Goal: Transaction & Acquisition: Purchase product/service

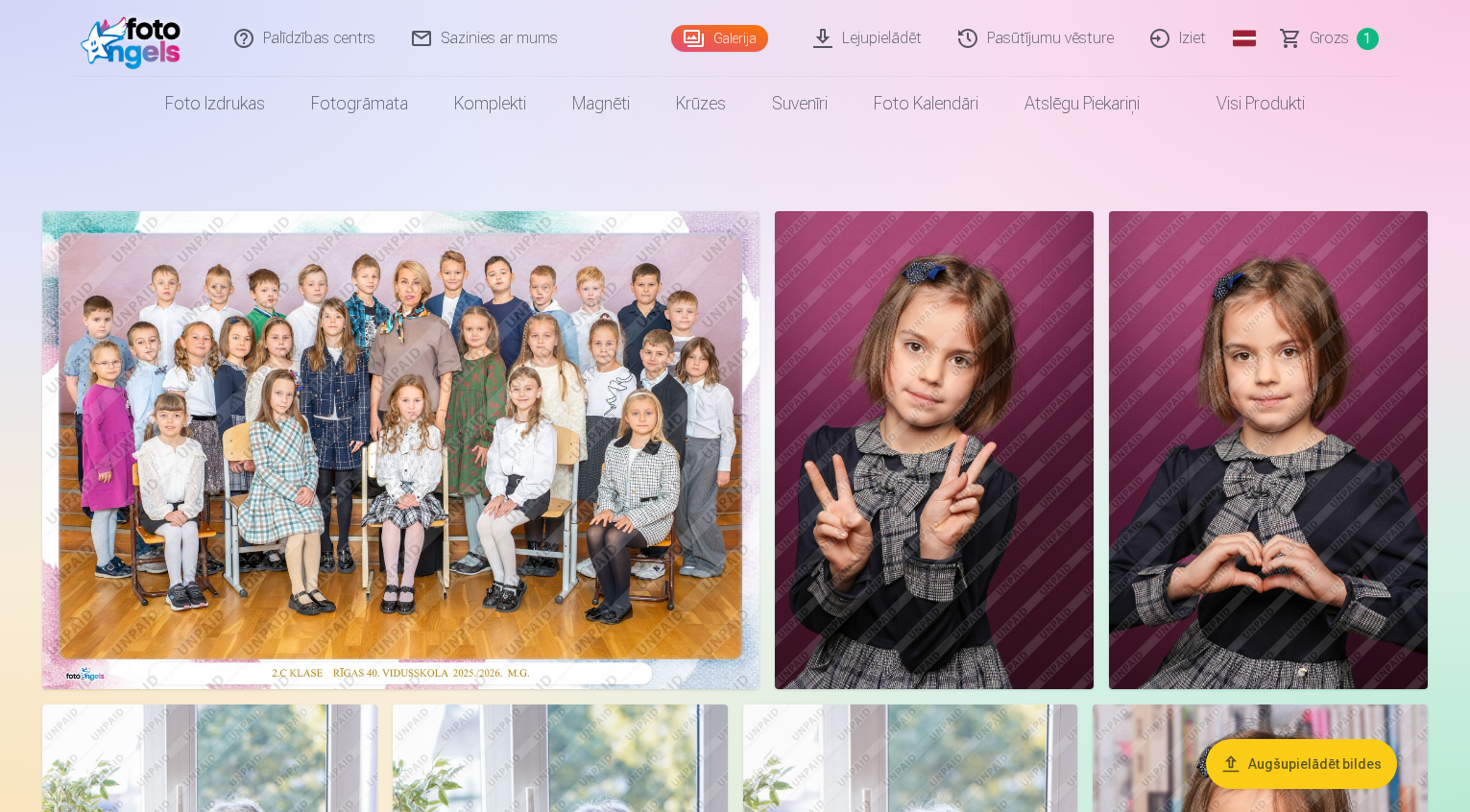
click at [567, 455] on img at bounding box center [400, 450] width 717 height 478
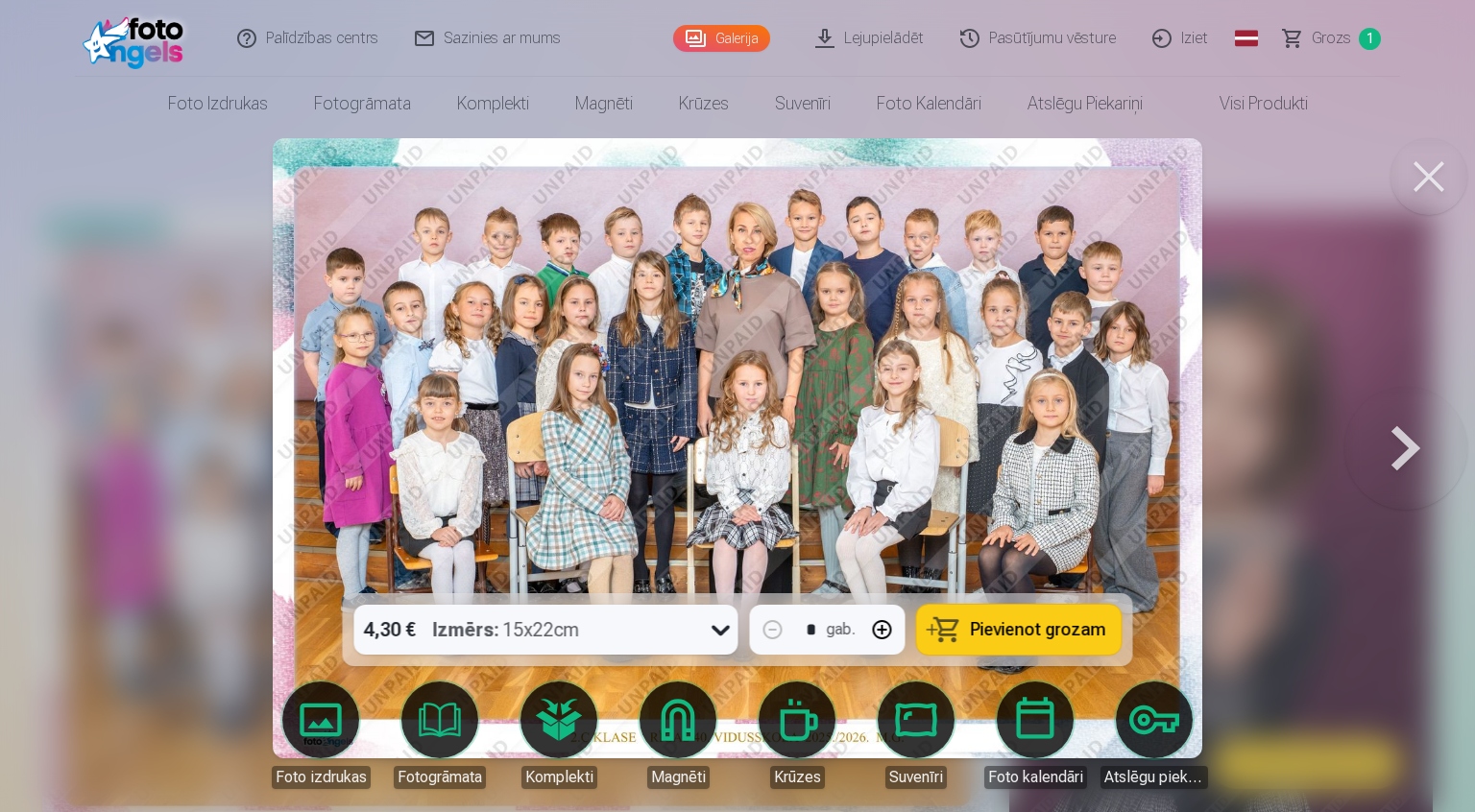
click at [1383, 448] on button at bounding box center [1405, 448] width 122 height 252
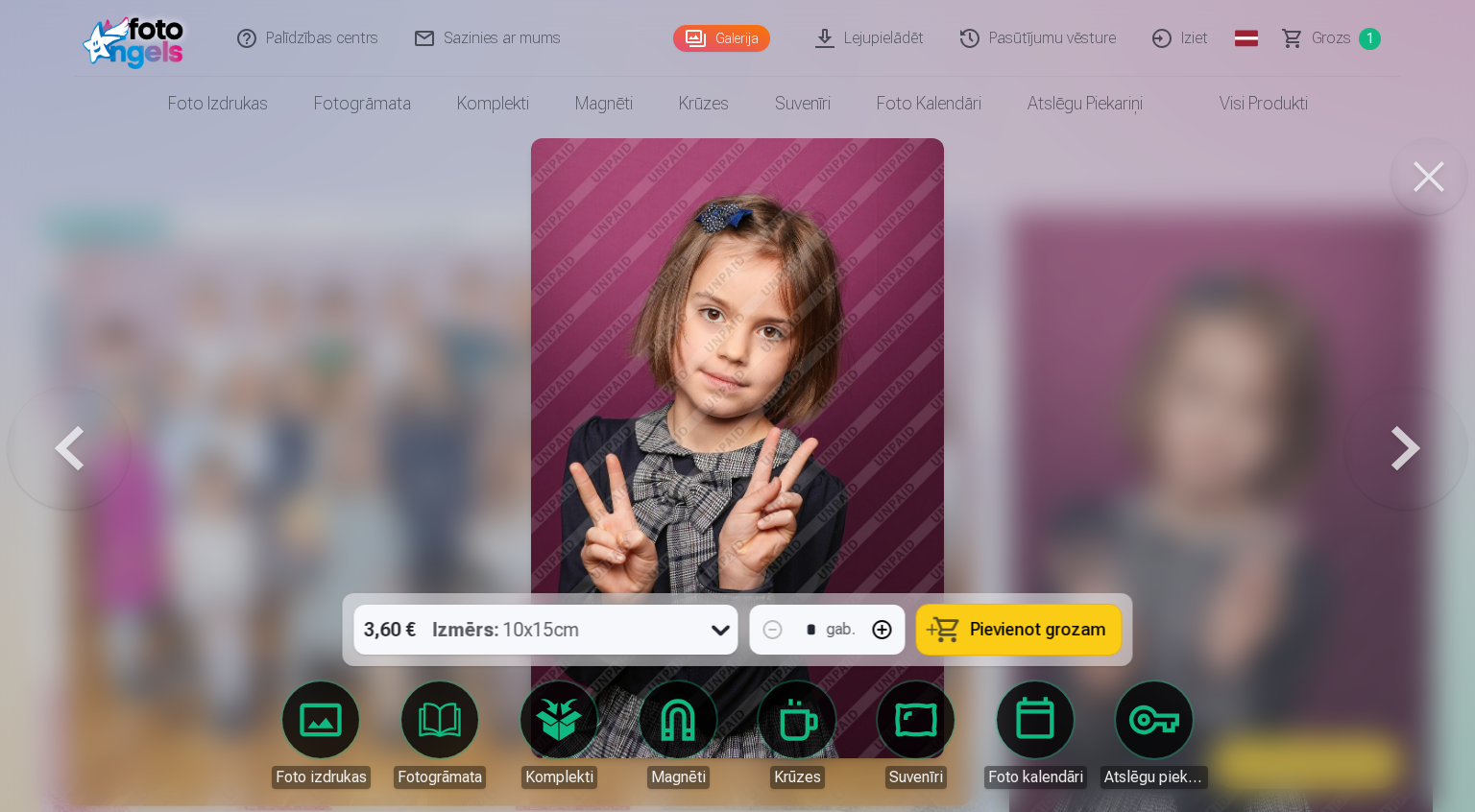
click at [1440, 191] on button at bounding box center [1428, 176] width 77 height 77
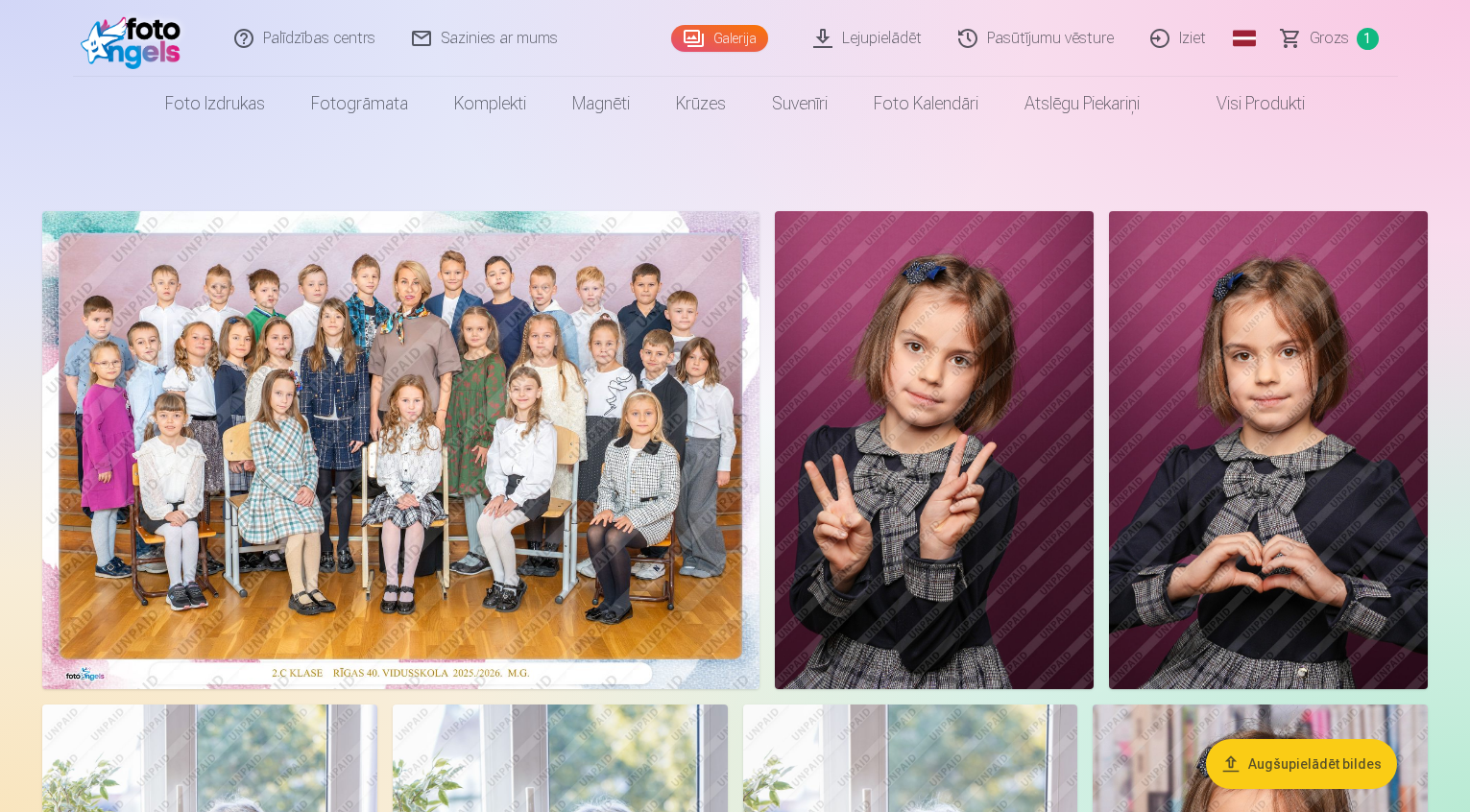
click at [350, 97] on link "Fotogrāmata" at bounding box center [359, 103] width 143 height 53
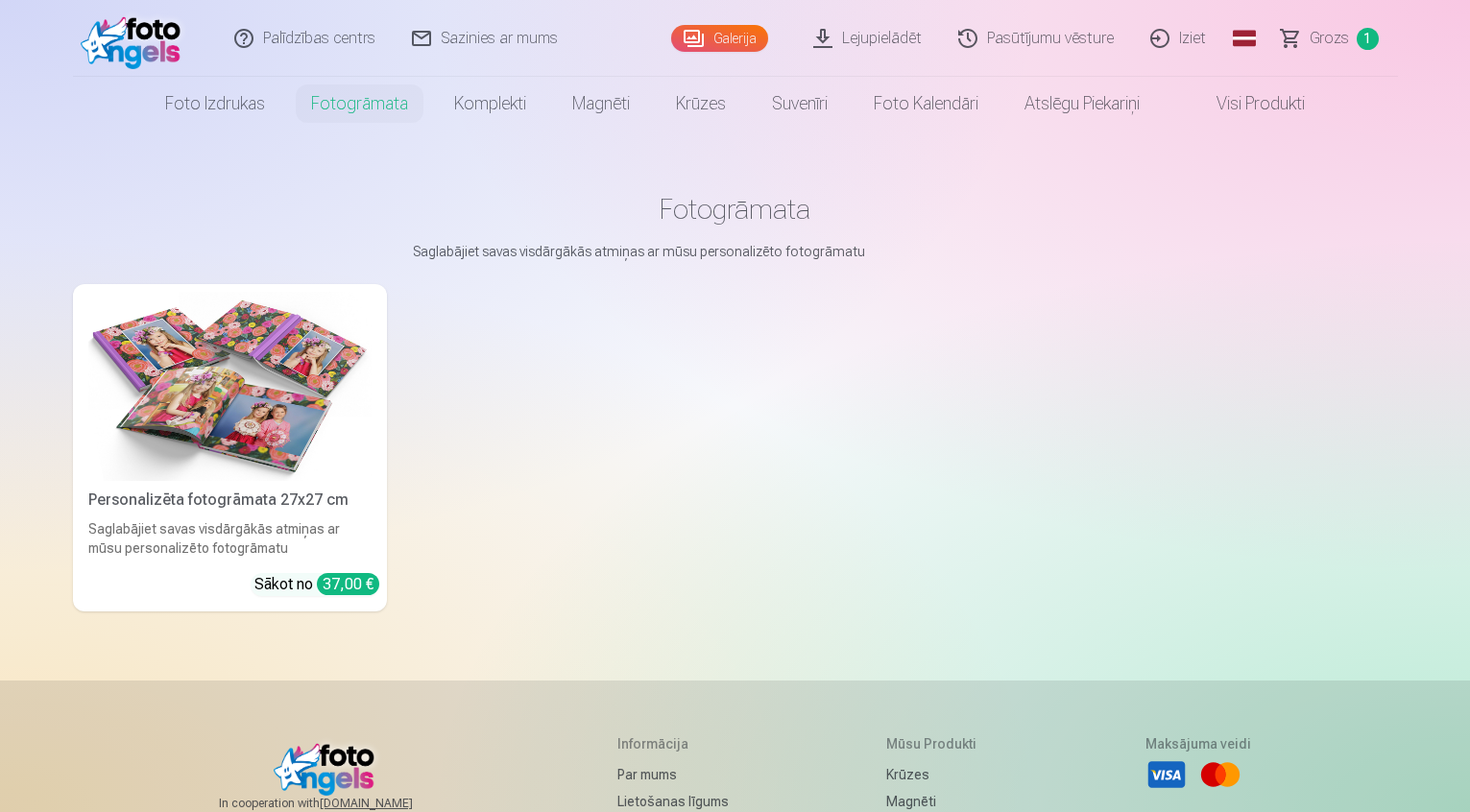
click at [1248, 113] on link "Visi produkti" at bounding box center [1246, 103] width 165 height 53
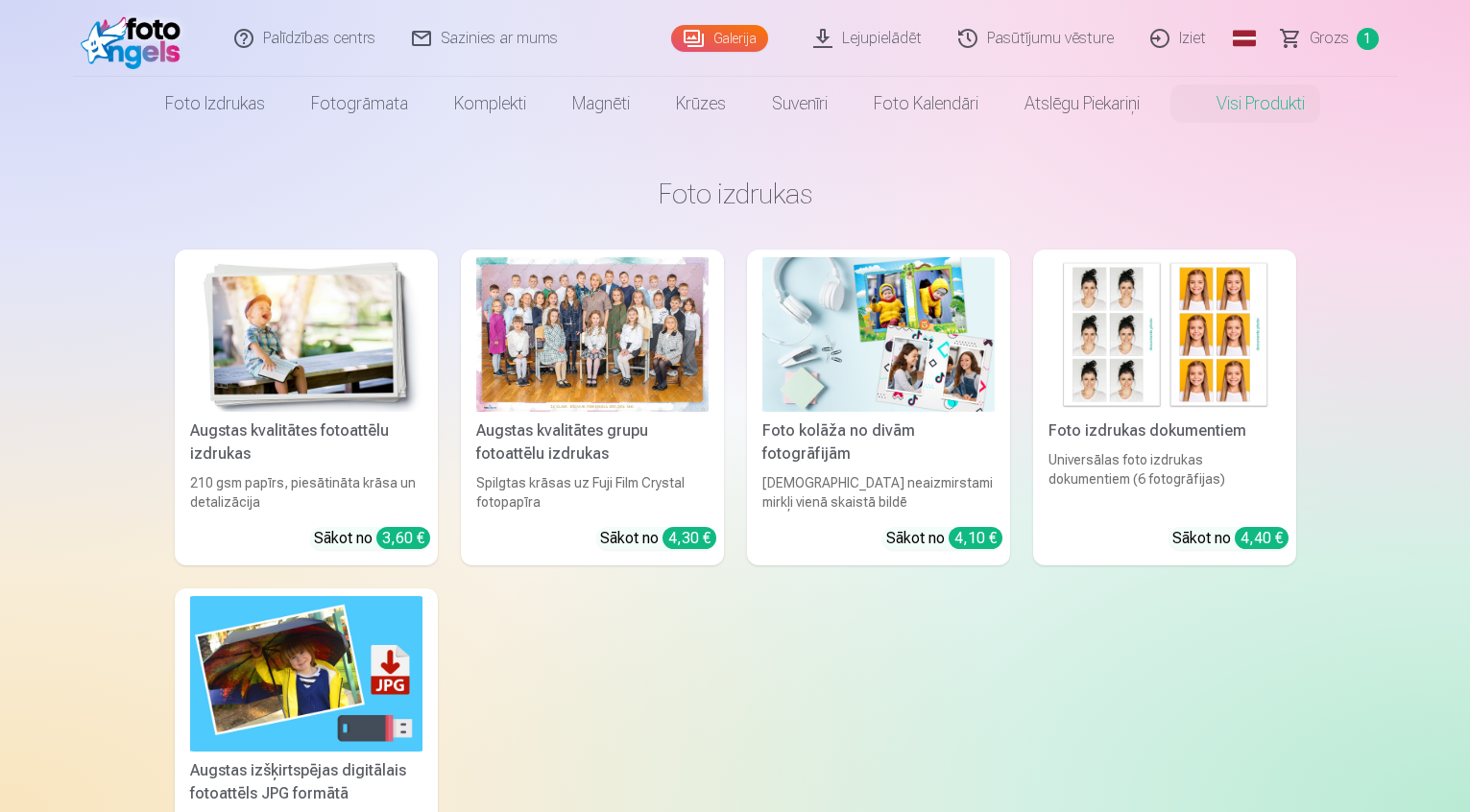
click at [583, 359] on div at bounding box center [592, 334] width 232 height 154
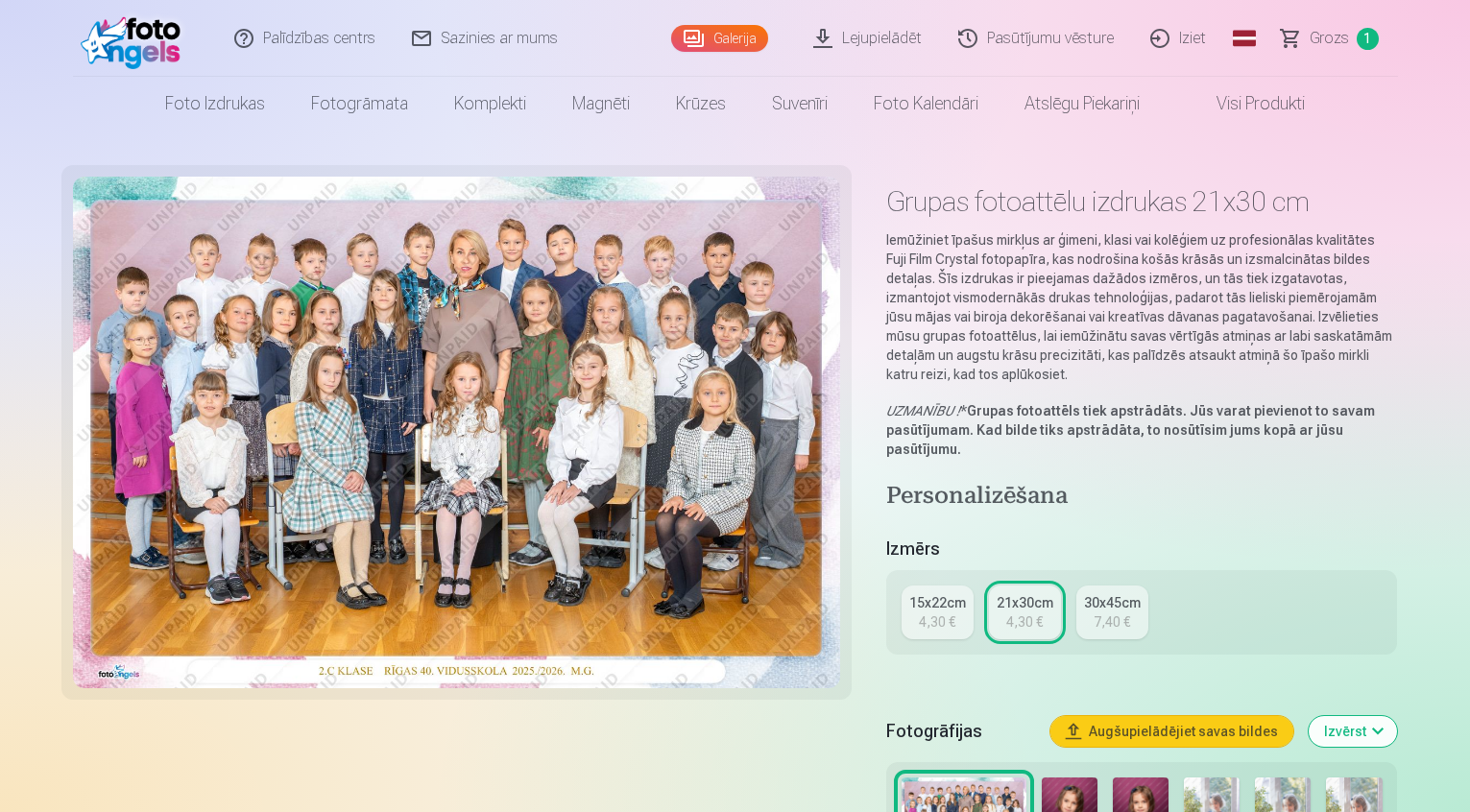
click at [1239, 98] on link "Visi produkti" at bounding box center [1246, 103] width 165 height 53
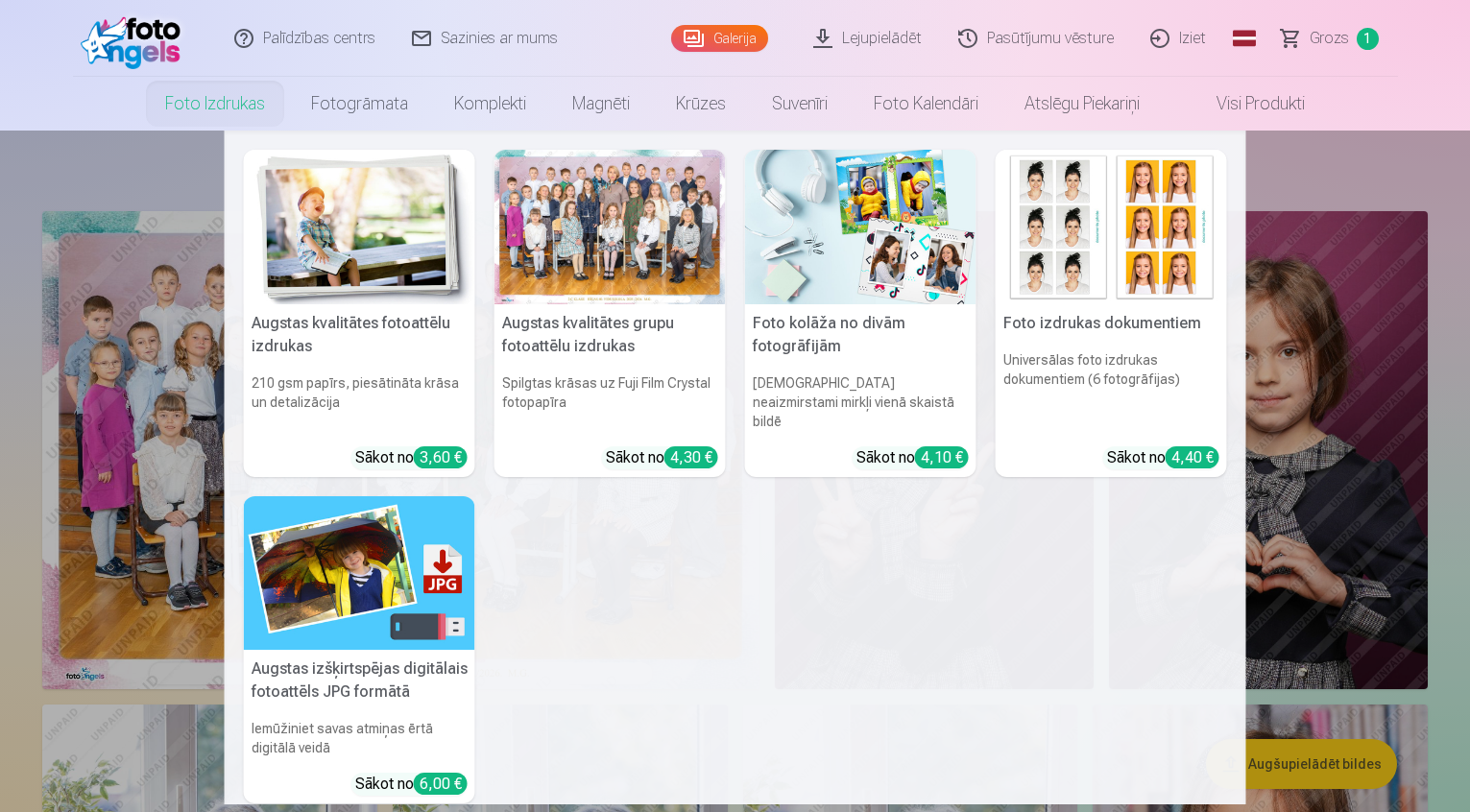
click at [177, 101] on link "Foto izdrukas" at bounding box center [215, 103] width 146 height 53
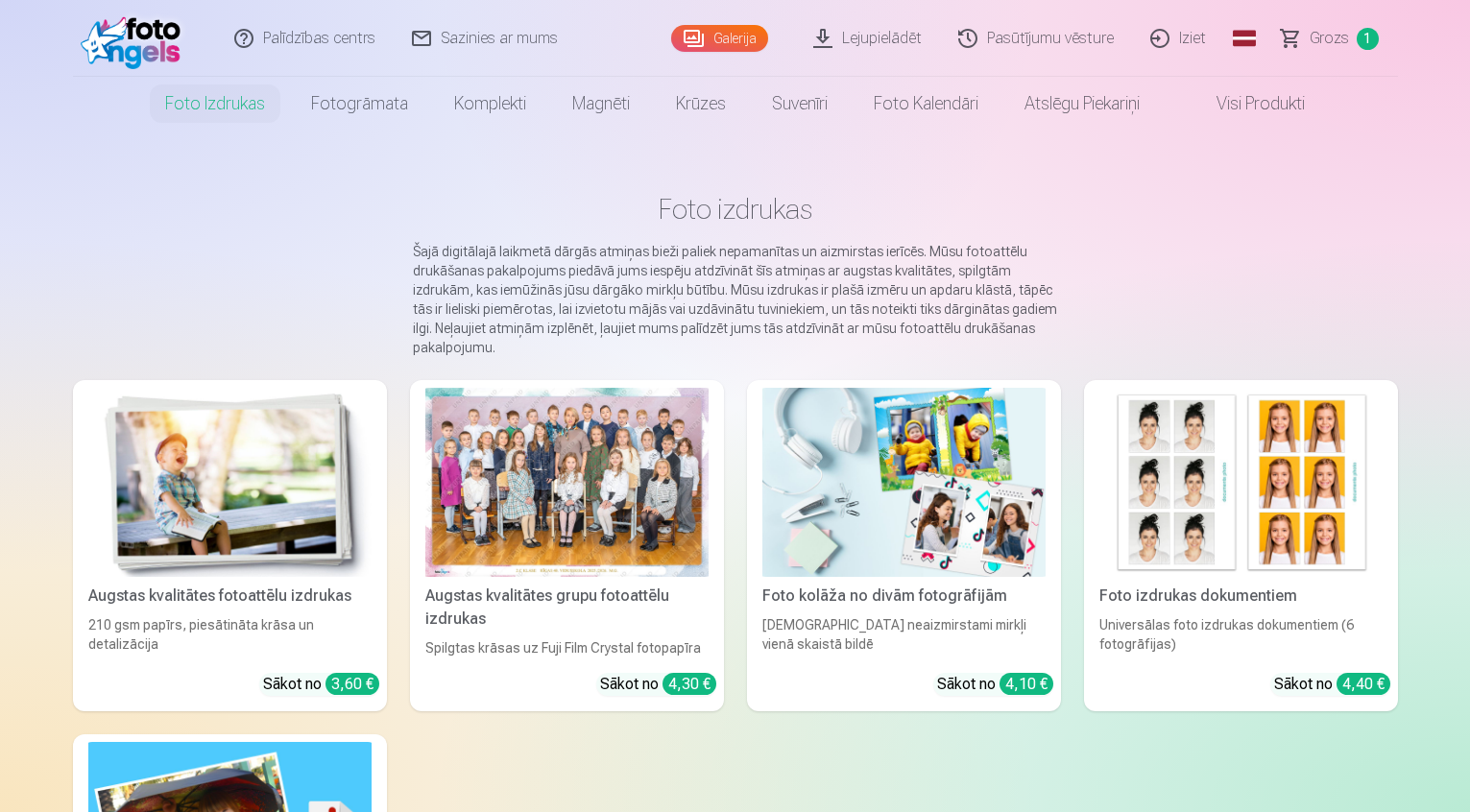
click at [941, 525] on img at bounding box center [905, 482] width 284 height 189
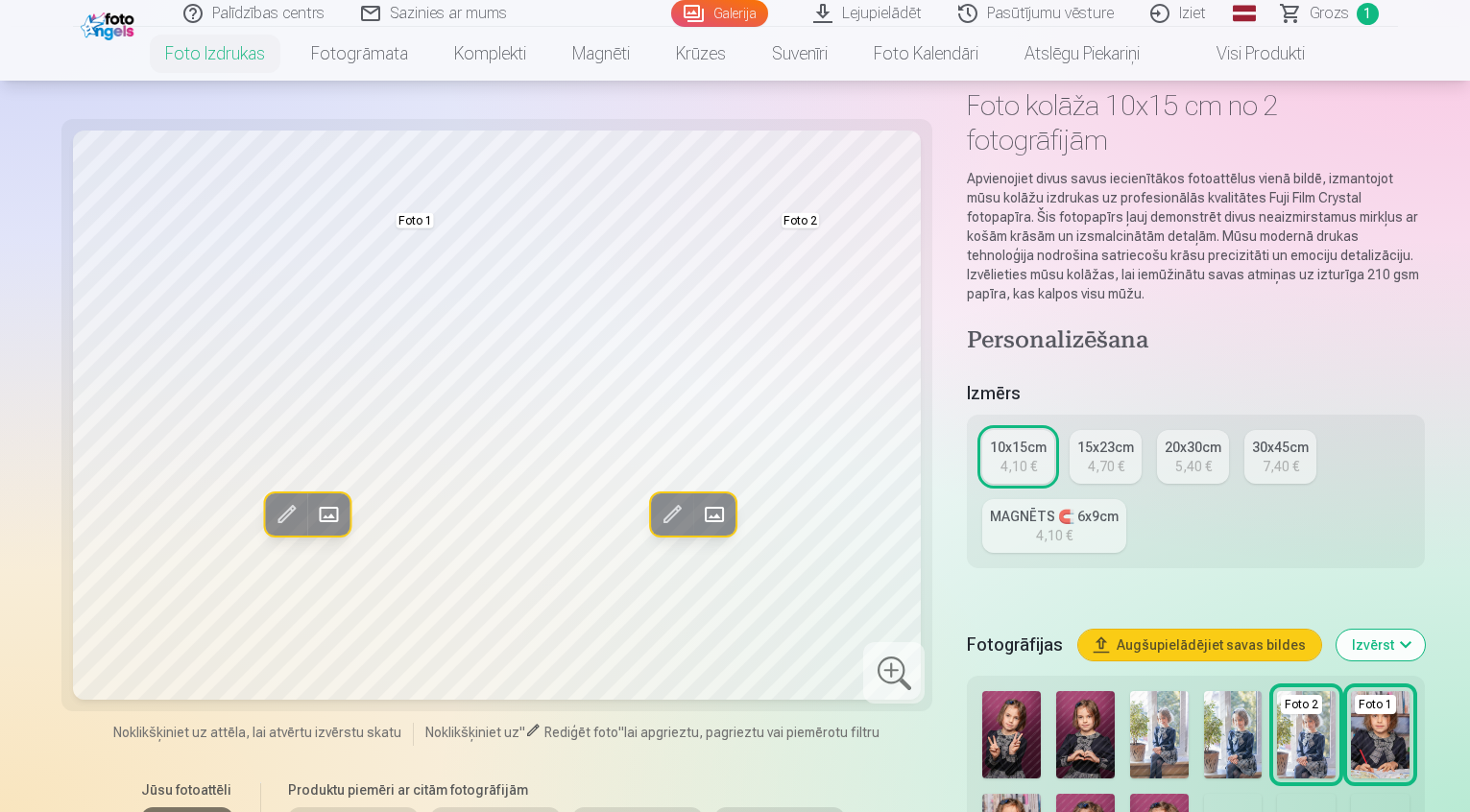
scroll to position [192, 0]
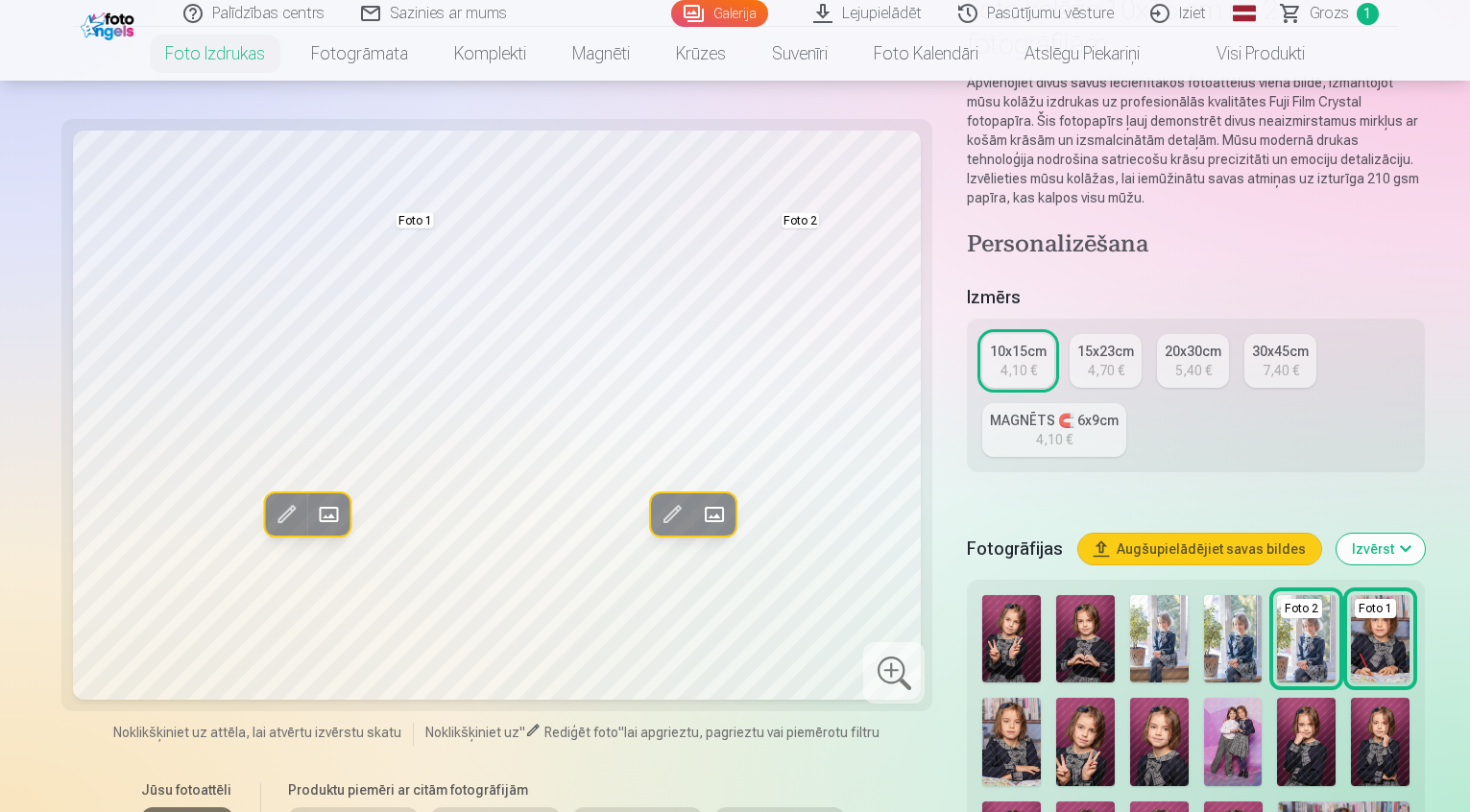
click at [982, 595] on img at bounding box center [1011, 639] width 58 height 87
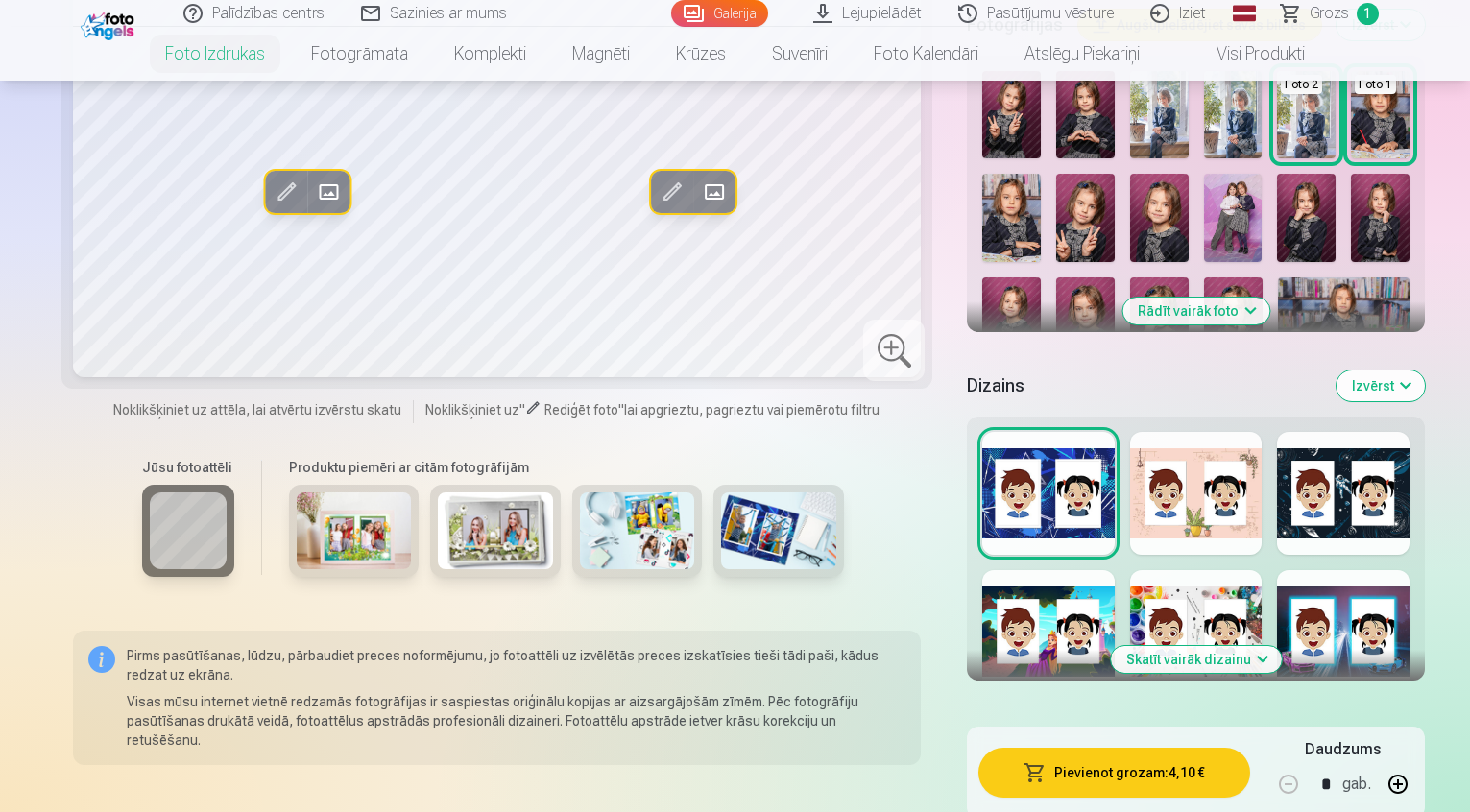
scroll to position [768, 0]
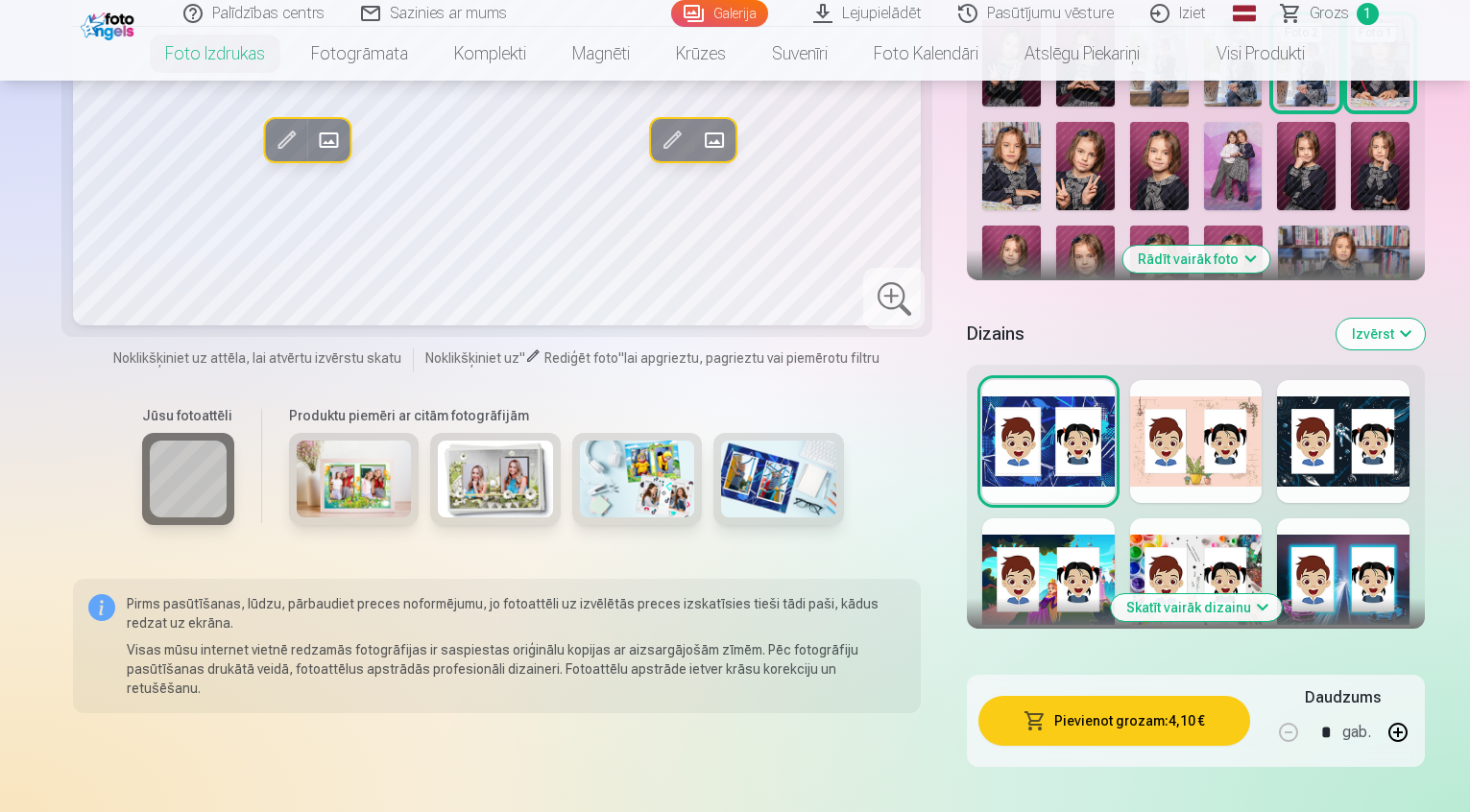
click at [1146, 380] on div at bounding box center [1196, 441] width 132 height 122
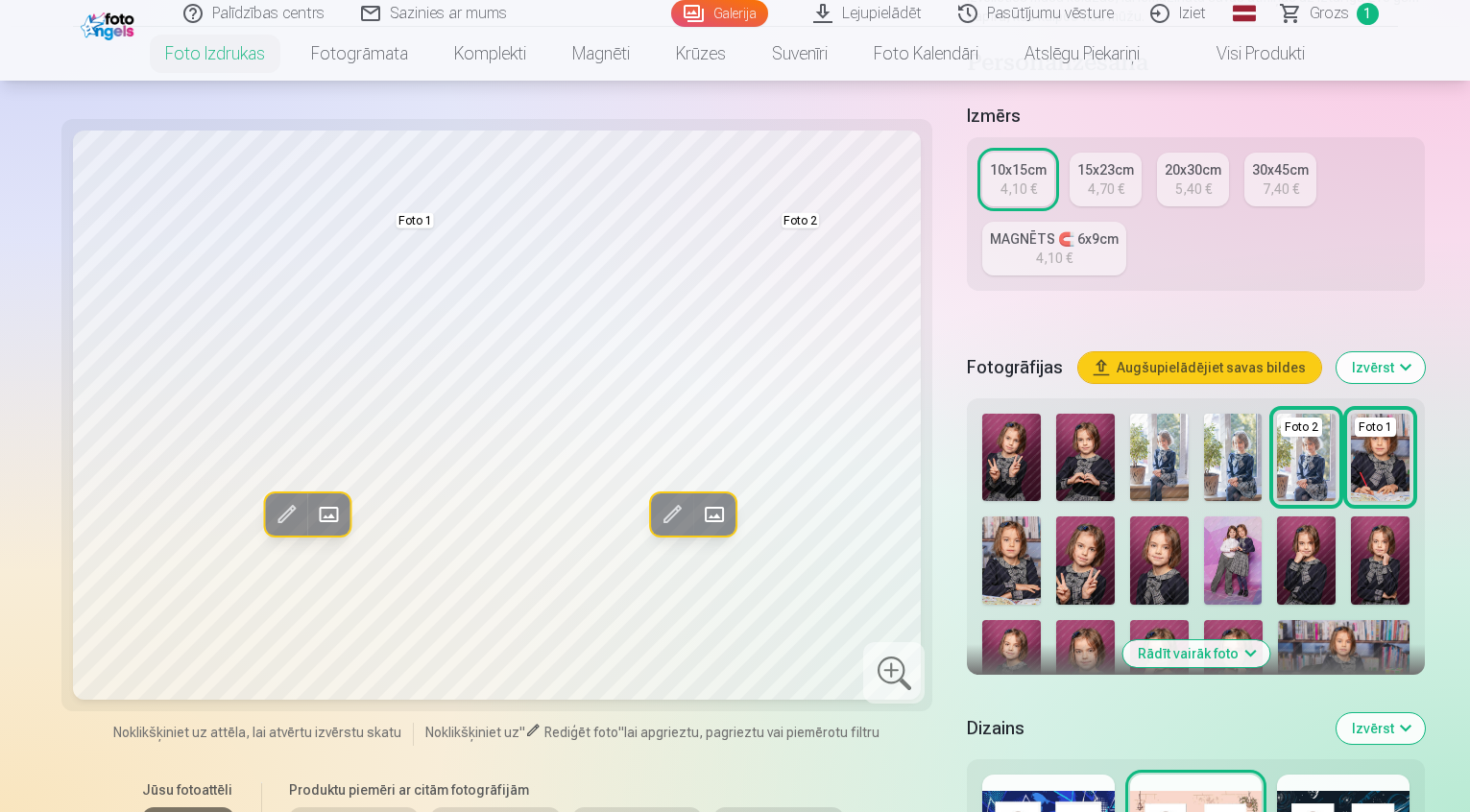
scroll to position [863, 0]
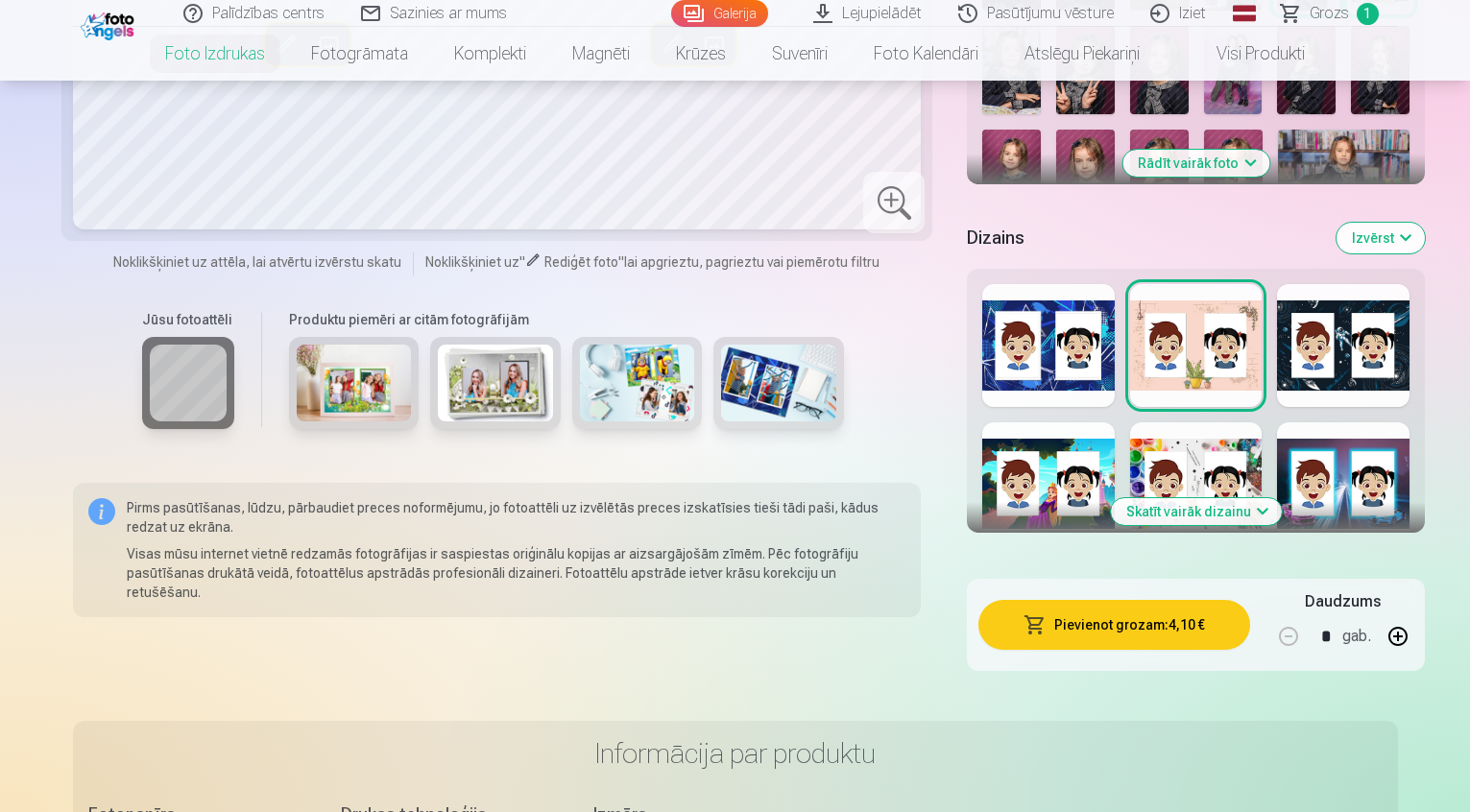
click at [1410, 423] on div at bounding box center [1343, 484] width 132 height 122
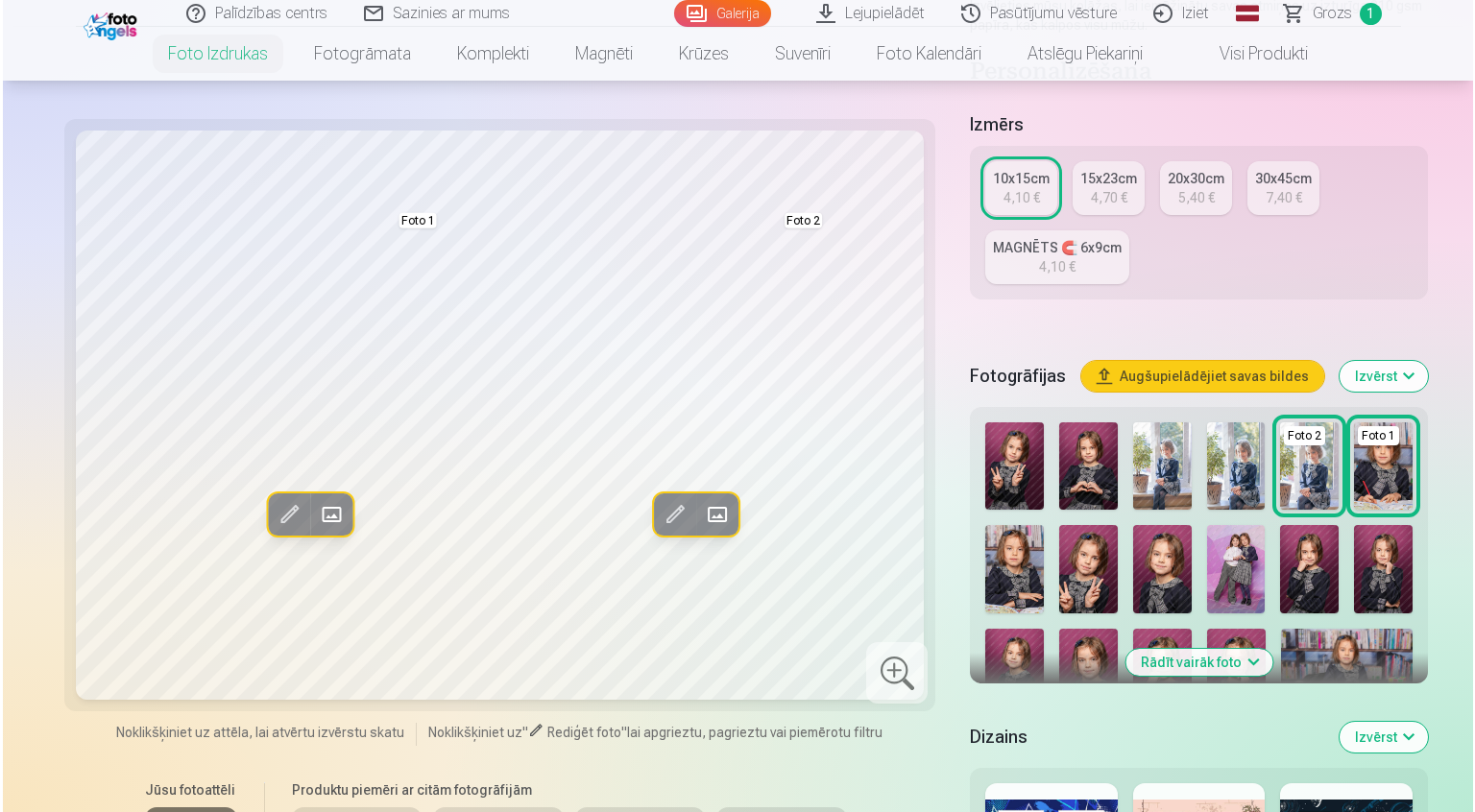
scroll to position [384, 0]
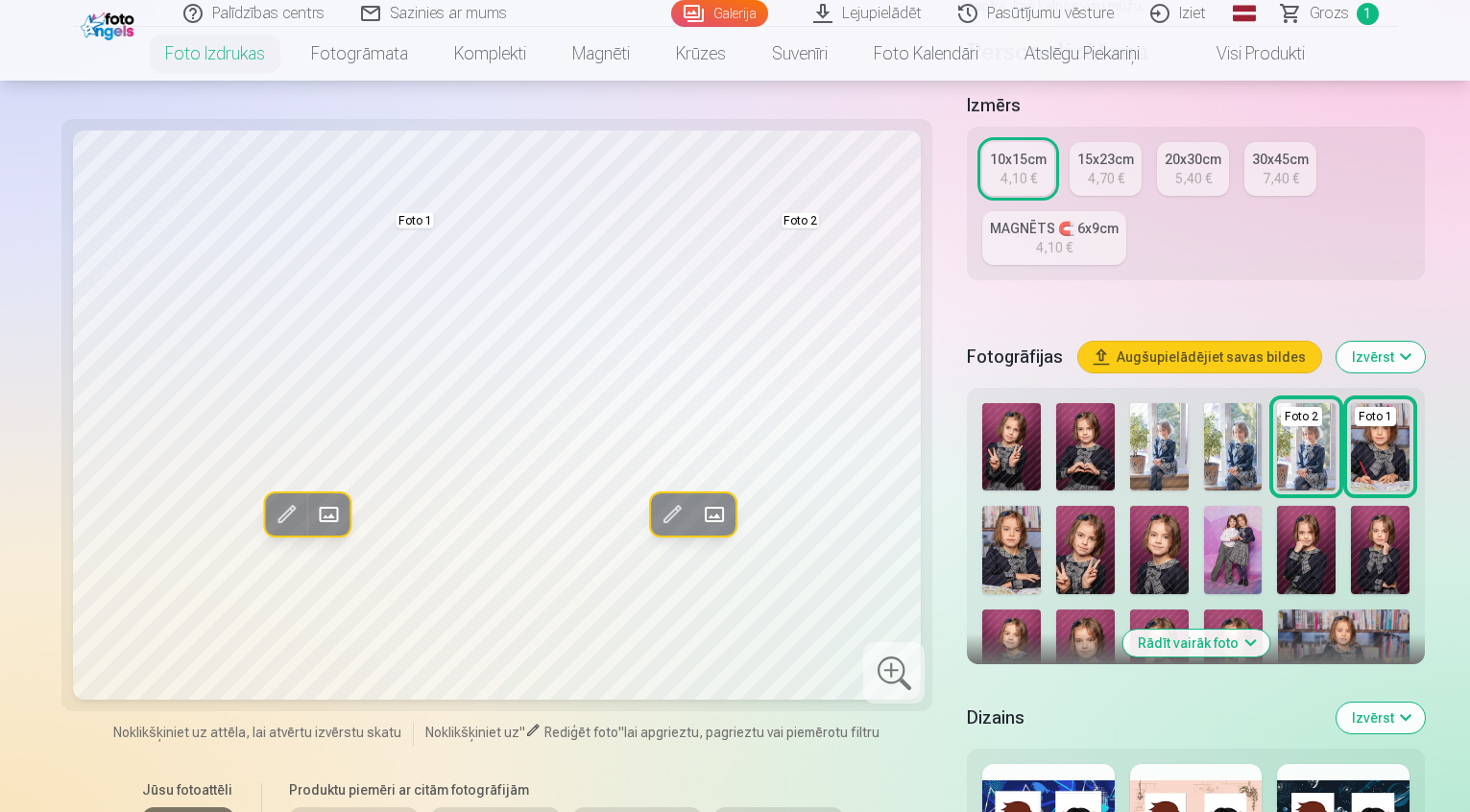
click at [313, 499] on span at bounding box center [328, 515] width 31 height 31
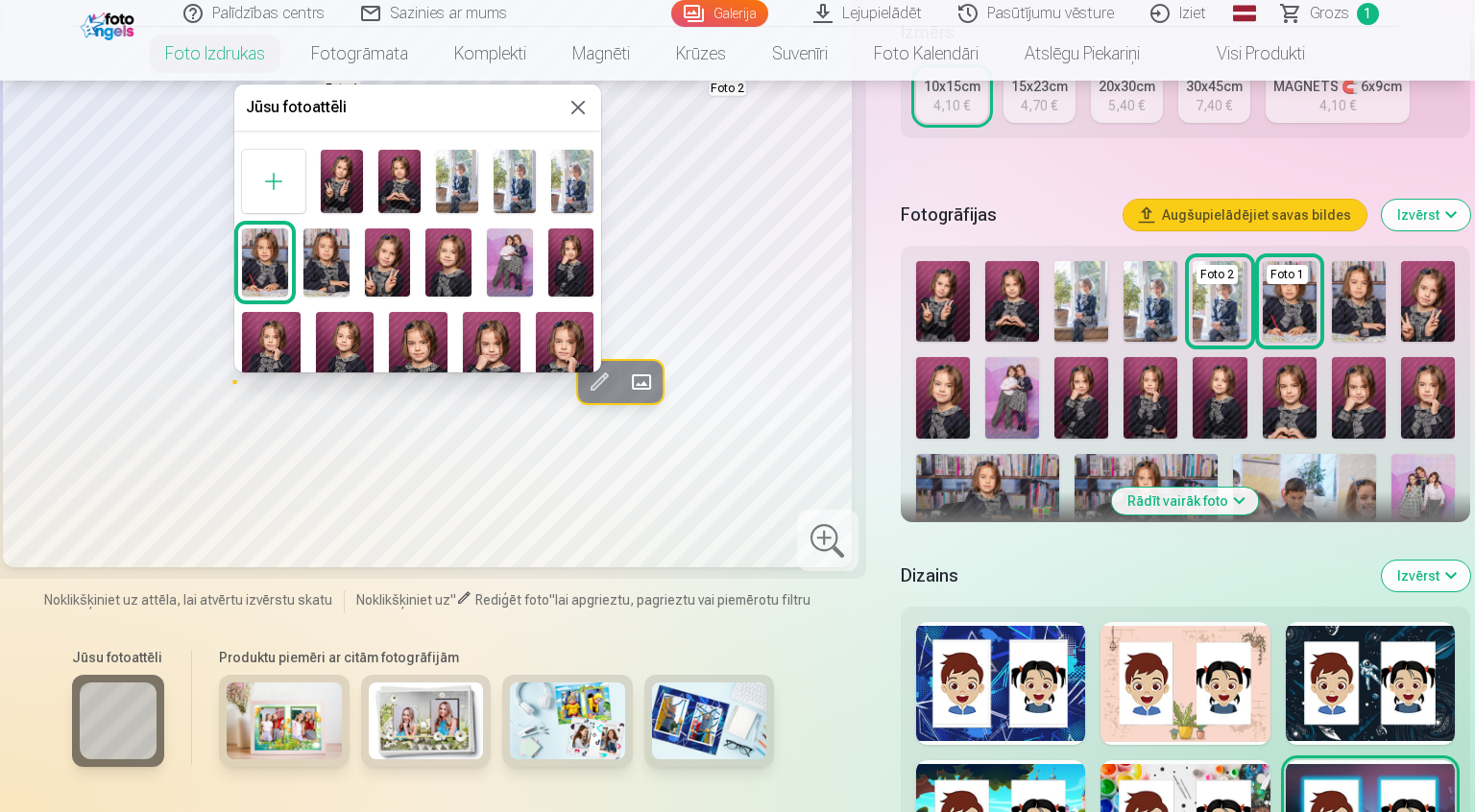
click at [512, 259] on img at bounding box center [509, 262] width 46 height 69
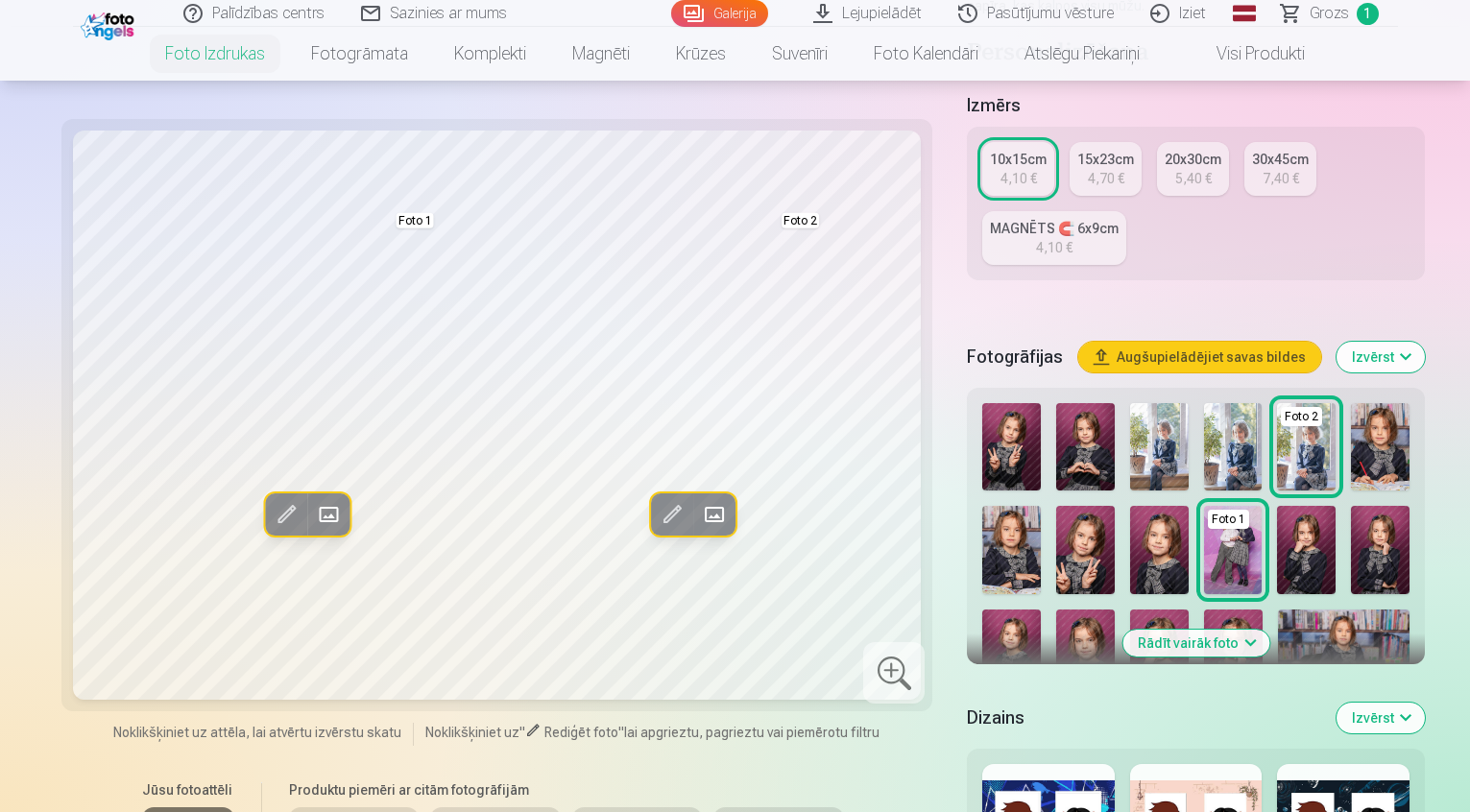
click at [656, 499] on span at bounding box center [671, 515] width 31 height 31
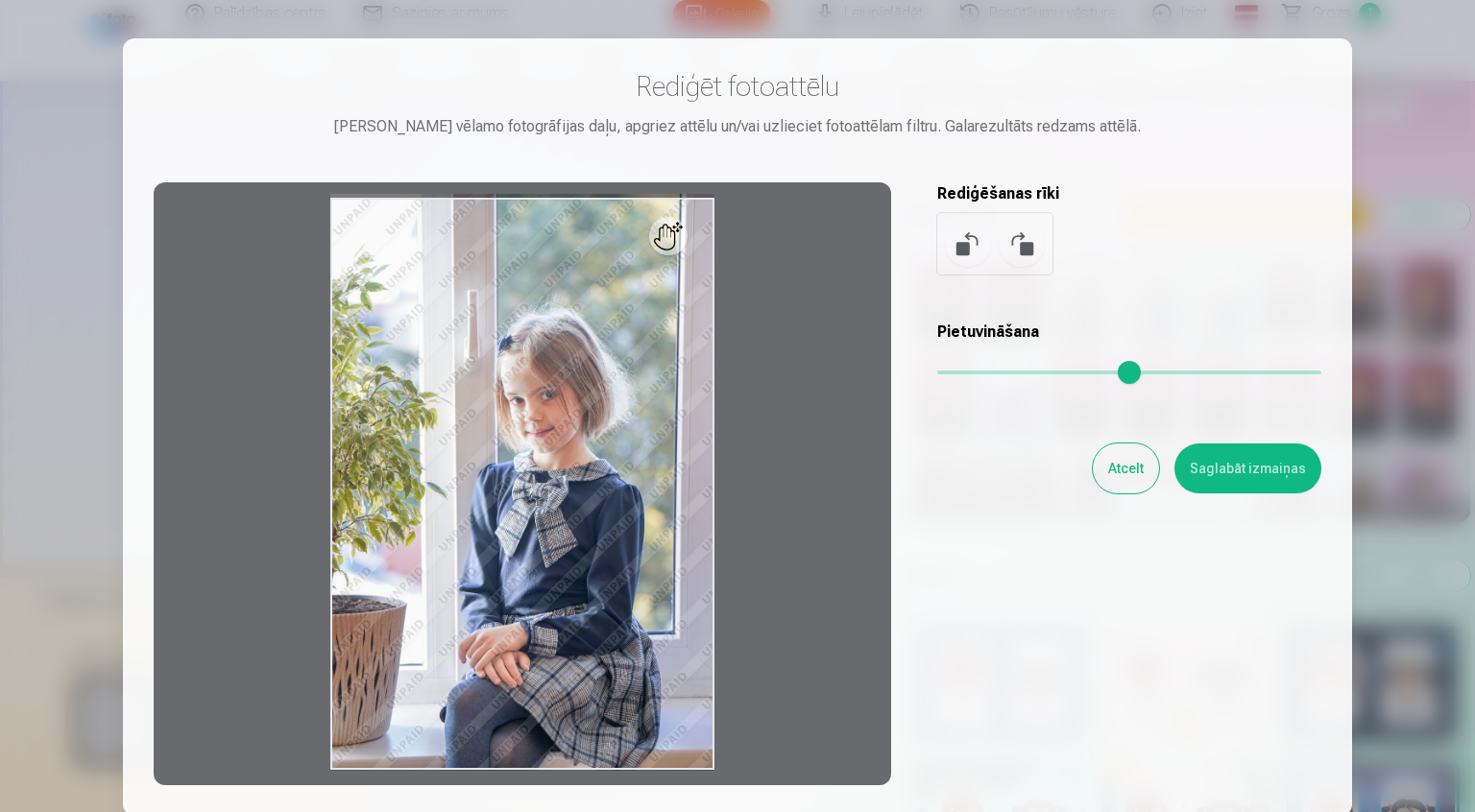
click at [1424, 422] on div at bounding box center [738, 406] width 1475 height 812
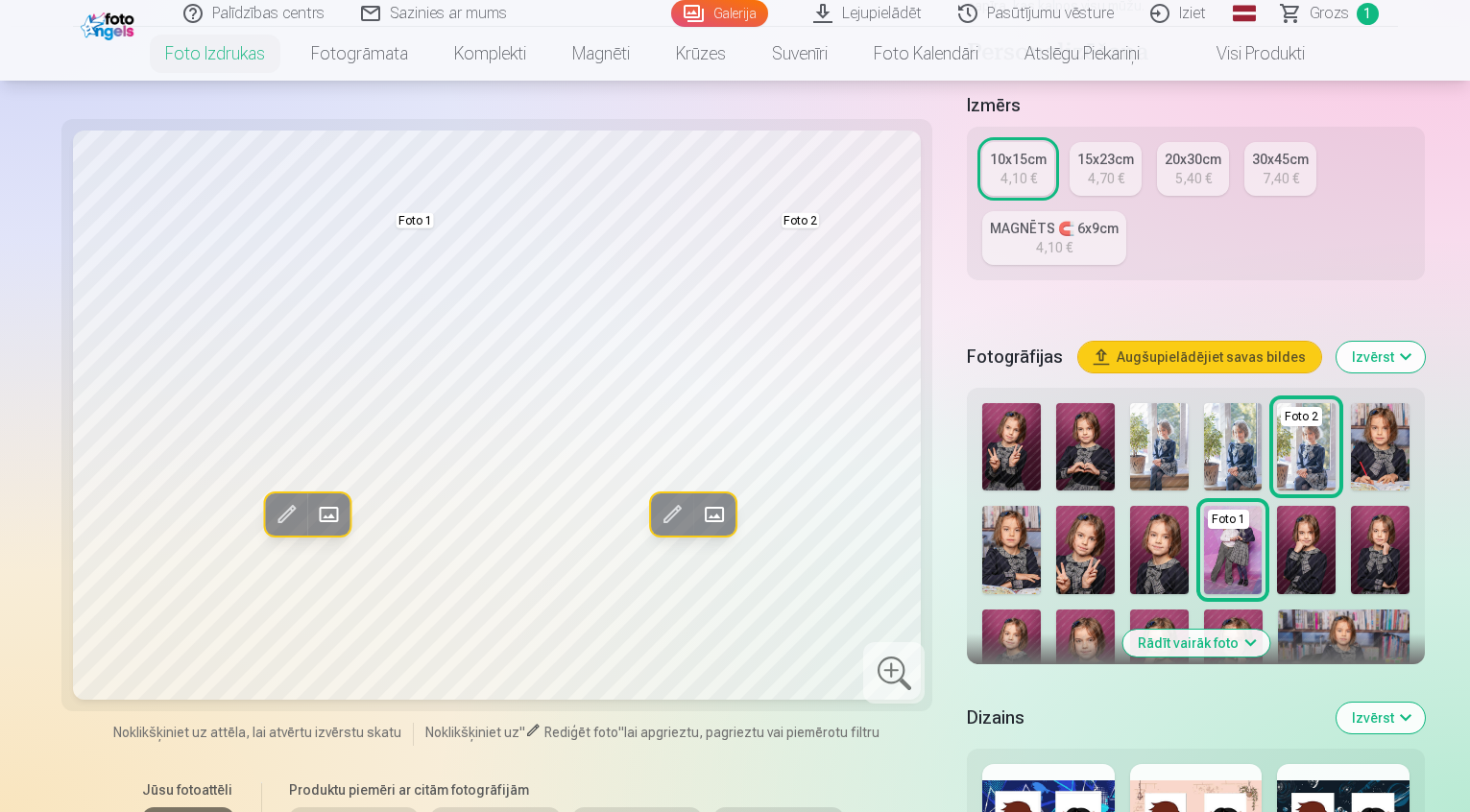
click at [698, 499] on span at bounding box center [713, 515] width 31 height 31
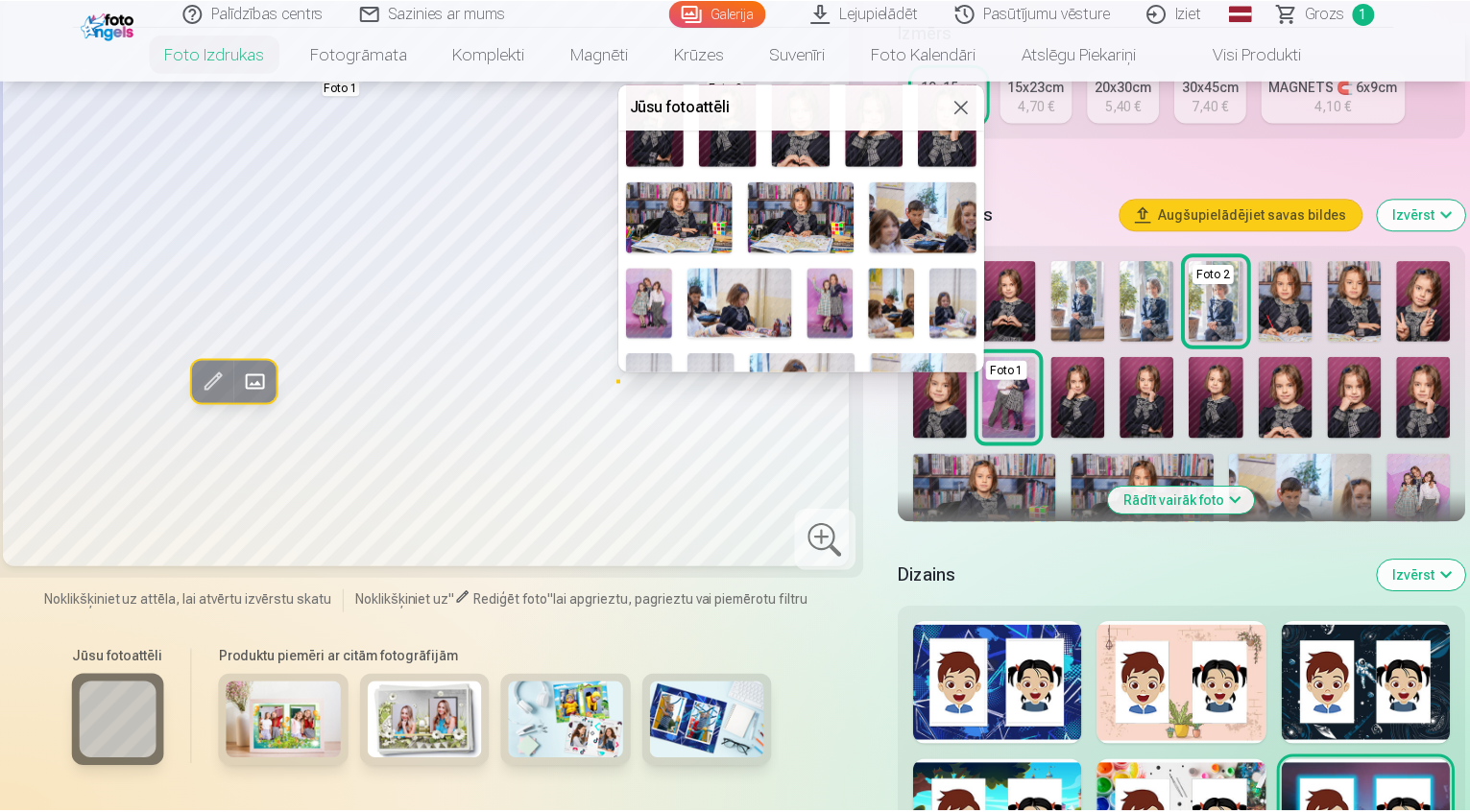
scroll to position [288, 0]
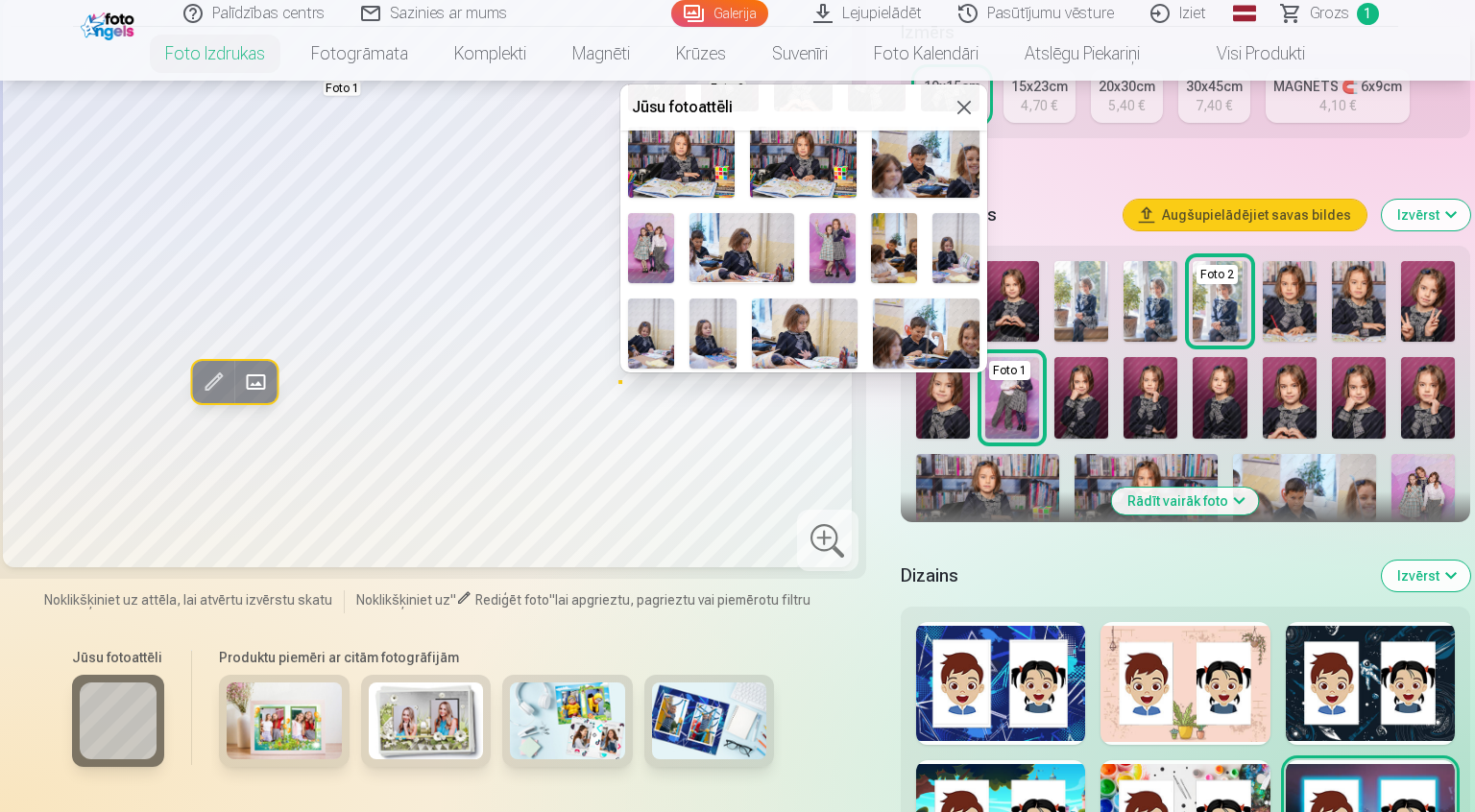
click at [839, 253] on img at bounding box center [832, 247] width 46 height 69
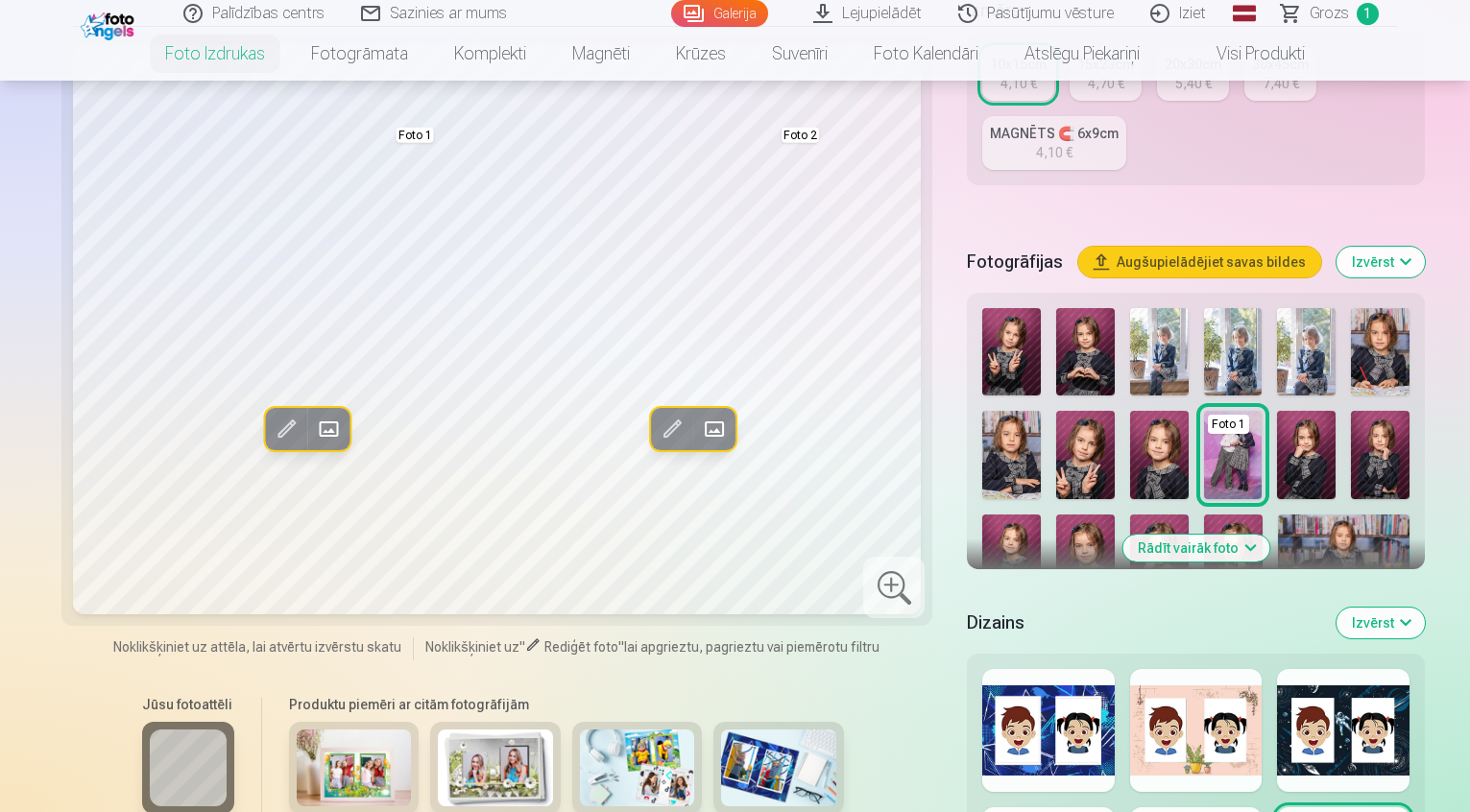
scroll to position [480, 0]
click at [982, 668] on div at bounding box center [1048, 729] width 132 height 122
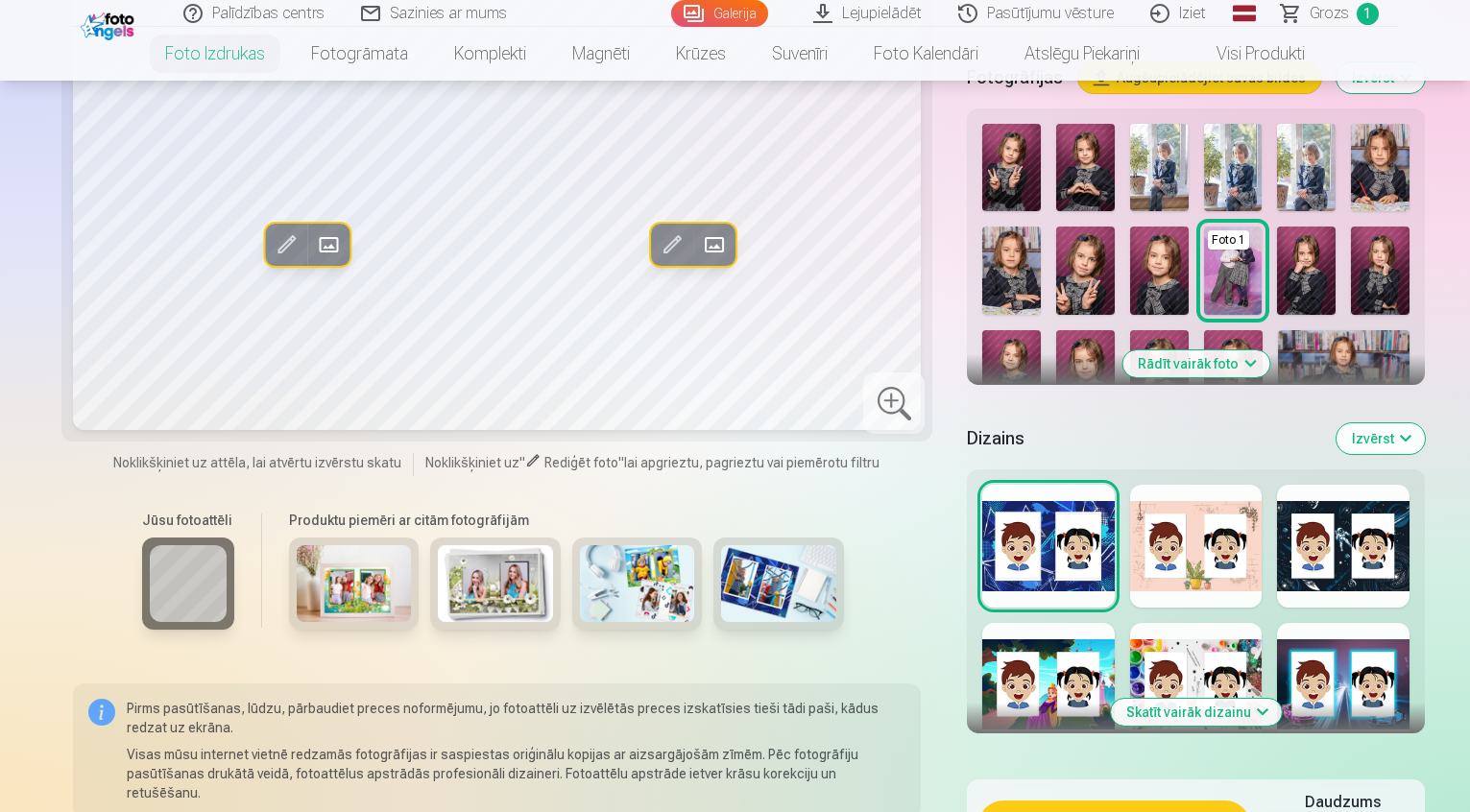
scroll to position [672, 0]
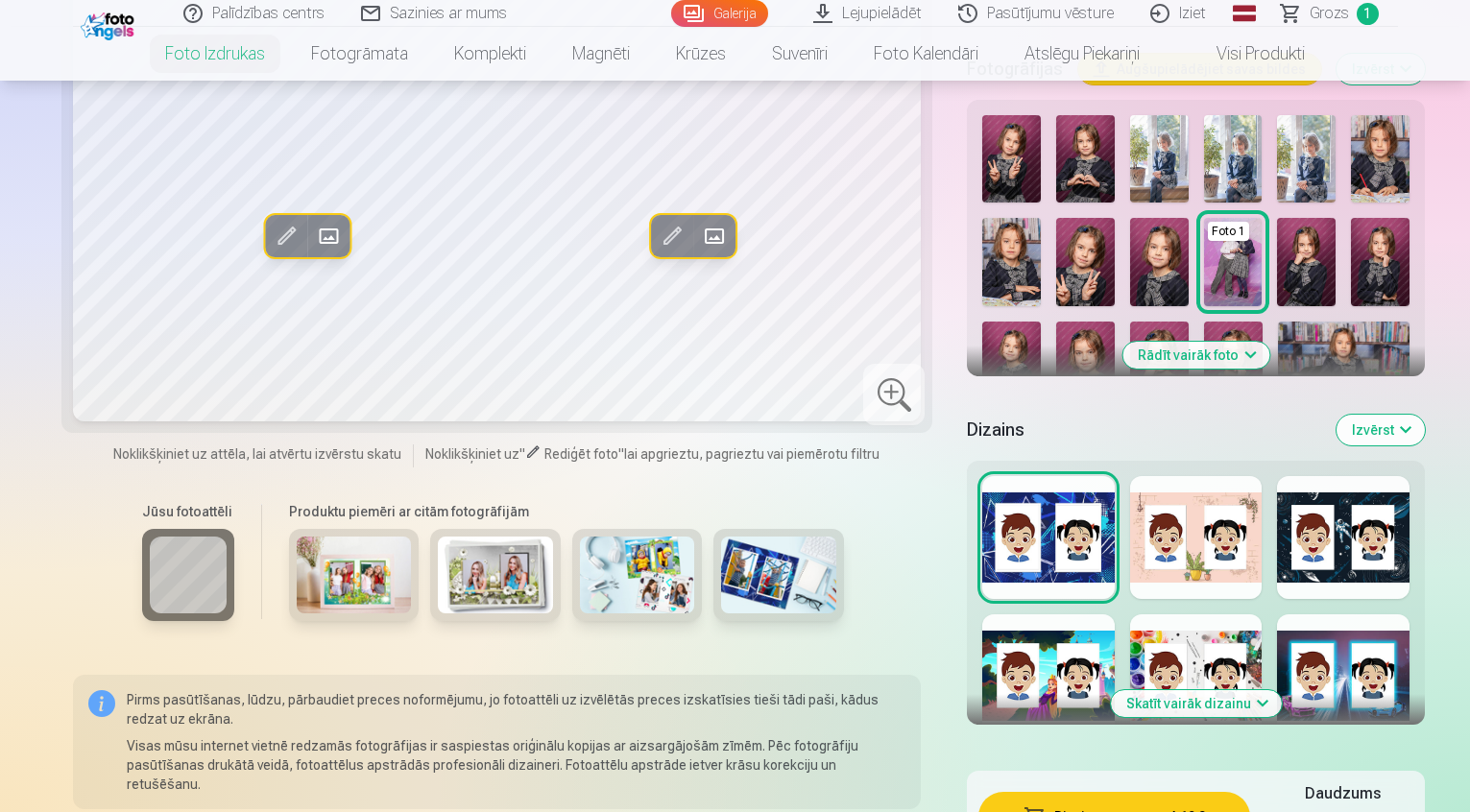
click at [1324, 476] on div at bounding box center [1343, 537] width 132 height 122
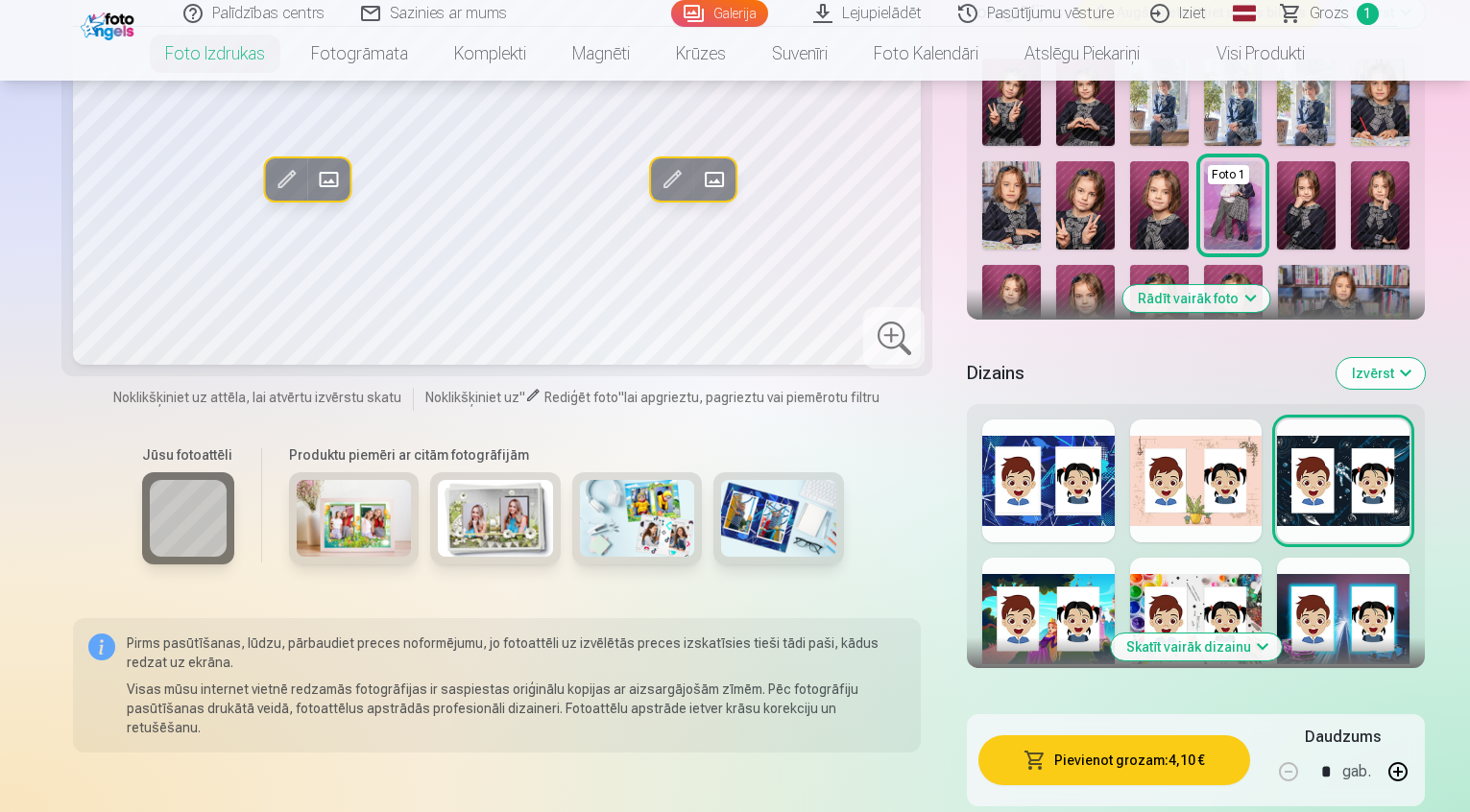
scroll to position [863, 0]
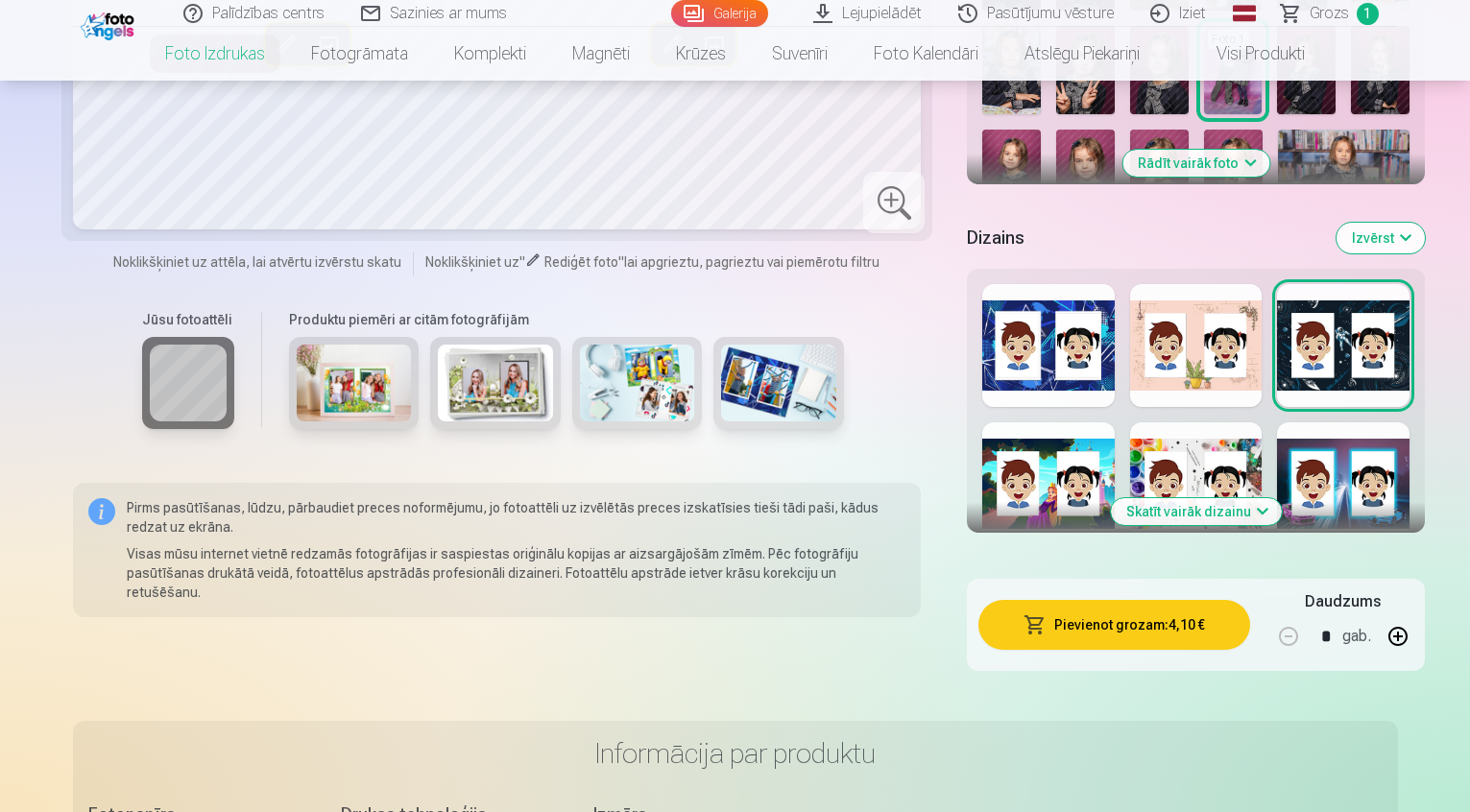
click at [1235, 423] on div at bounding box center [1196, 484] width 132 height 122
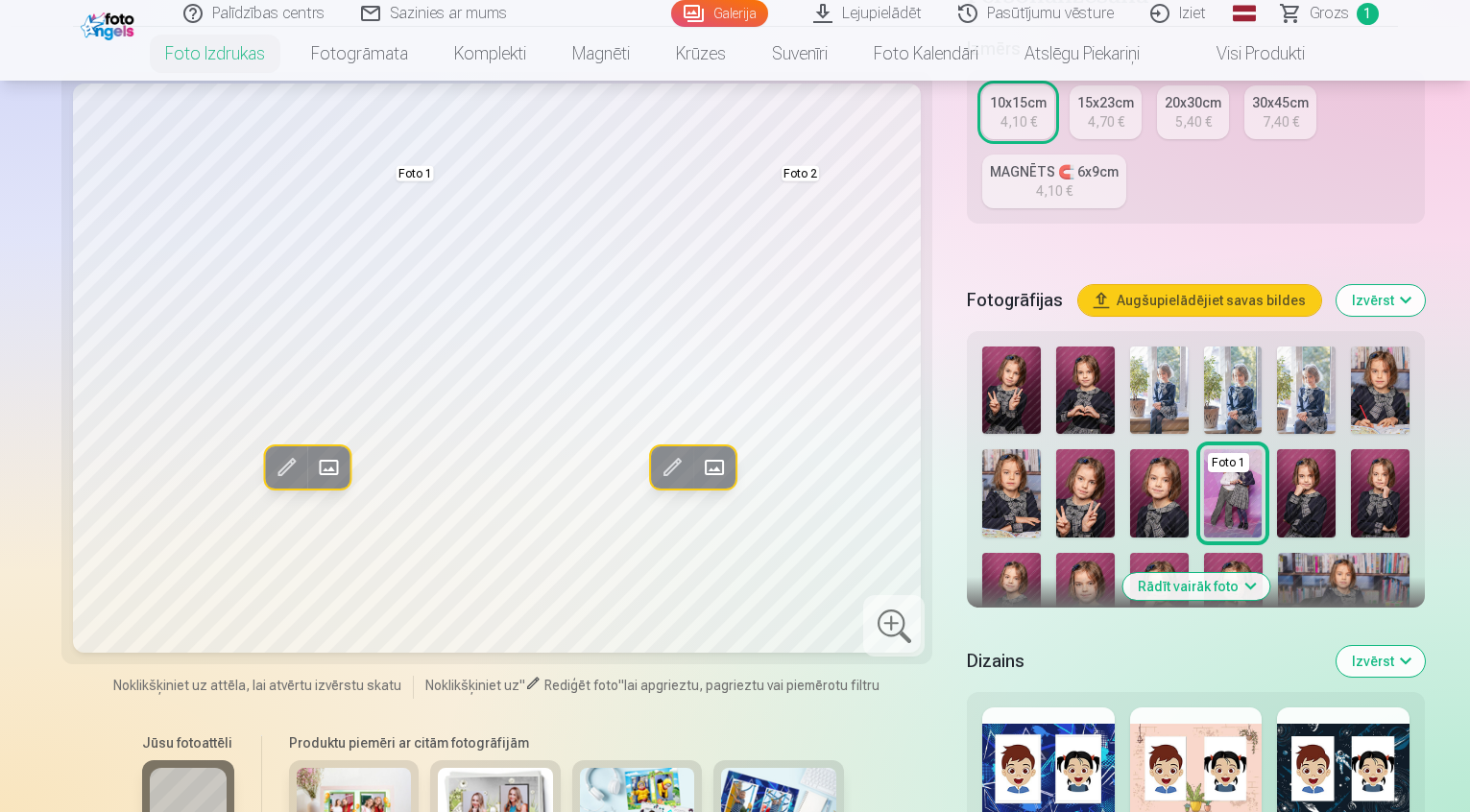
scroll to position [672, 0]
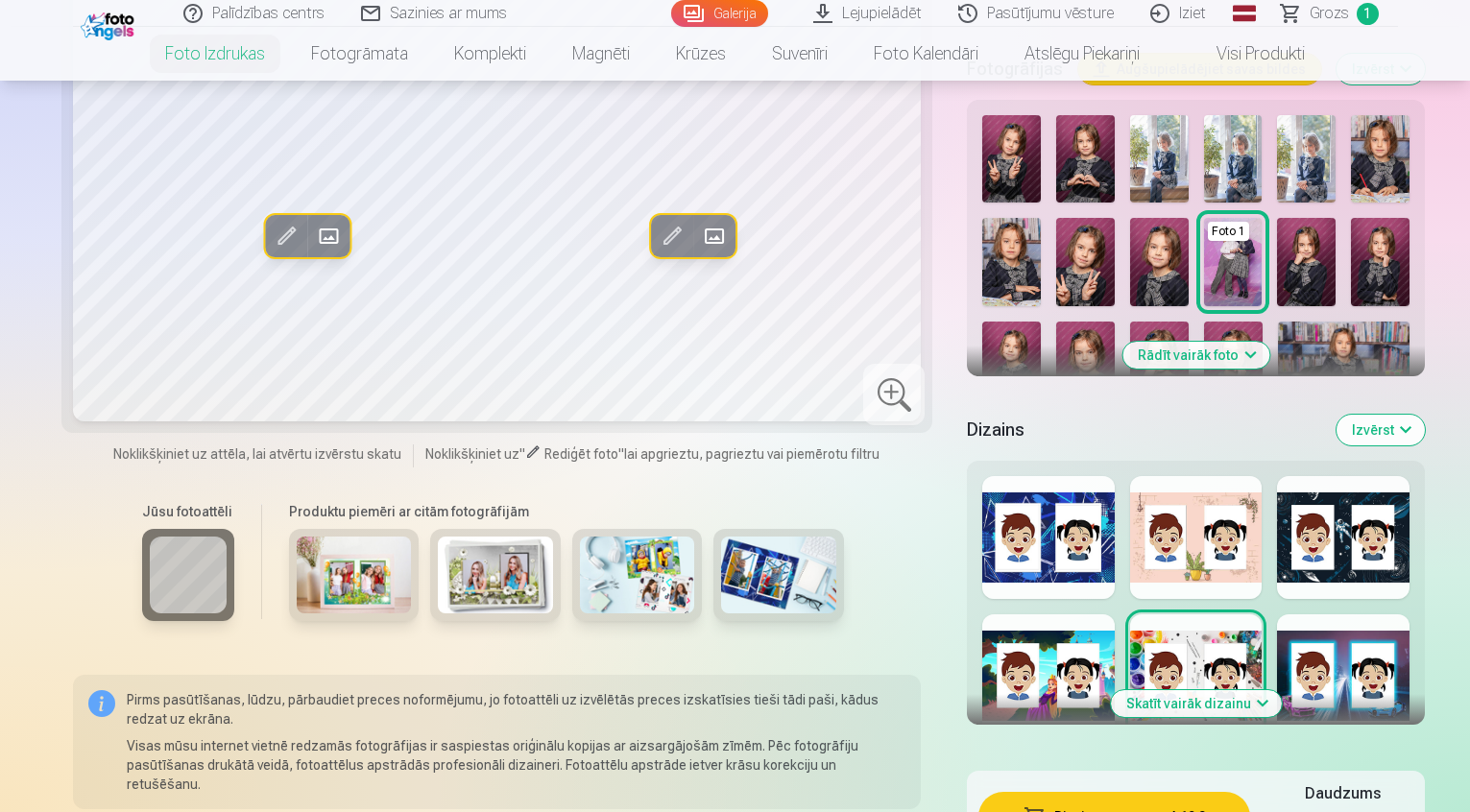
click at [1143, 476] on div at bounding box center [1196, 537] width 132 height 122
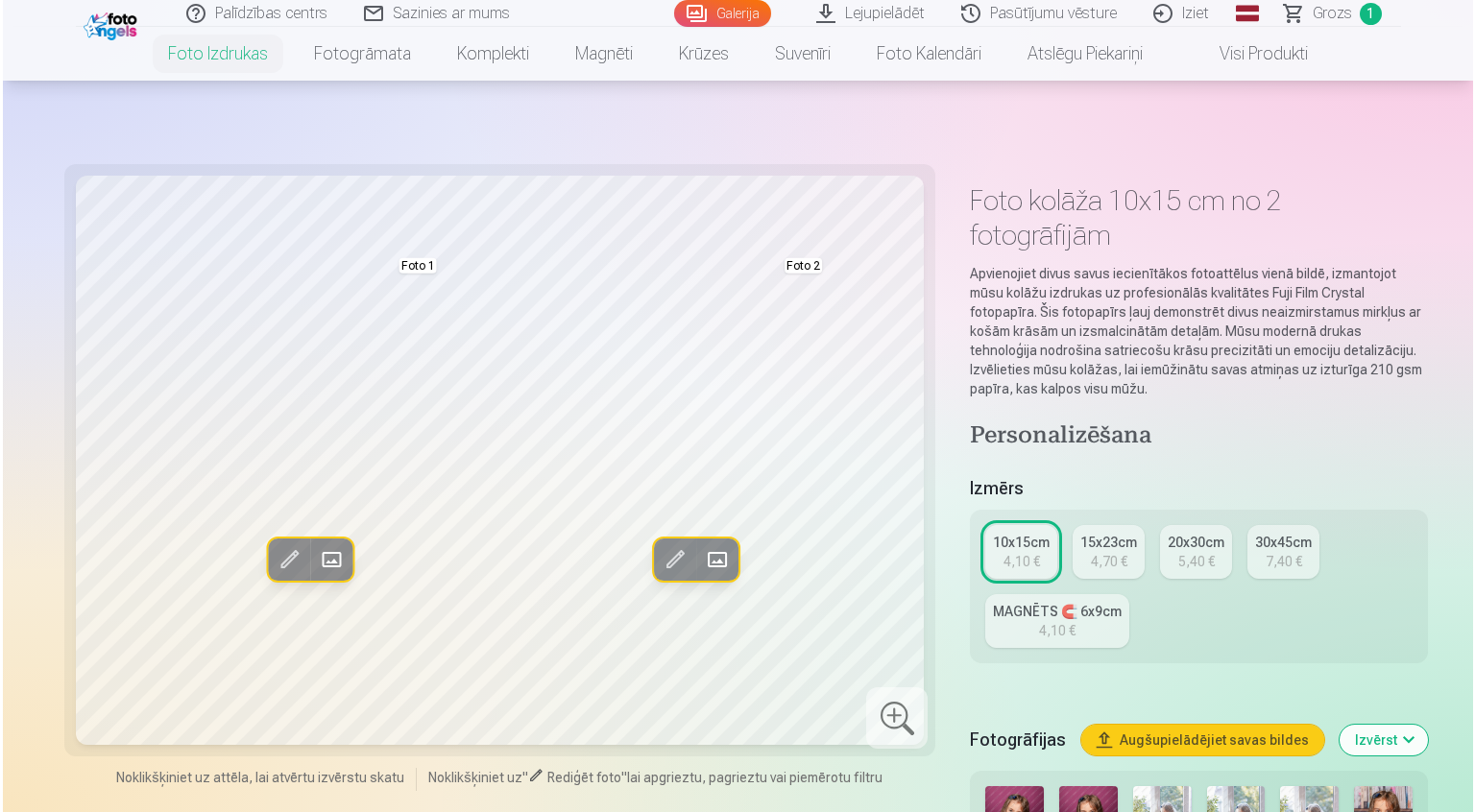
scroll to position [0, 0]
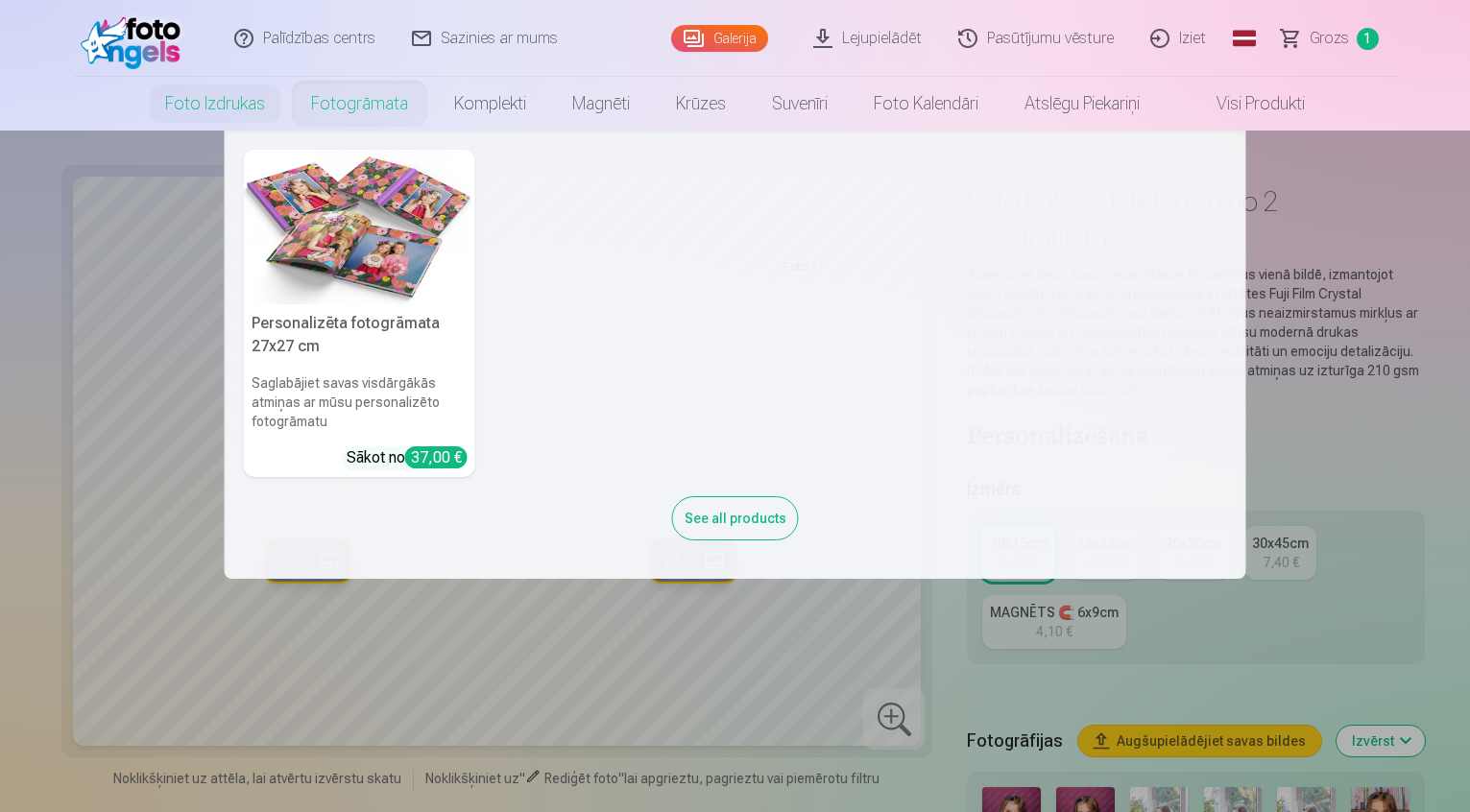
click at [334, 104] on link "Fotogrāmata" at bounding box center [359, 103] width 143 height 53
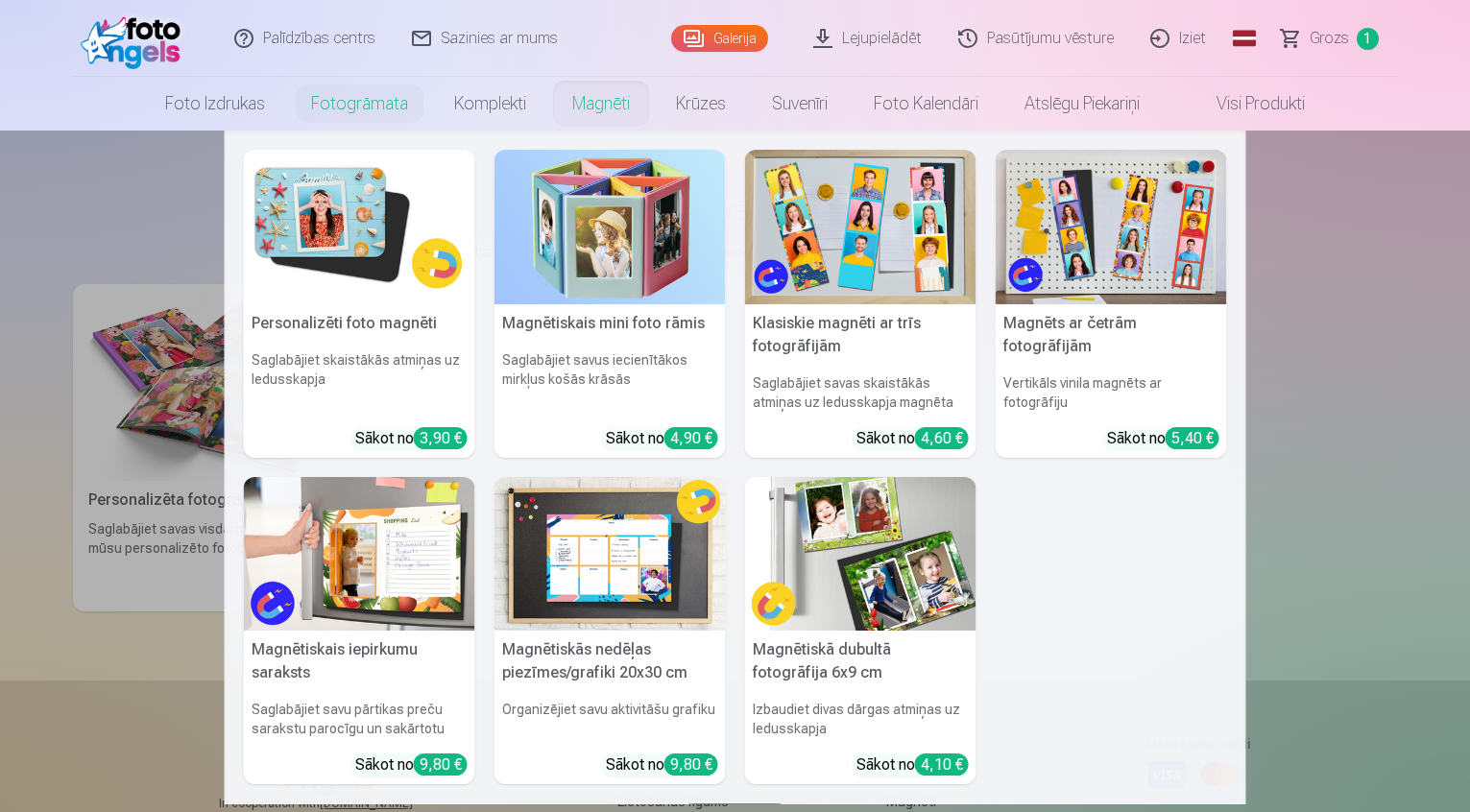
click at [599, 110] on link "Magnēti" at bounding box center [600, 103] width 104 height 53
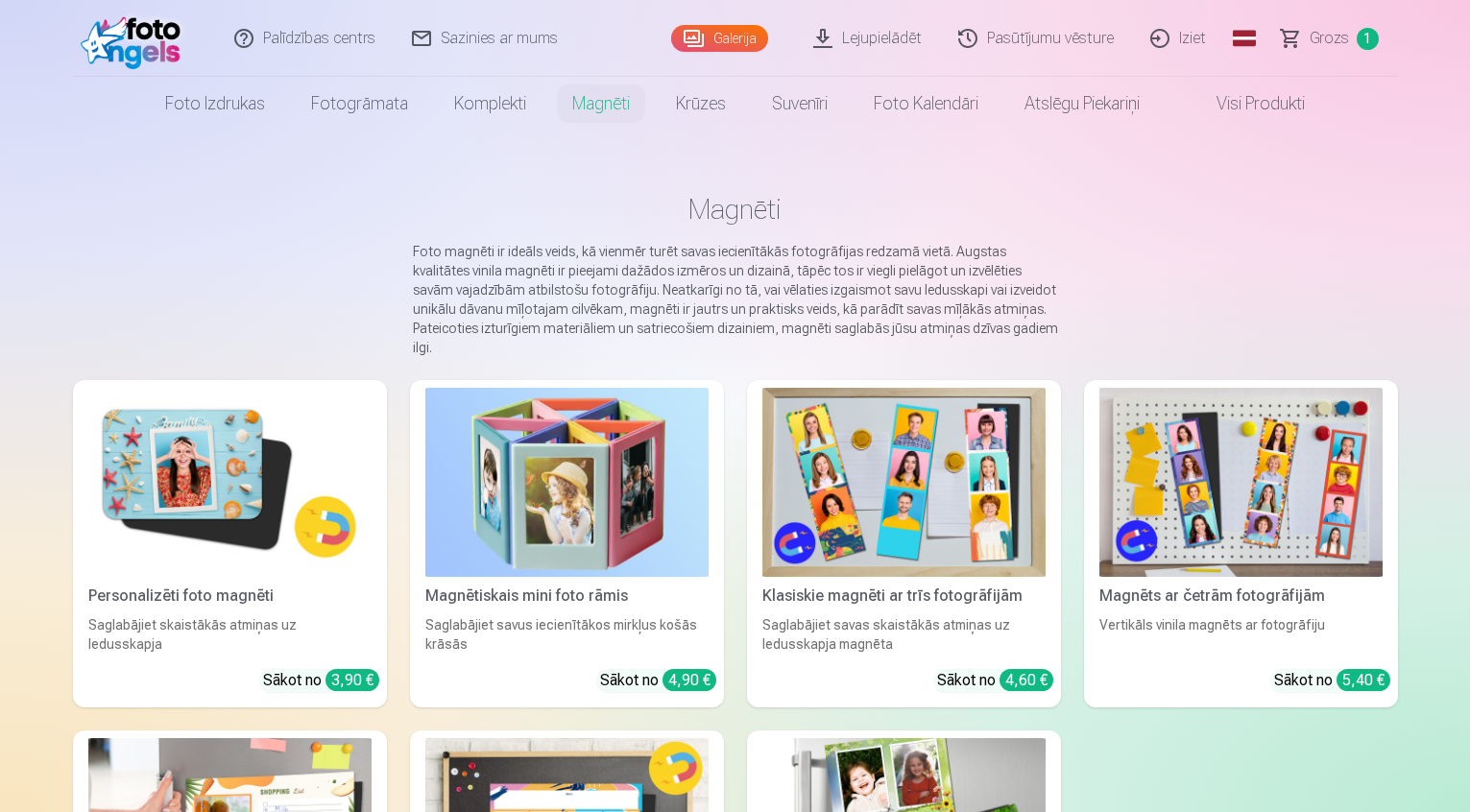
click at [599, 520] on img at bounding box center [567, 482] width 284 height 189
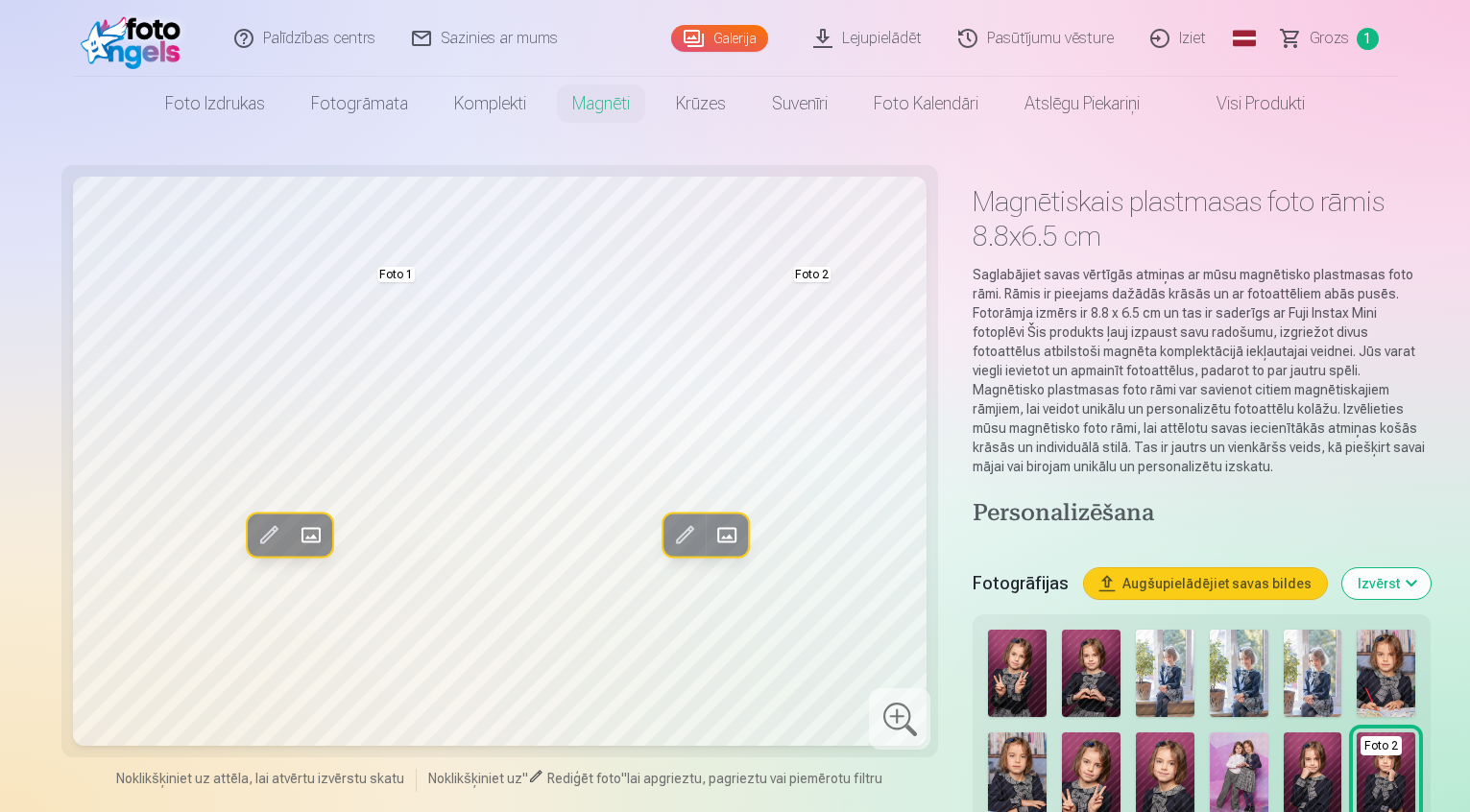
click at [294, 540] on span at bounding box center [310, 536] width 31 height 31
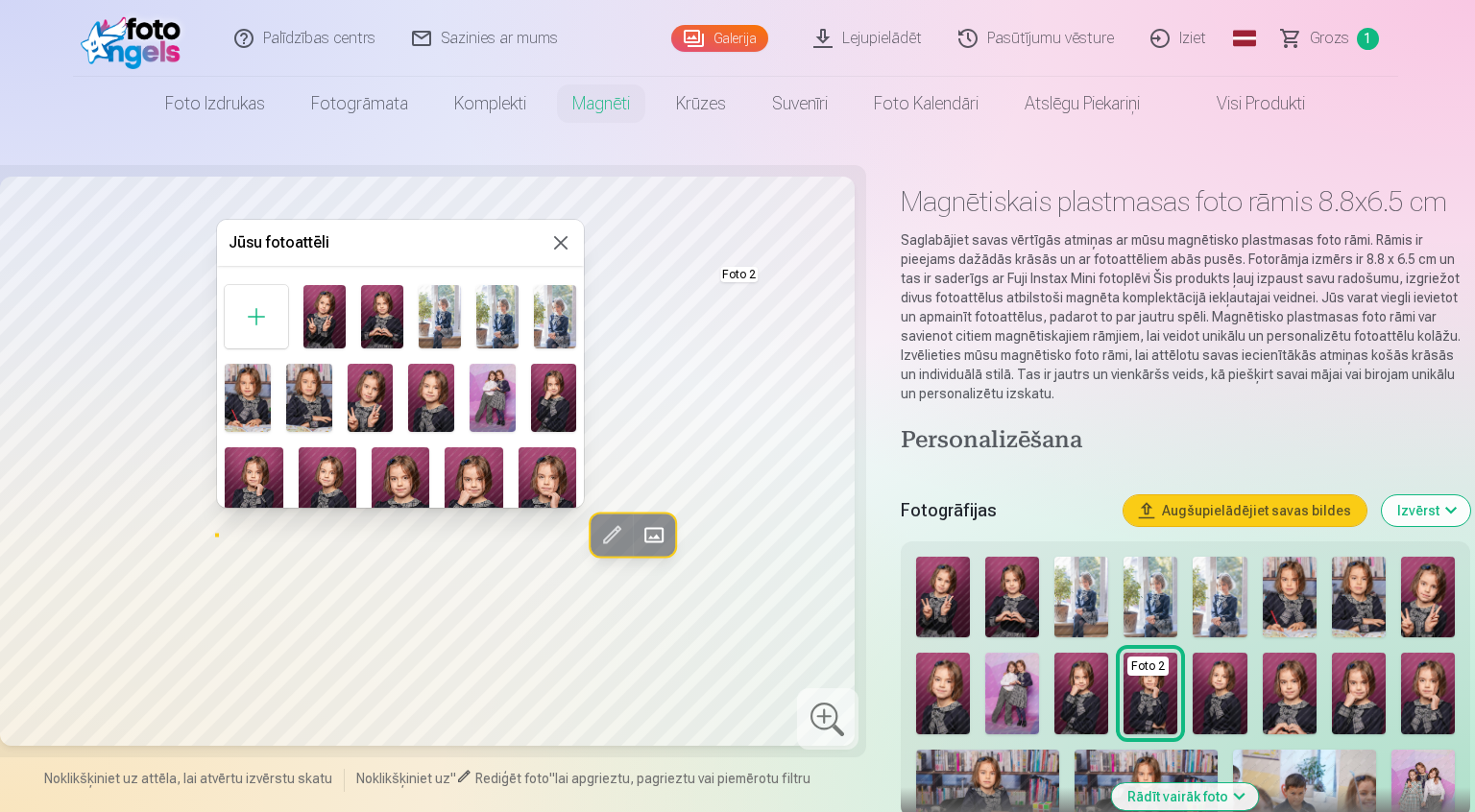
click at [493, 405] on img at bounding box center [492, 398] width 46 height 69
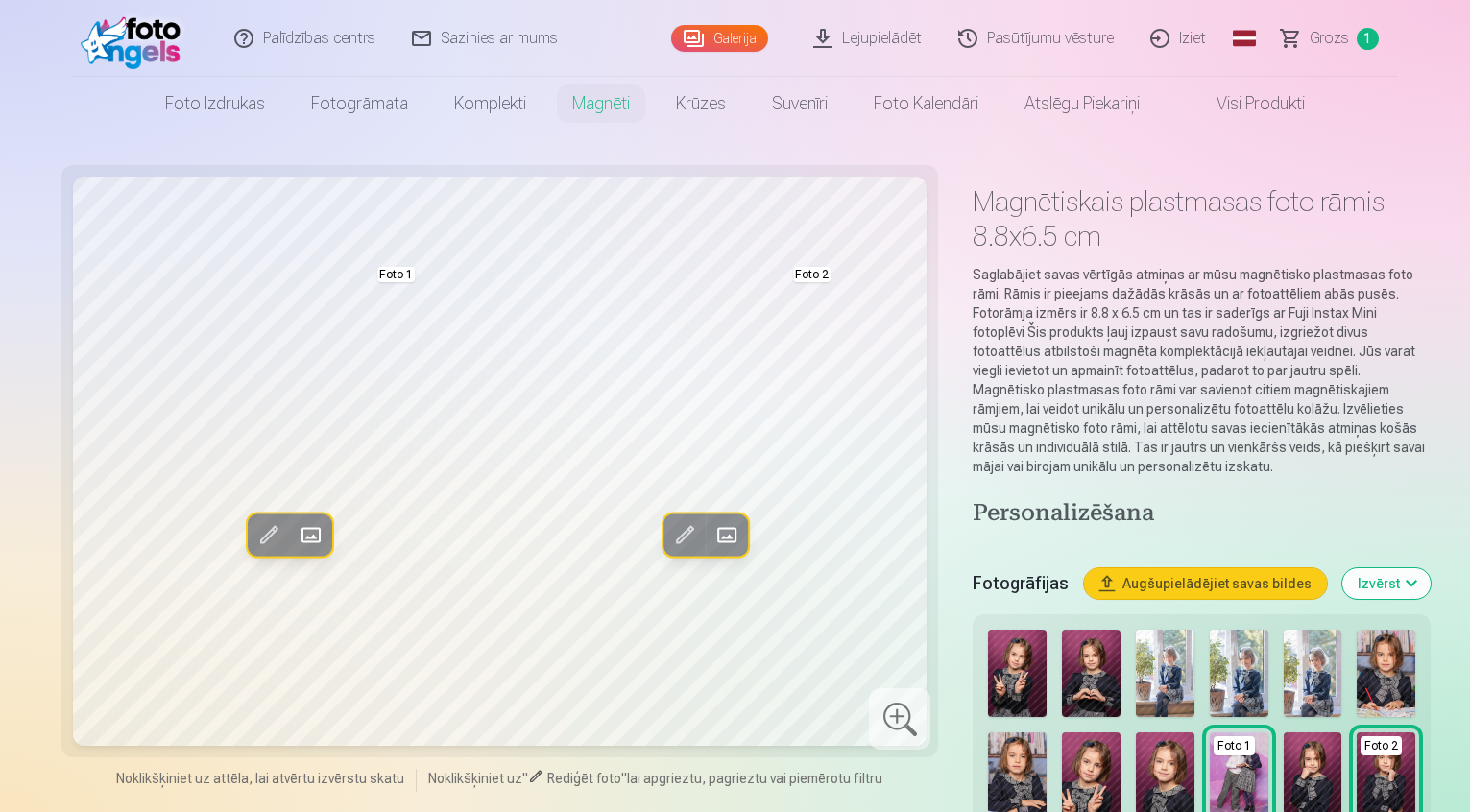
click at [710, 540] on span at bounding box center [726, 536] width 31 height 31
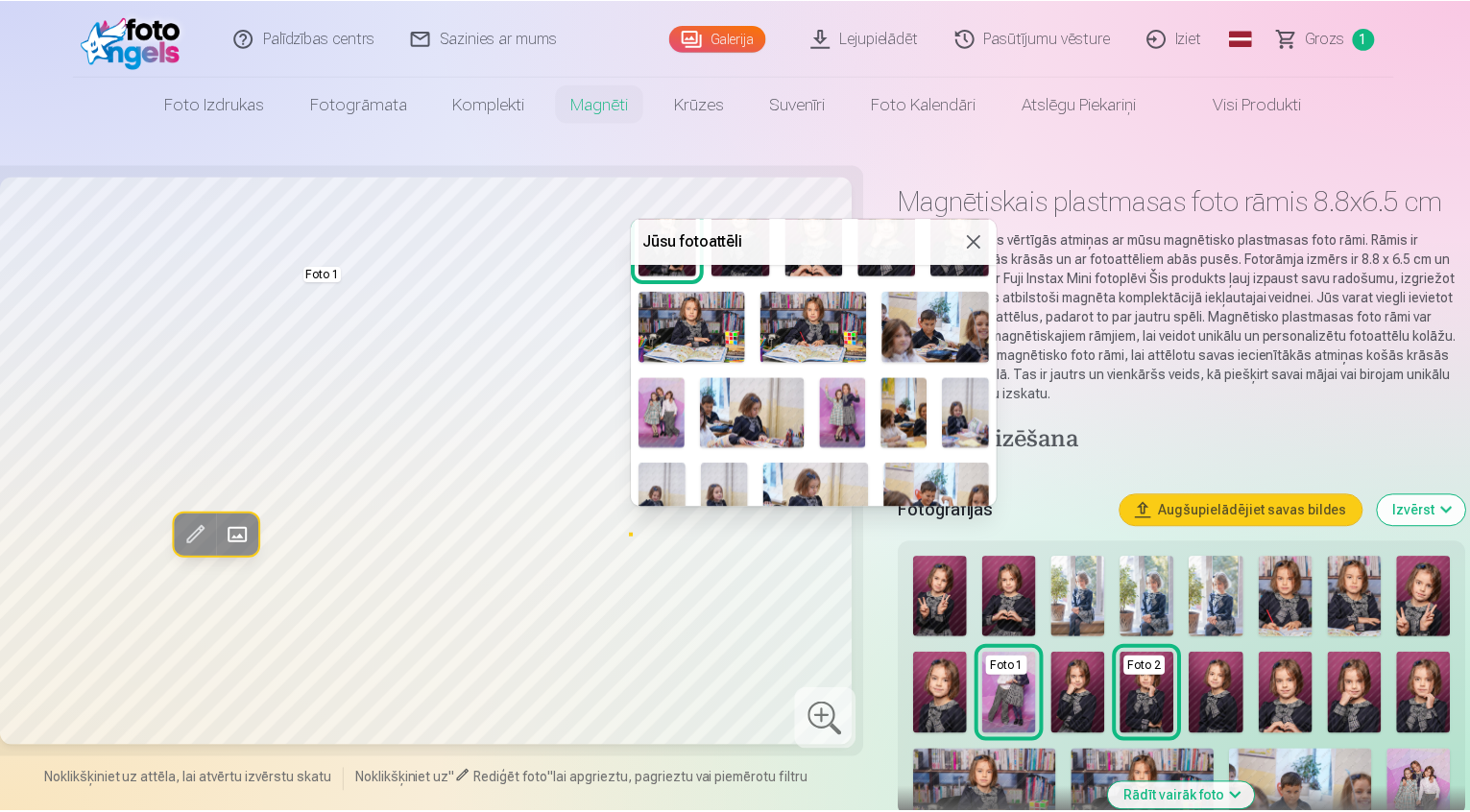
scroll to position [288, 0]
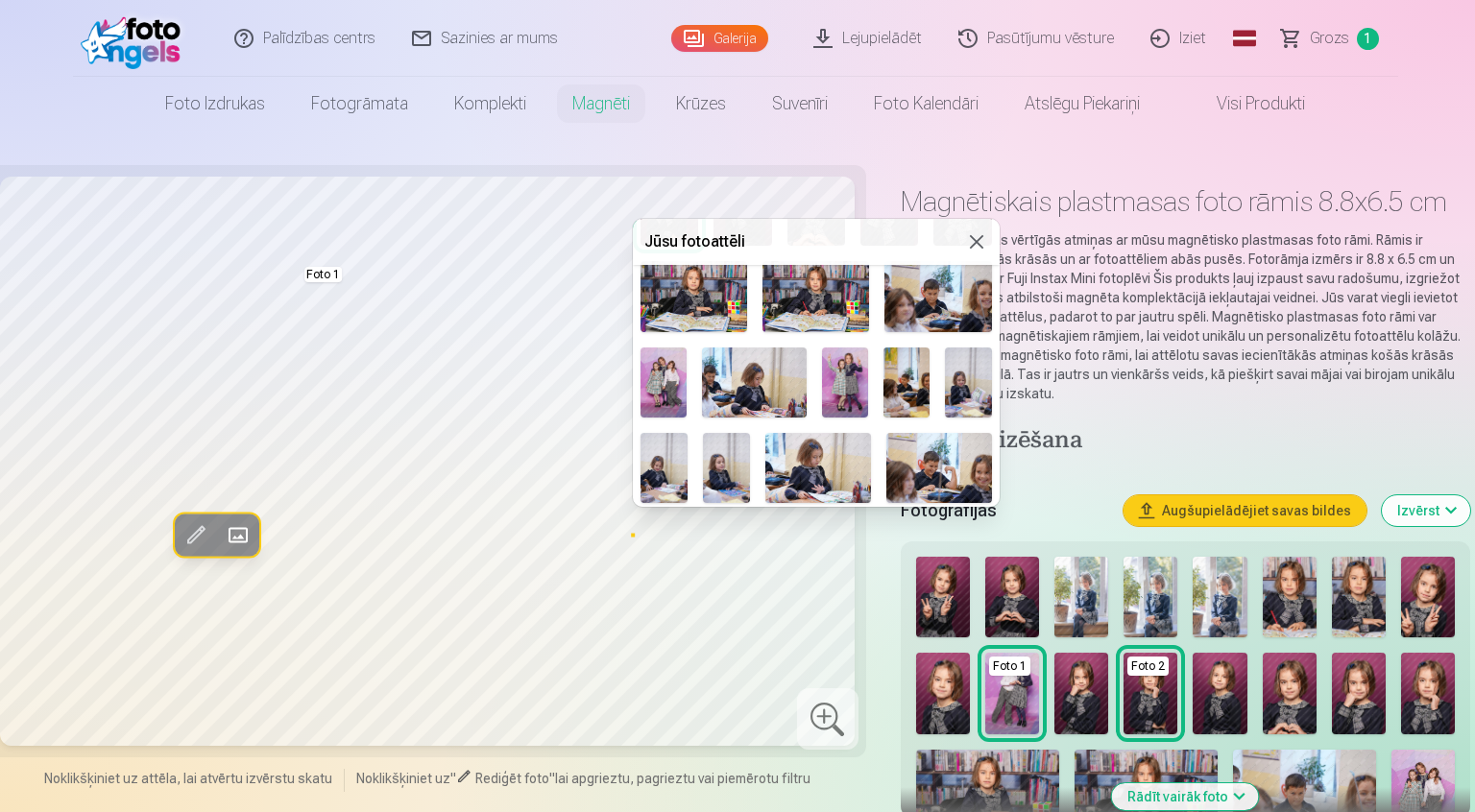
click at [844, 390] on img at bounding box center [844, 382] width 46 height 69
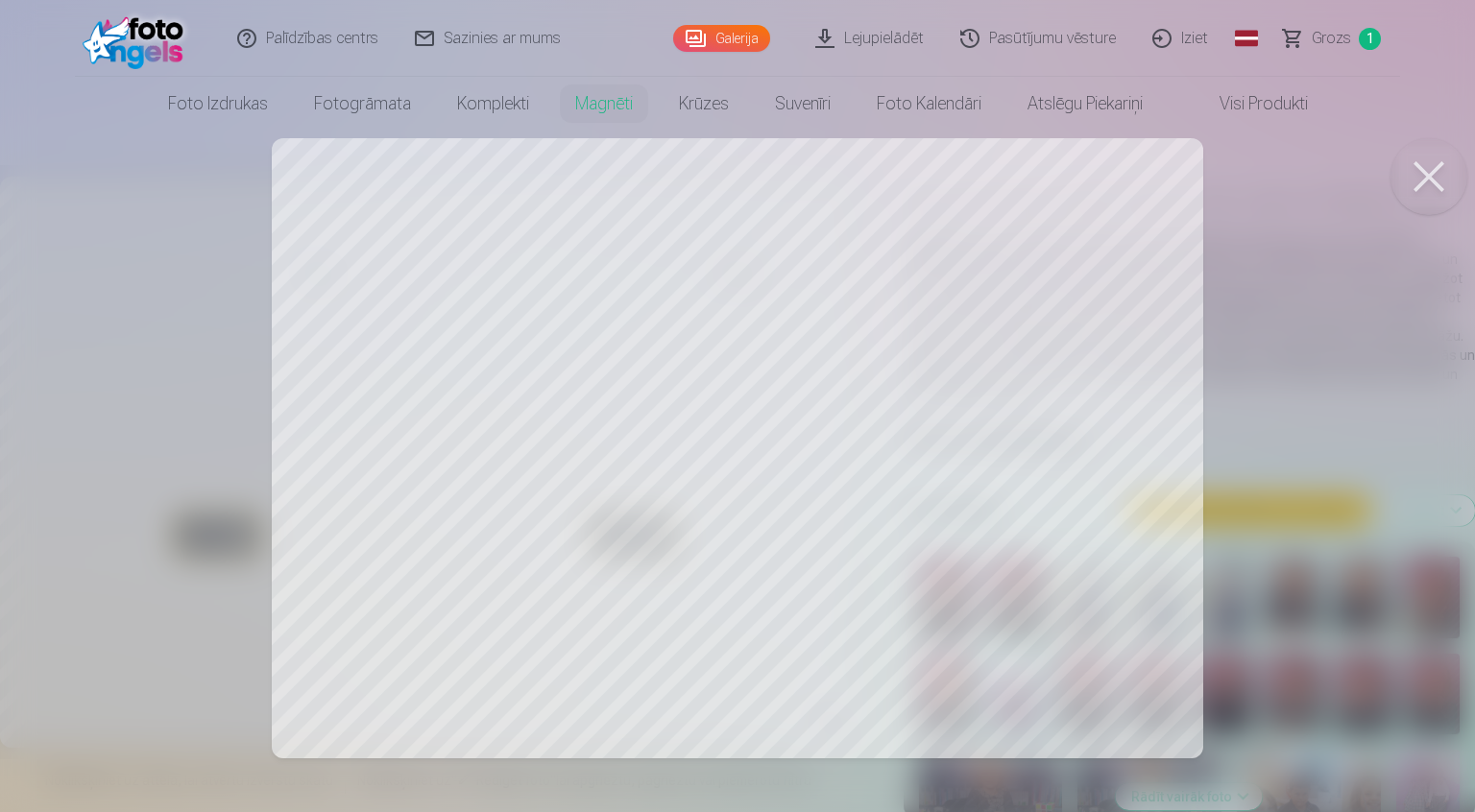
drag, startPoint x: 913, startPoint y: 536, endPoint x: 515, endPoint y: 637, distance: 410.6
click at [515, 637] on div at bounding box center [738, 406] width 1475 height 812
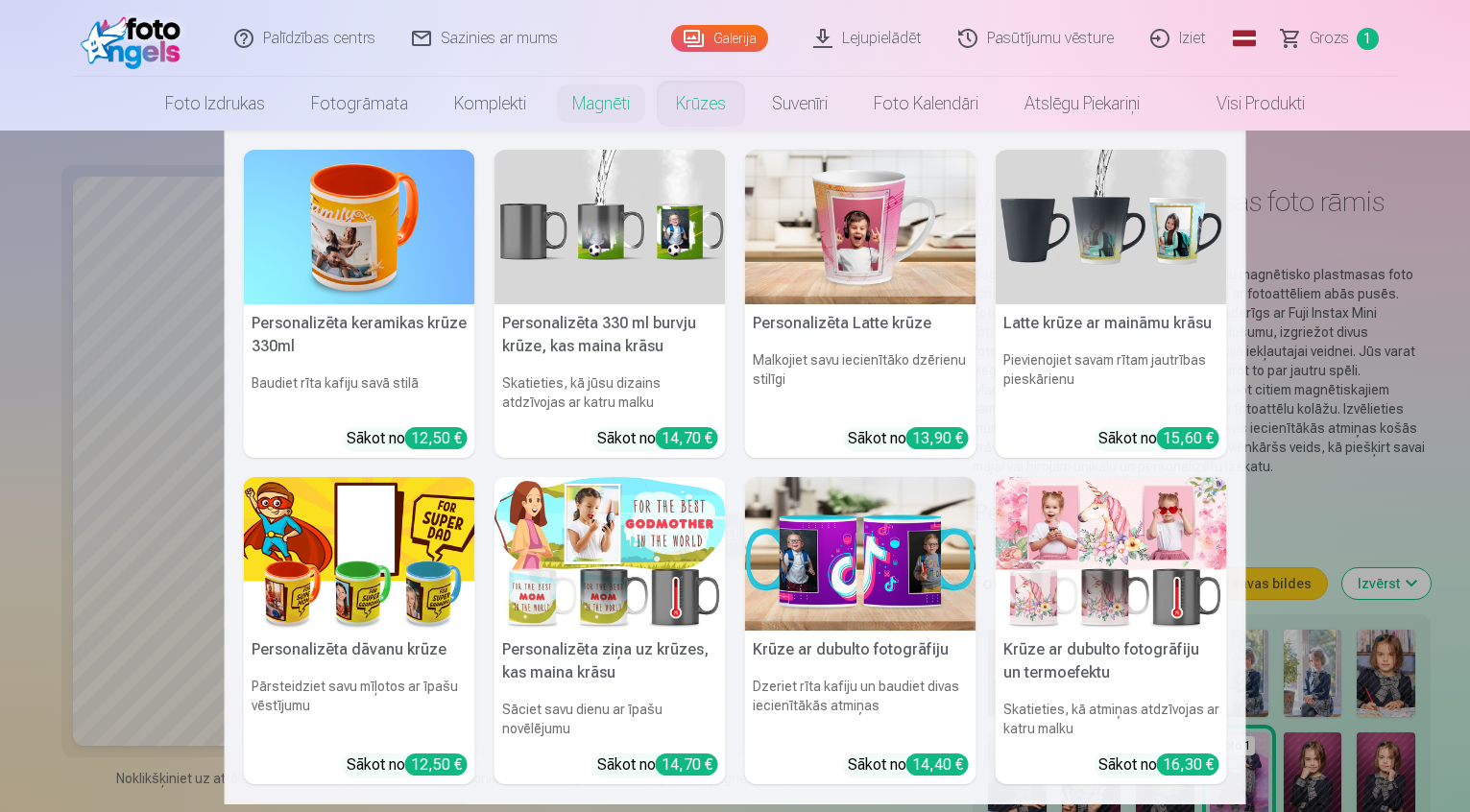
click at [687, 111] on link "Krūzes" at bounding box center [701, 103] width 96 height 53
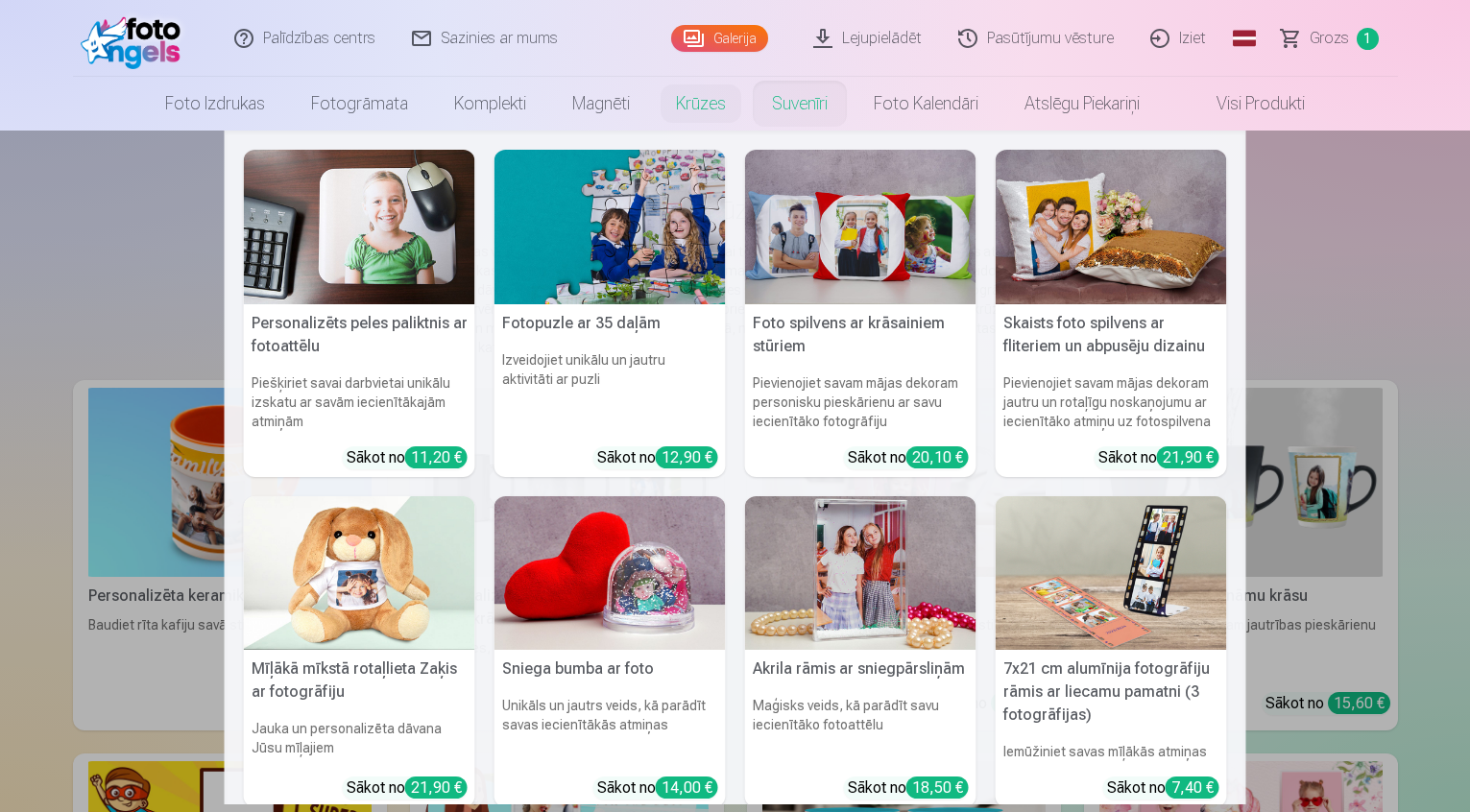
click at [808, 90] on link "Suvenīri" at bounding box center [800, 103] width 102 height 53
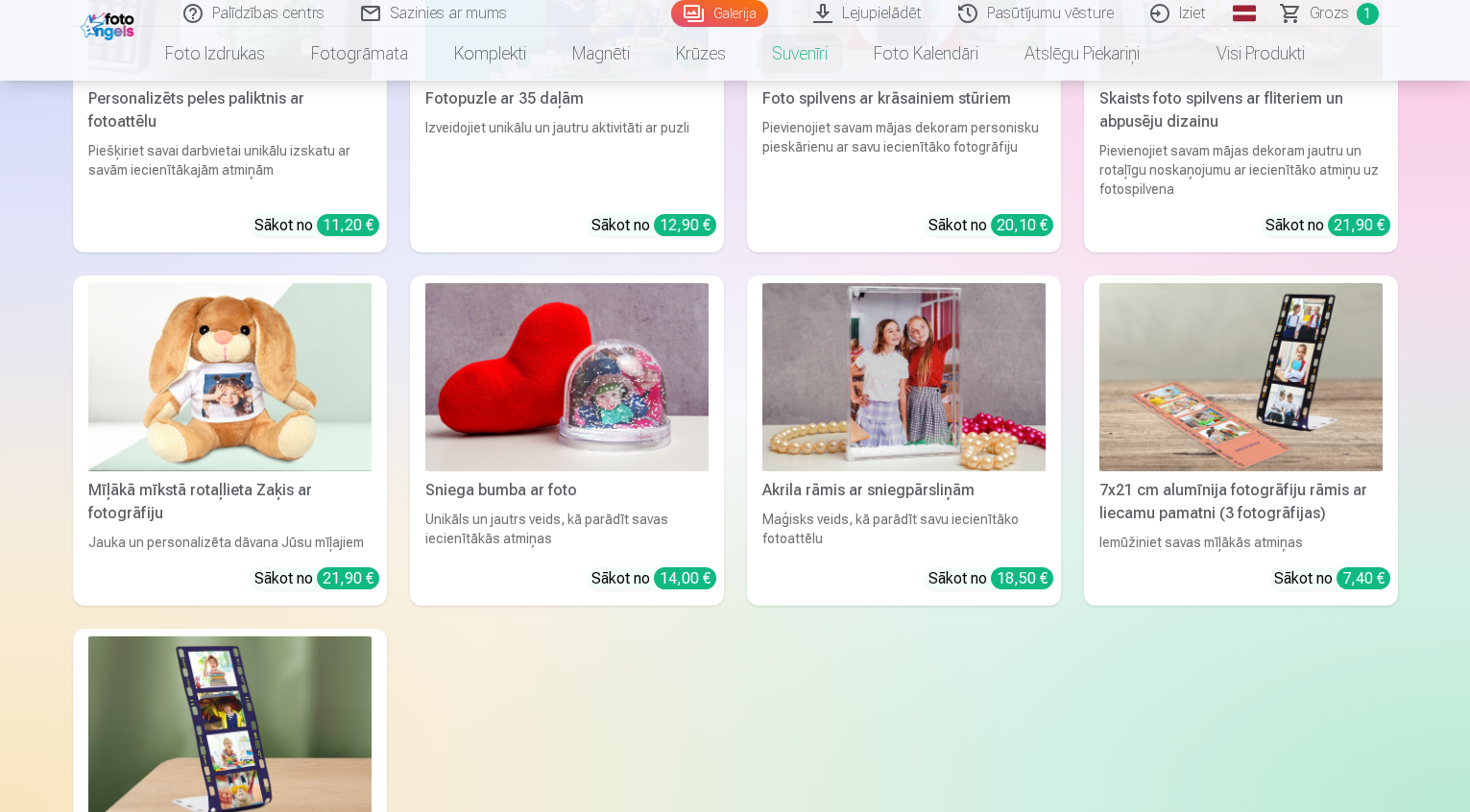
scroll to position [480, 0]
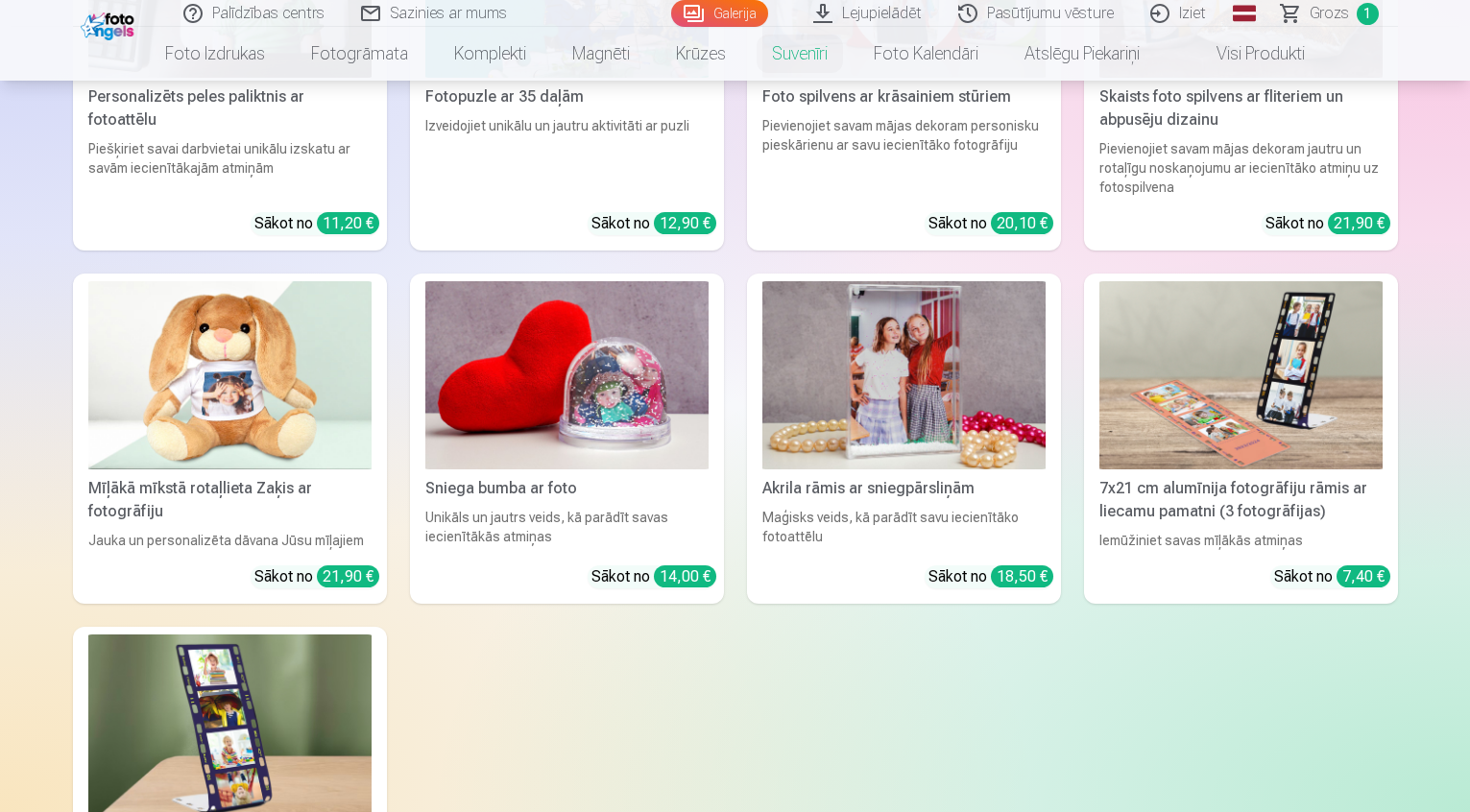
click at [905, 427] on img at bounding box center [905, 376] width 284 height 189
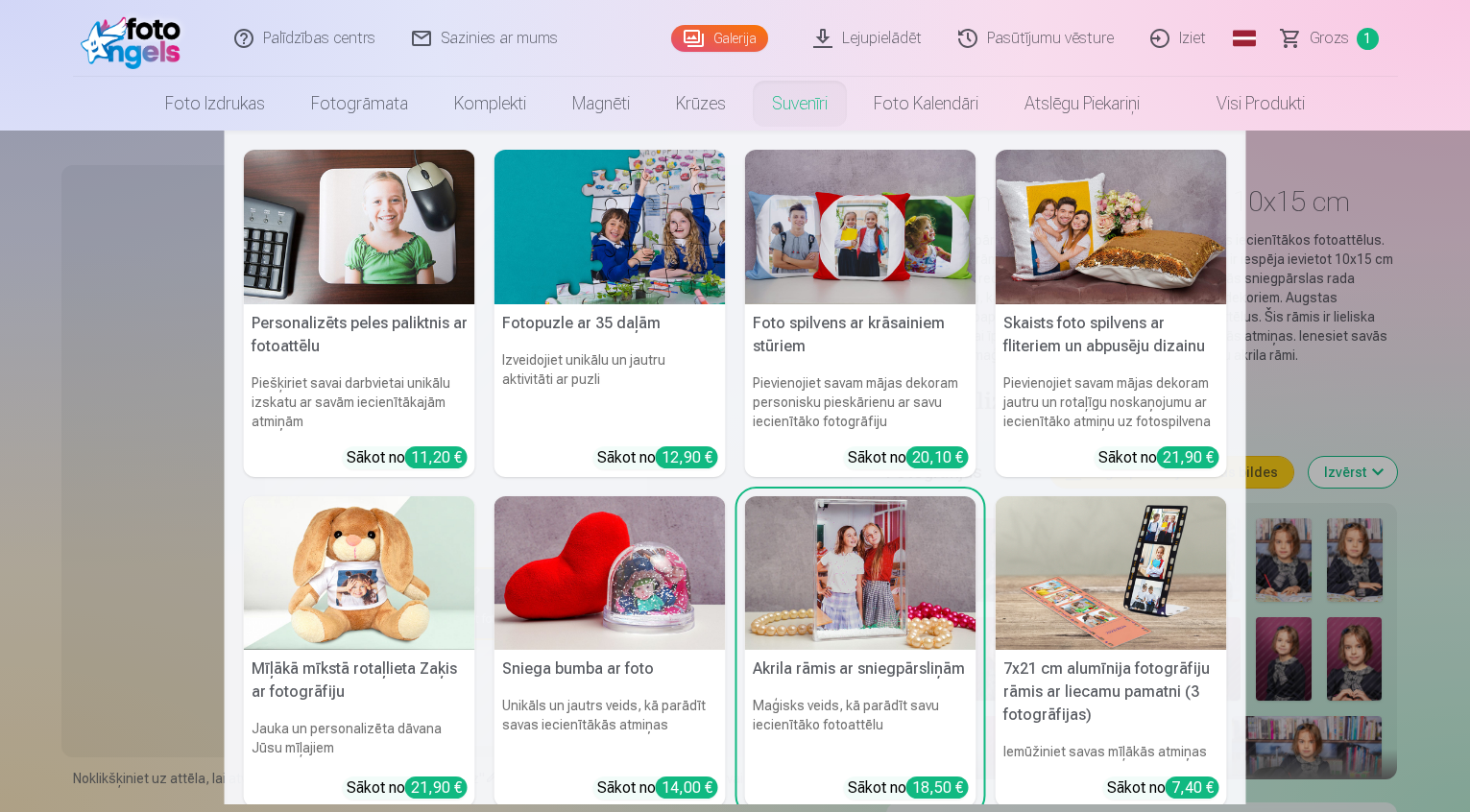
click at [785, 108] on link "Suvenīri" at bounding box center [800, 103] width 102 height 53
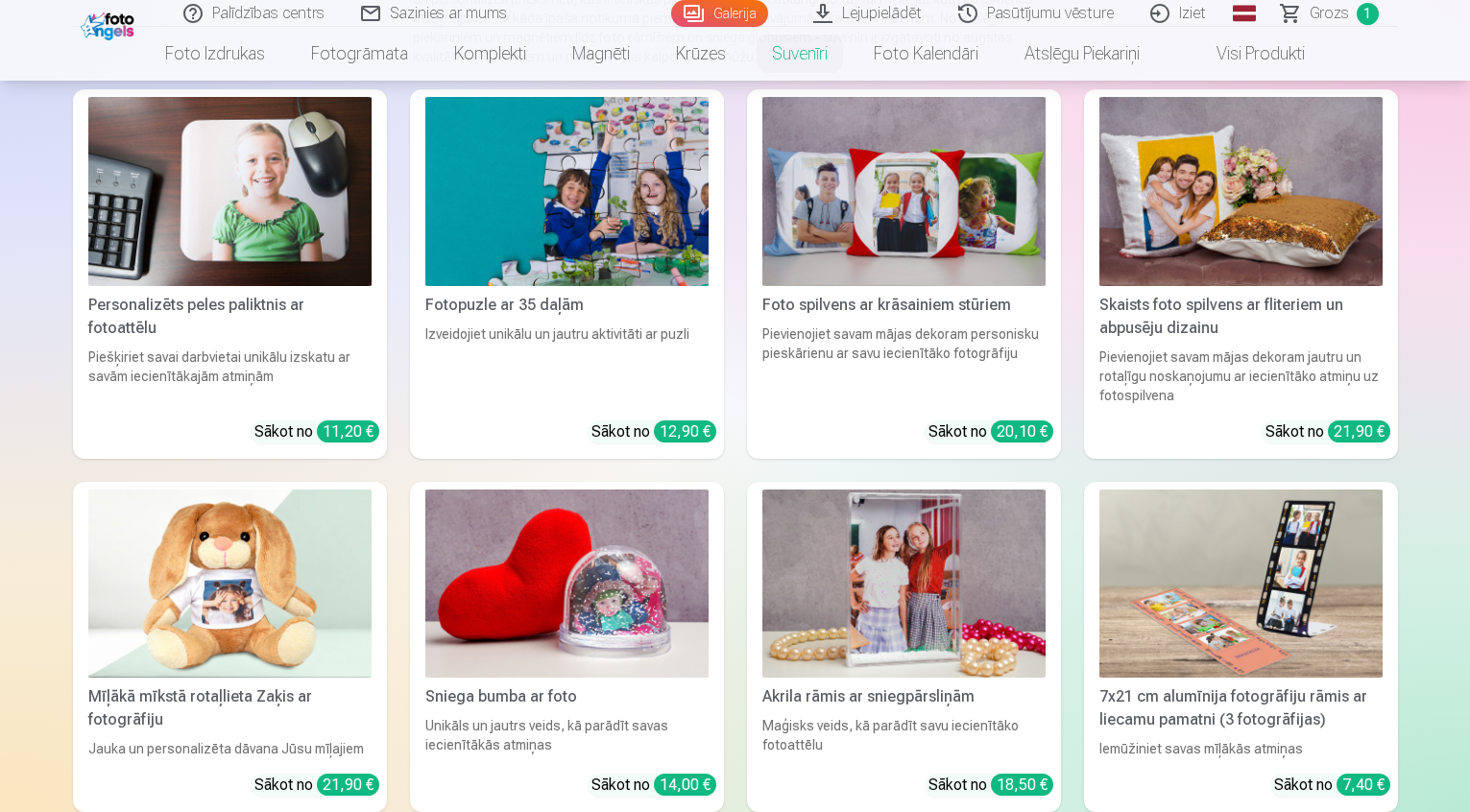
scroll to position [288, 0]
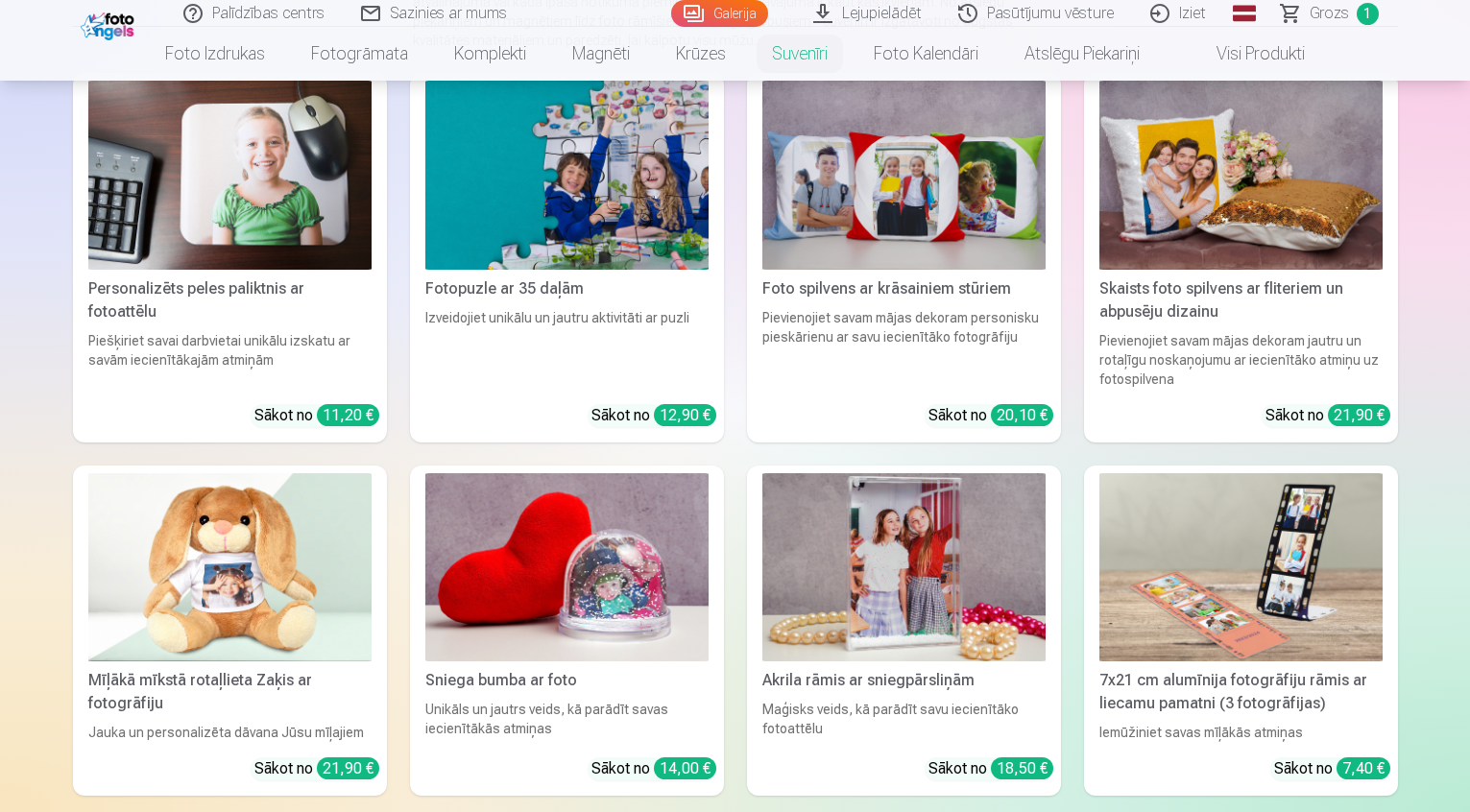
click at [567, 154] on img at bounding box center [567, 175] width 284 height 189
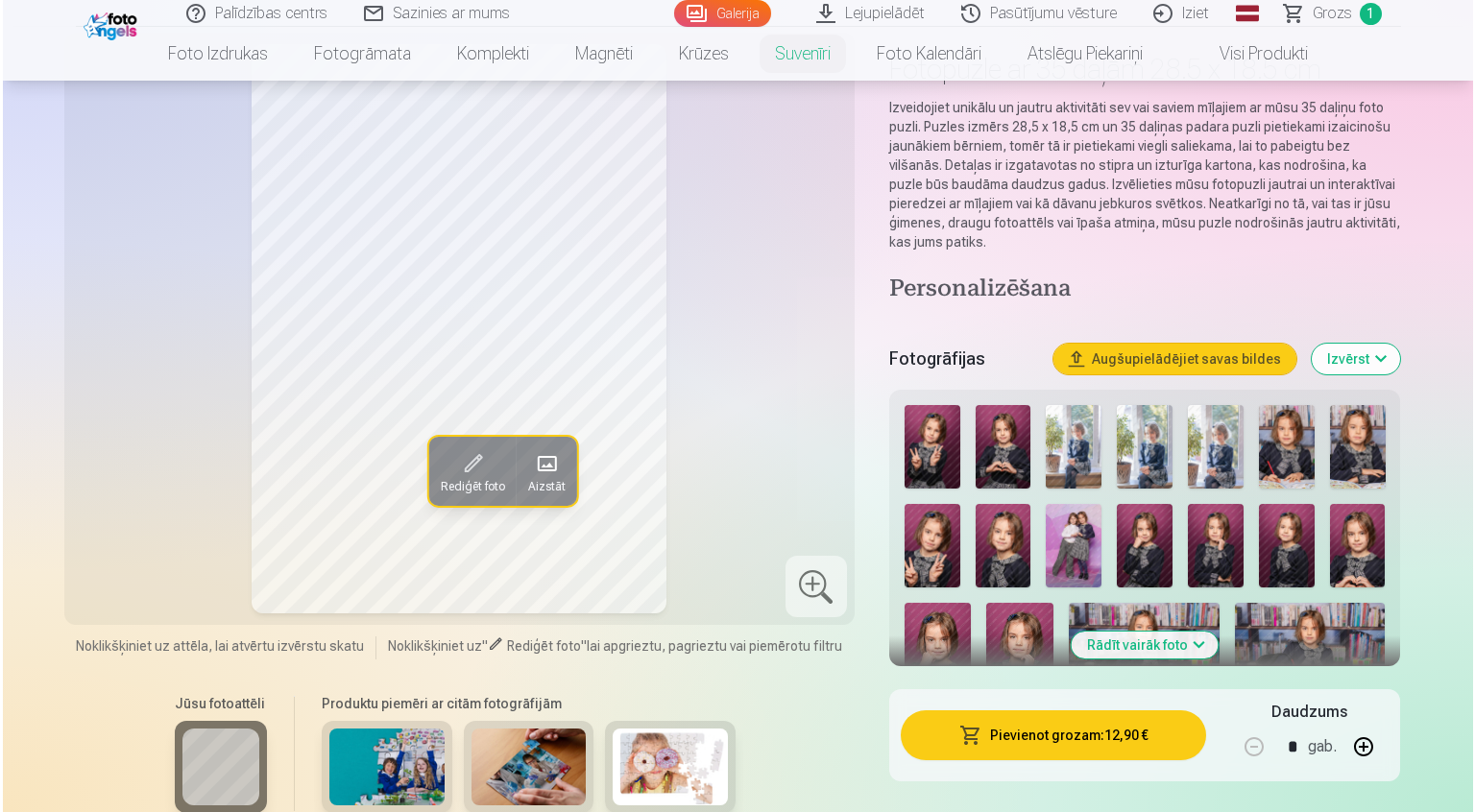
scroll to position [96, 0]
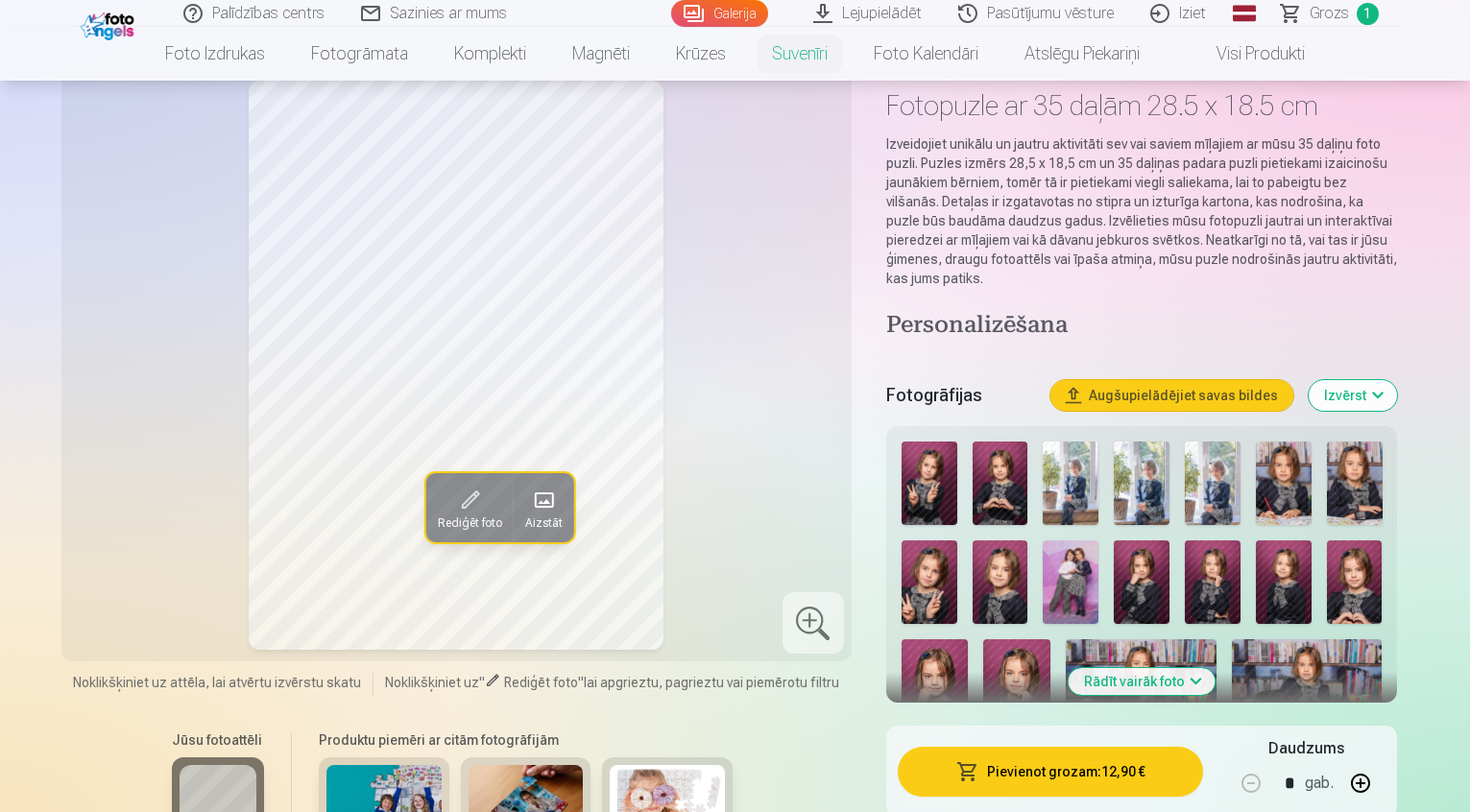
click at [529, 494] on span at bounding box center [544, 500] width 31 height 31
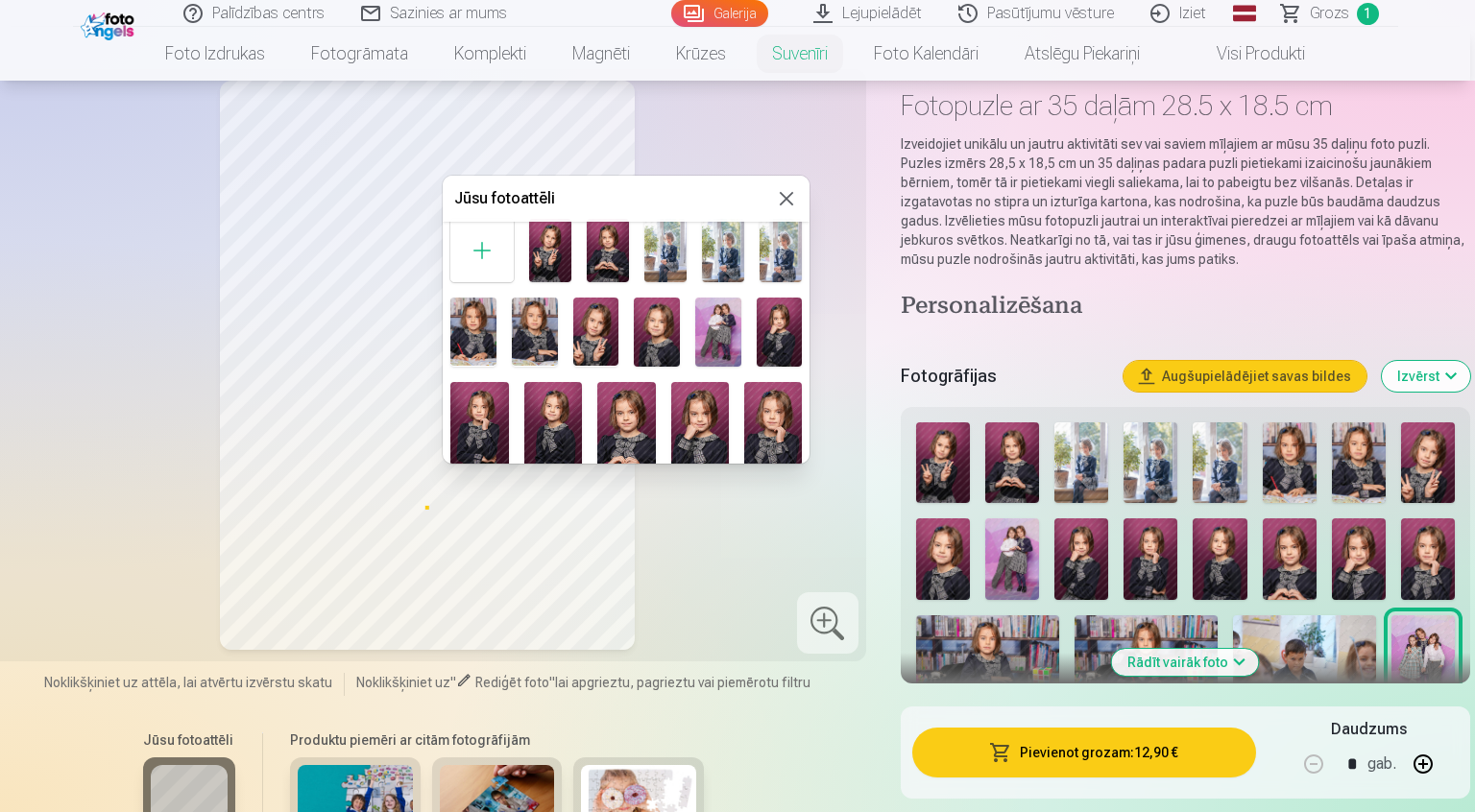
scroll to position [0, 0]
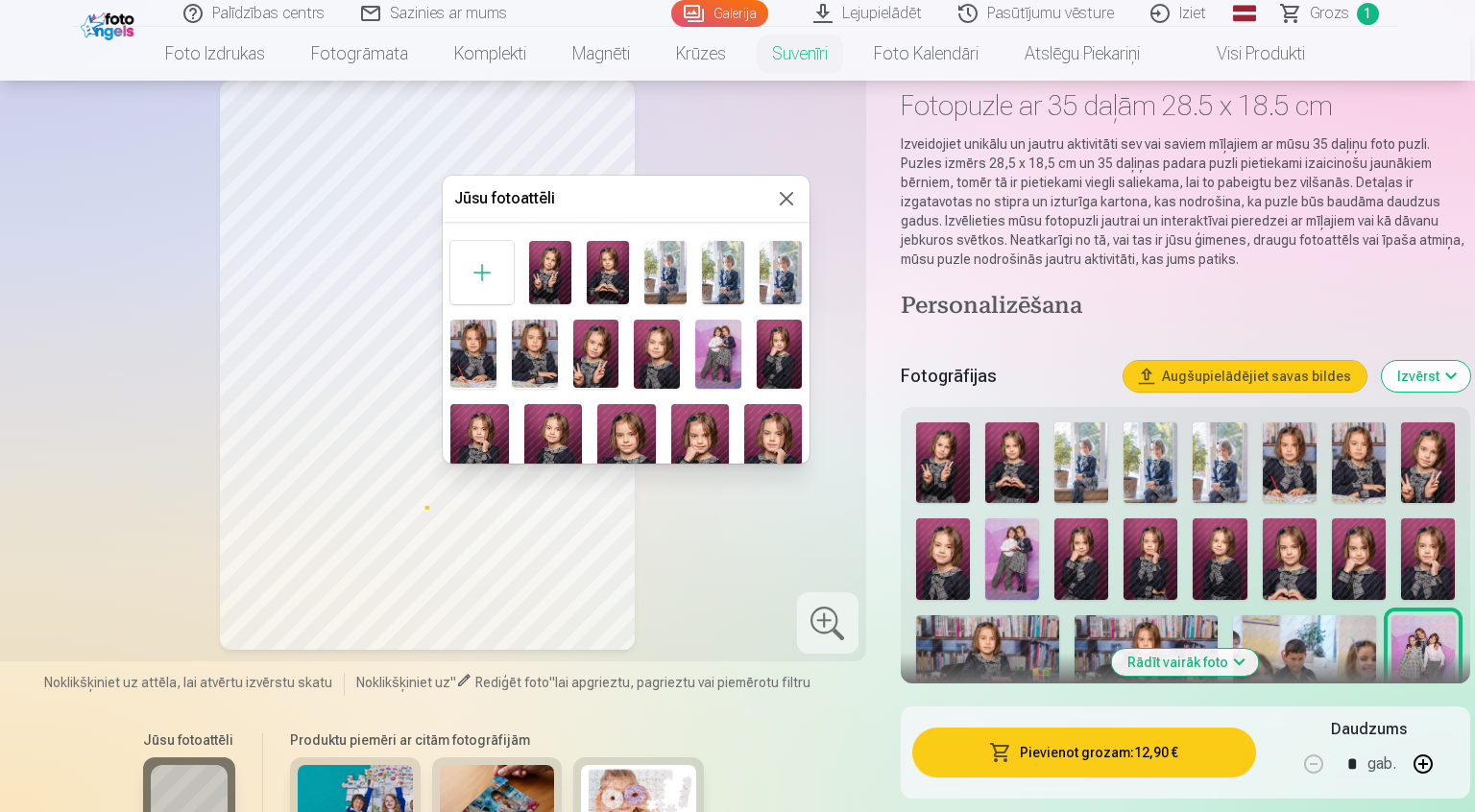
click at [485, 283] on div at bounding box center [481, 272] width 63 height 63
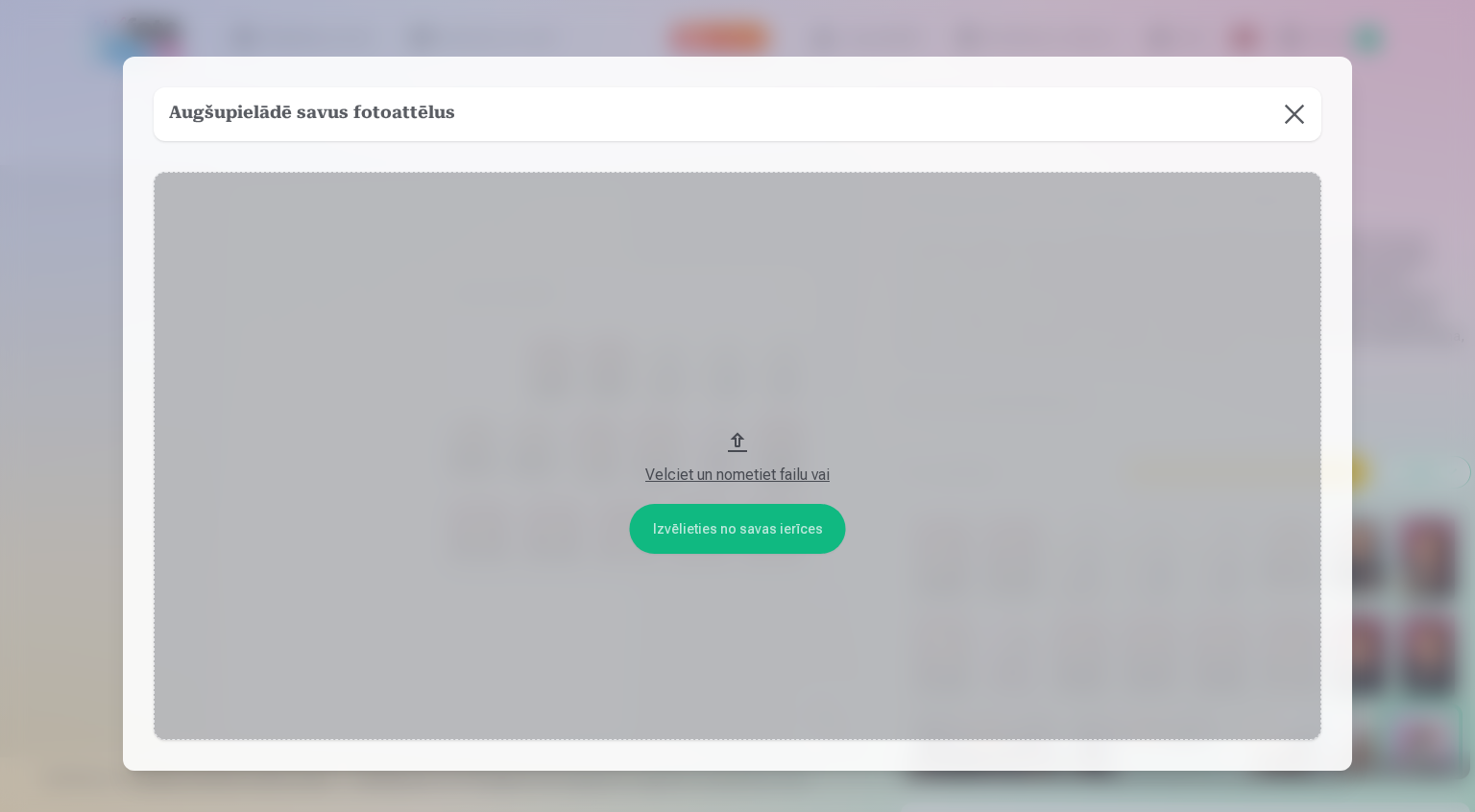
click at [1284, 121] on button at bounding box center [1293, 114] width 53 height 53
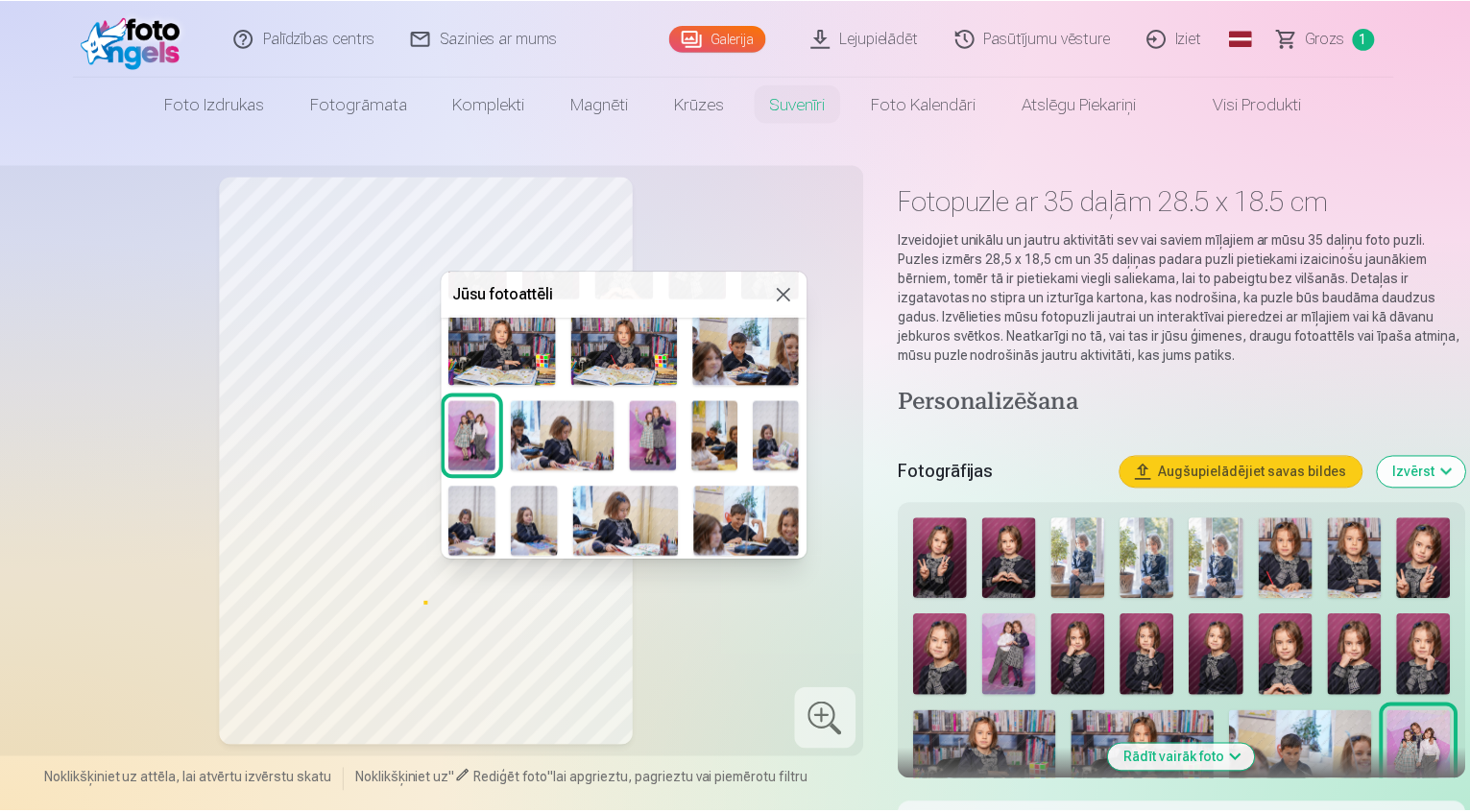
scroll to position [288, 0]
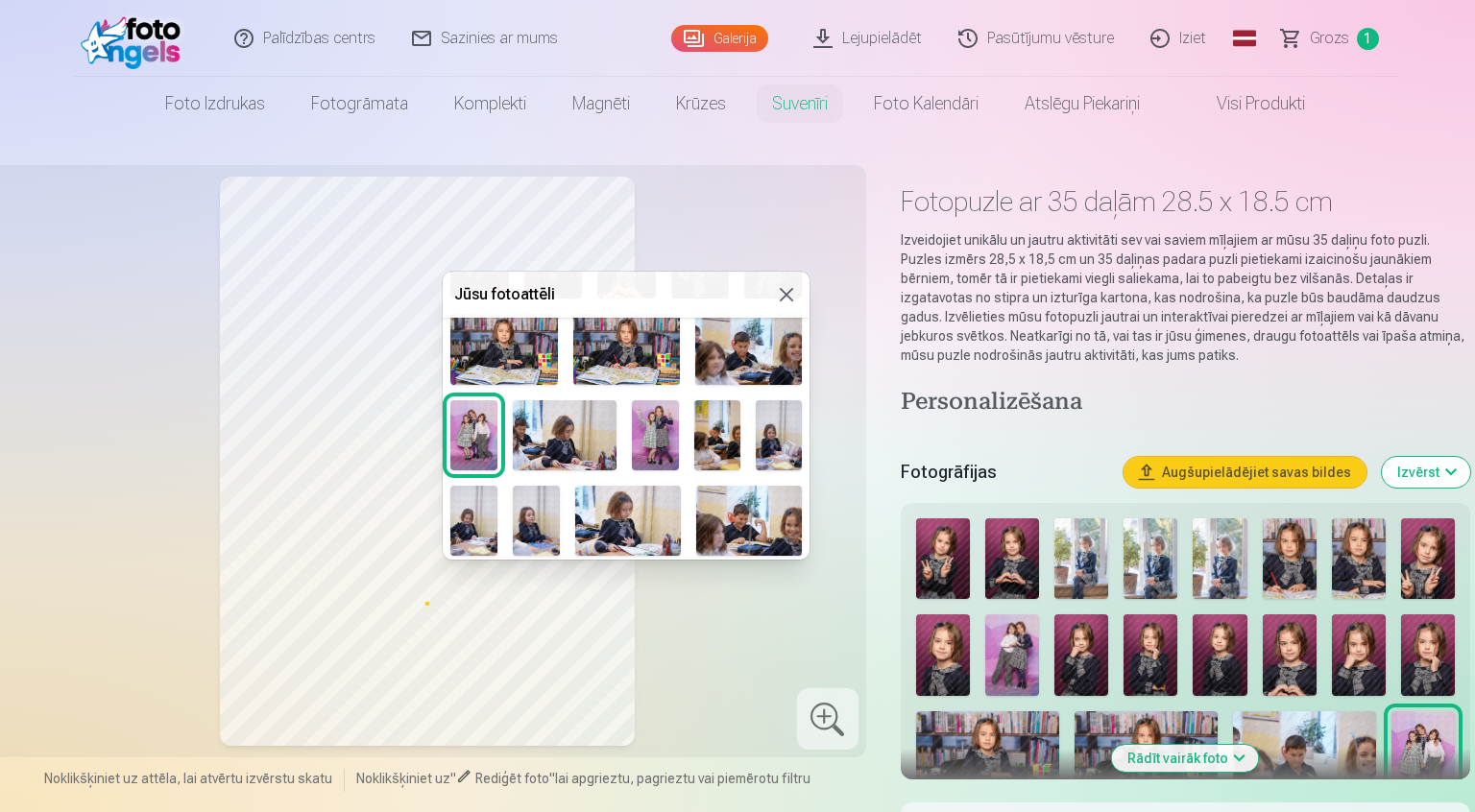
click at [481, 411] on img at bounding box center [472, 434] width 46 height 69
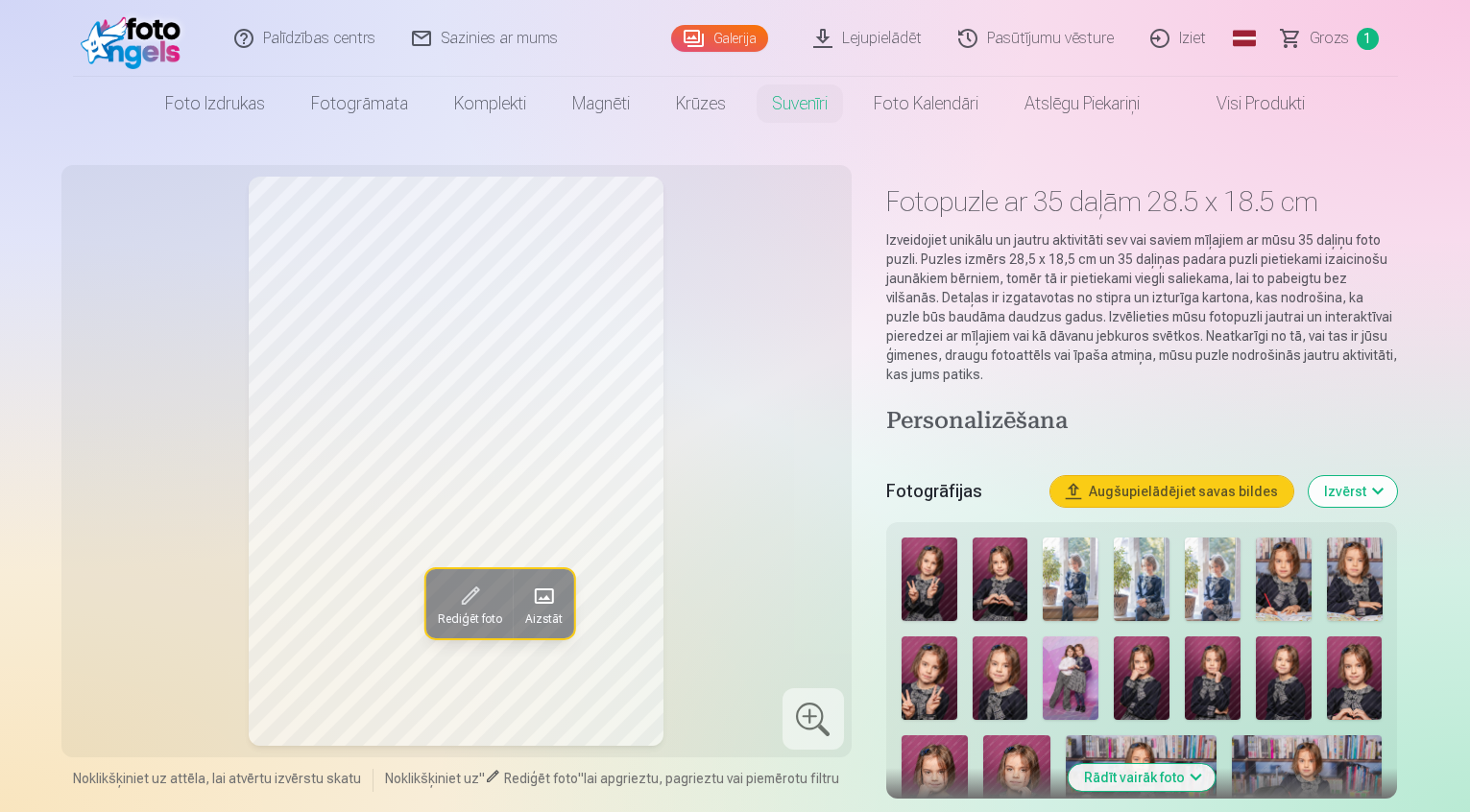
click at [1113, 645] on img at bounding box center [1141, 678] width 55 height 84
click at [1043, 636] on img at bounding box center [1070, 678] width 55 height 84
click at [1327, 678] on img at bounding box center [1354, 678] width 55 height 84
click at [969, 735] on img at bounding box center [935, 786] width 67 height 101
click at [1043, 662] on img at bounding box center [1070, 678] width 55 height 84
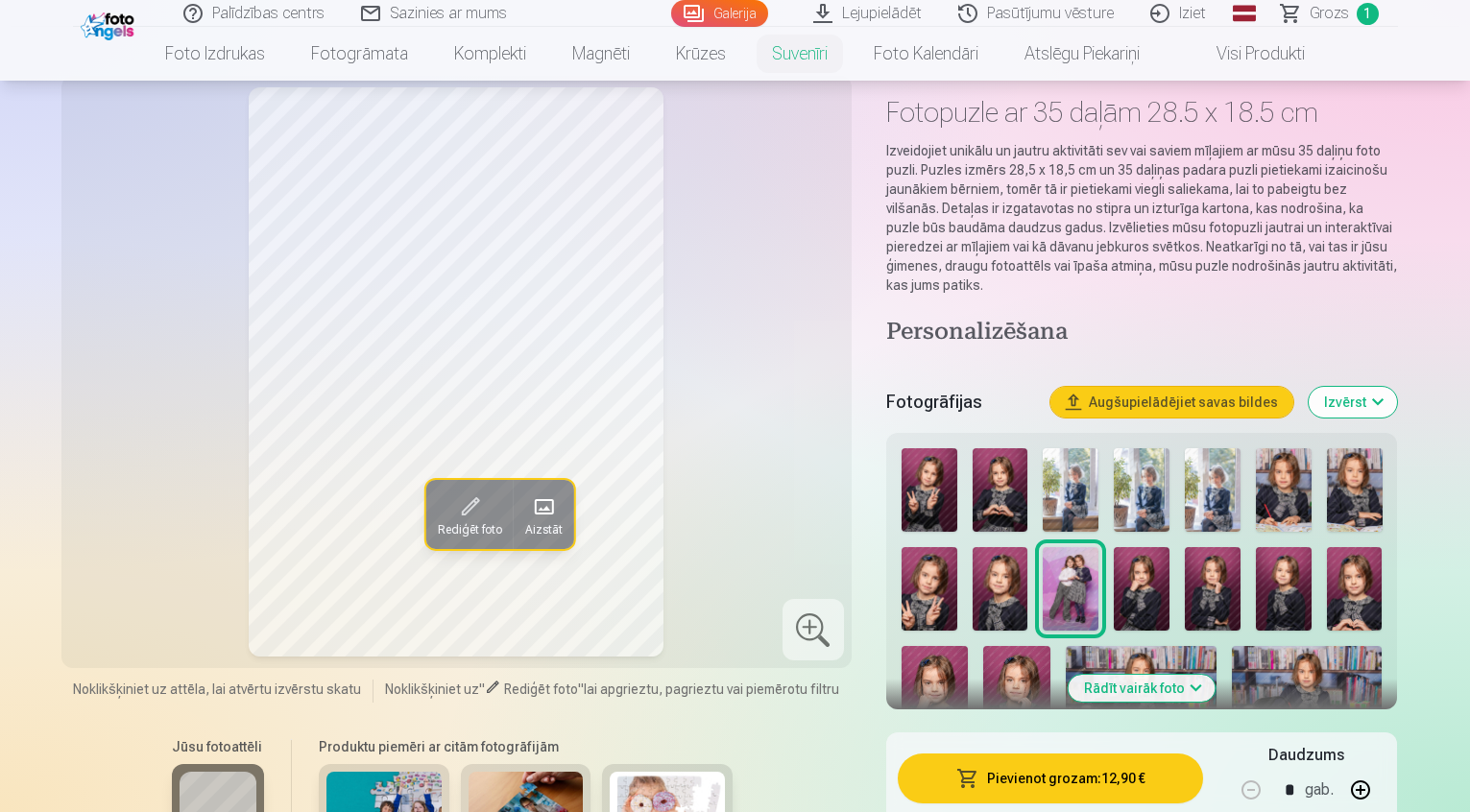
scroll to position [96, 0]
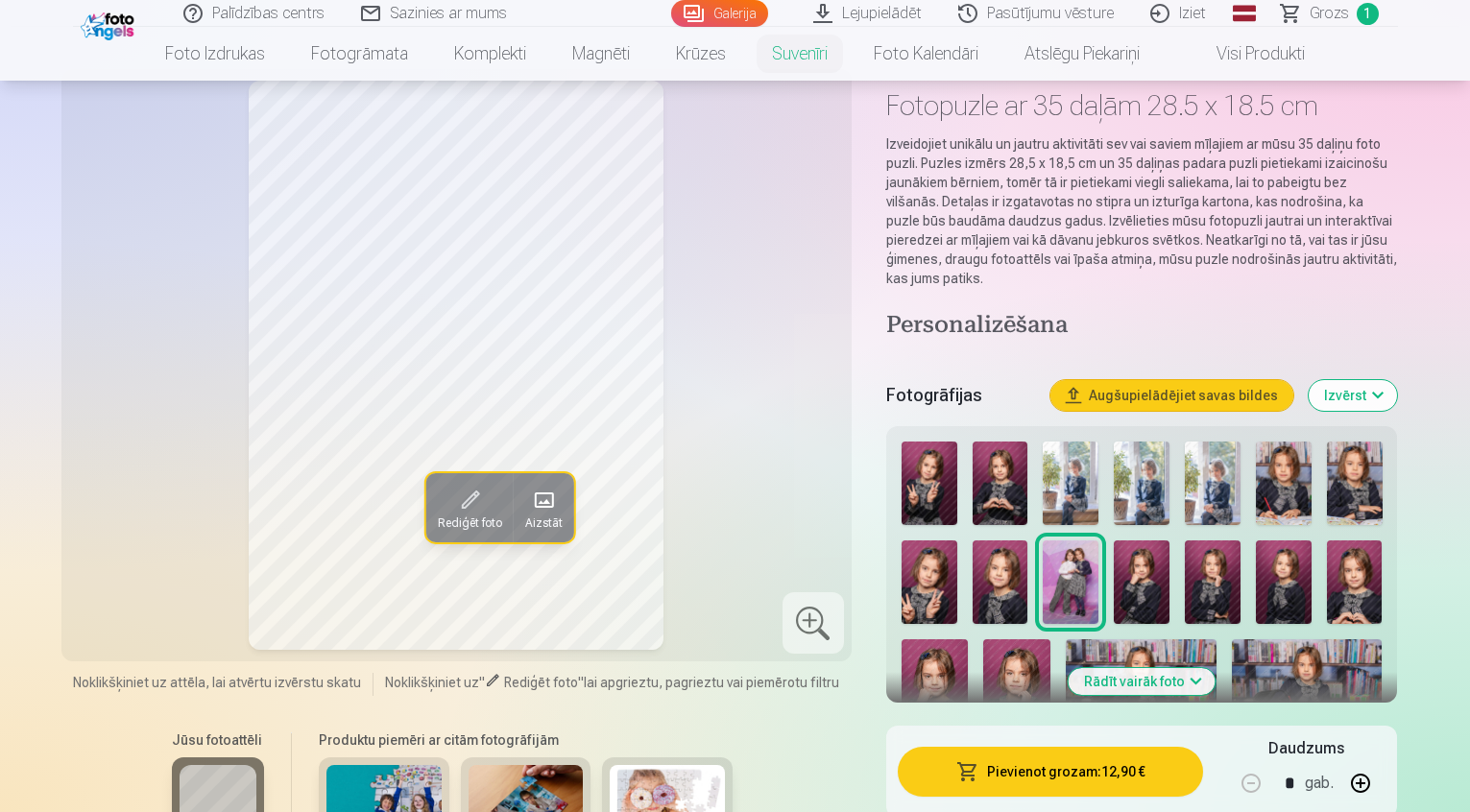
click at [1185, 668] on button "Rādīt vairāk foto" at bounding box center [1142, 682] width 147 height 27
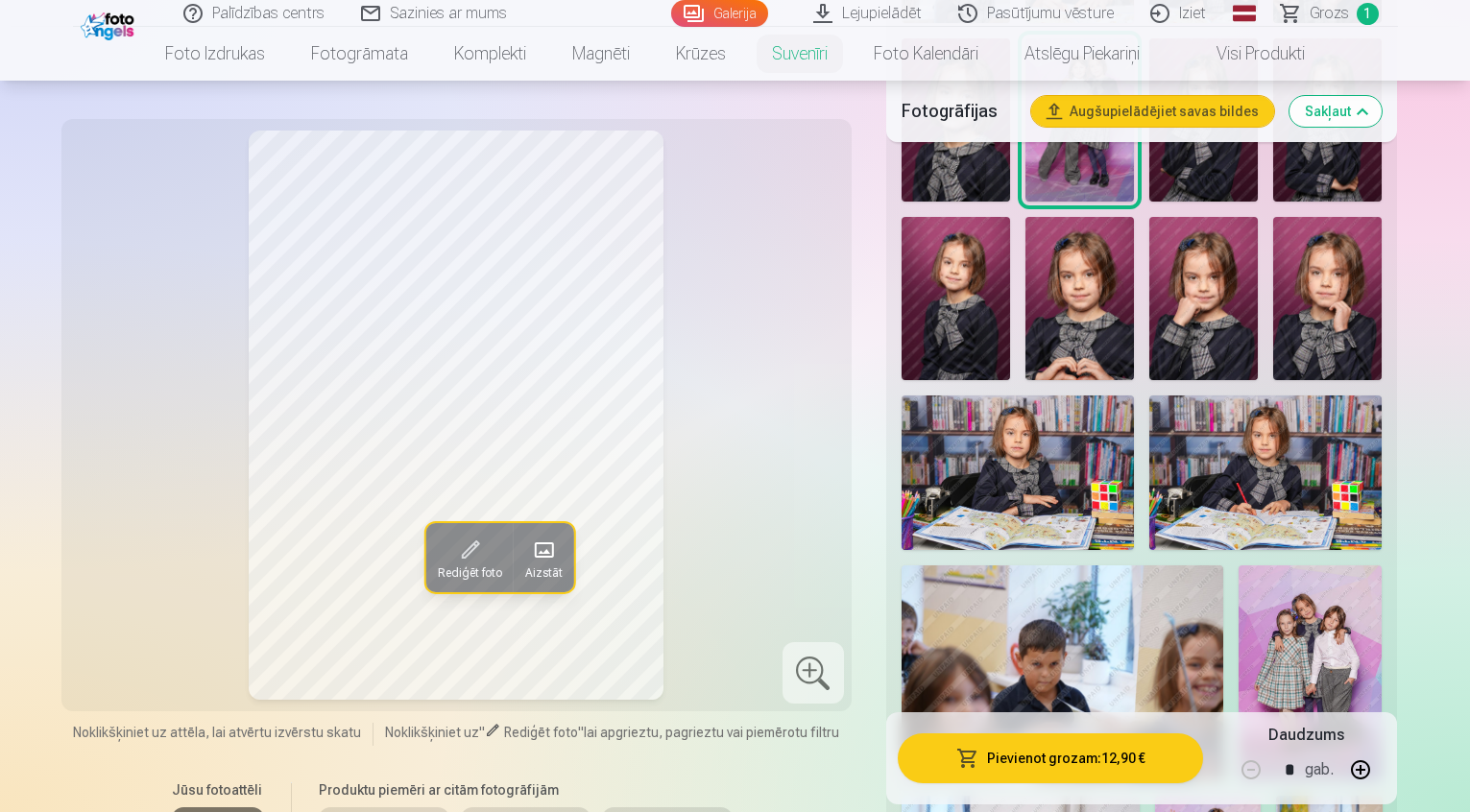
scroll to position [768, 0]
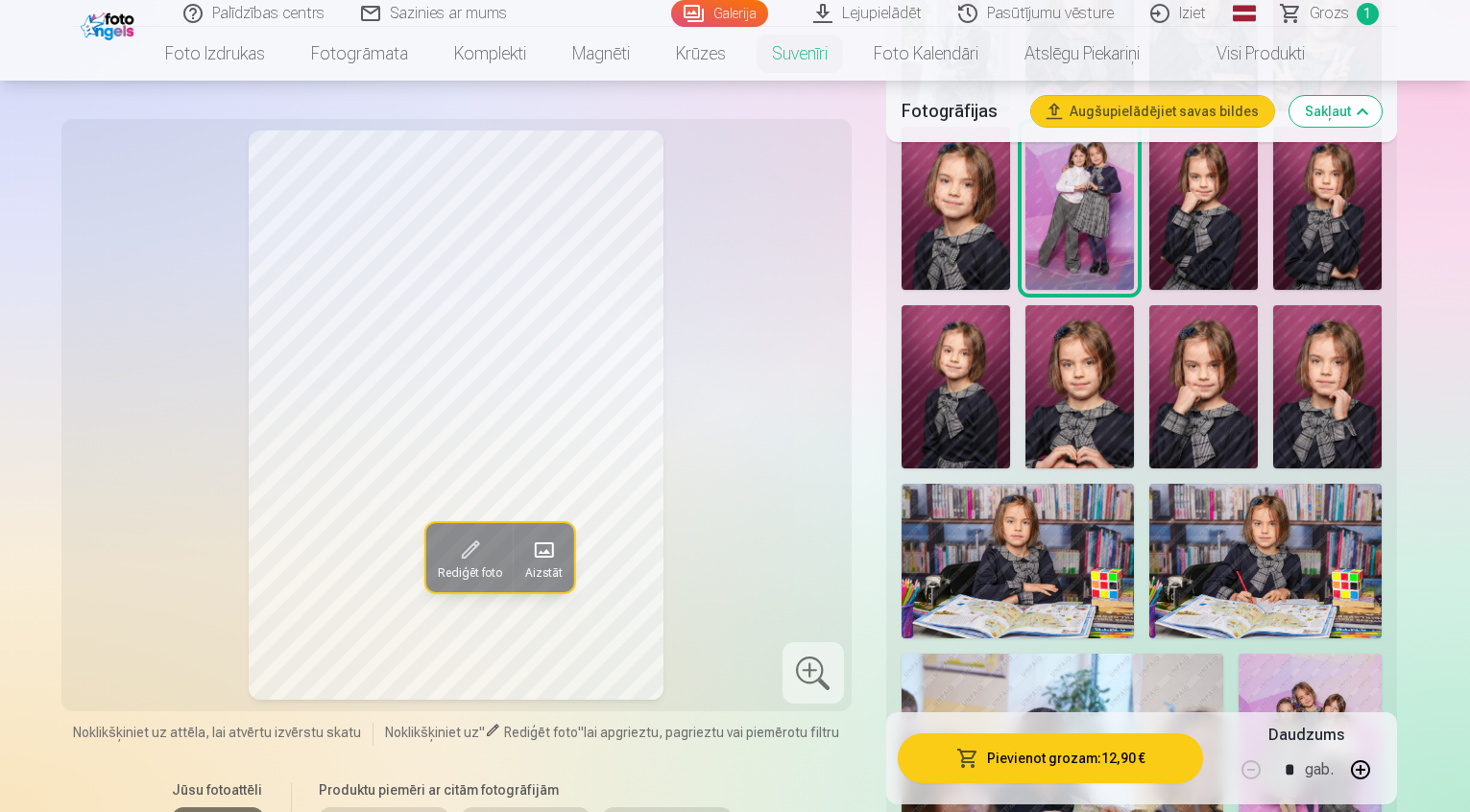
click at [1239, 654] on img at bounding box center [1310, 761] width 143 height 215
click at [782, 699] on div "Rediģēt foto Aizstāt" at bounding box center [457, 415] width 768 height 569
click at [843, 691] on div at bounding box center [812, 672] width 61 height 61
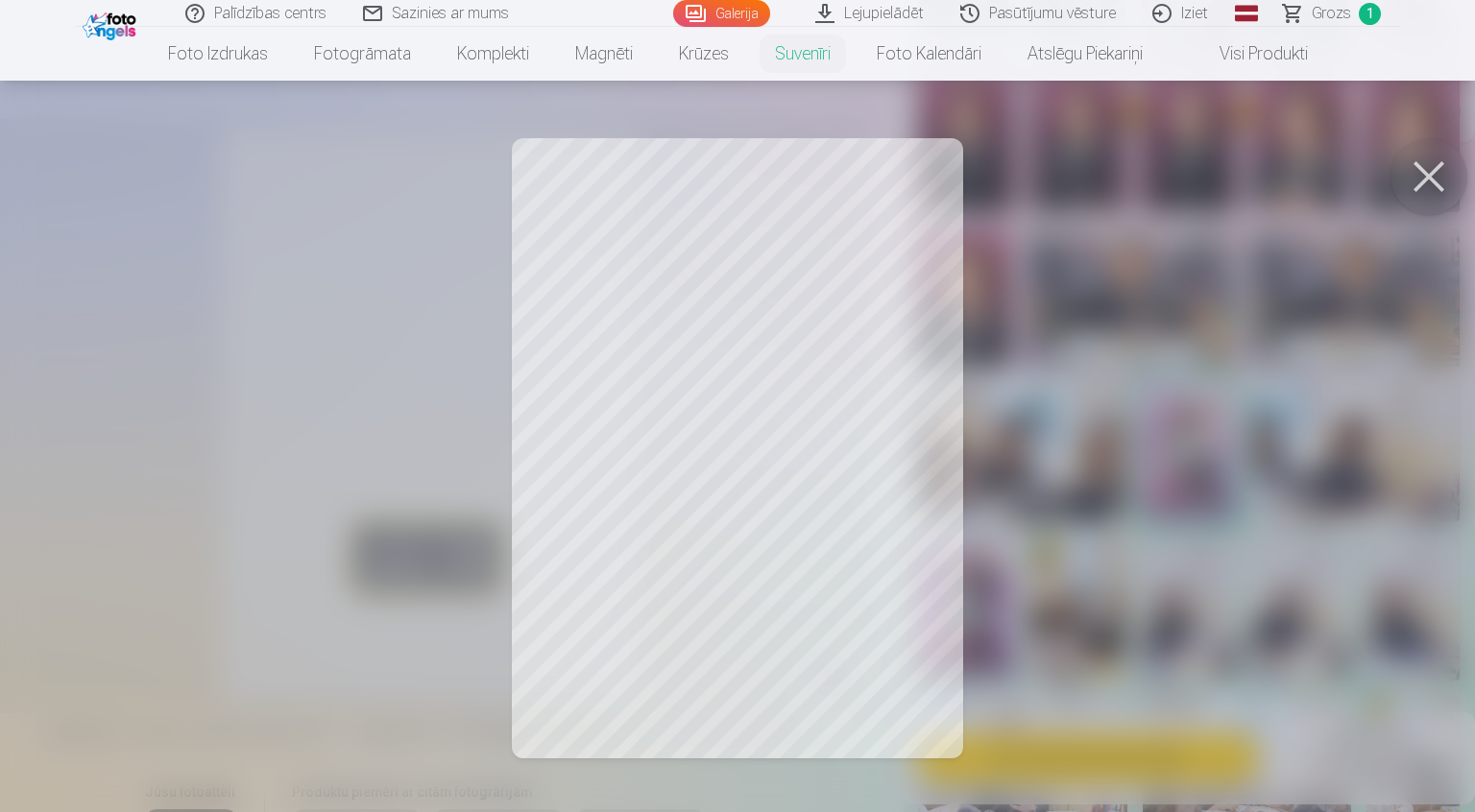
click at [1412, 181] on button at bounding box center [1428, 176] width 77 height 77
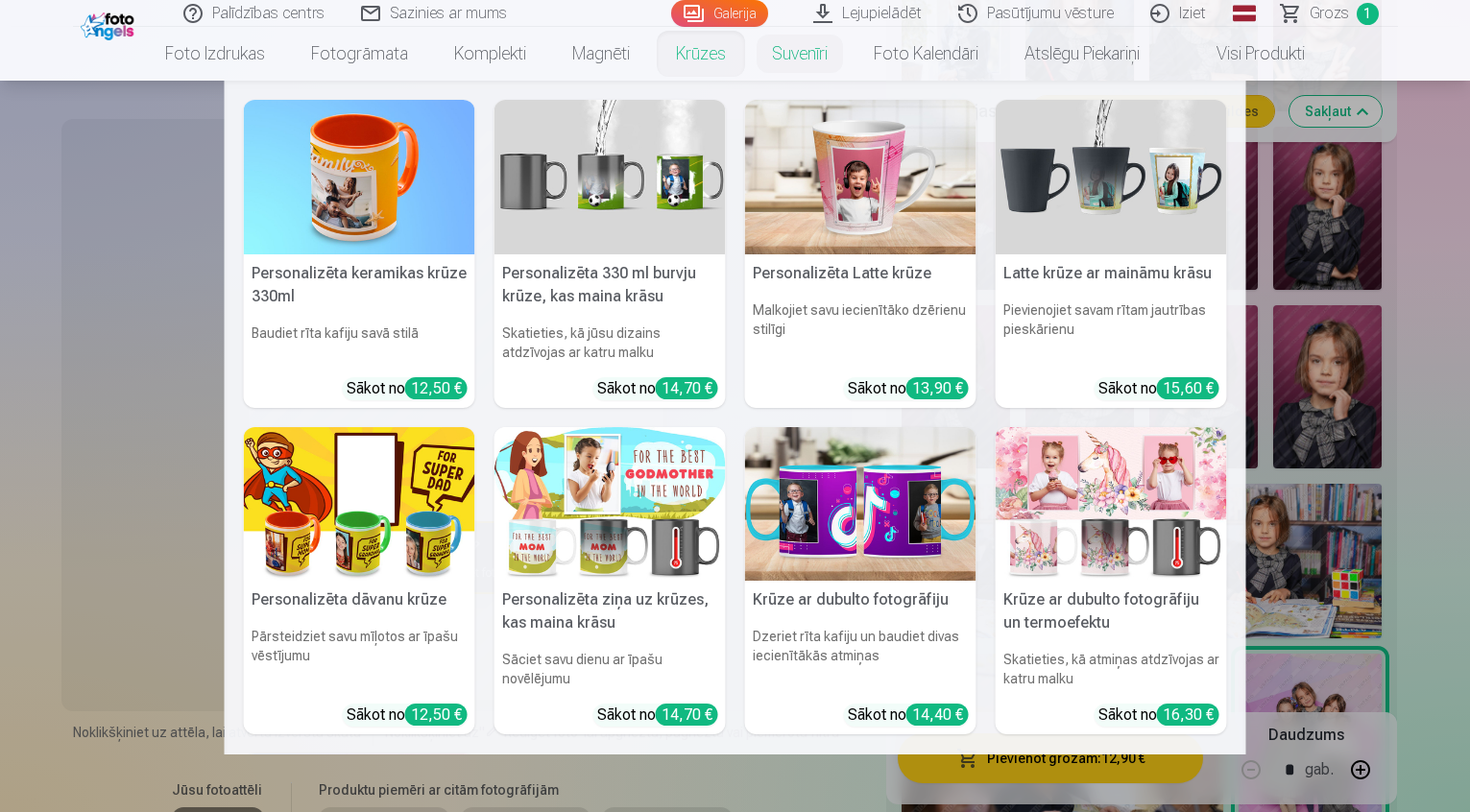
click at [701, 58] on link "Krūzes" at bounding box center [701, 53] width 96 height 53
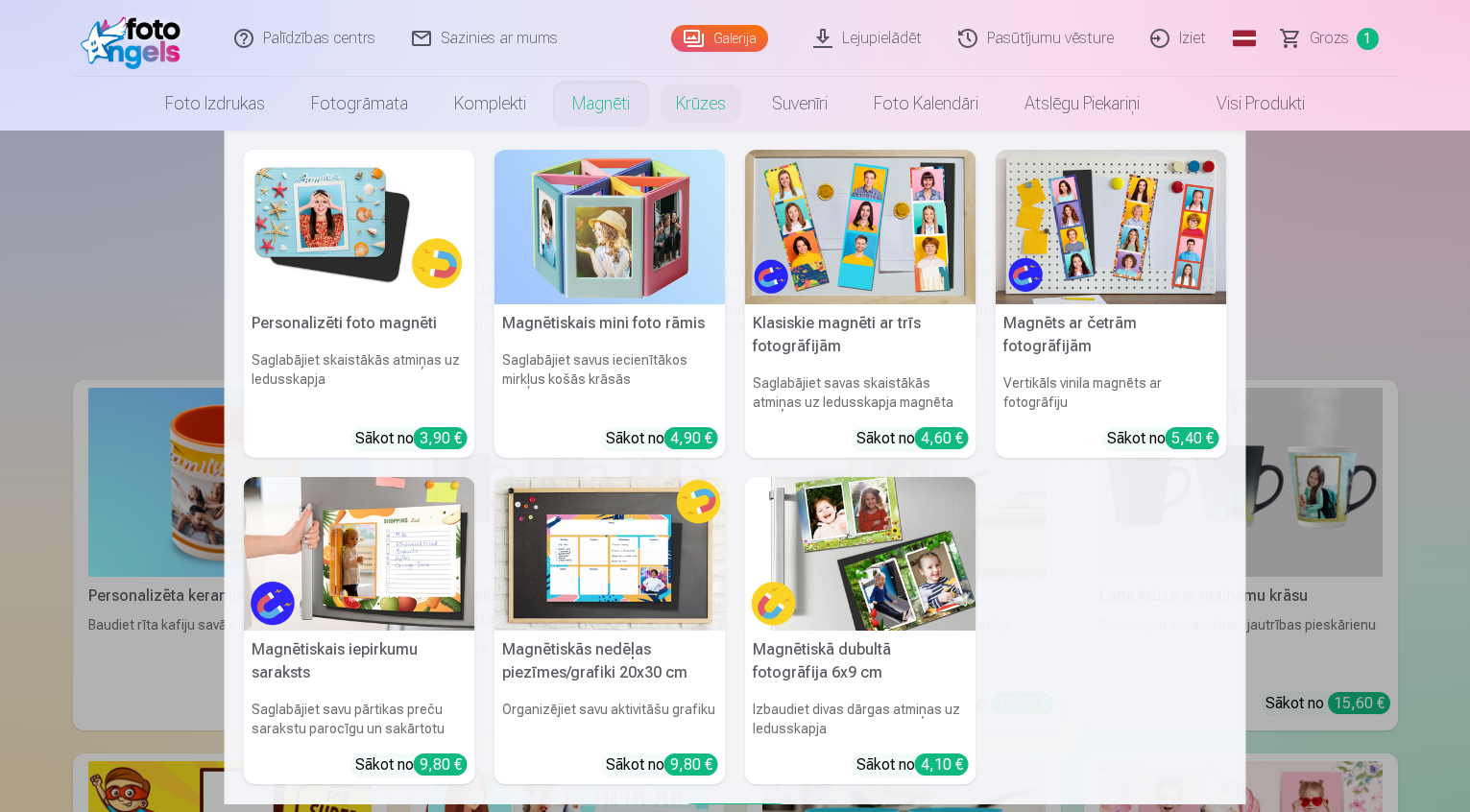
click at [615, 91] on link "Magnēti" at bounding box center [600, 103] width 104 height 53
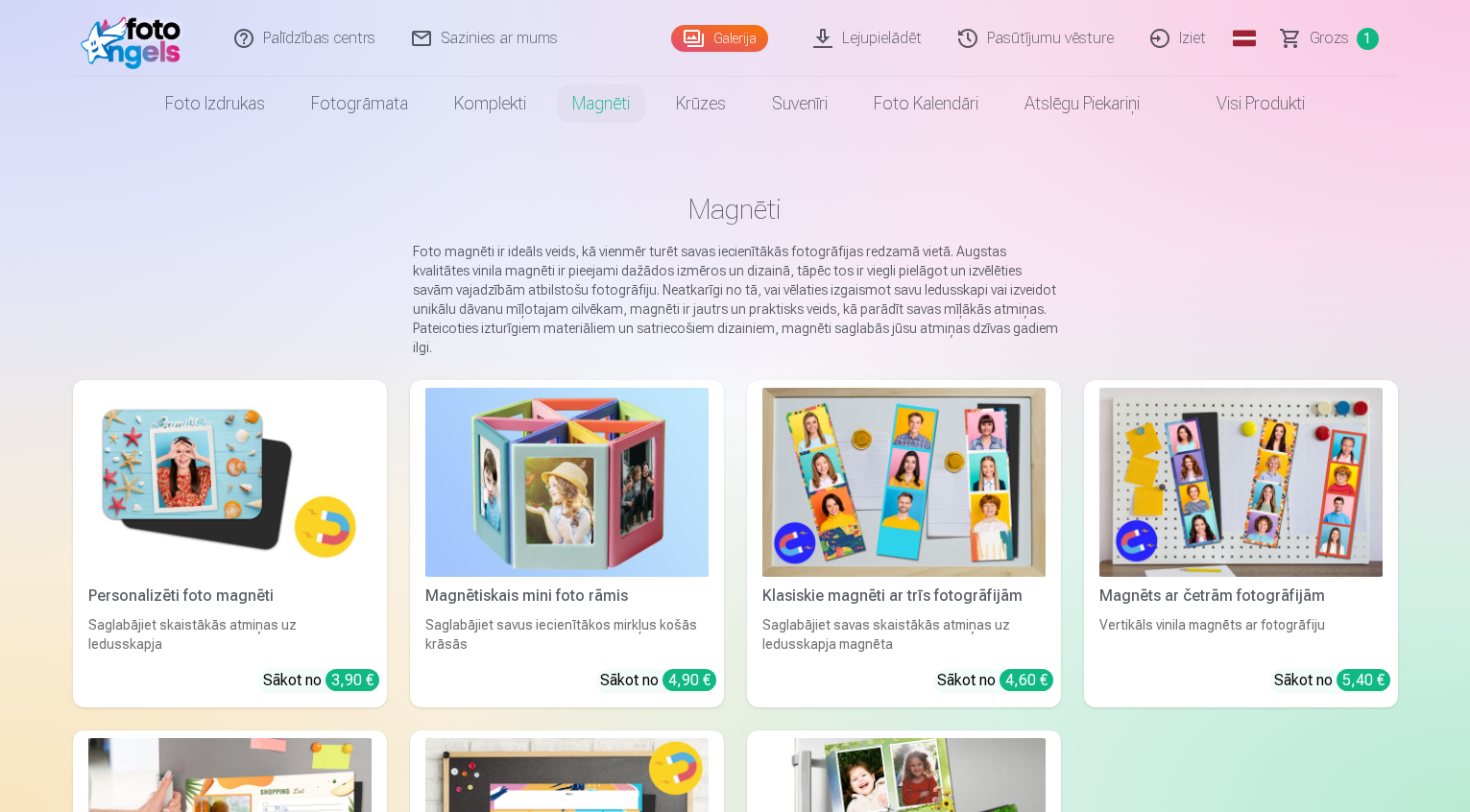
click at [1243, 523] on img at bounding box center [1241, 482] width 284 height 189
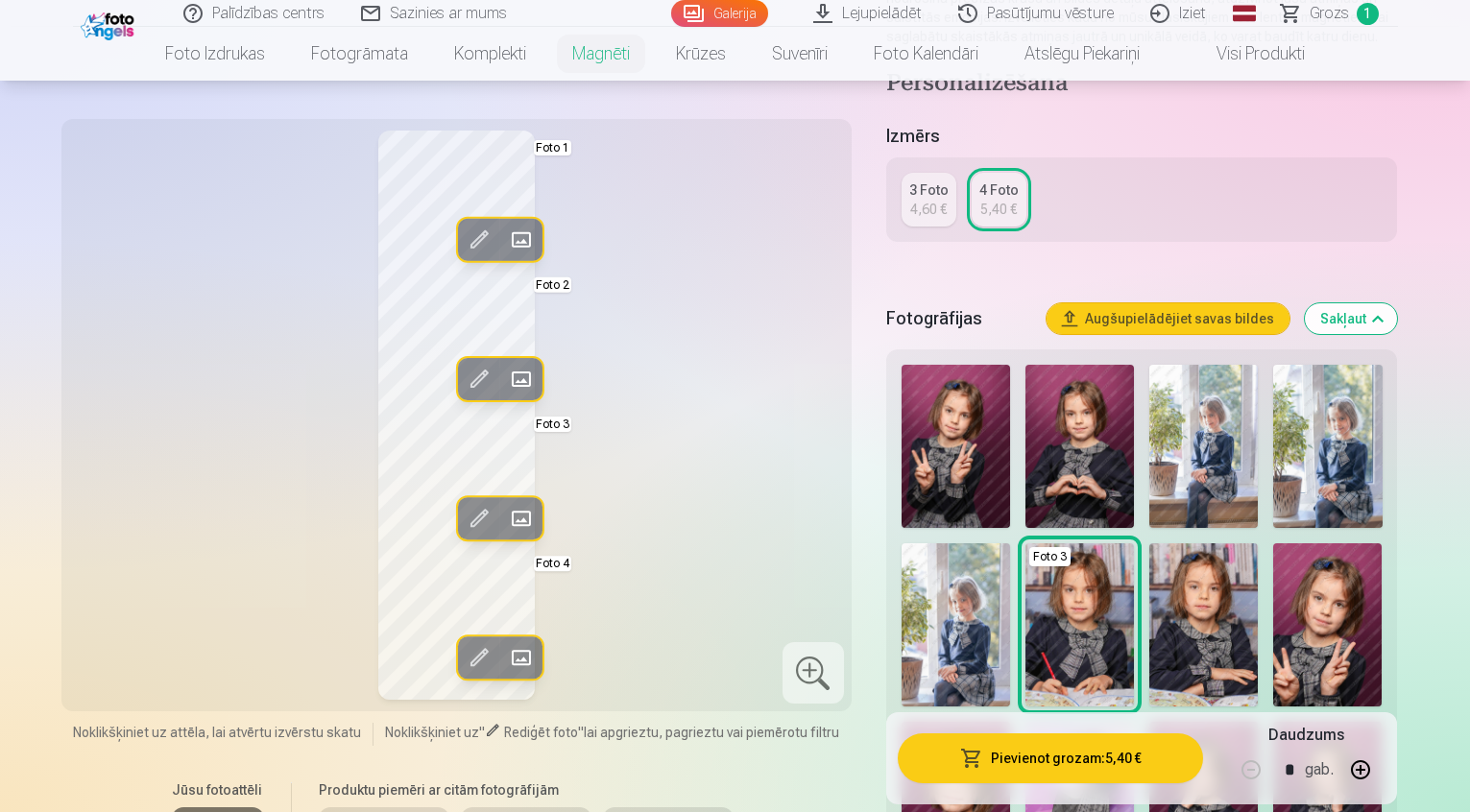
scroll to position [384, 0]
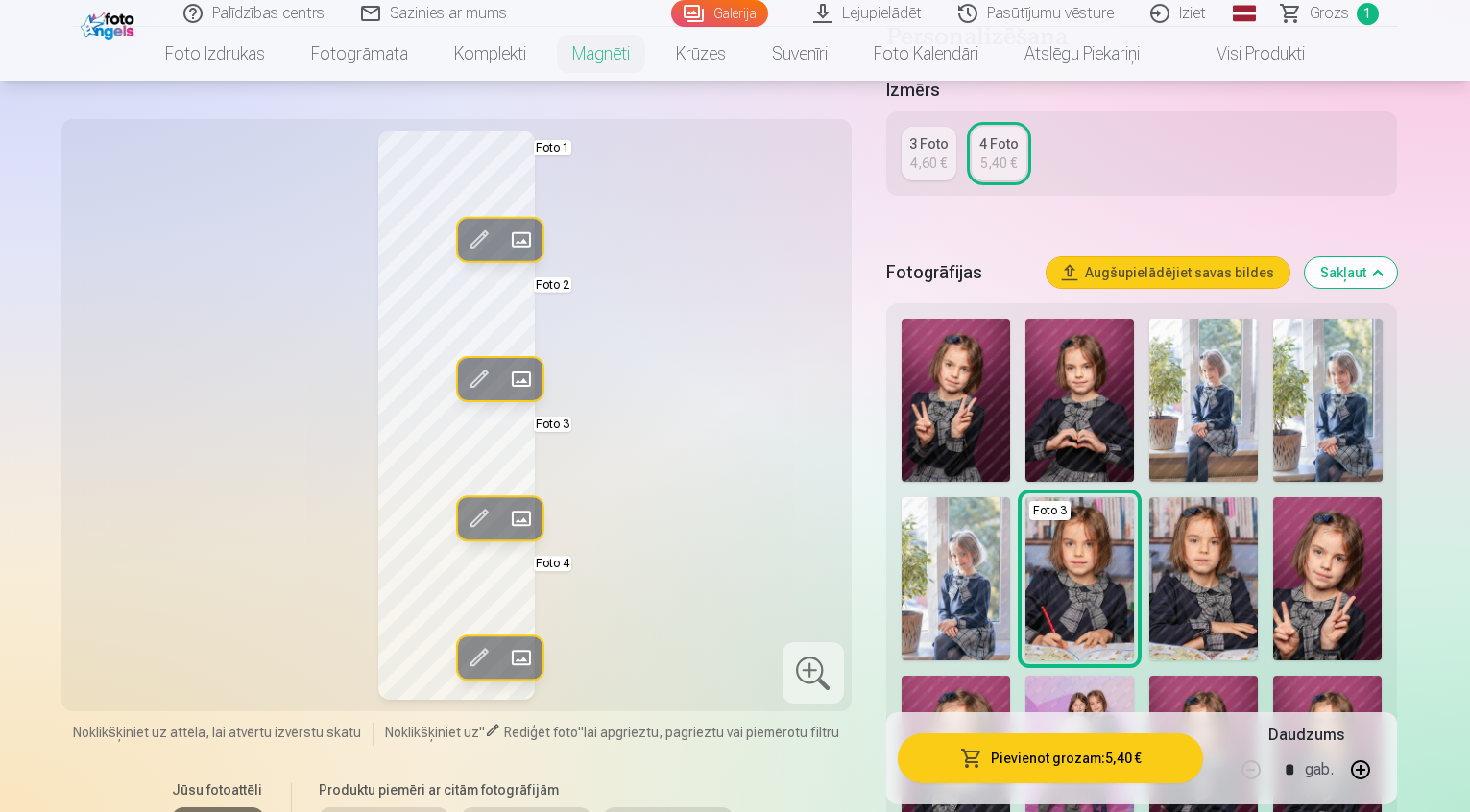
click at [960, 384] on img at bounding box center [956, 400] width 109 height 163
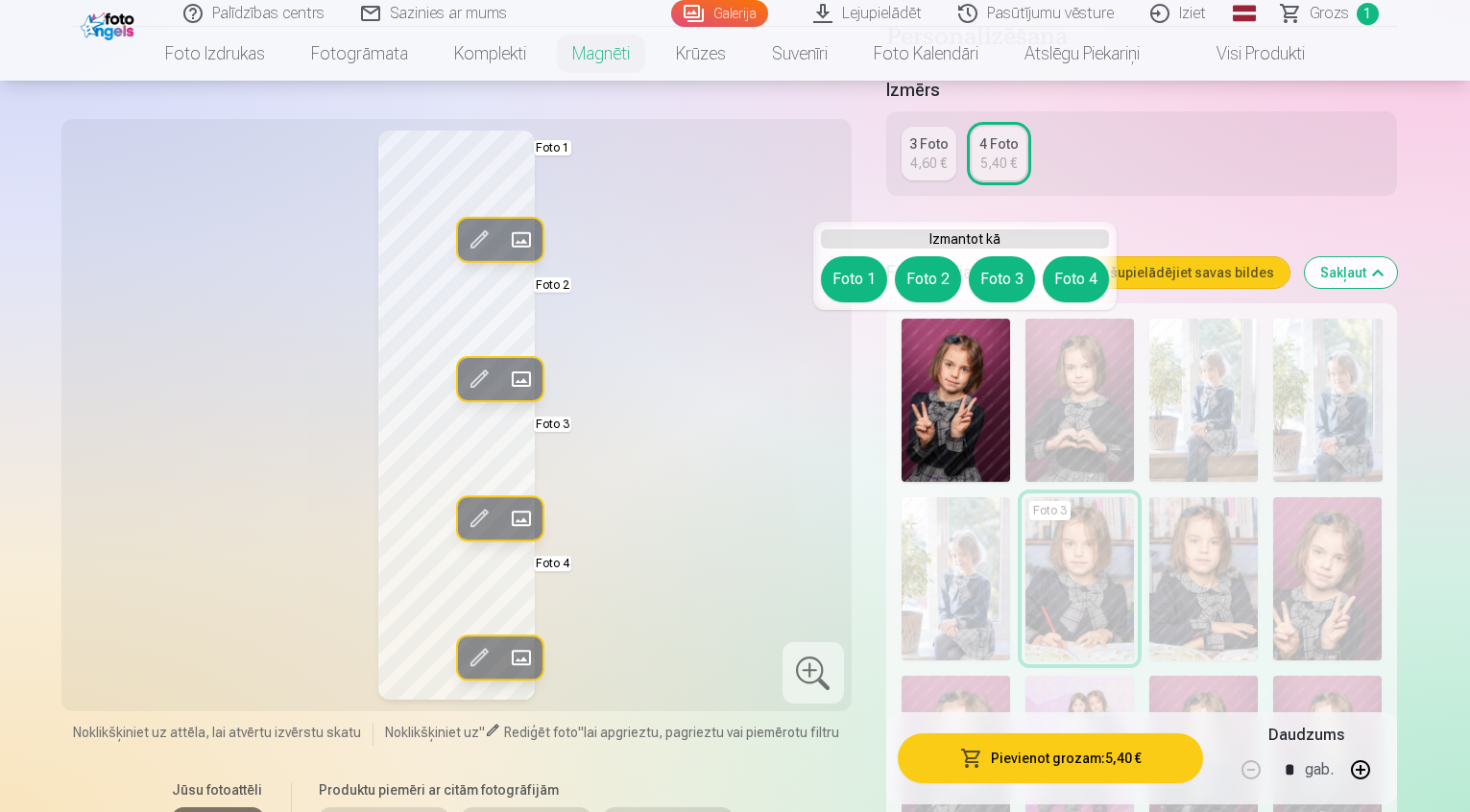
click at [678, 436] on div "Rediģēt foto Aizstāt Foto 1 Rediģēt foto Aizstāt Foto 2 Rediģēt foto Aizstāt Fo…" at bounding box center [457, 415] width 768 height 569
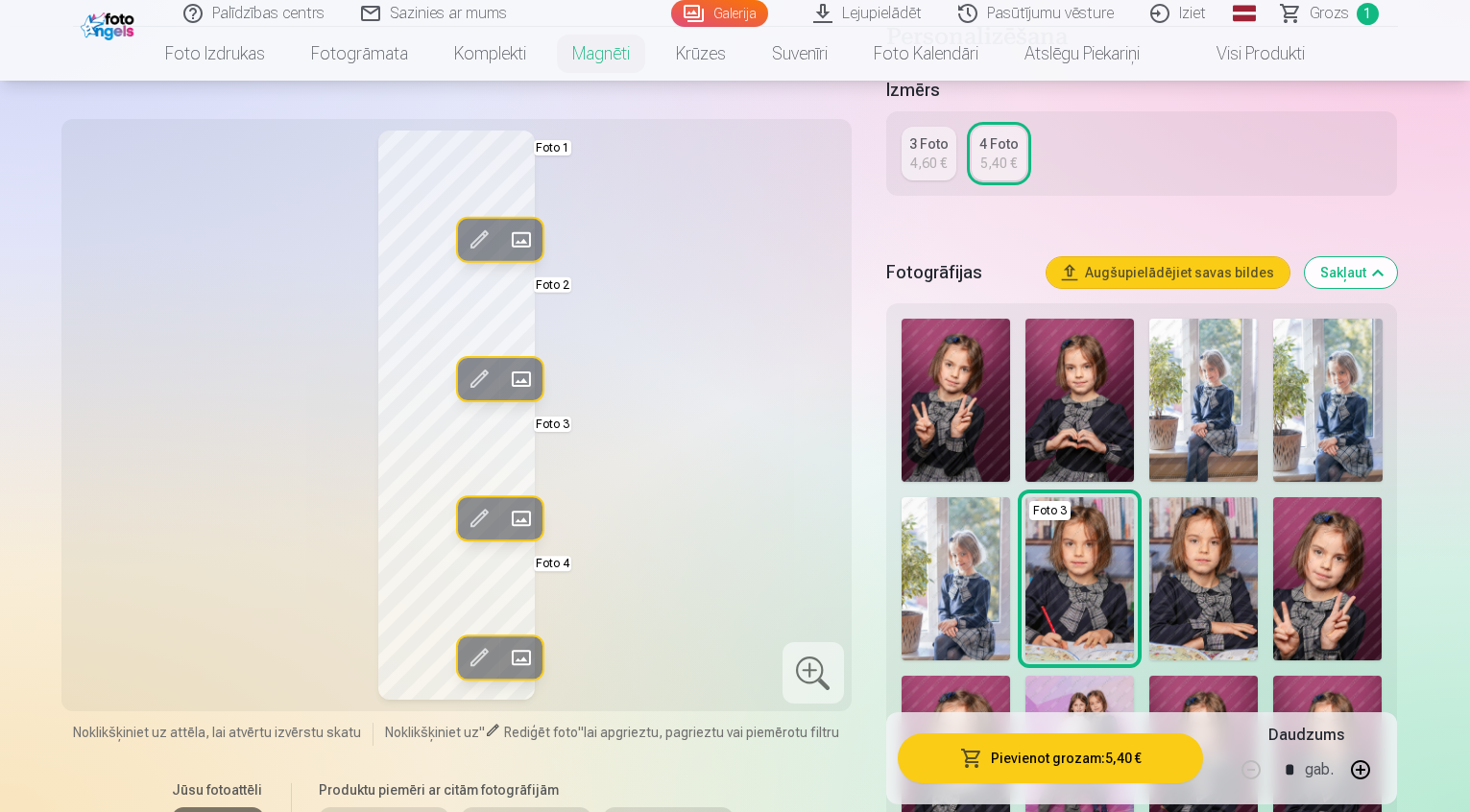
click at [1179, 371] on img at bounding box center [1204, 400] width 109 height 163
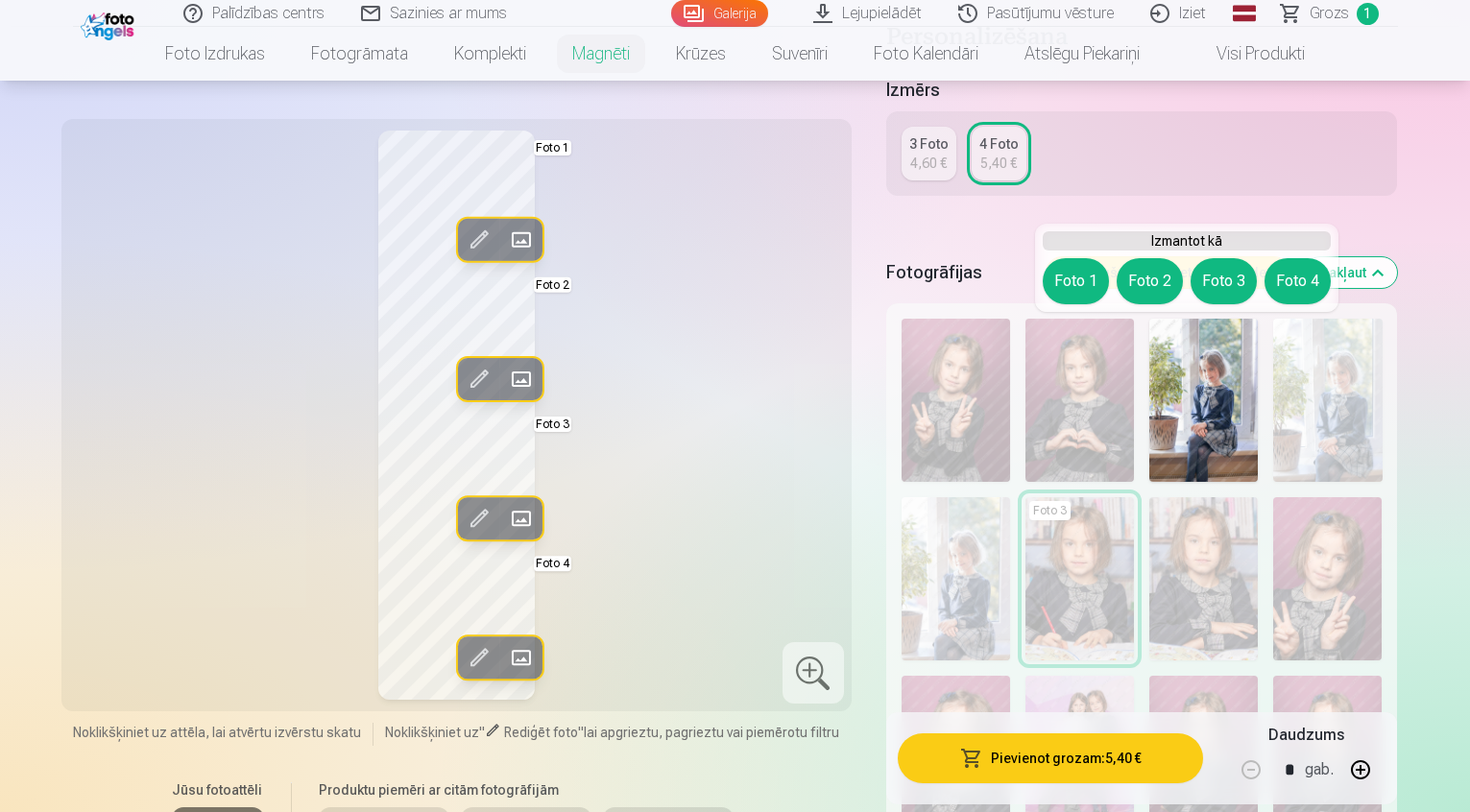
click at [609, 433] on div "Rediģēt foto Aizstāt Foto 1 Rediģēt foto Aizstāt Foto 2 Rediģēt foto Aizstāt Fo…" at bounding box center [457, 415] width 768 height 569
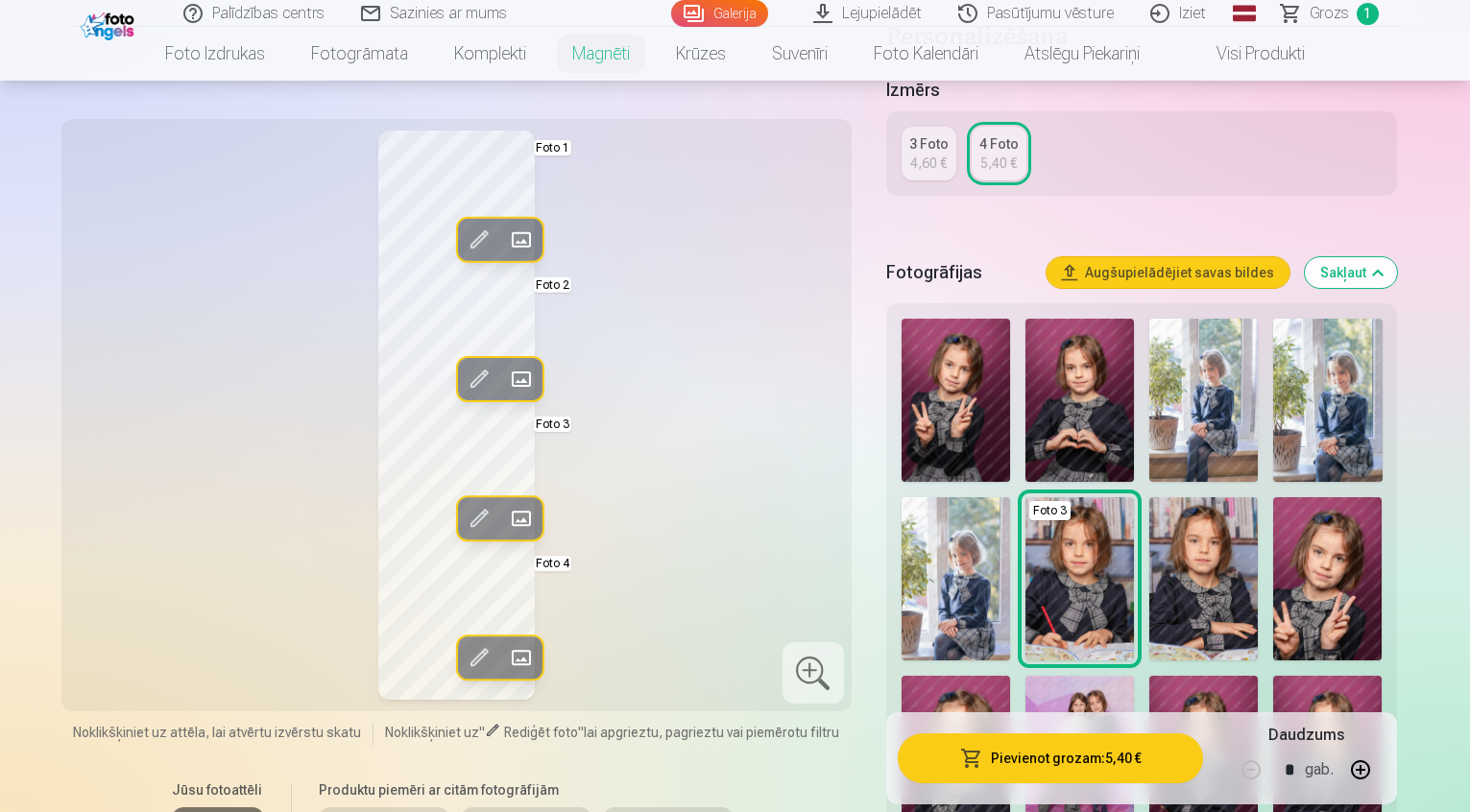
click at [1201, 426] on img at bounding box center [1204, 400] width 109 height 163
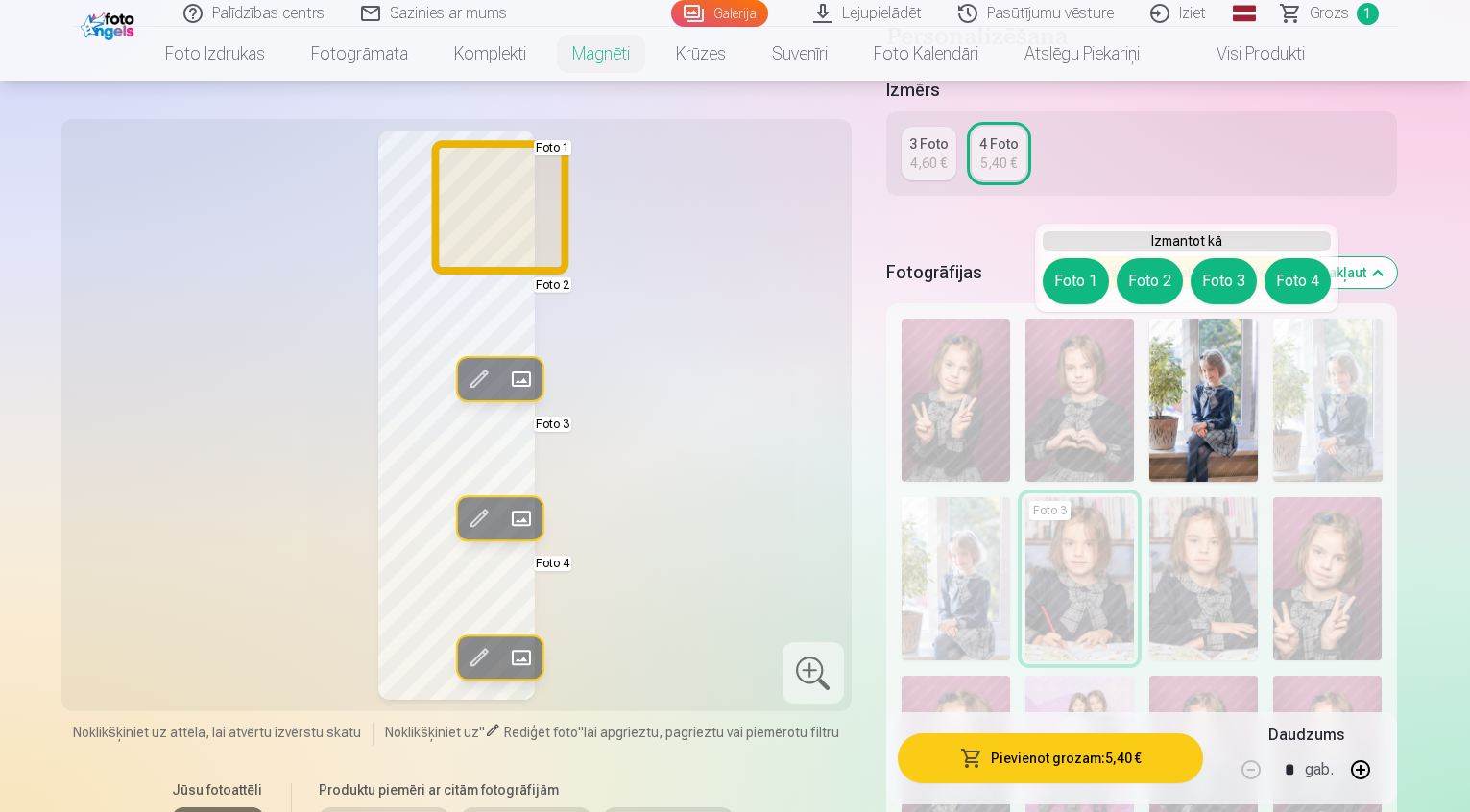
click at [1080, 280] on button "Foto 1" at bounding box center [1076, 281] width 66 height 46
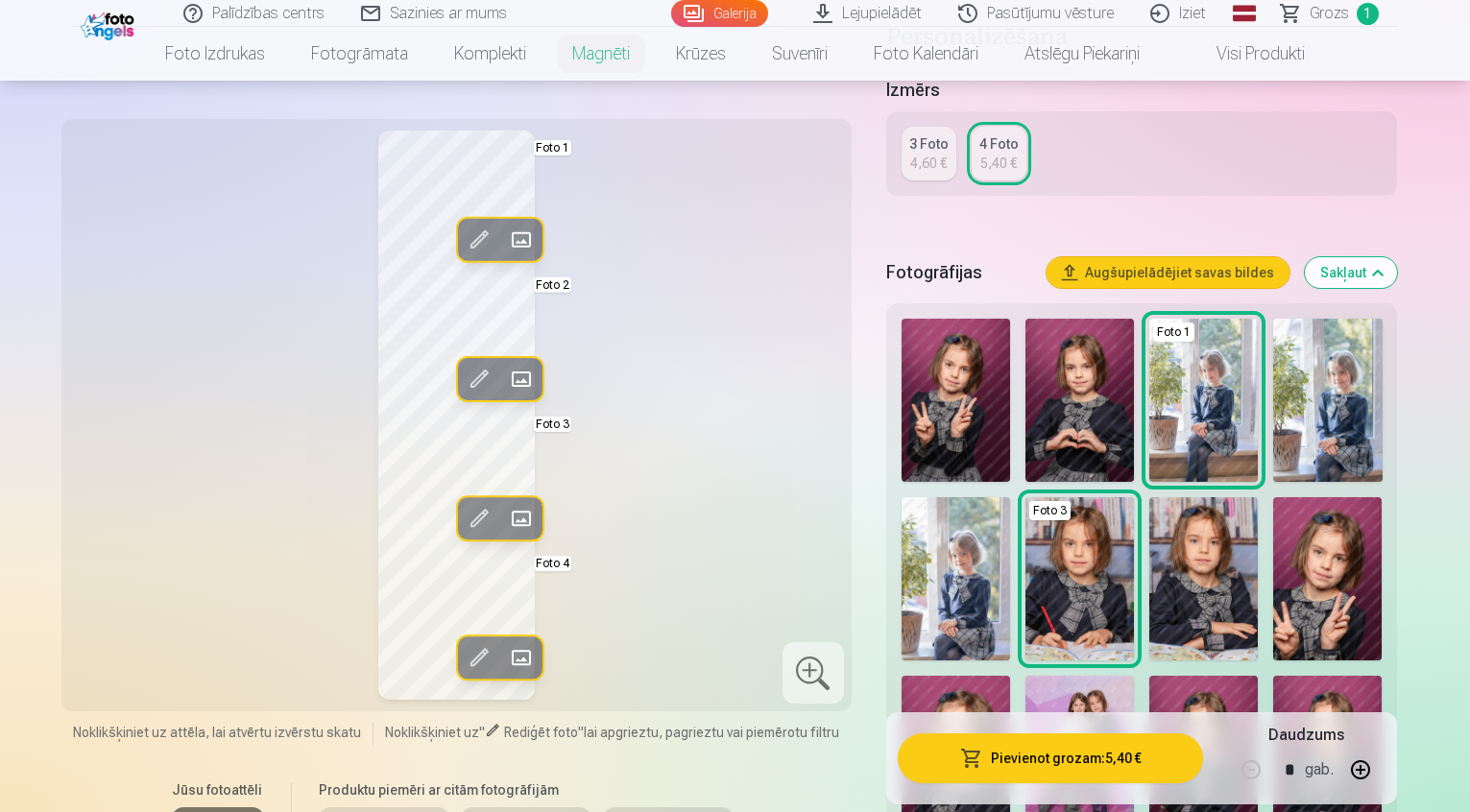
click at [1164, 342] on div "Foto 1" at bounding box center [1204, 400] width 109 height 163
click at [762, 297] on div "Rediģēt foto Aizstāt Foto 1 Rediģēt foto Aizstāt Foto 2 Rediģēt foto Aizstāt Fo…" at bounding box center [457, 415] width 768 height 569
click at [505, 233] on span at bounding box center [521, 240] width 31 height 31
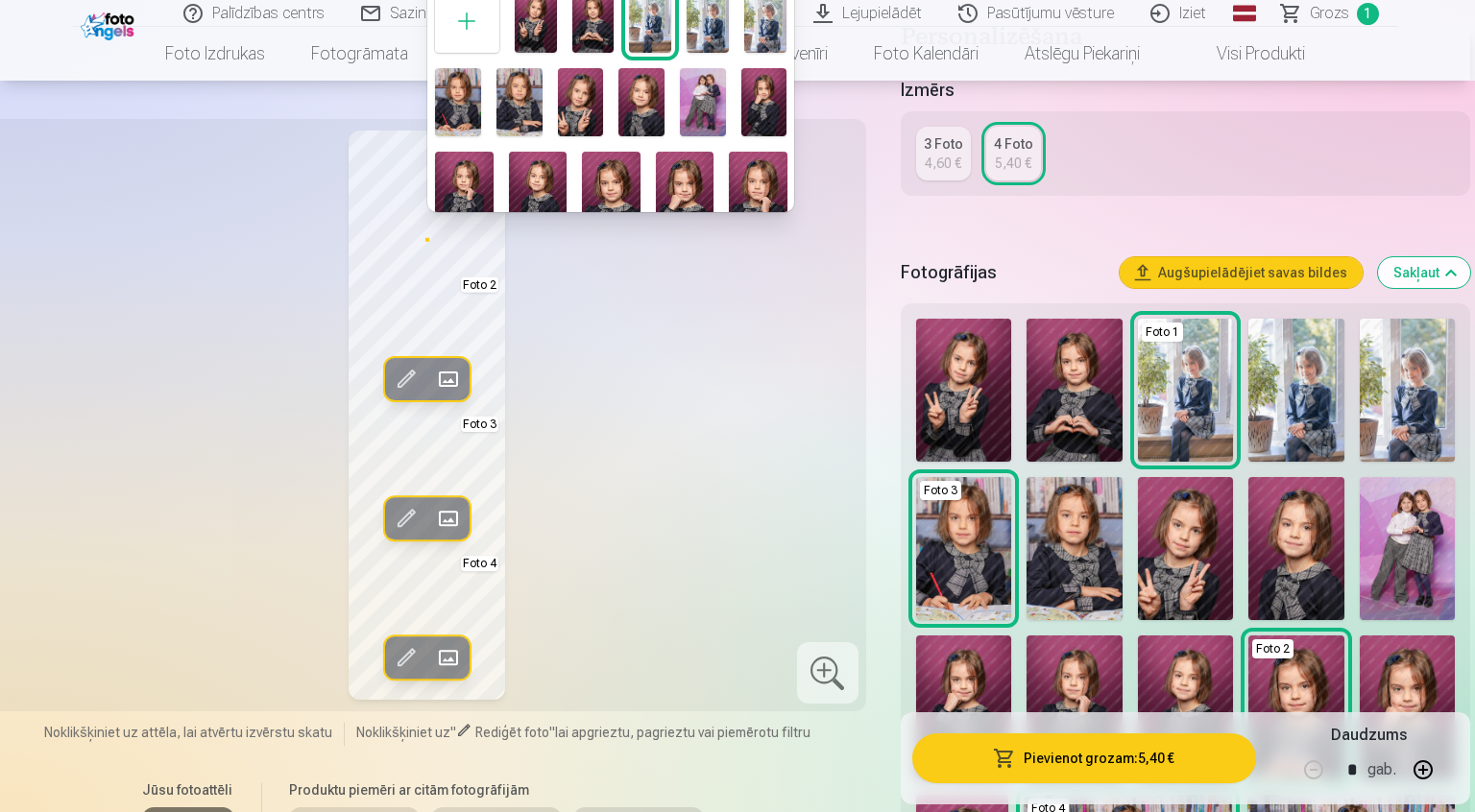
click at [697, 28] on img at bounding box center [707, 20] width 42 height 63
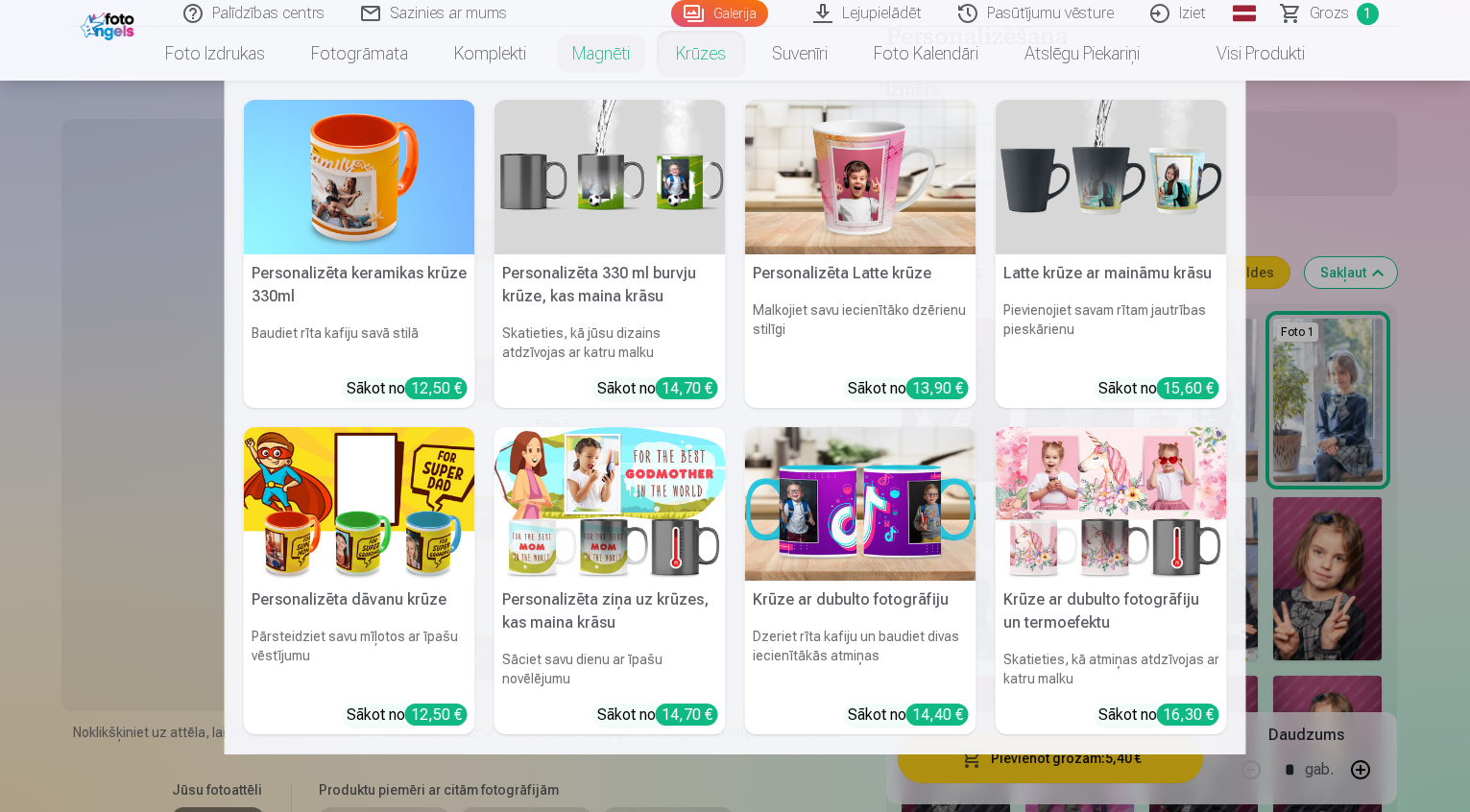
click at [167, 514] on nav "Personalizēta keramikas krūze 330ml Baudiet rīta kafiju savā stilā Sākot no 12,…" at bounding box center [735, 418] width 1470 height 674
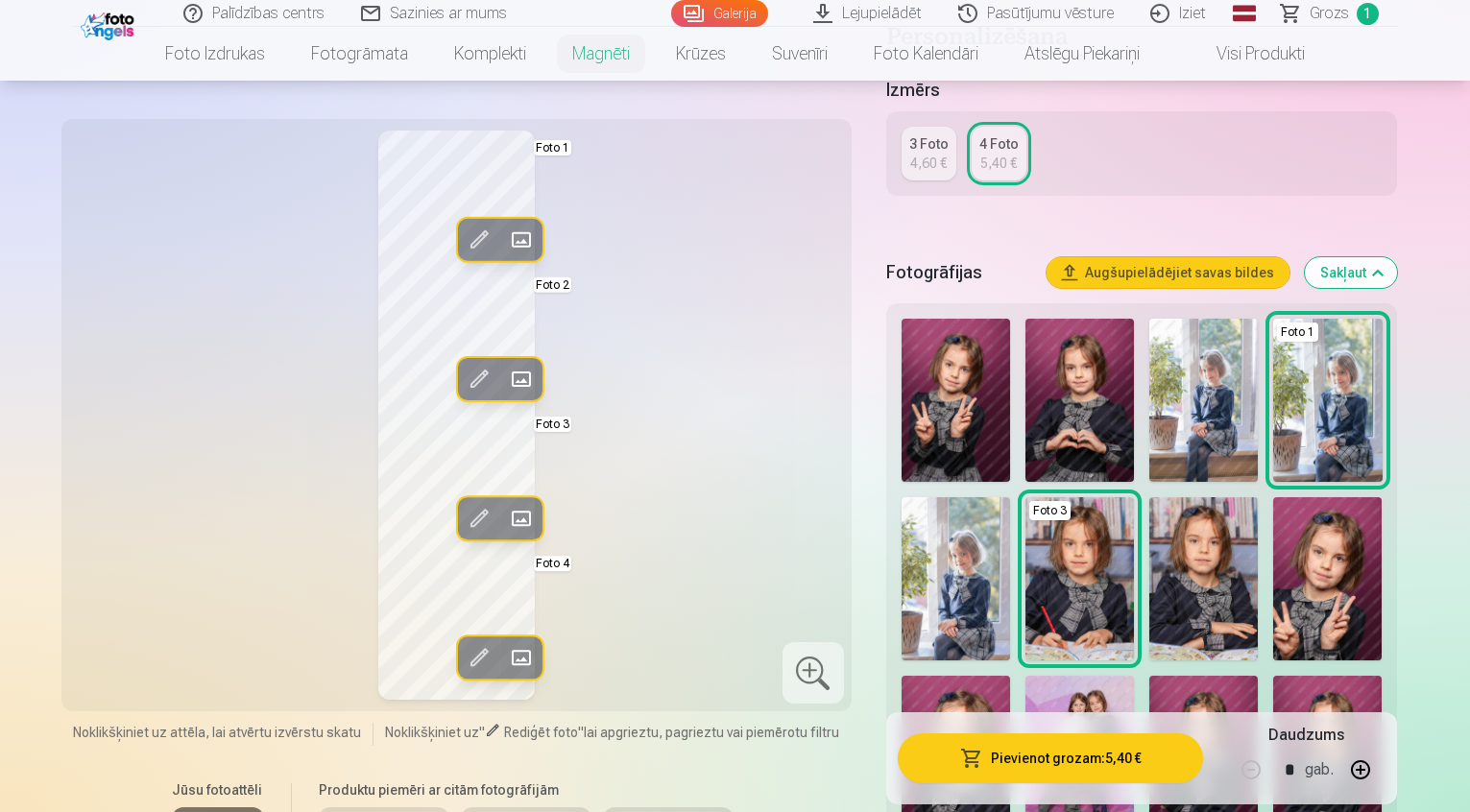
click at [1010, 497] on img at bounding box center [956, 579] width 109 height 163
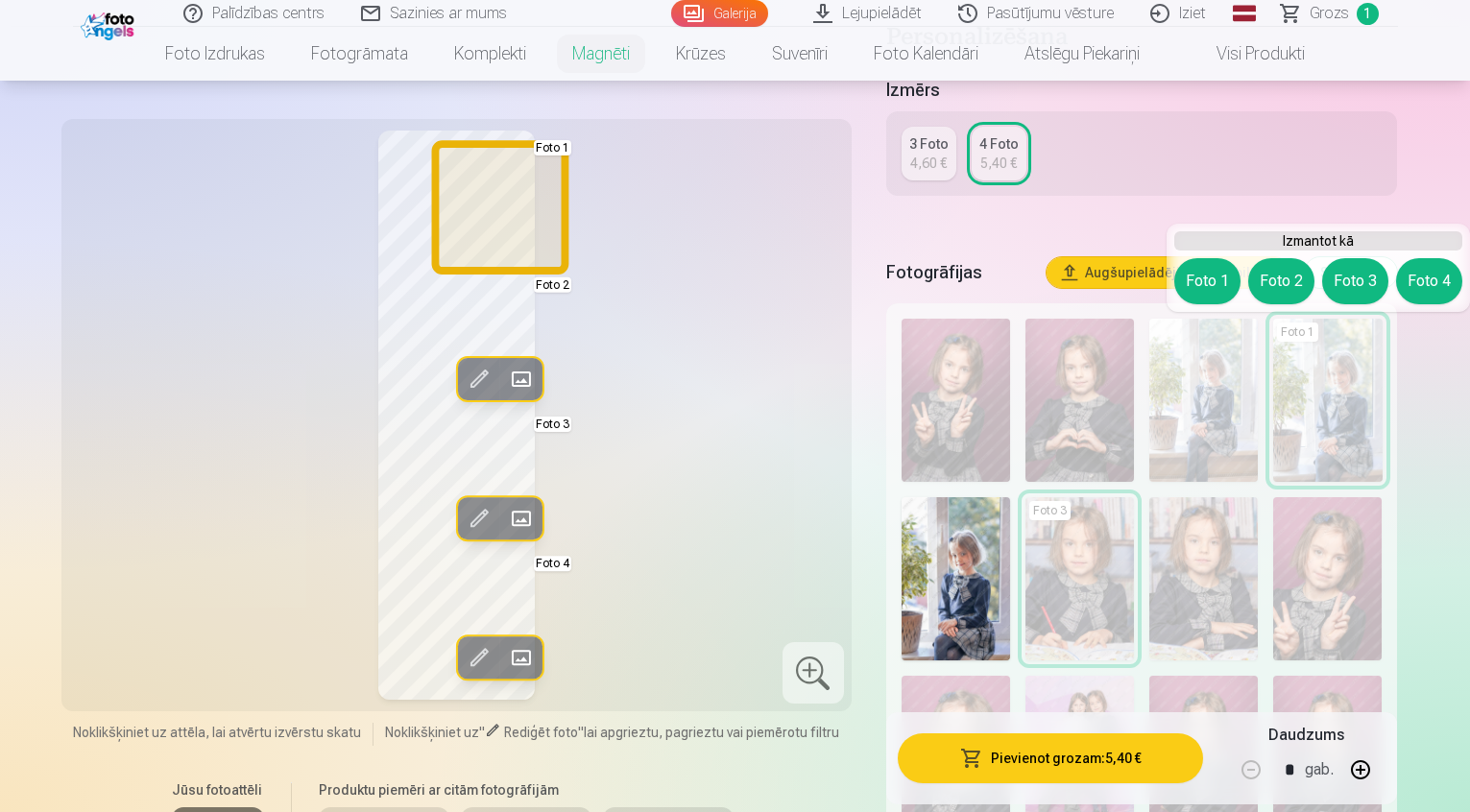
click at [1199, 286] on button "Foto 1" at bounding box center [1208, 281] width 66 height 46
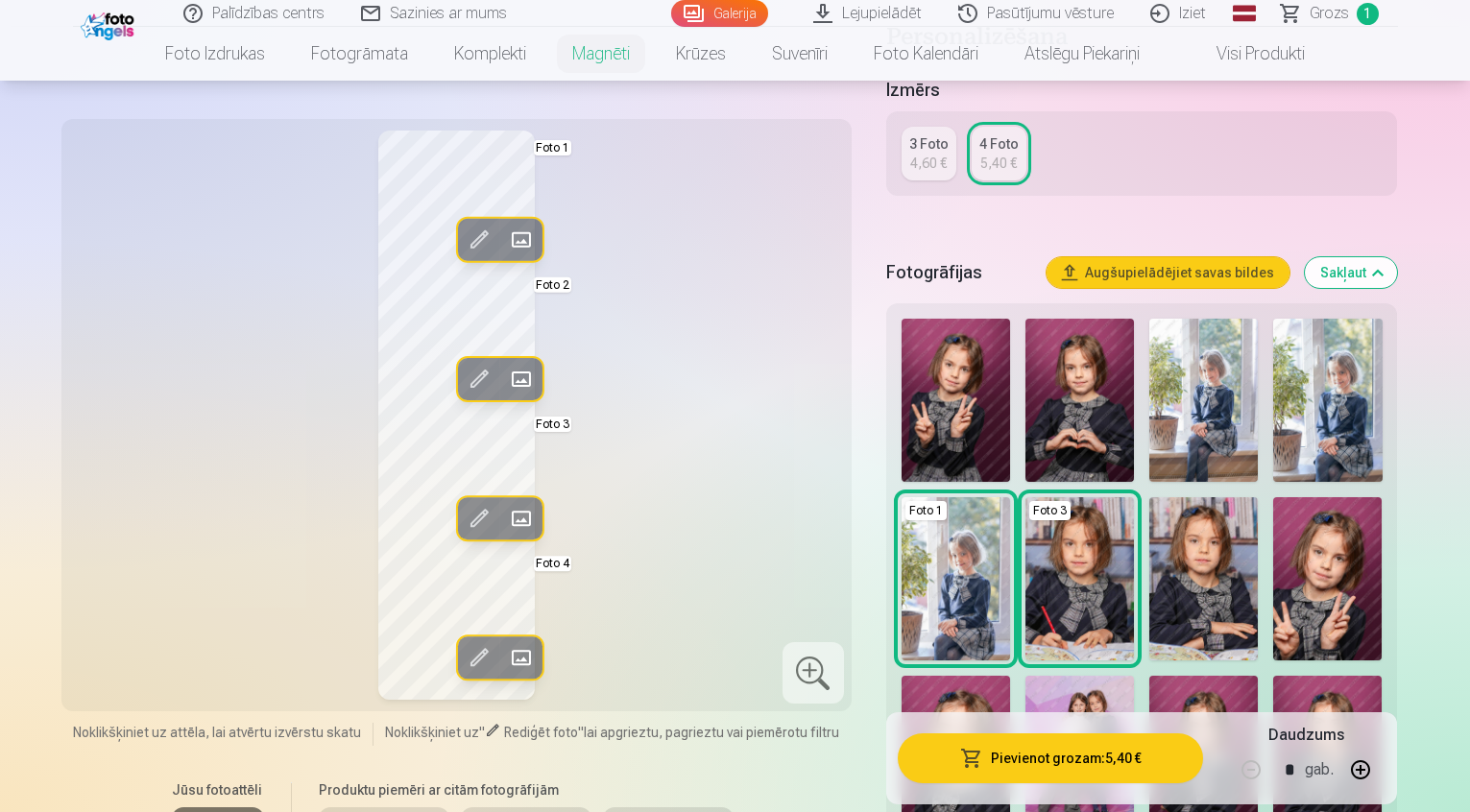
click at [1214, 378] on img at bounding box center [1204, 400] width 109 height 163
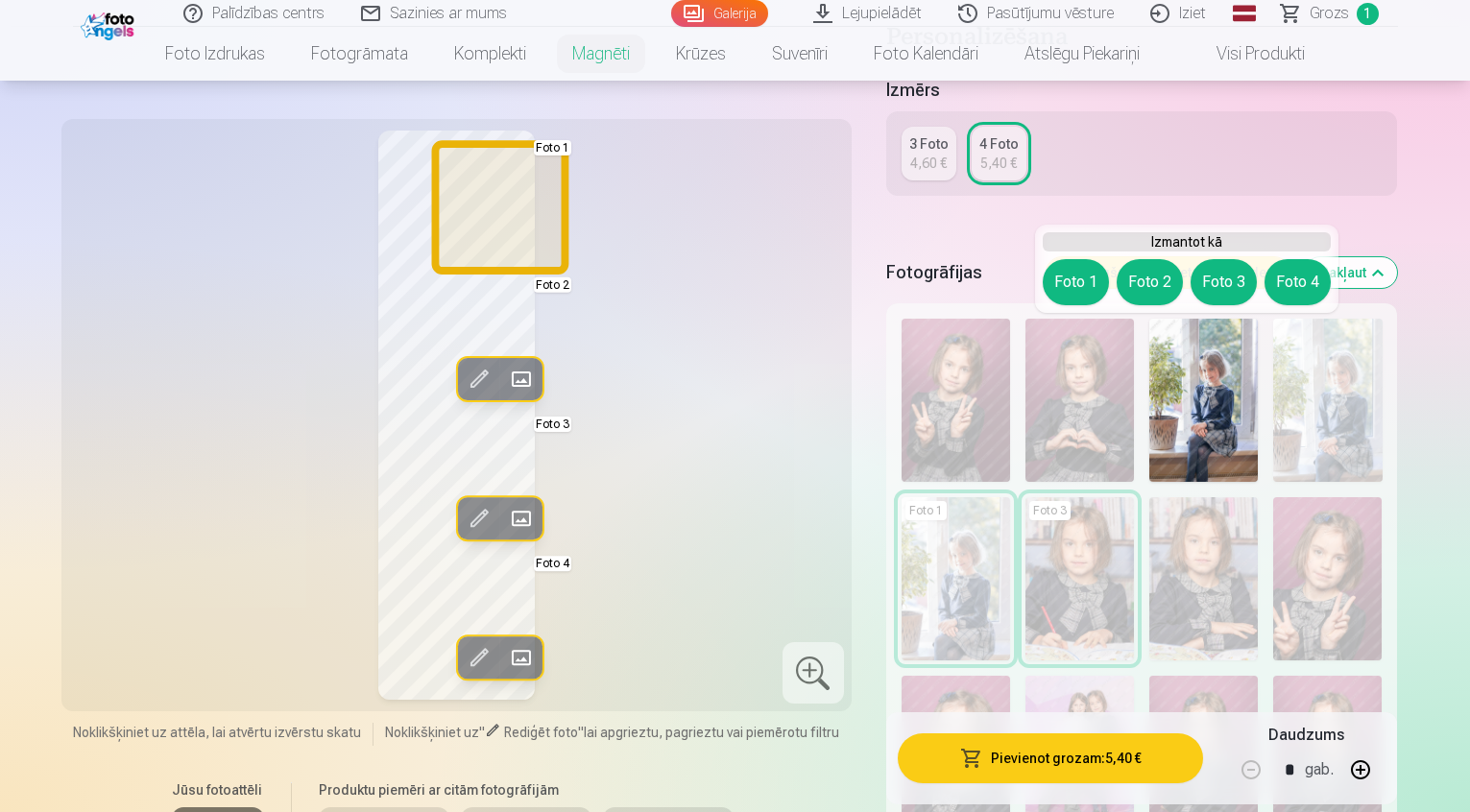
click at [1070, 289] on button "Foto 1" at bounding box center [1076, 282] width 66 height 46
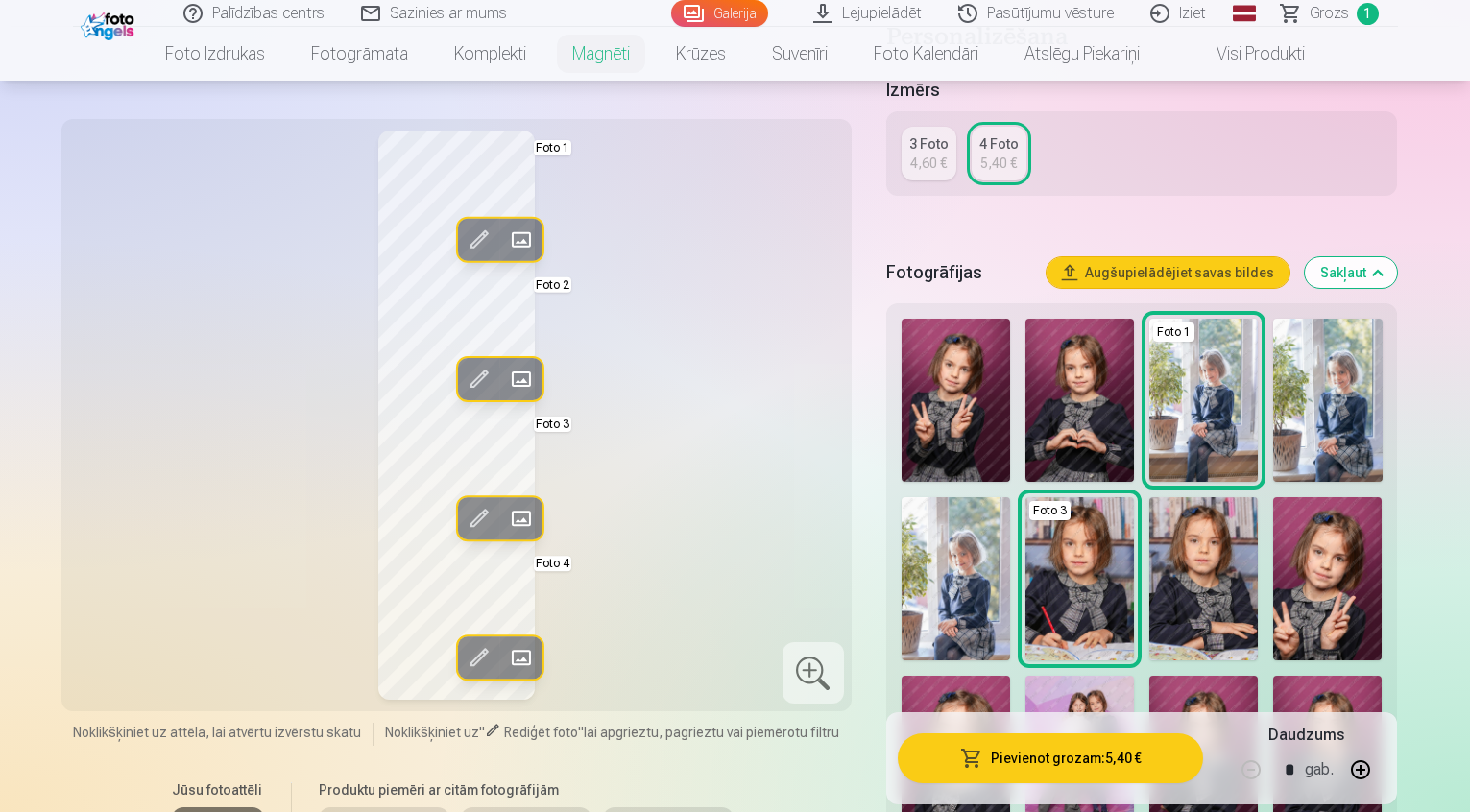
click at [1010, 676] on img at bounding box center [956, 758] width 109 height 163
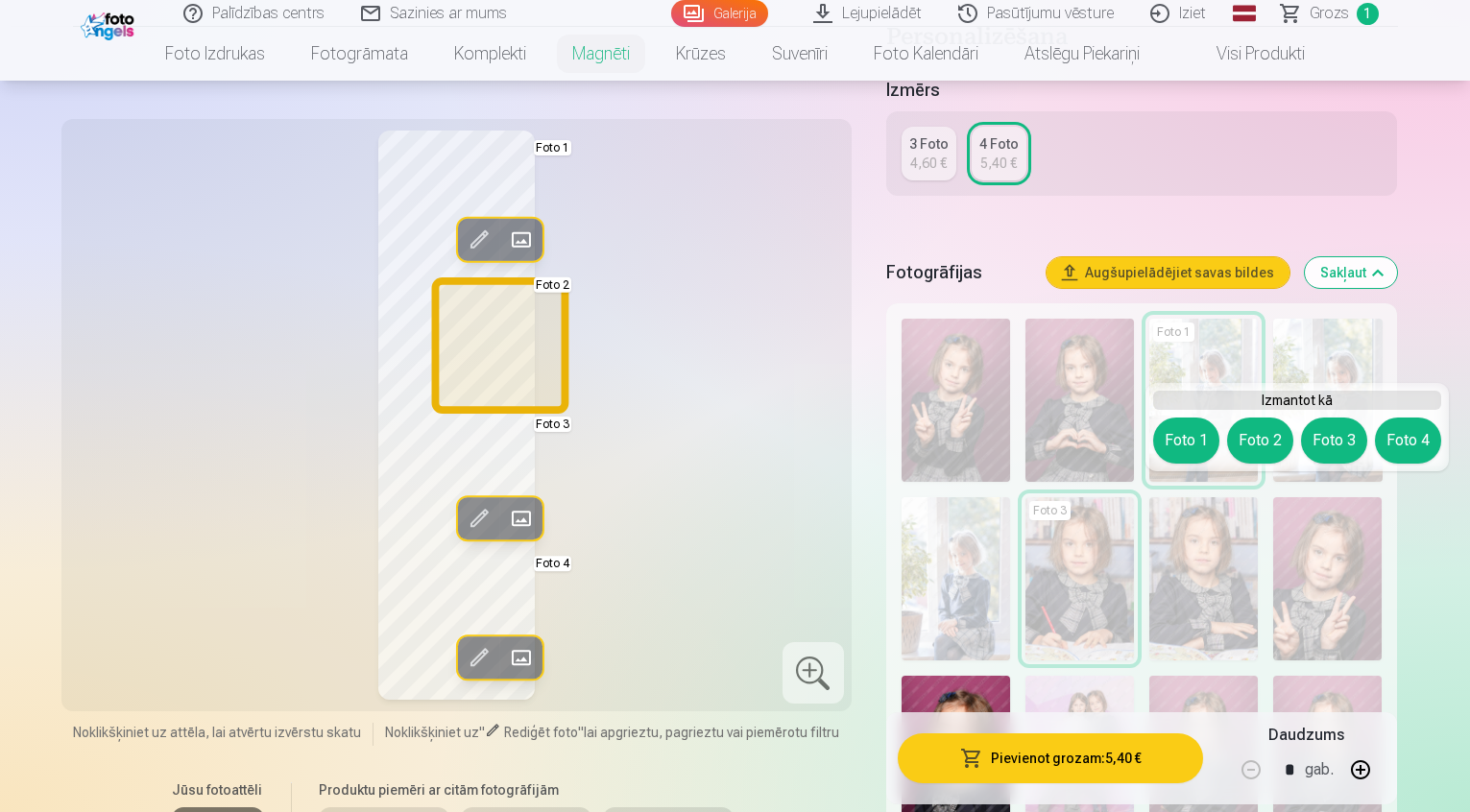
click at [1256, 459] on button "Foto 2" at bounding box center [1260, 440] width 66 height 46
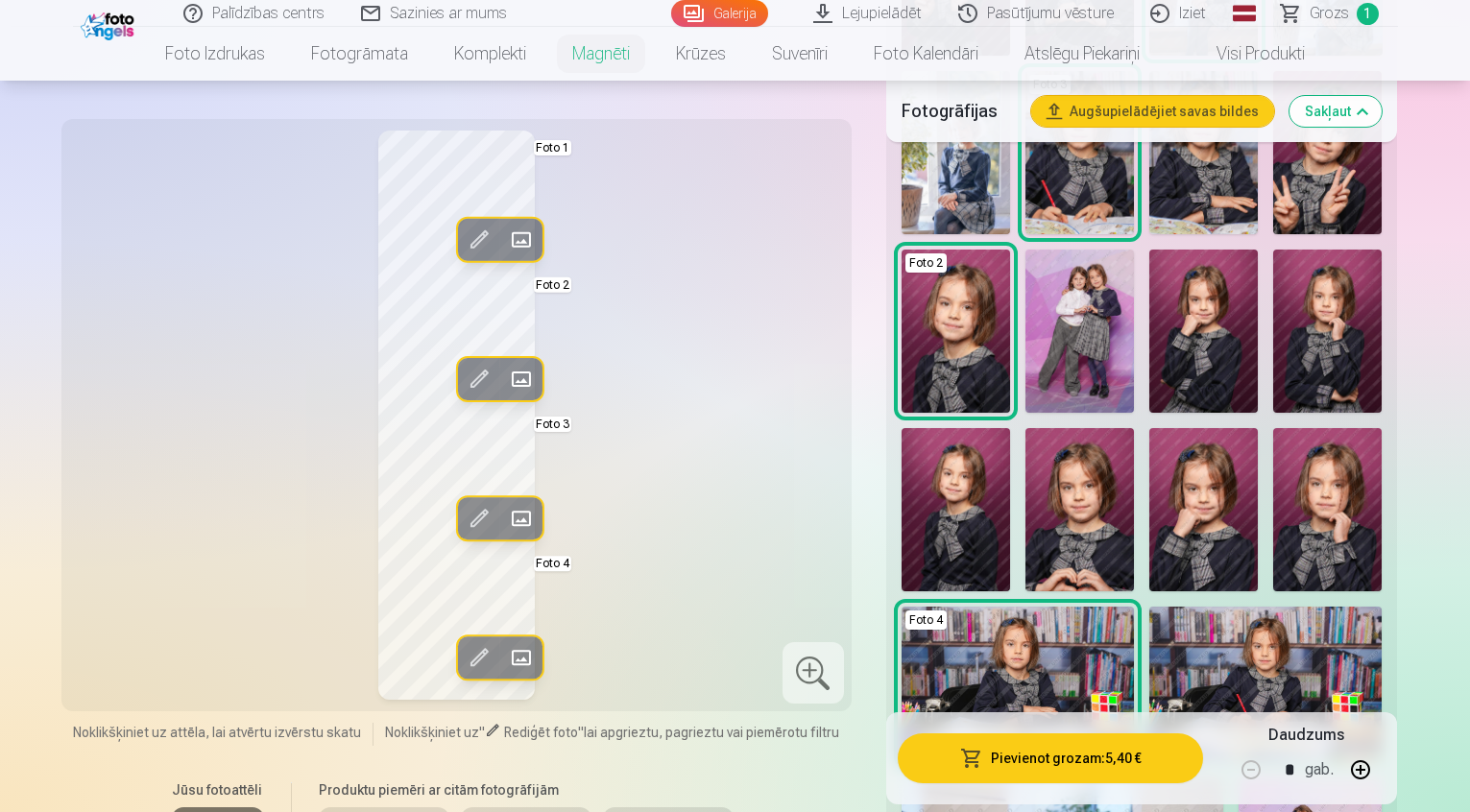
scroll to position [960, 0]
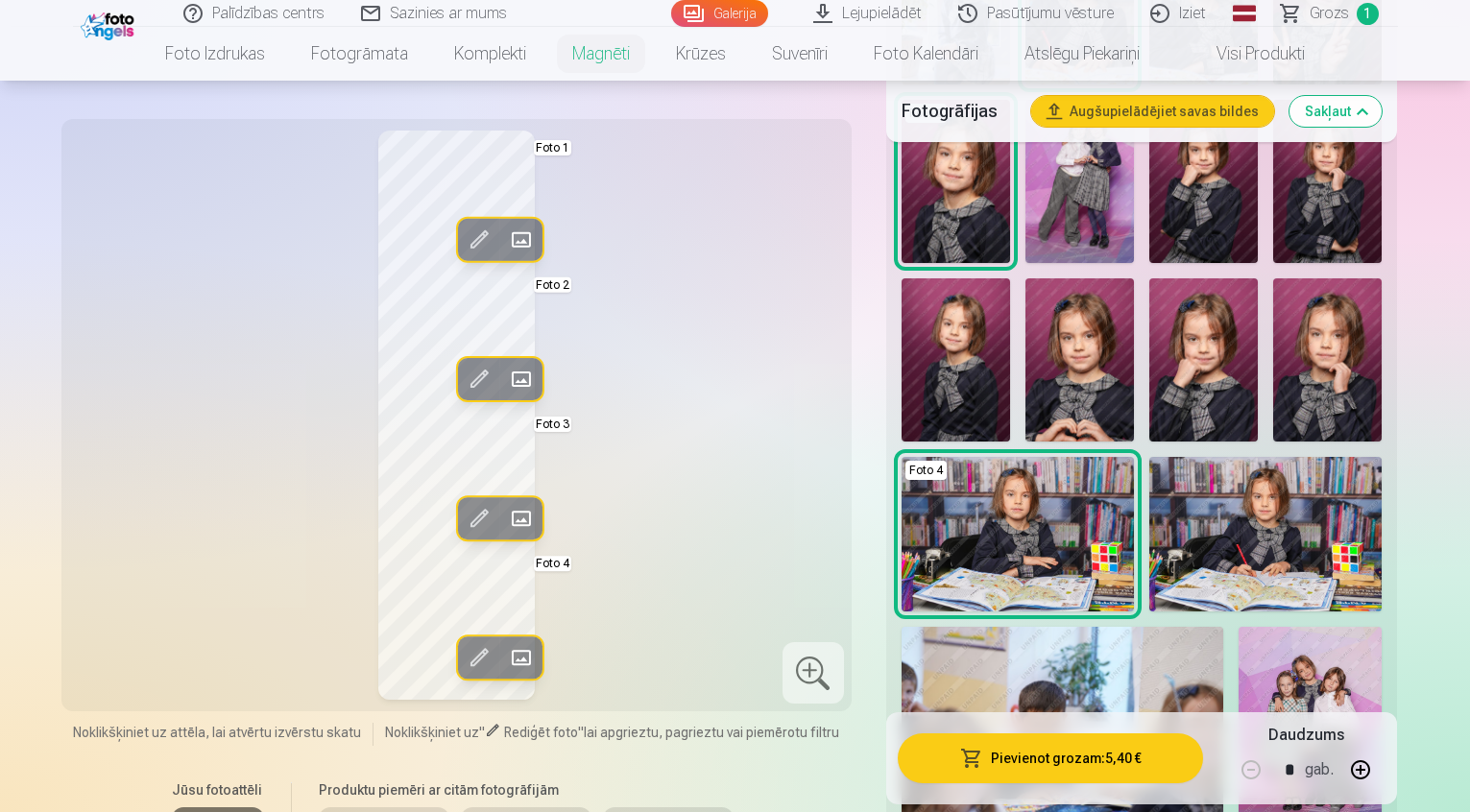
click at [1239, 626] on img at bounding box center [1310, 733] width 143 height 215
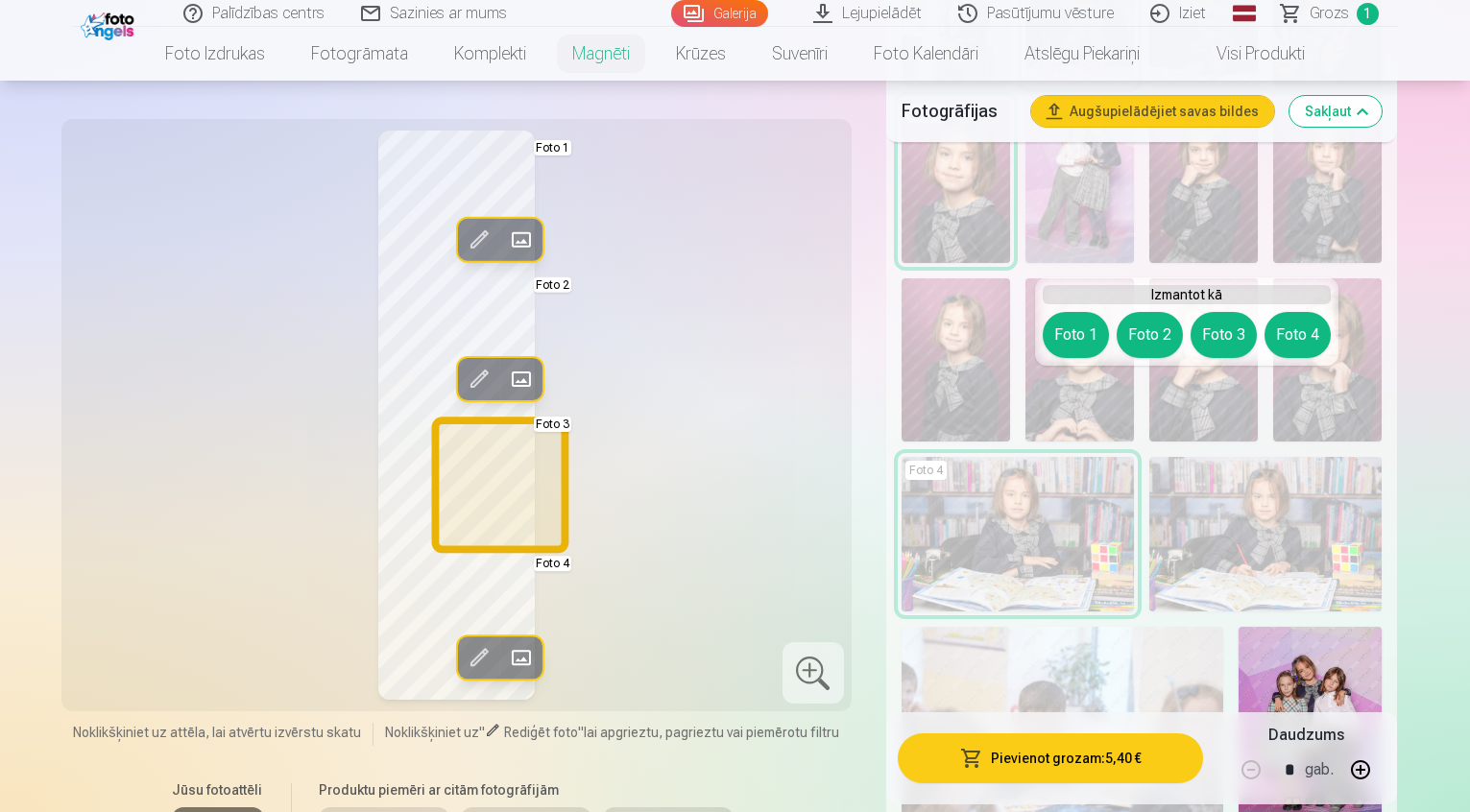
click at [1232, 322] on button "Foto 3" at bounding box center [1223, 334] width 66 height 46
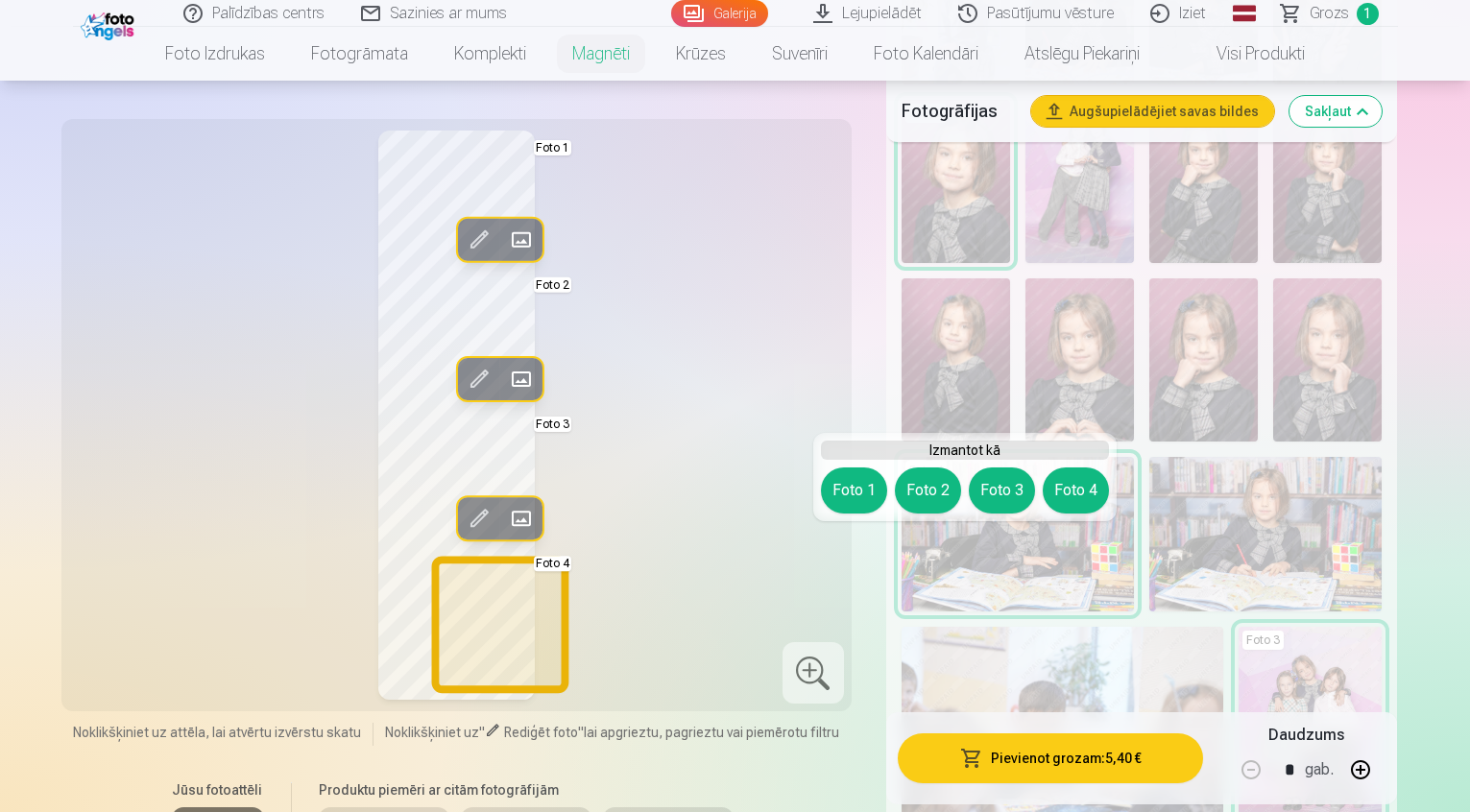
click at [1083, 475] on button "Foto 4" at bounding box center [1076, 490] width 66 height 46
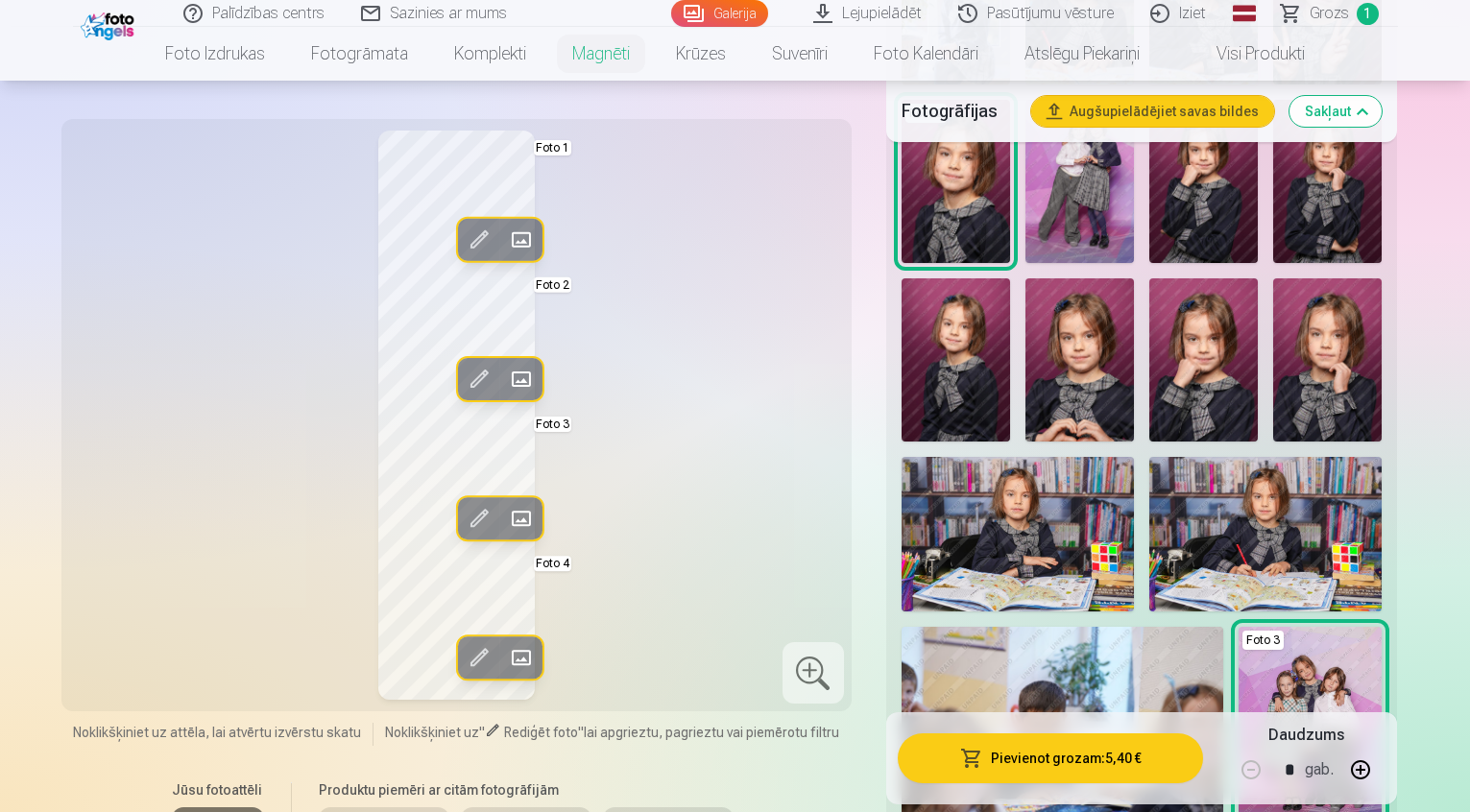
click at [505, 365] on span at bounding box center [521, 380] width 31 height 31
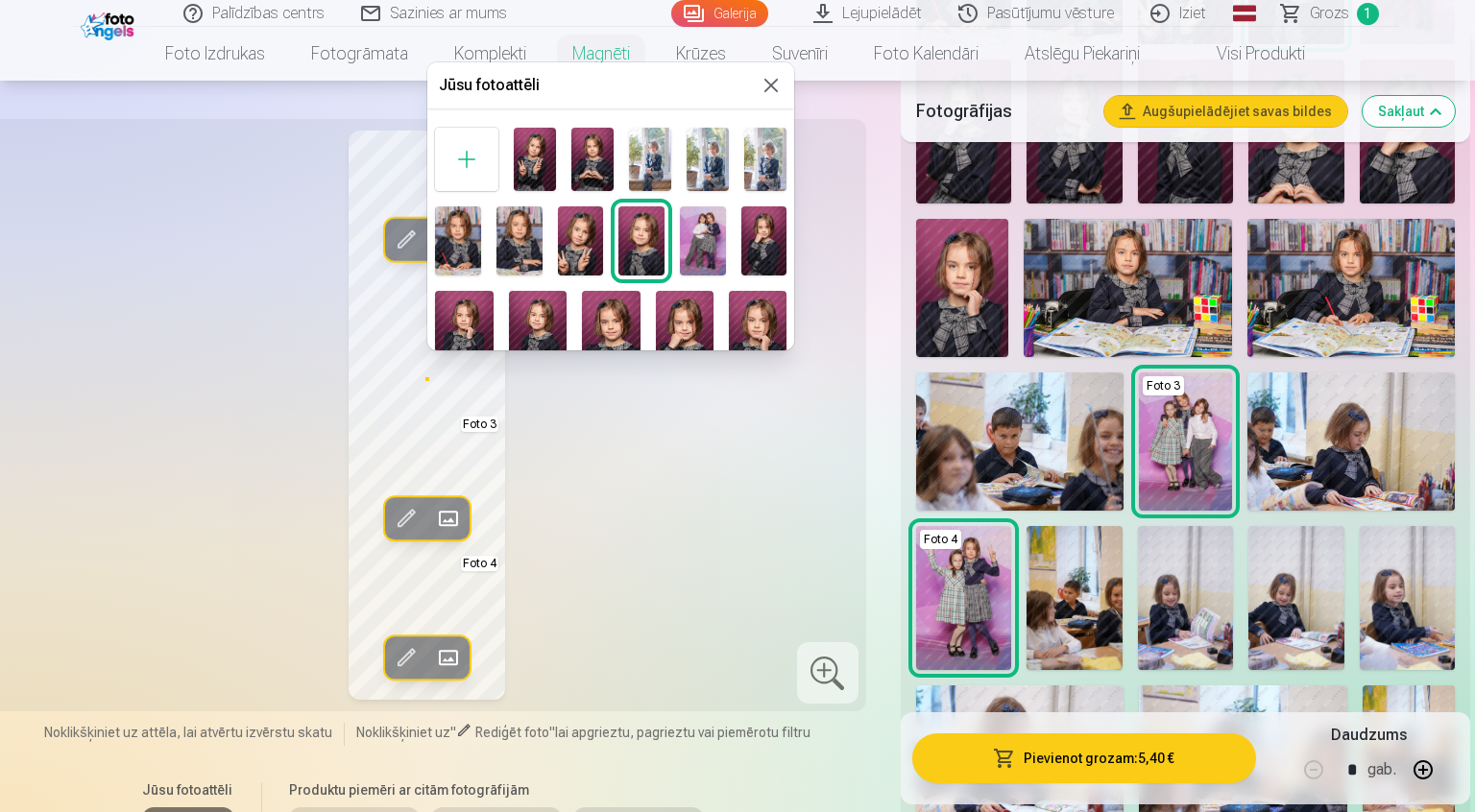
click at [699, 215] on img at bounding box center [703, 240] width 46 height 69
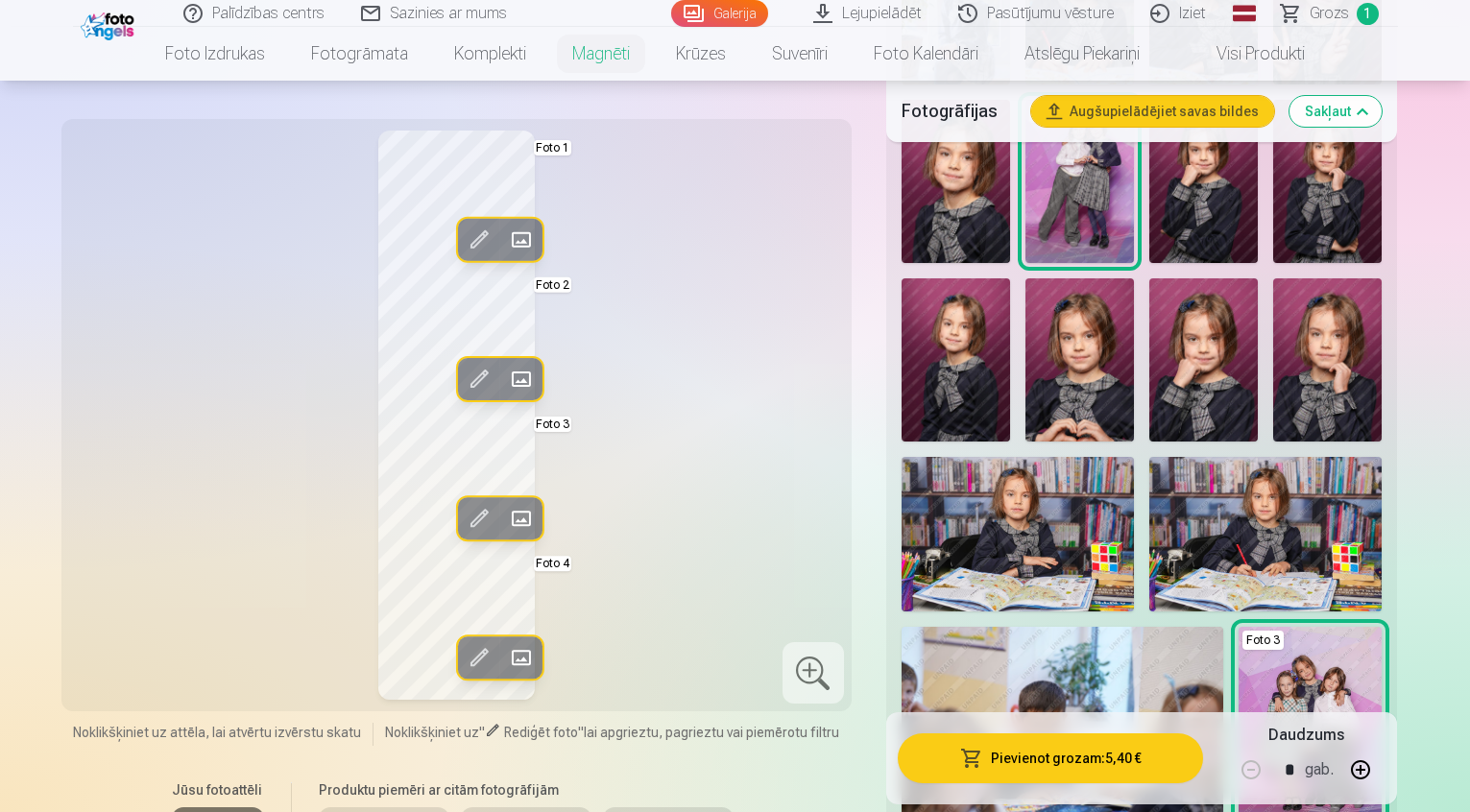
click at [462, 372] on span at bounding box center [478, 380] width 31 height 31
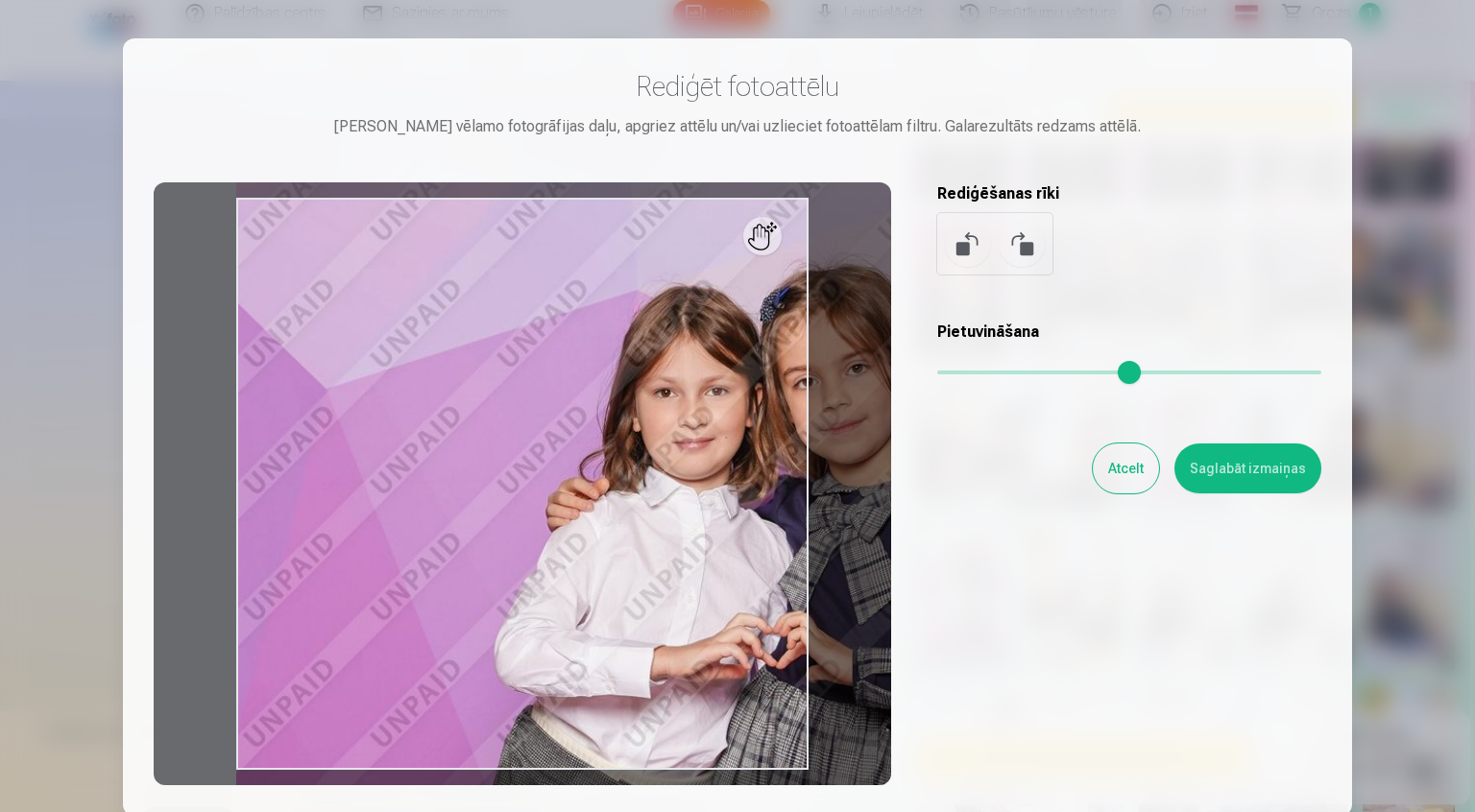
type input "*"
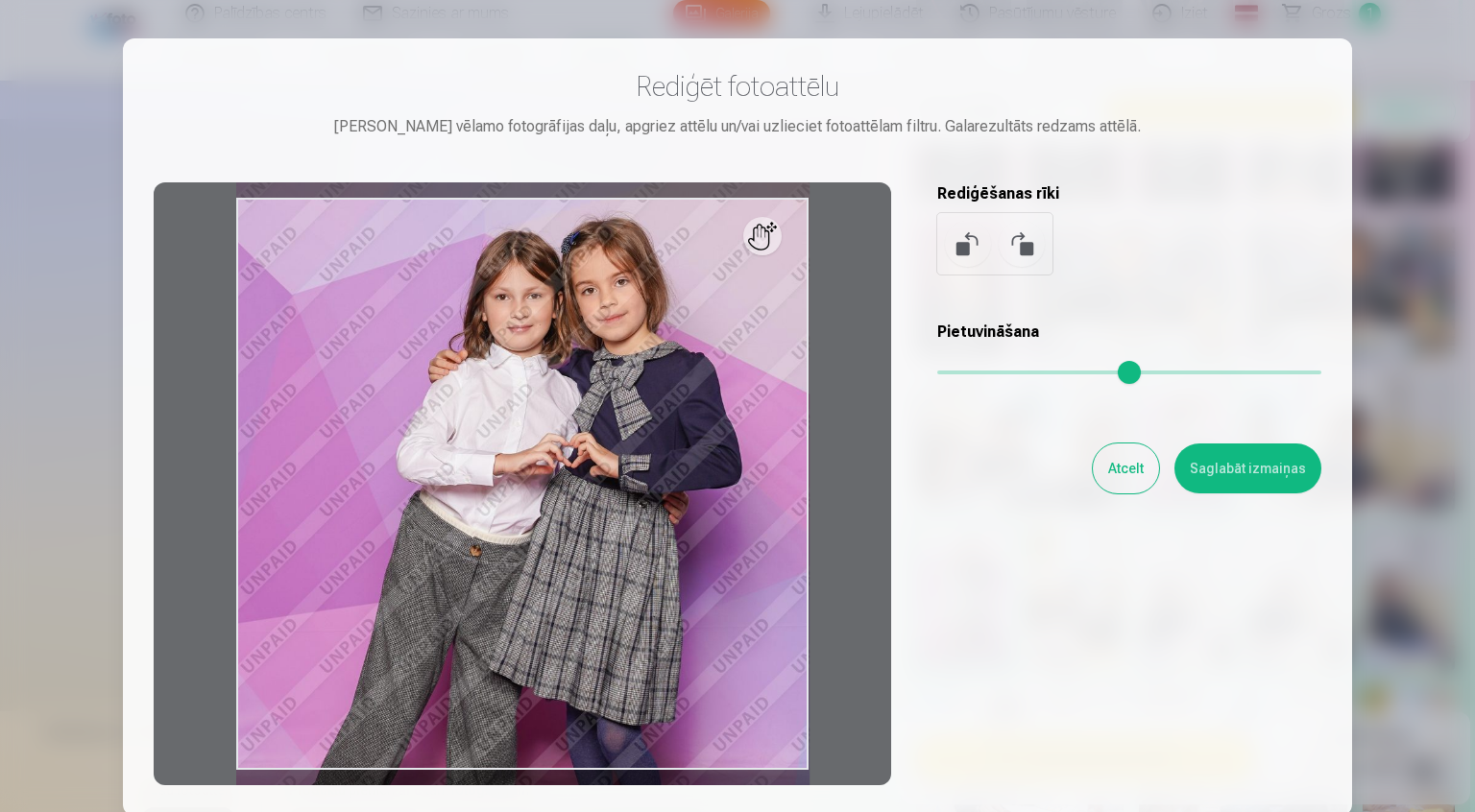
drag, startPoint x: 935, startPoint y: 380, endPoint x: 896, endPoint y: 452, distance: 81.9
click at [937, 374] on input "range" at bounding box center [1128, 372] width 384 height 4
click at [963, 247] on button at bounding box center [967, 243] width 46 height 46
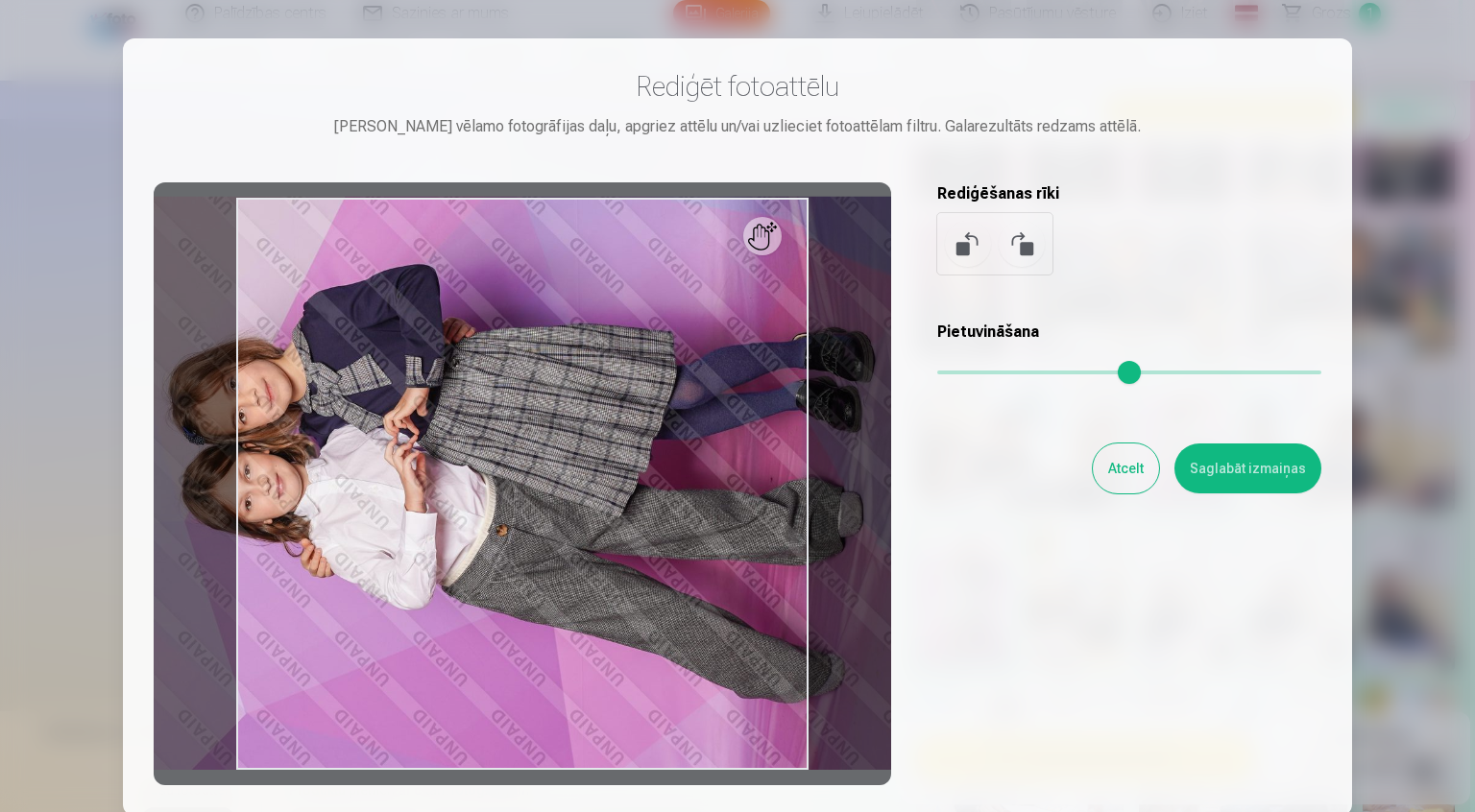
click at [963, 247] on button at bounding box center [967, 243] width 46 height 46
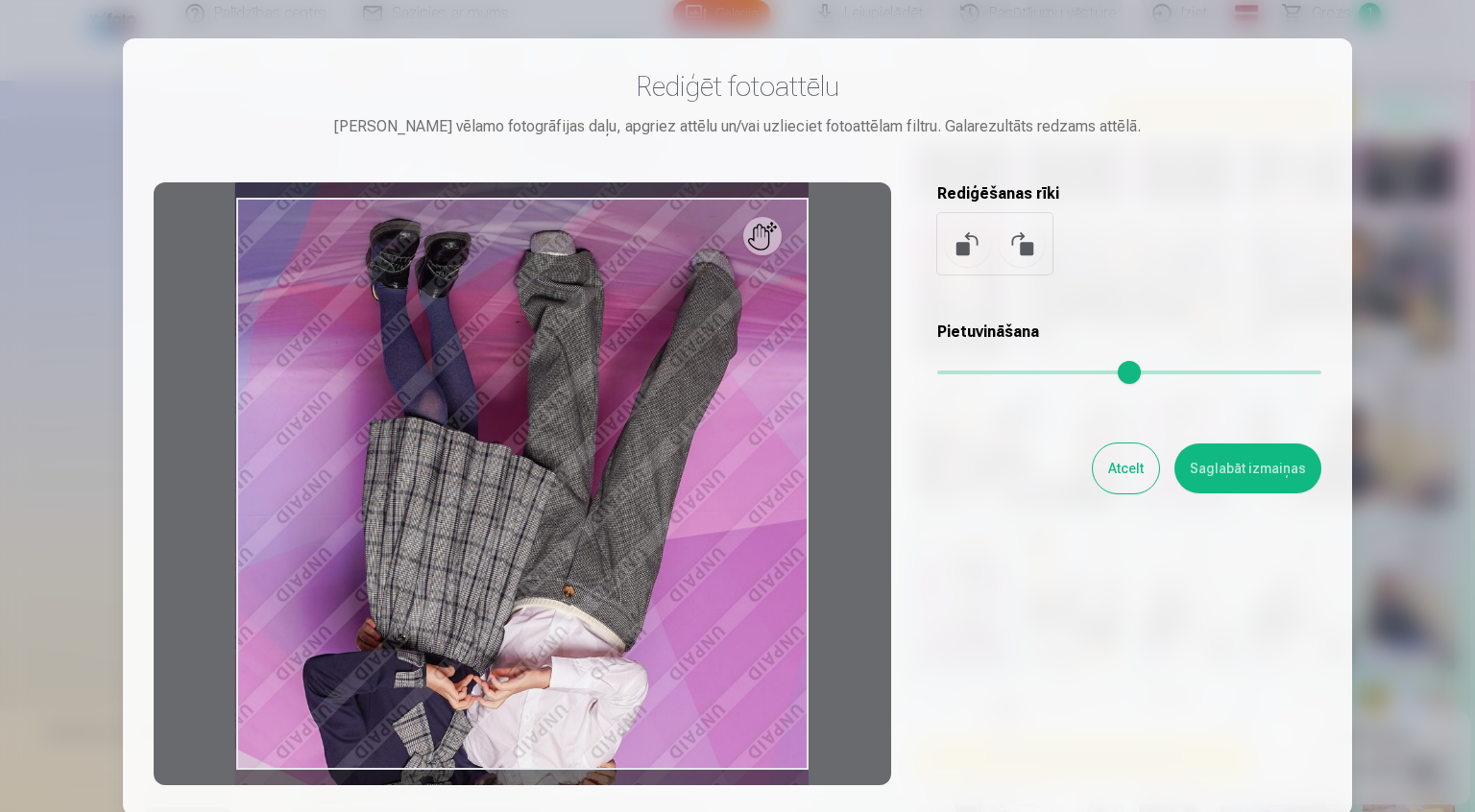
click at [963, 247] on button at bounding box center [967, 243] width 46 height 46
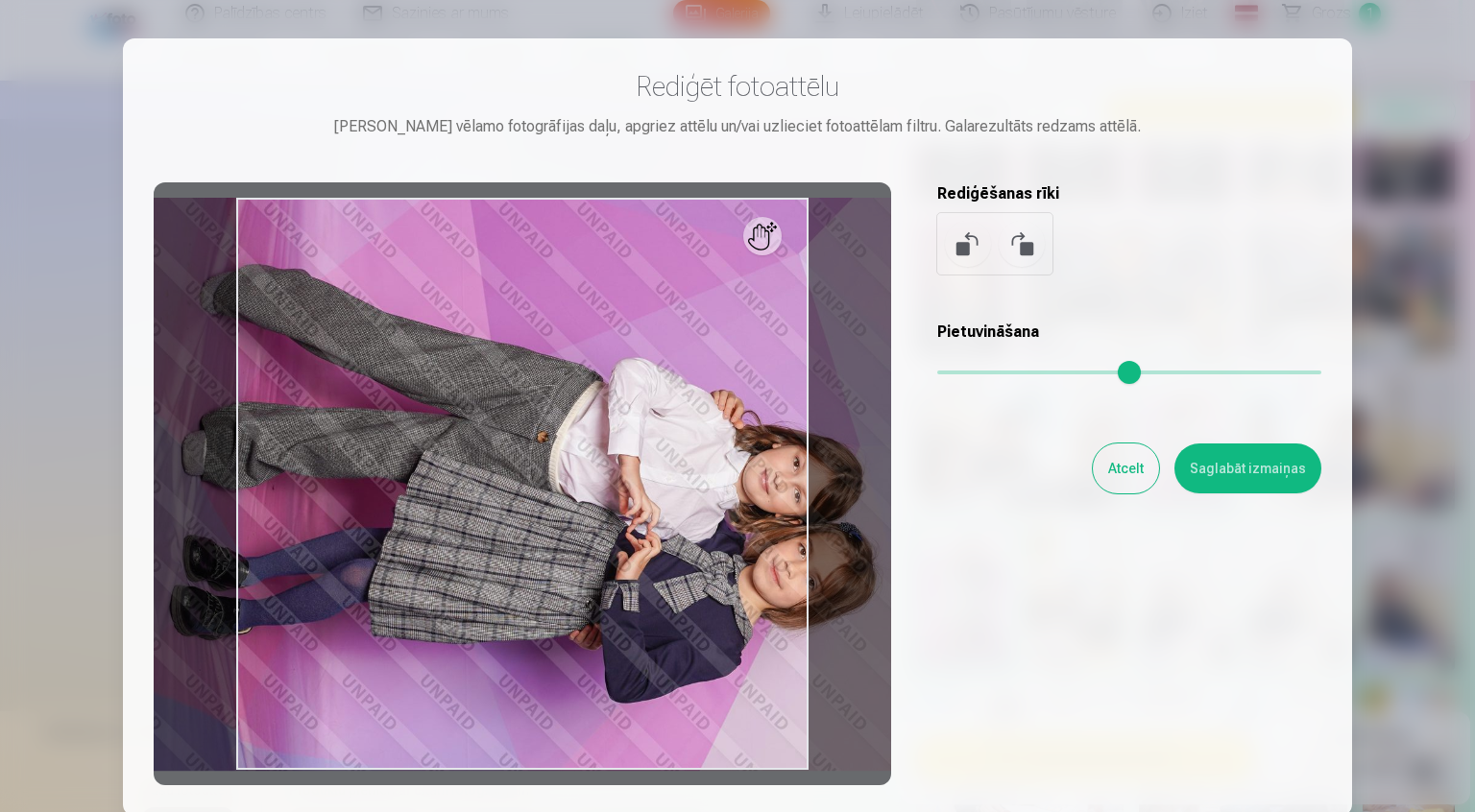
click at [963, 247] on button at bounding box center [967, 243] width 46 height 46
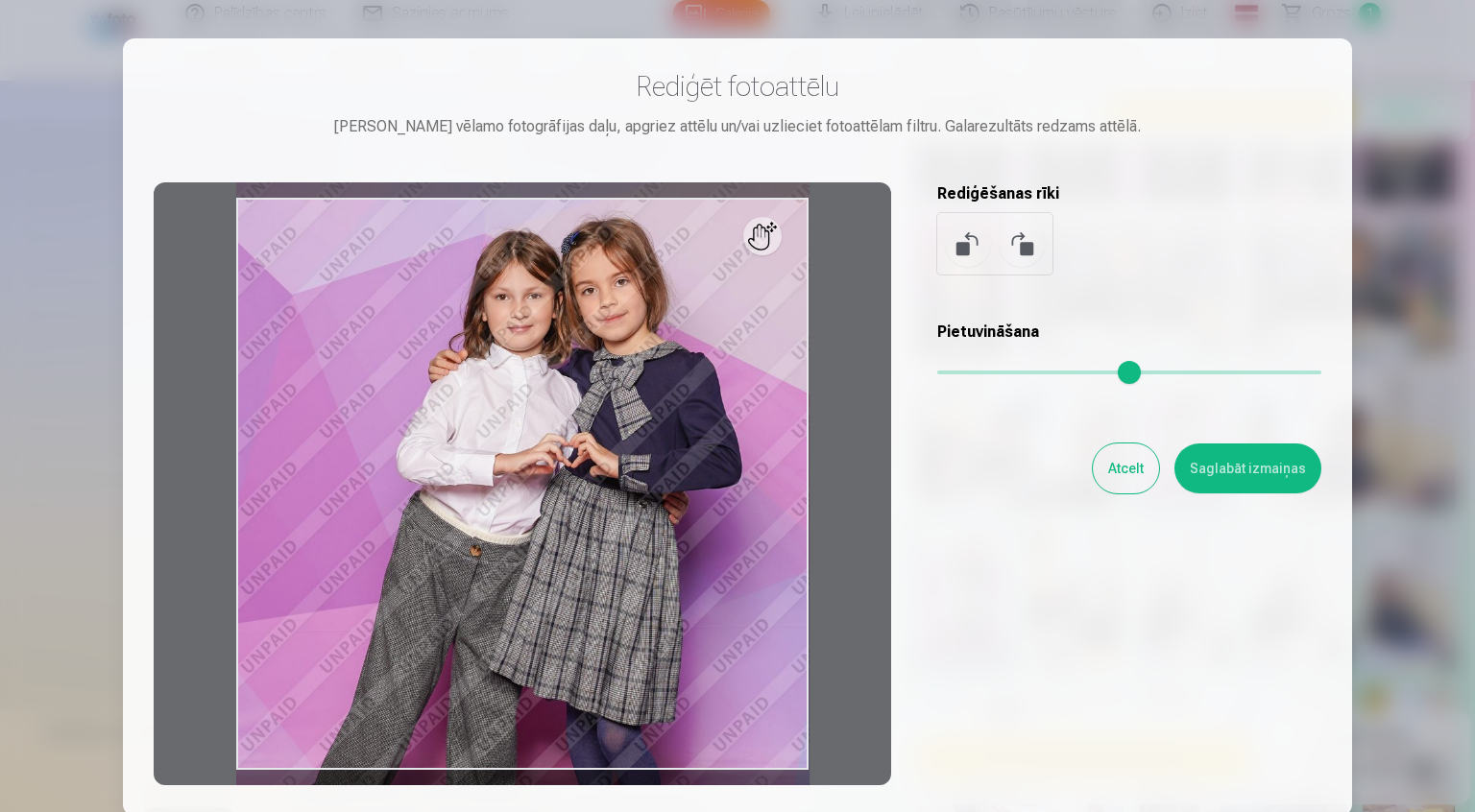
click at [1369, 595] on div at bounding box center [738, 406] width 1475 height 812
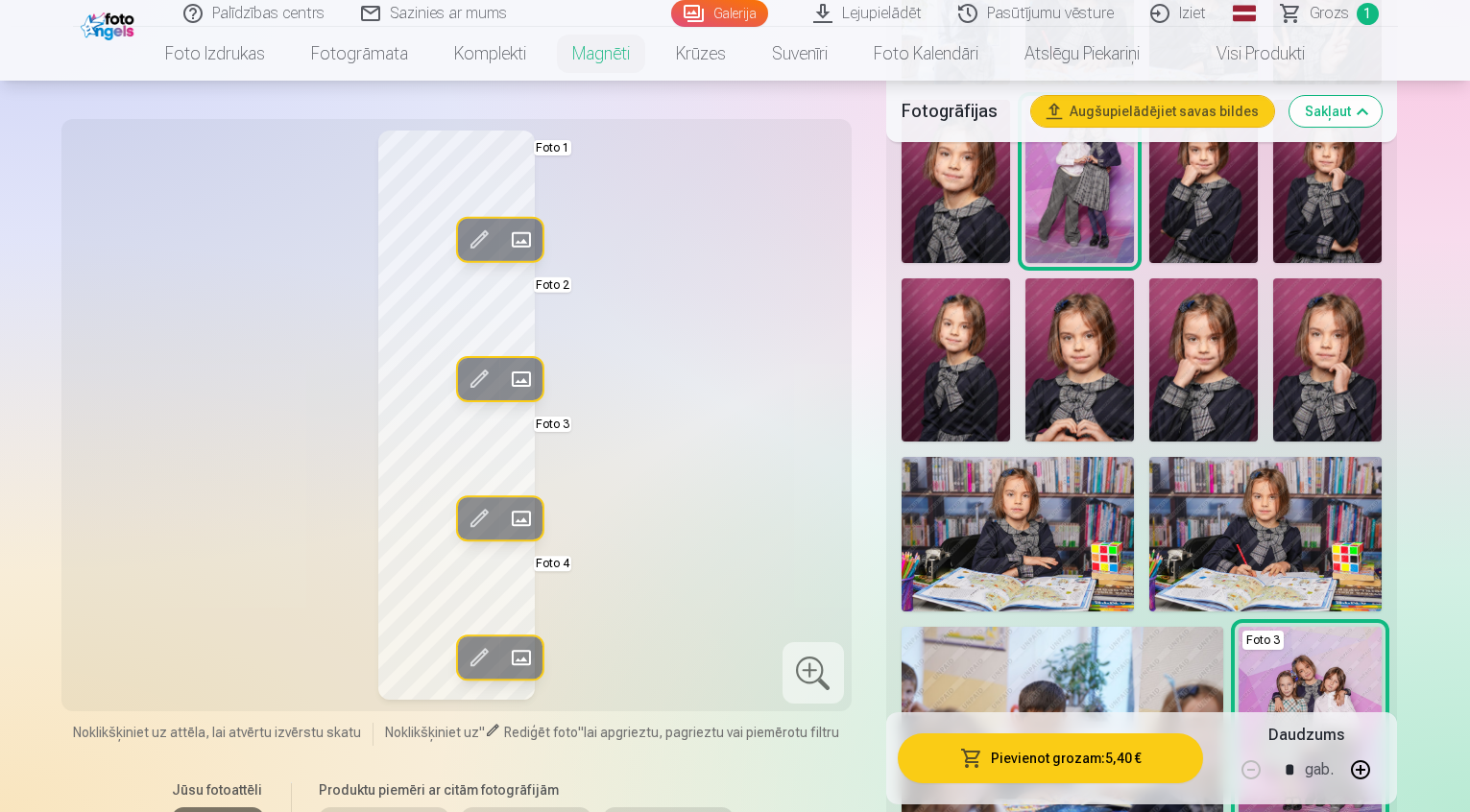
click at [462, 379] on span at bounding box center [478, 380] width 31 height 31
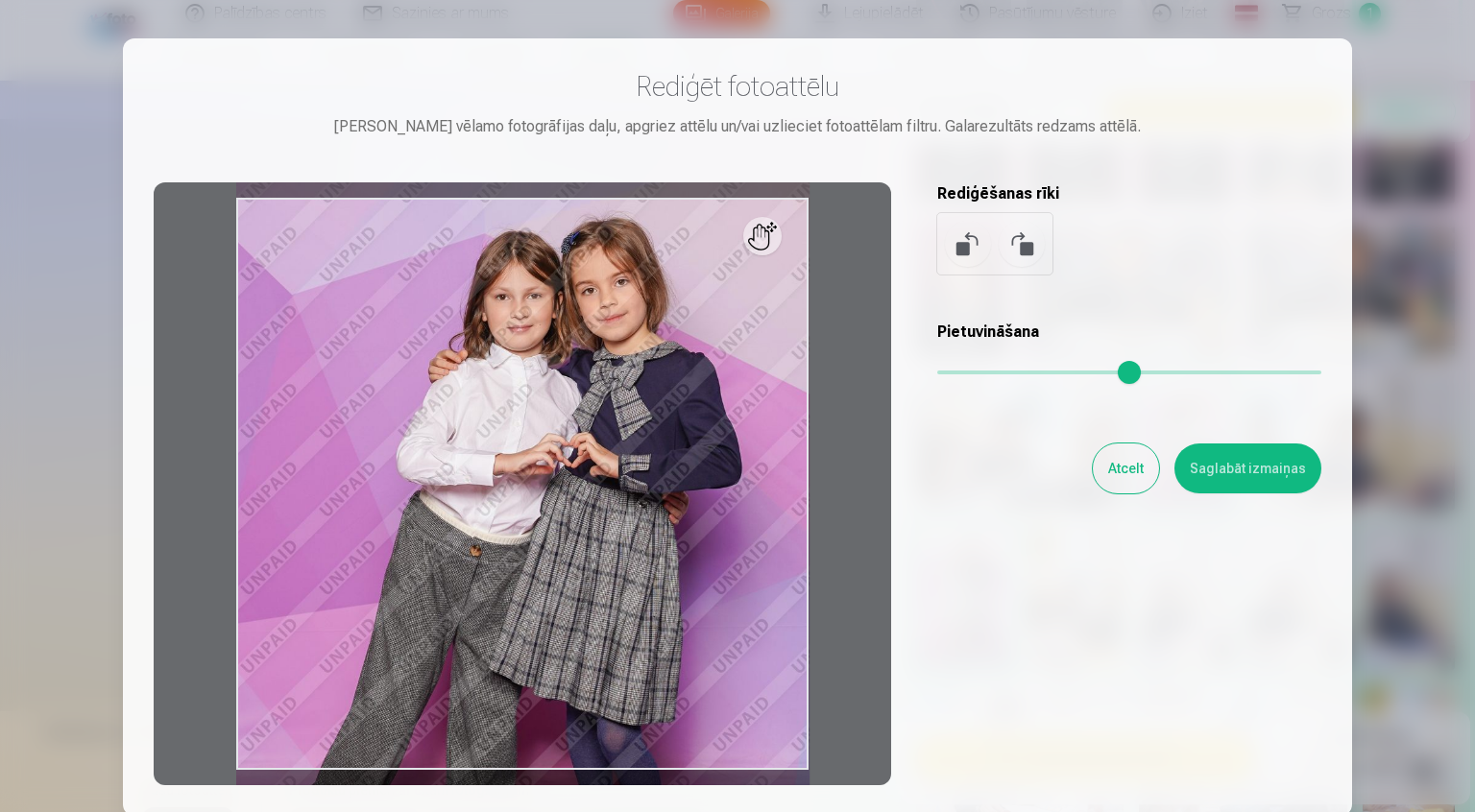
click at [1421, 499] on div at bounding box center [738, 406] width 1475 height 812
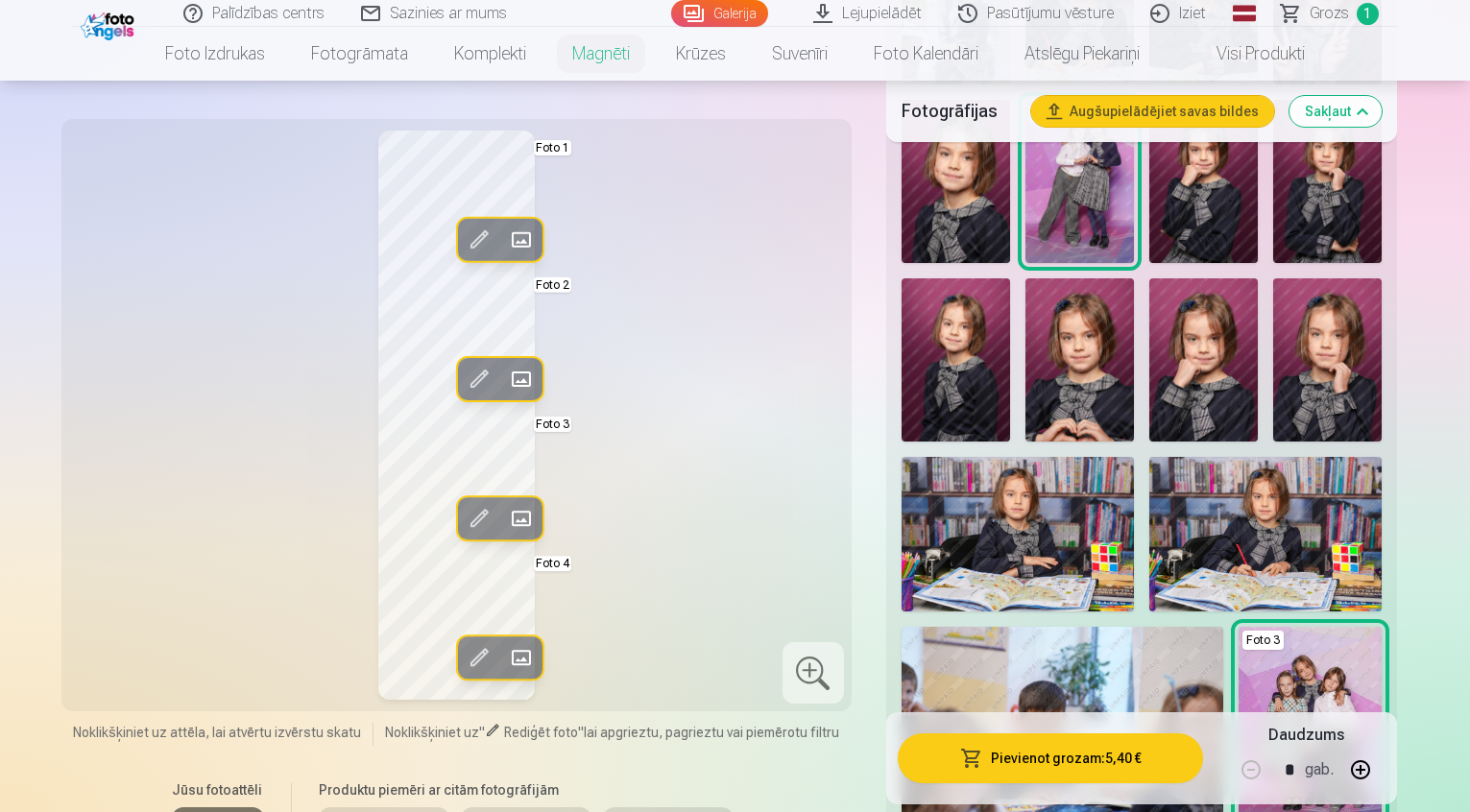
click at [505, 226] on span at bounding box center [521, 240] width 31 height 31
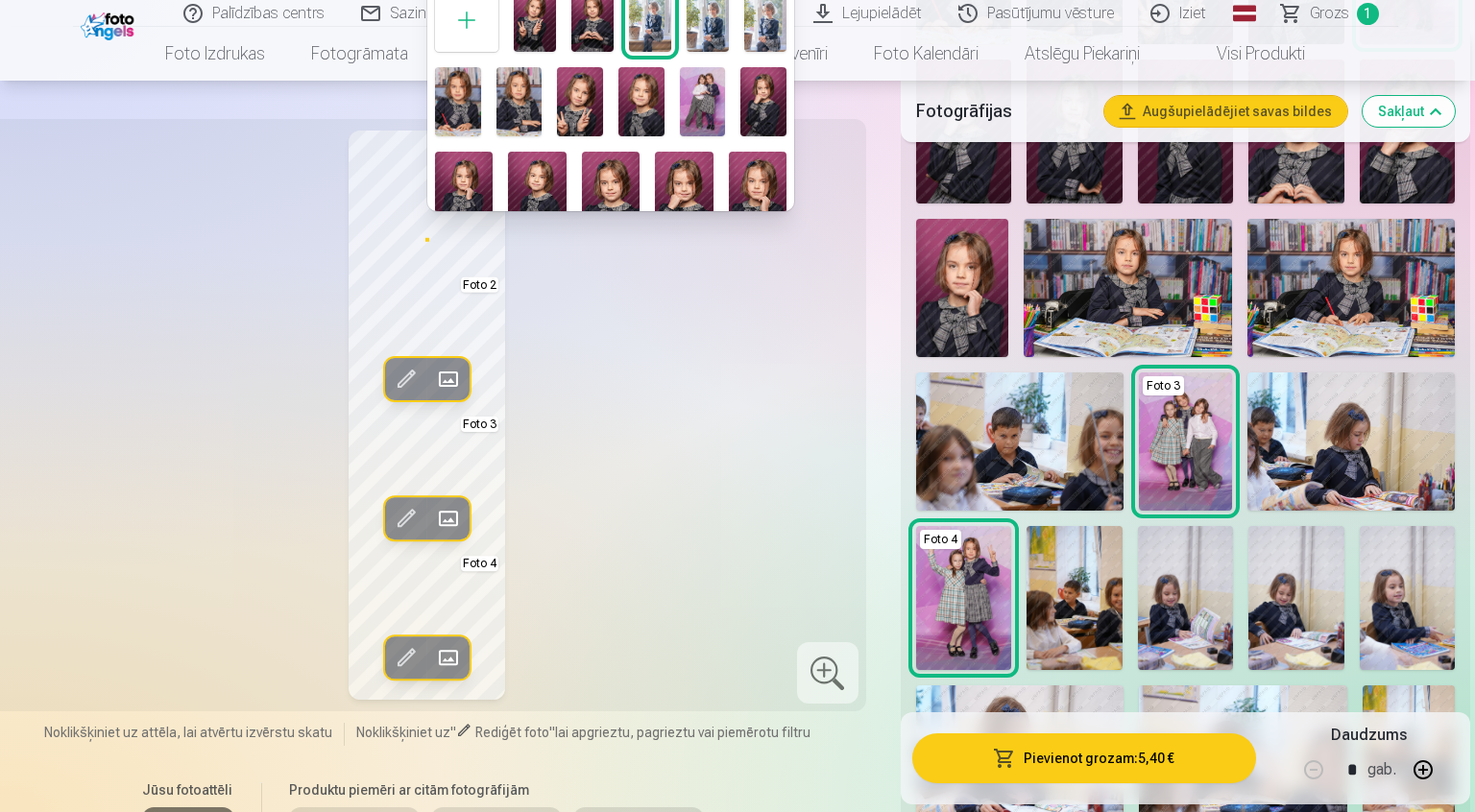
click at [651, 314] on div at bounding box center [738, 406] width 1475 height 812
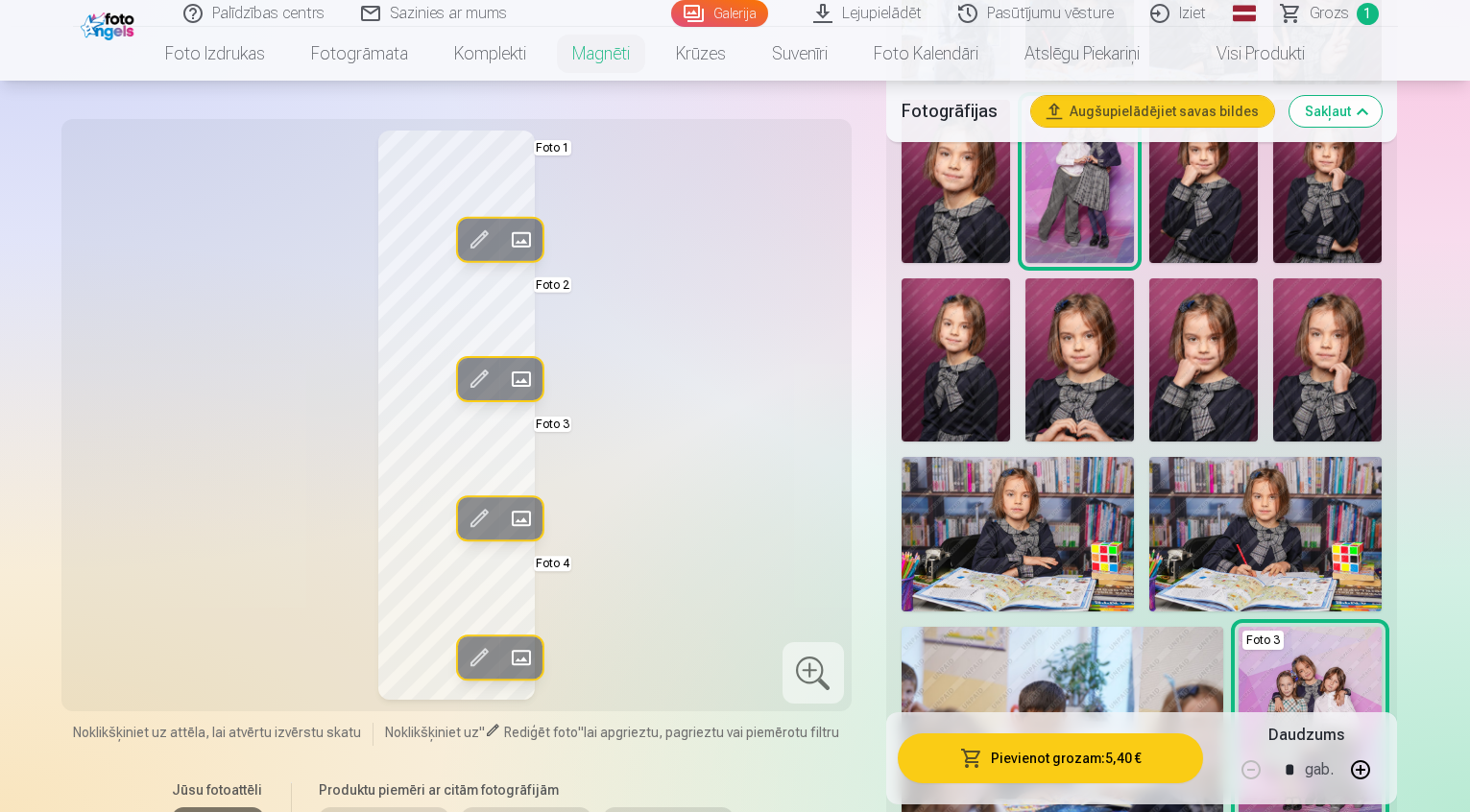
click at [462, 247] on span at bounding box center [478, 240] width 31 height 31
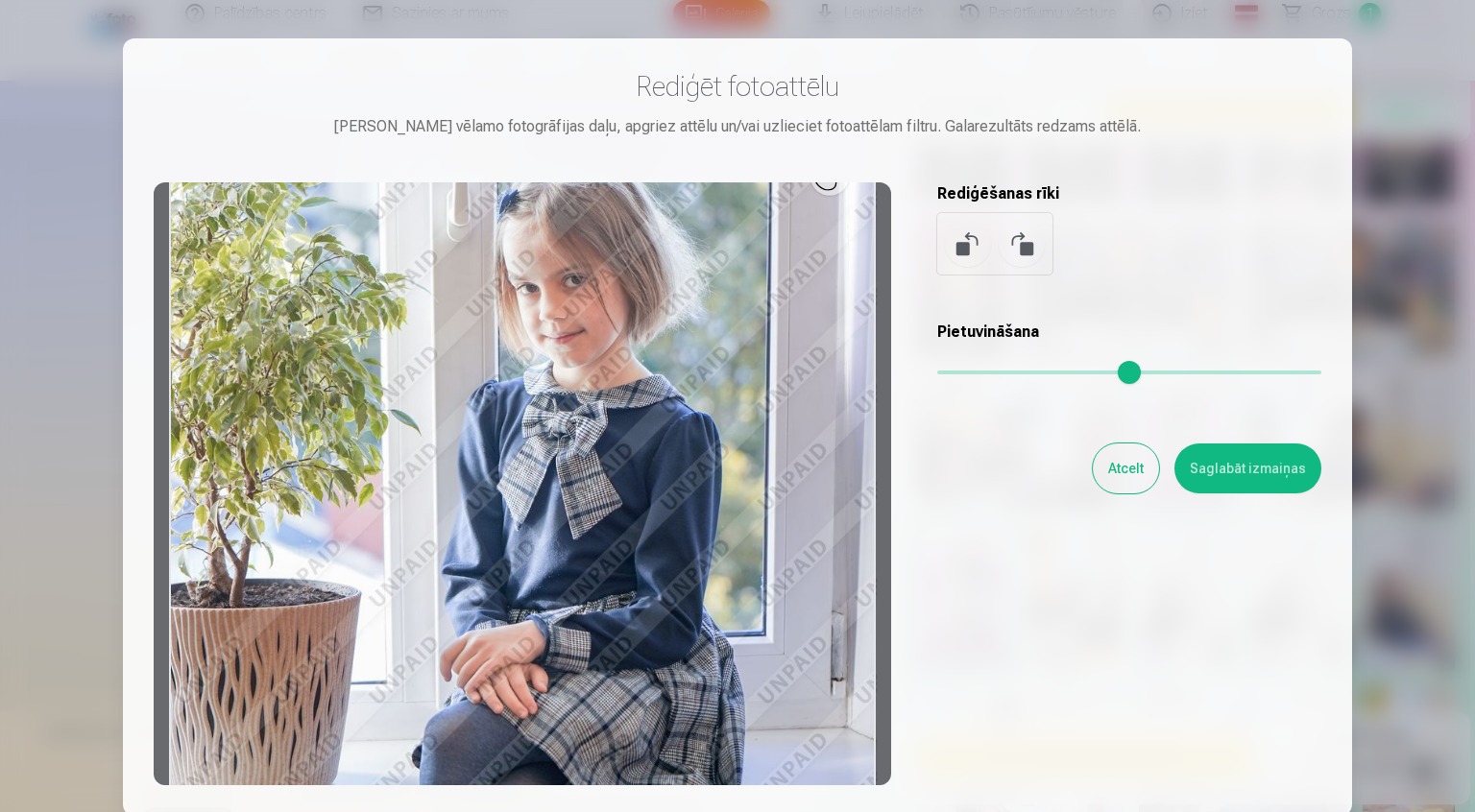
drag, startPoint x: 940, startPoint y: 372, endPoint x: 992, endPoint y: 388, distance: 54.4
click at [997, 388] on div "Rediģēt fotoattēlu [PERSON_NAME] vēlamo fotogrāfijas daļu, apgriez attēlu un/va…" at bounding box center [738, 426] width 1168 height 716
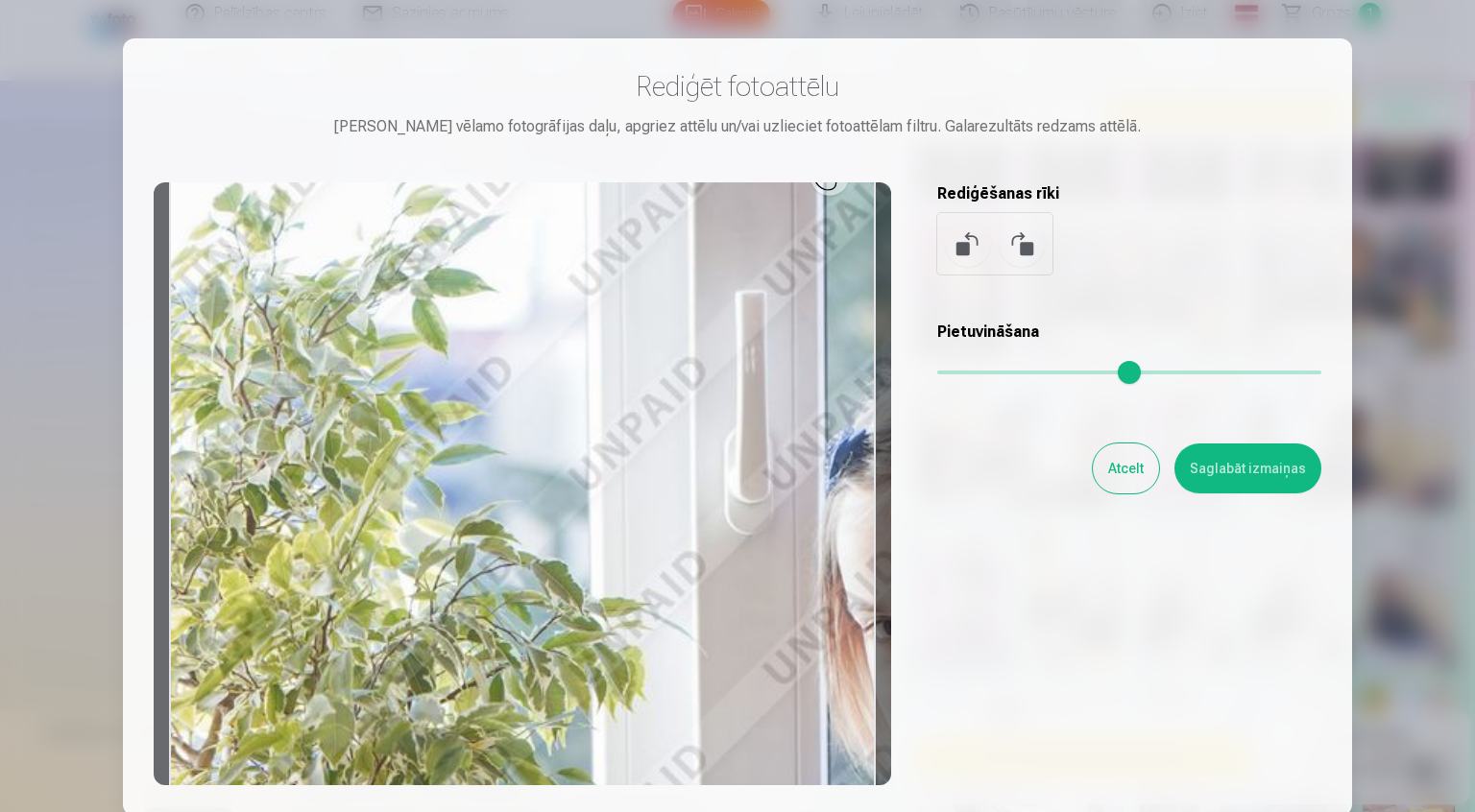
drag, startPoint x: 942, startPoint y: 380, endPoint x: 1013, endPoint y: 427, distance: 85.1
click at [1013, 374] on input "range" at bounding box center [1128, 372] width 384 height 4
click at [1013, 427] on div "Rediģēt fotoattēlu [PERSON_NAME] vēlamo fotogrāfijas daļu, apgriez attēlu un/va…" at bounding box center [738, 426] width 1168 height 716
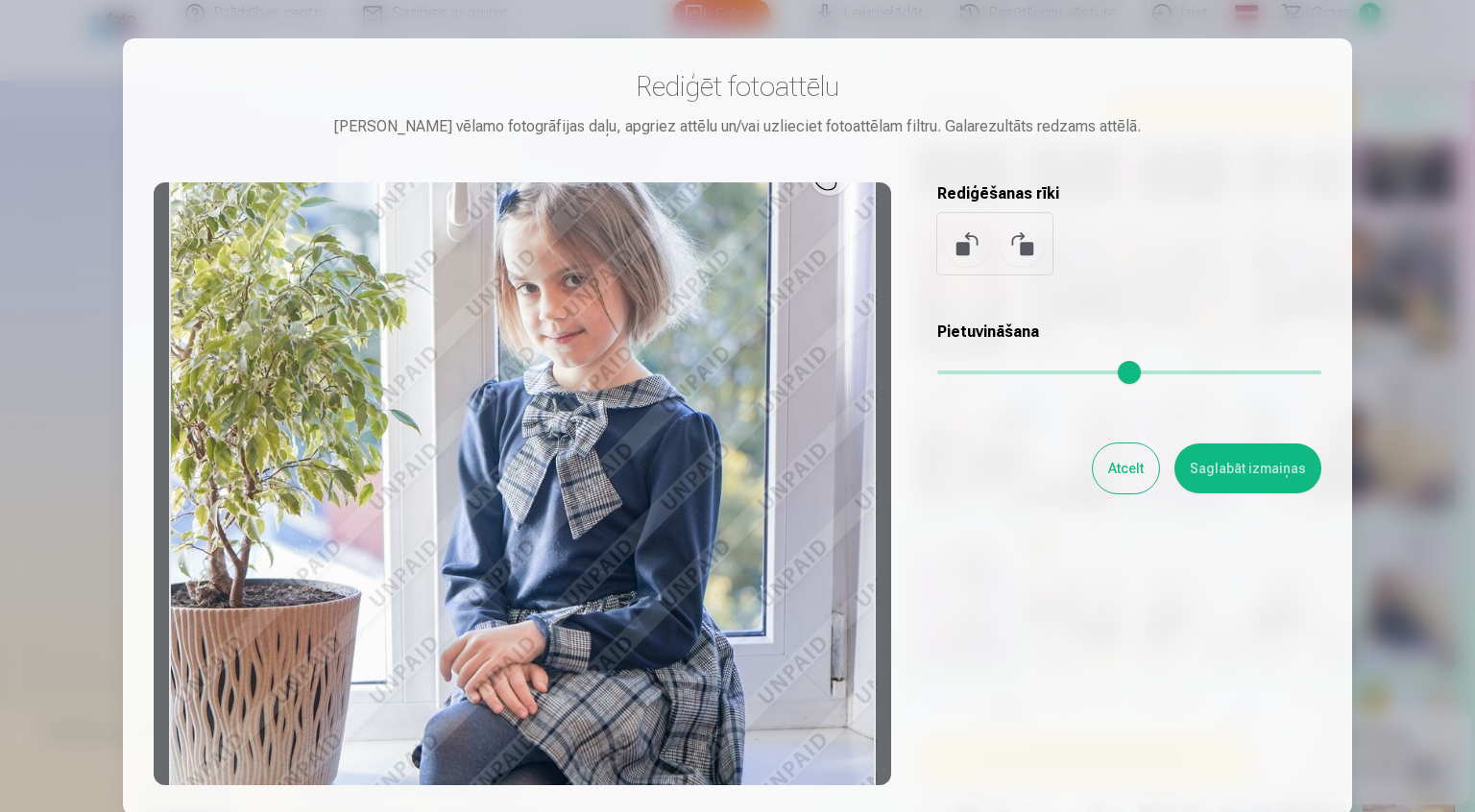
drag, startPoint x: 1013, startPoint y: 372, endPoint x: 937, endPoint y: 354, distance: 78.1
type input "*"
click at [937, 370] on input "range" at bounding box center [1128, 372] width 384 height 4
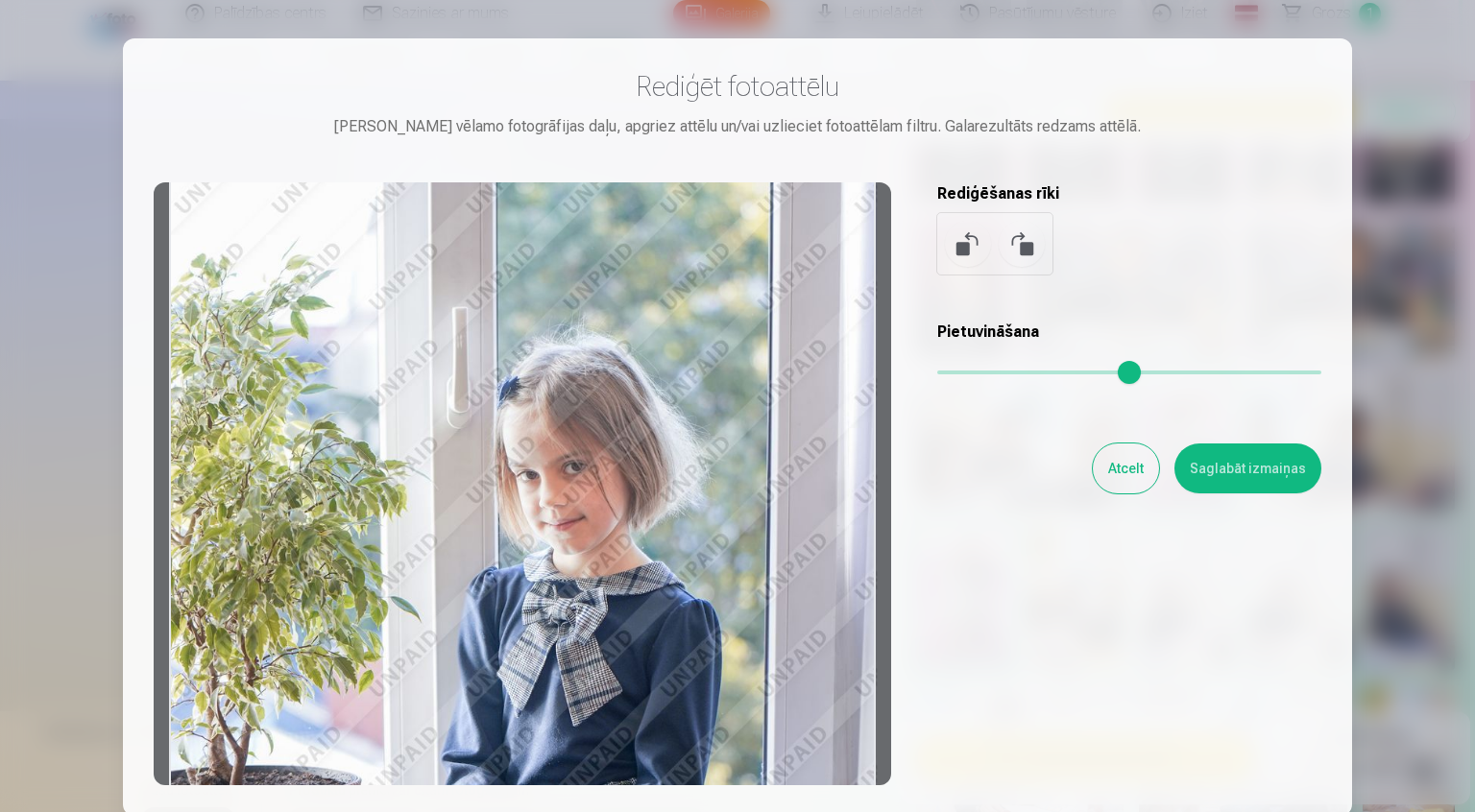
drag, startPoint x: 834, startPoint y: 193, endPoint x: 765, endPoint y: 283, distance: 113.4
click at [764, 285] on div at bounding box center [522, 484] width 738 height 603
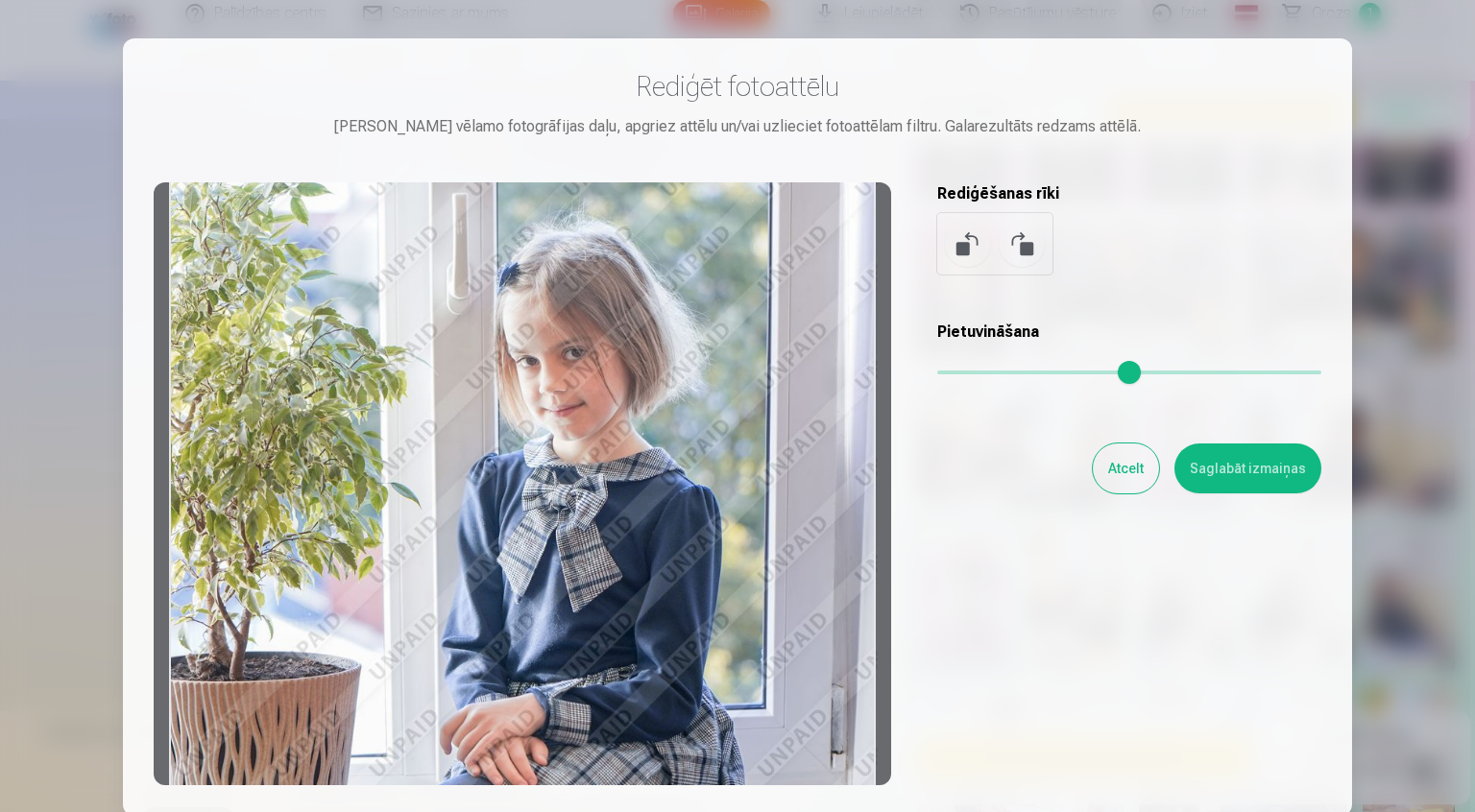
drag, startPoint x: 796, startPoint y: 241, endPoint x: 378, endPoint y: 222, distance: 418.4
click at [378, 222] on div at bounding box center [522, 484] width 738 height 603
click at [1119, 481] on button "Atcelt" at bounding box center [1126, 468] width 66 height 50
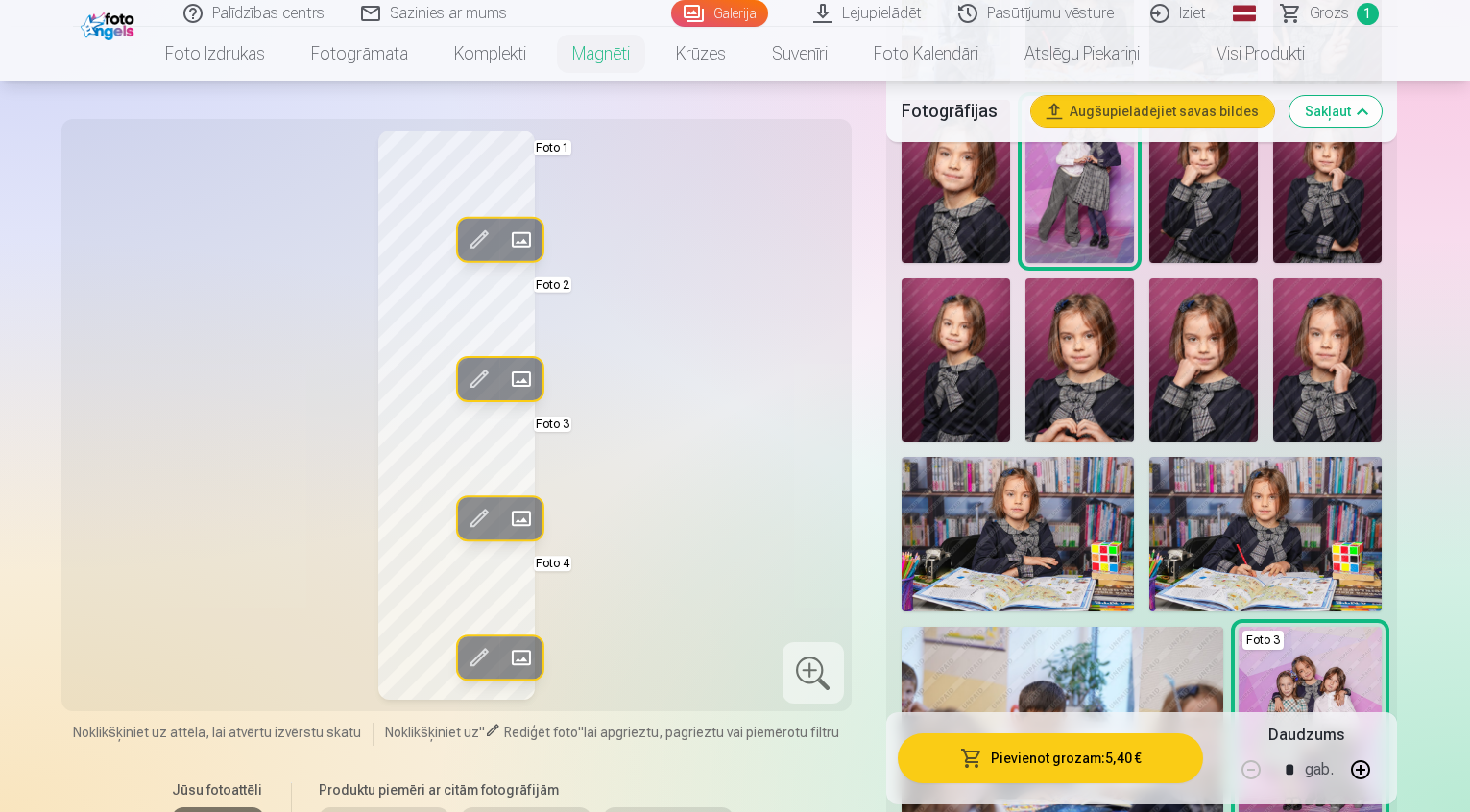
click at [843, 667] on div at bounding box center [812, 672] width 61 height 61
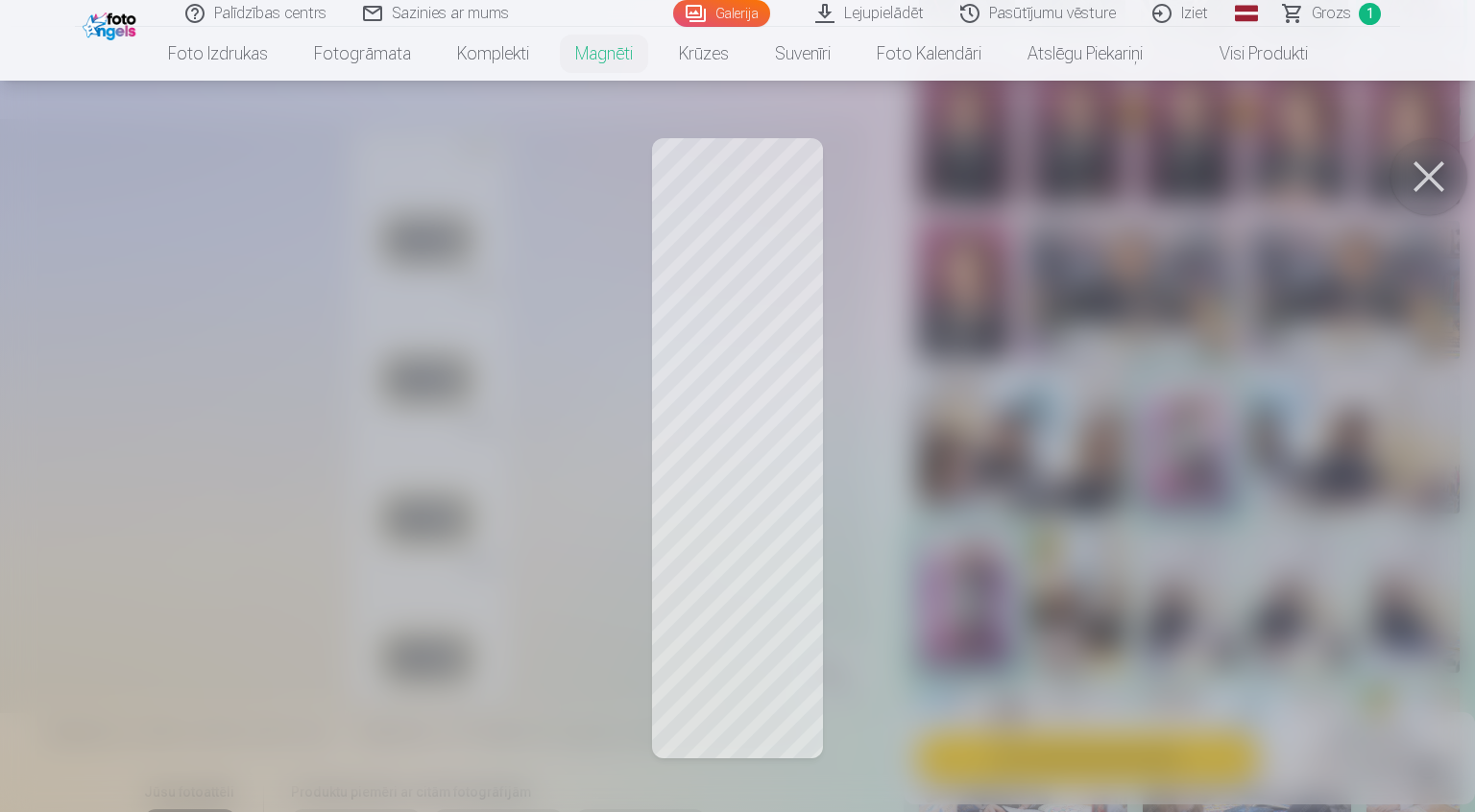
click at [1437, 176] on button at bounding box center [1428, 176] width 77 height 77
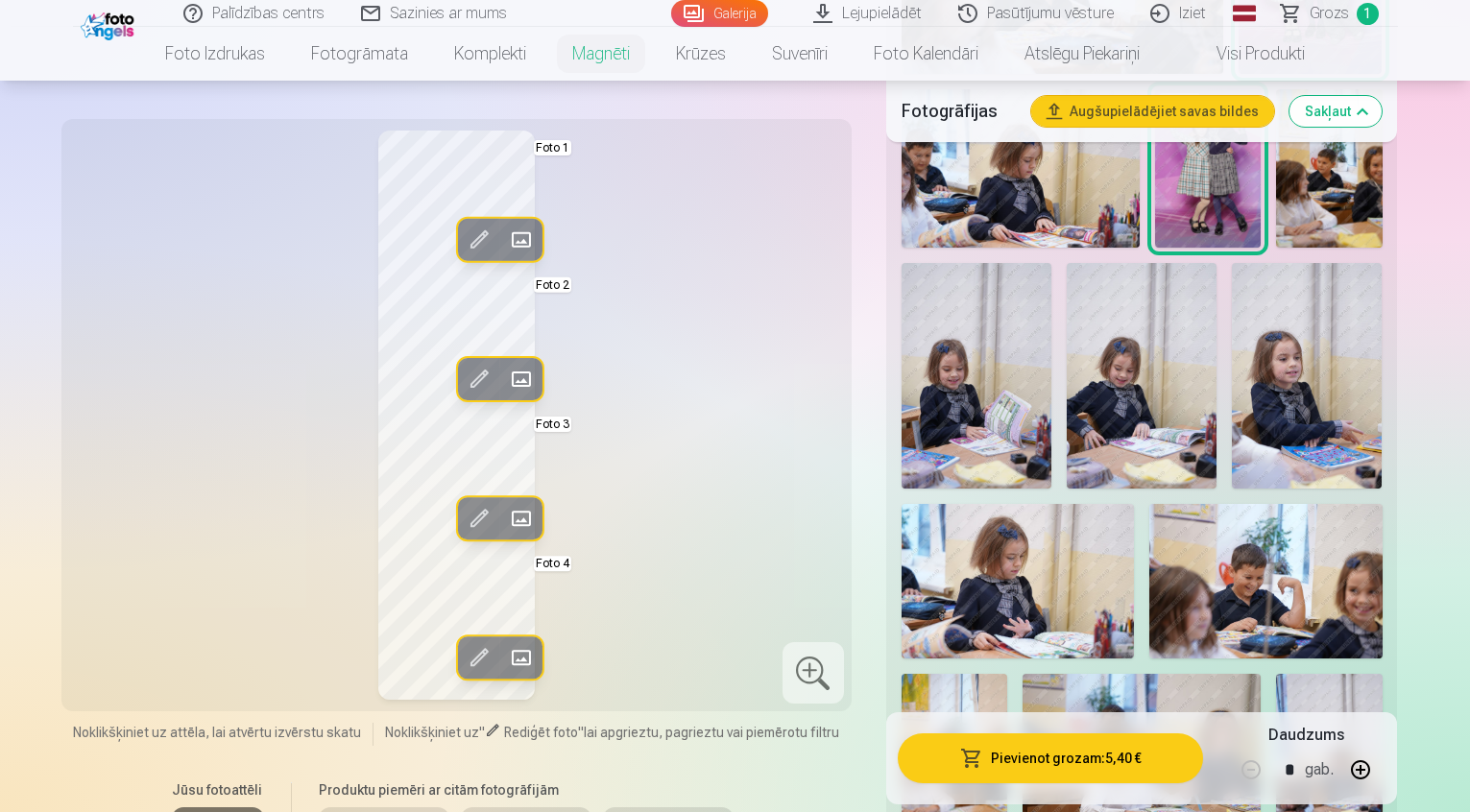
scroll to position [2112, 0]
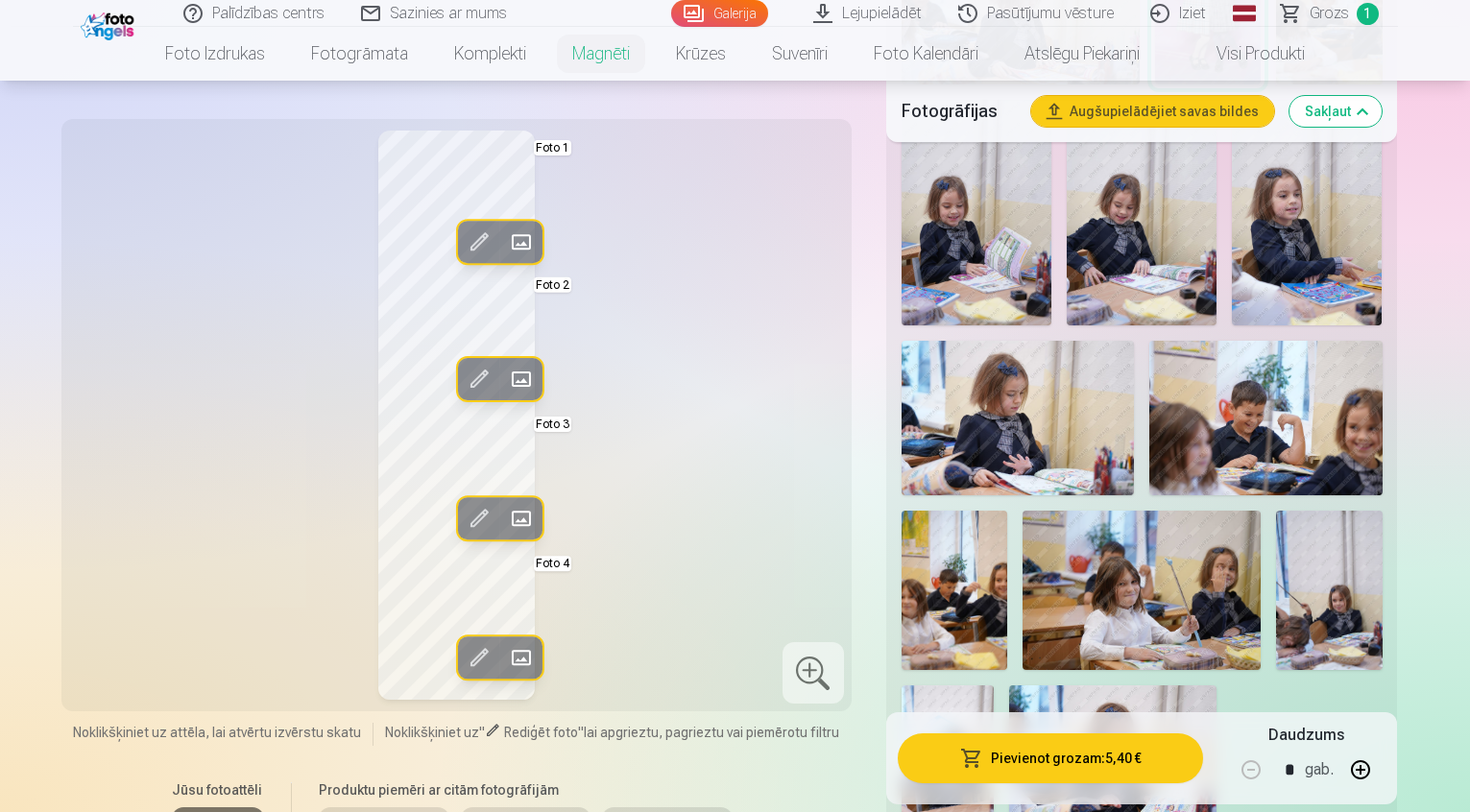
scroll to position [1919, 0]
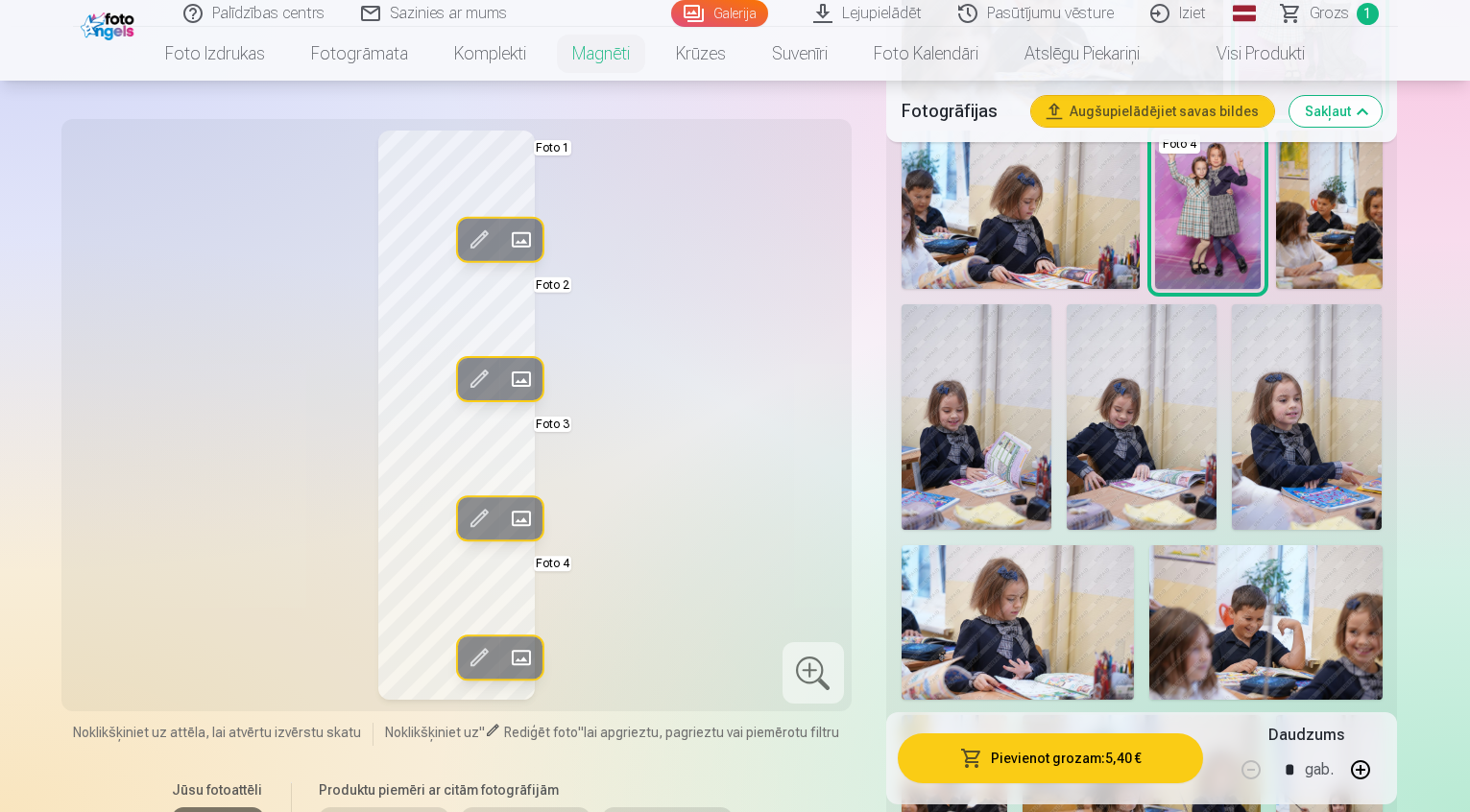
scroll to position [1728, 0]
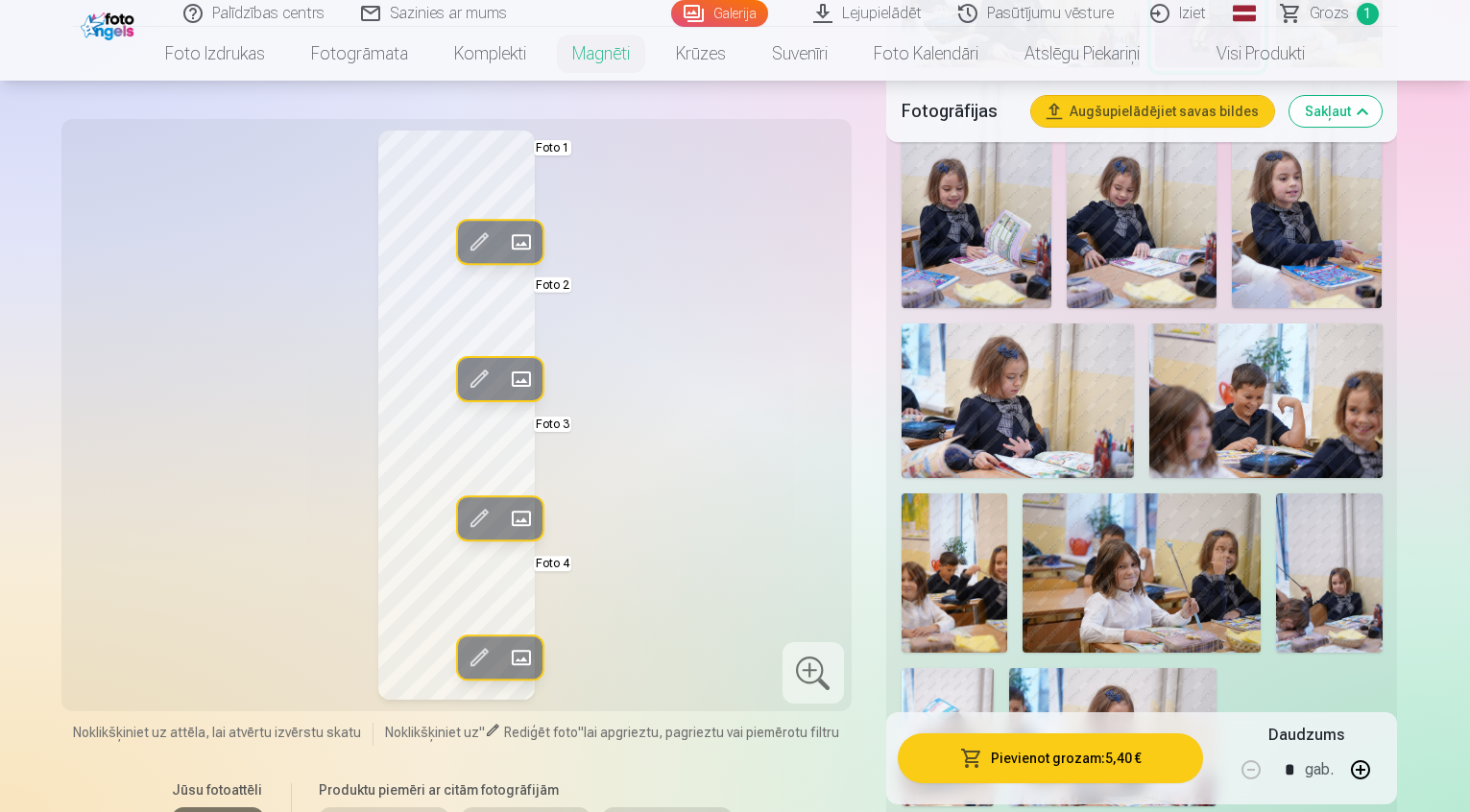
scroll to position [2015, 0]
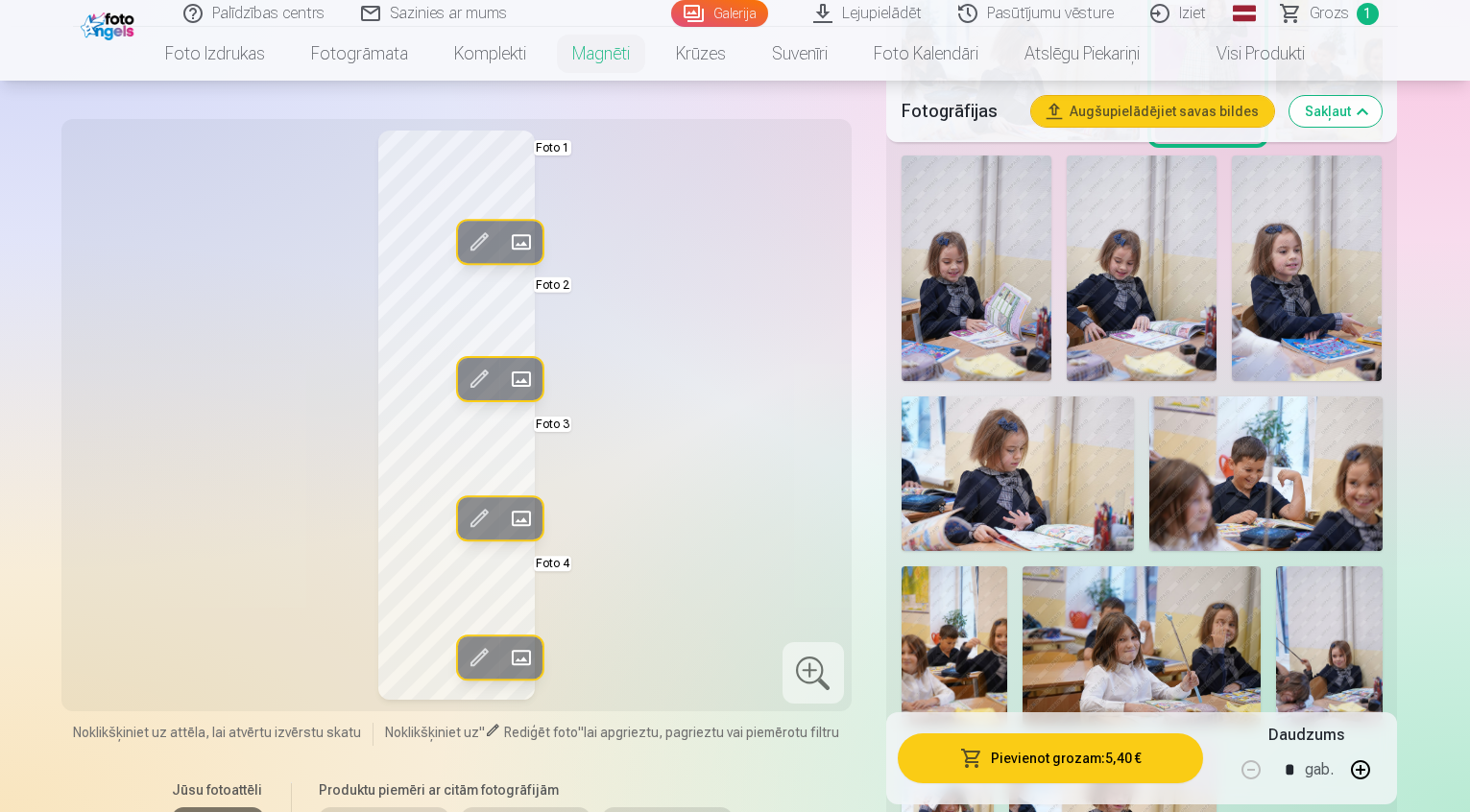
scroll to position [1919, 0]
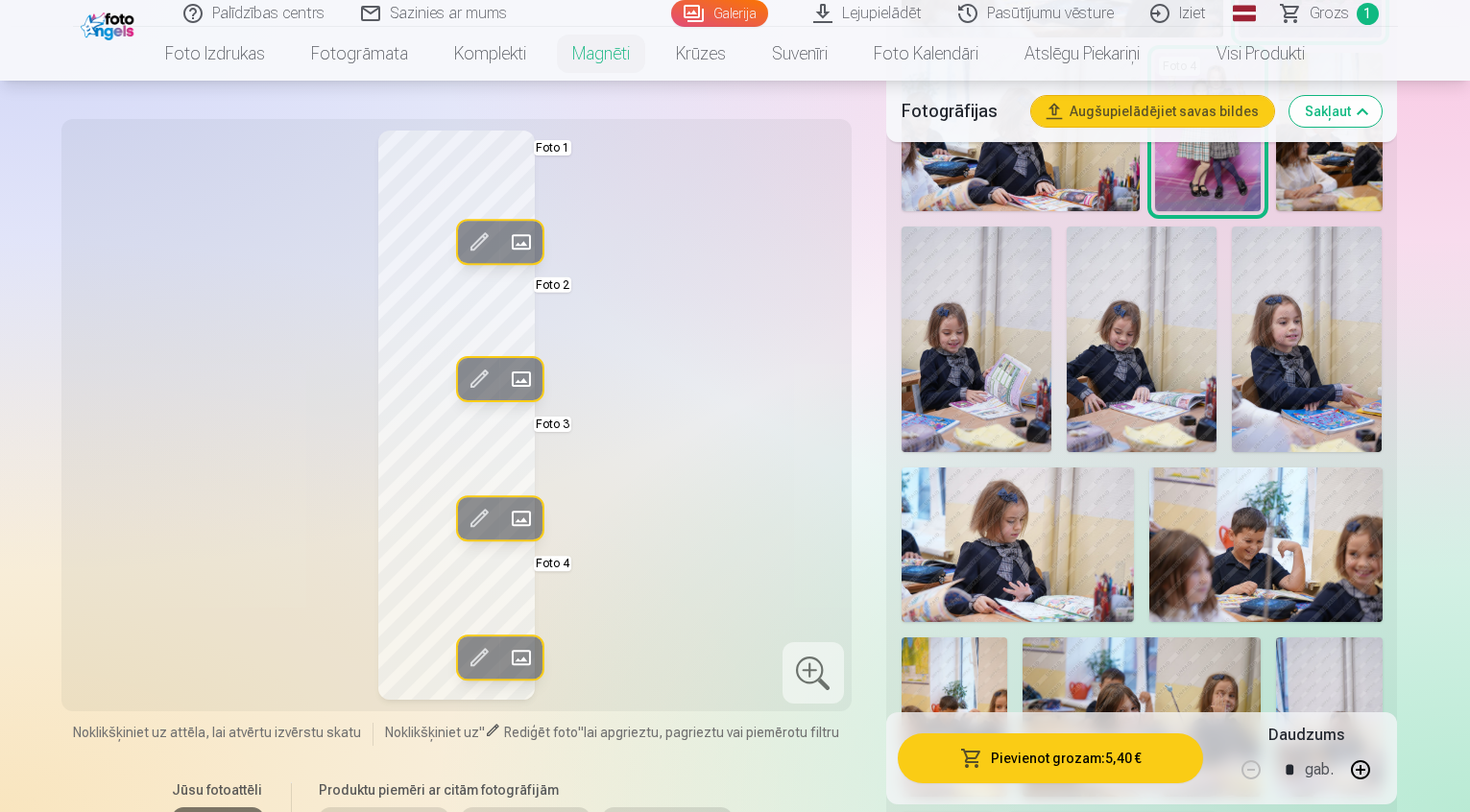
scroll to position [1728, 0]
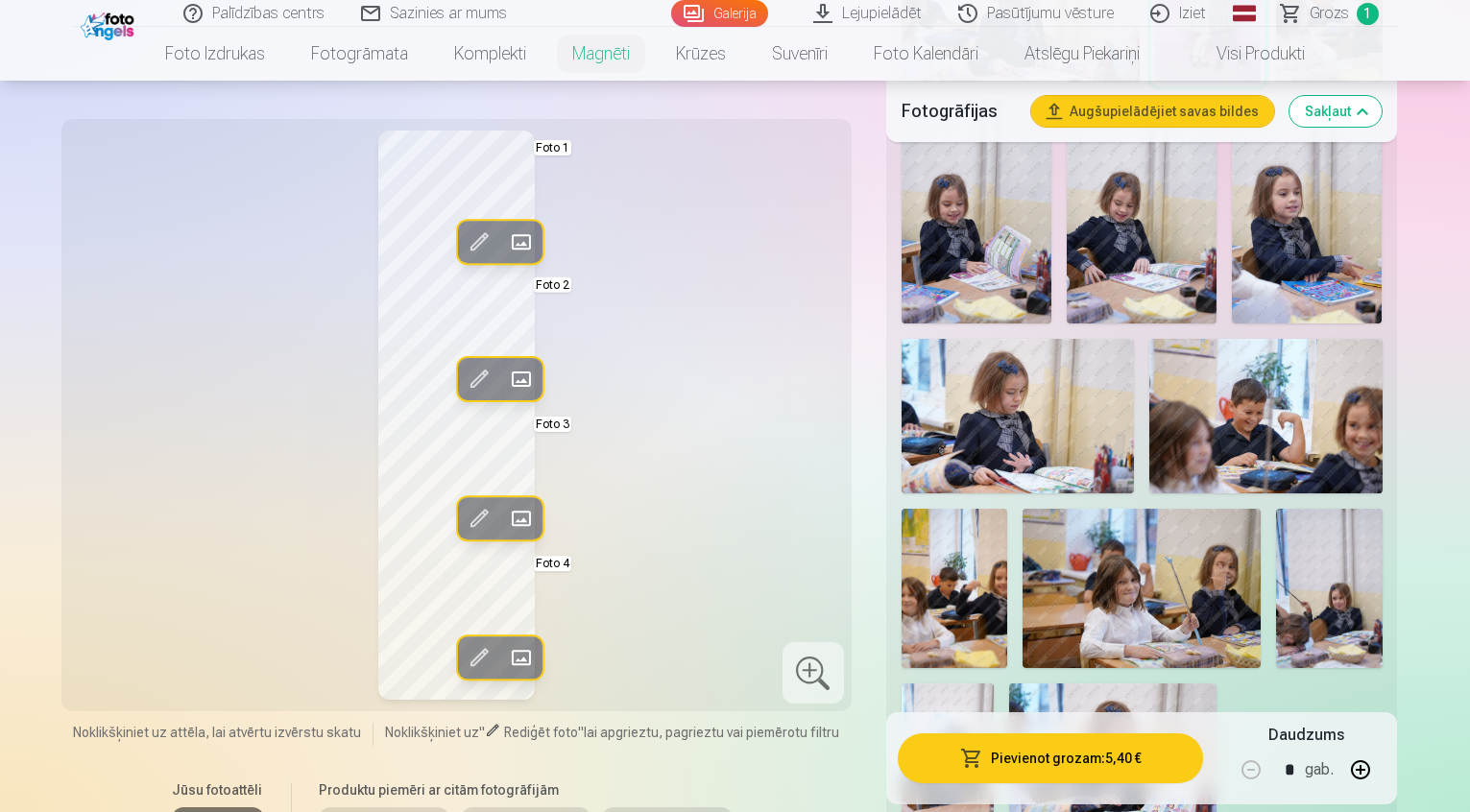
scroll to position [2015, 0]
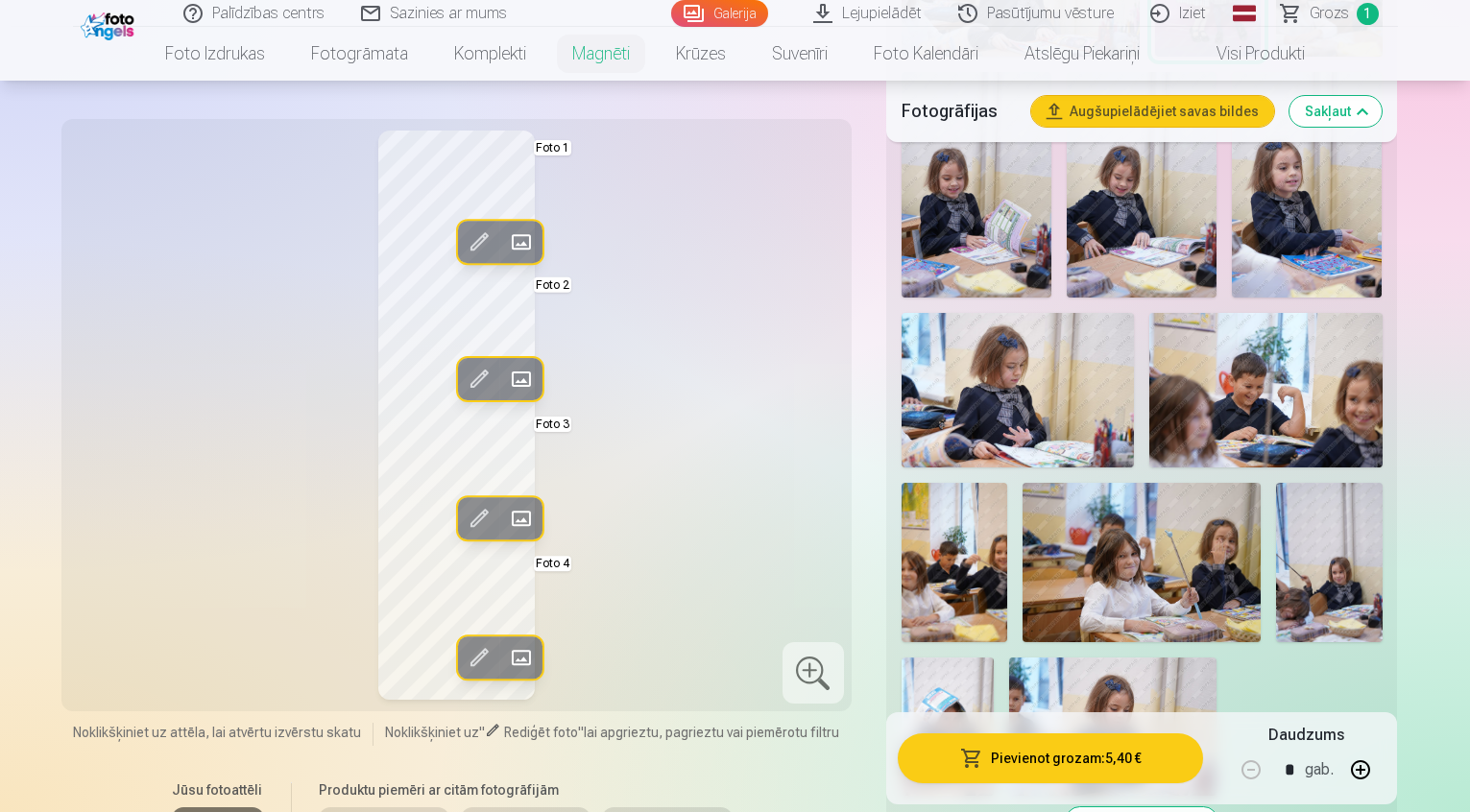
scroll to position [1919, 0]
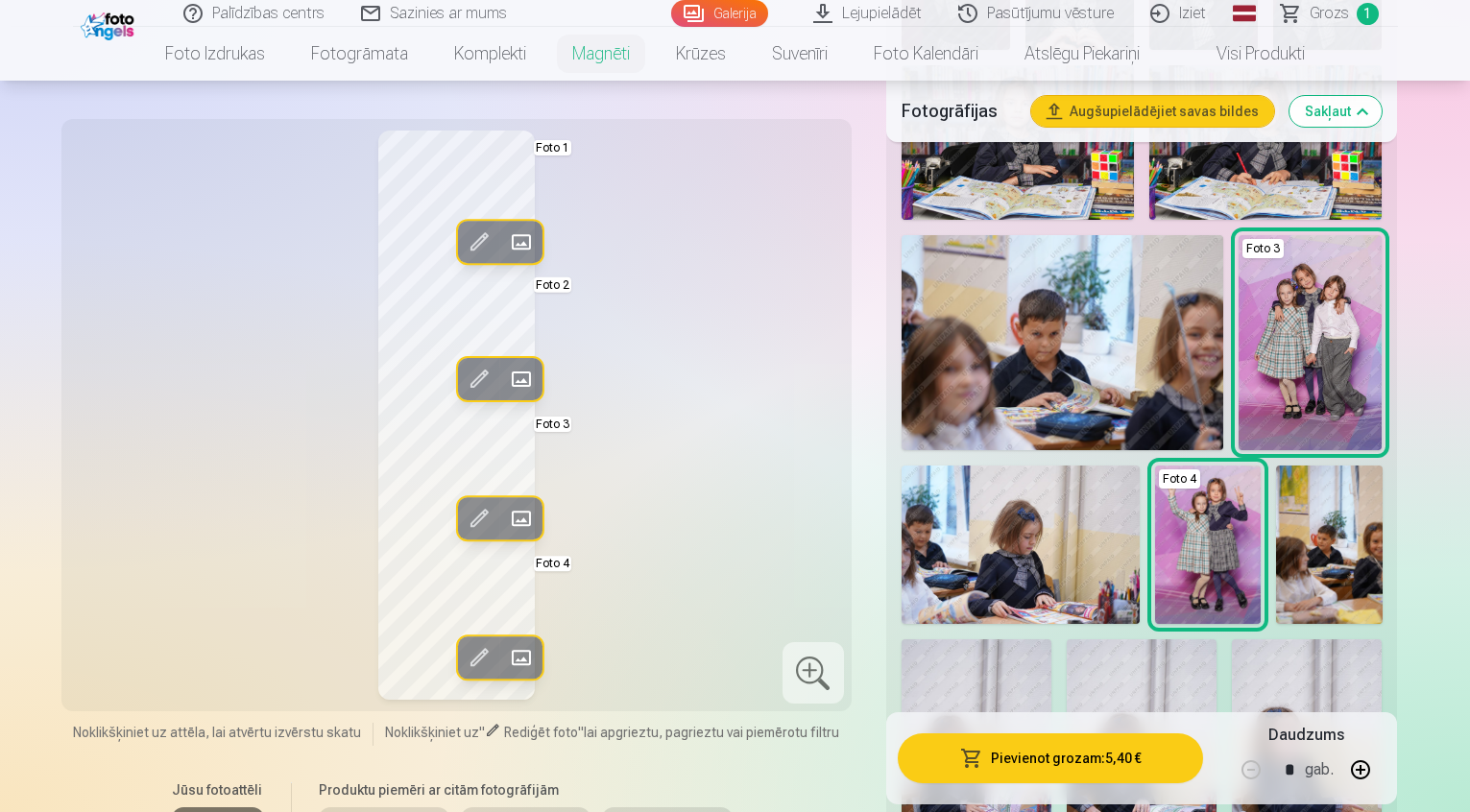
scroll to position [1343, 0]
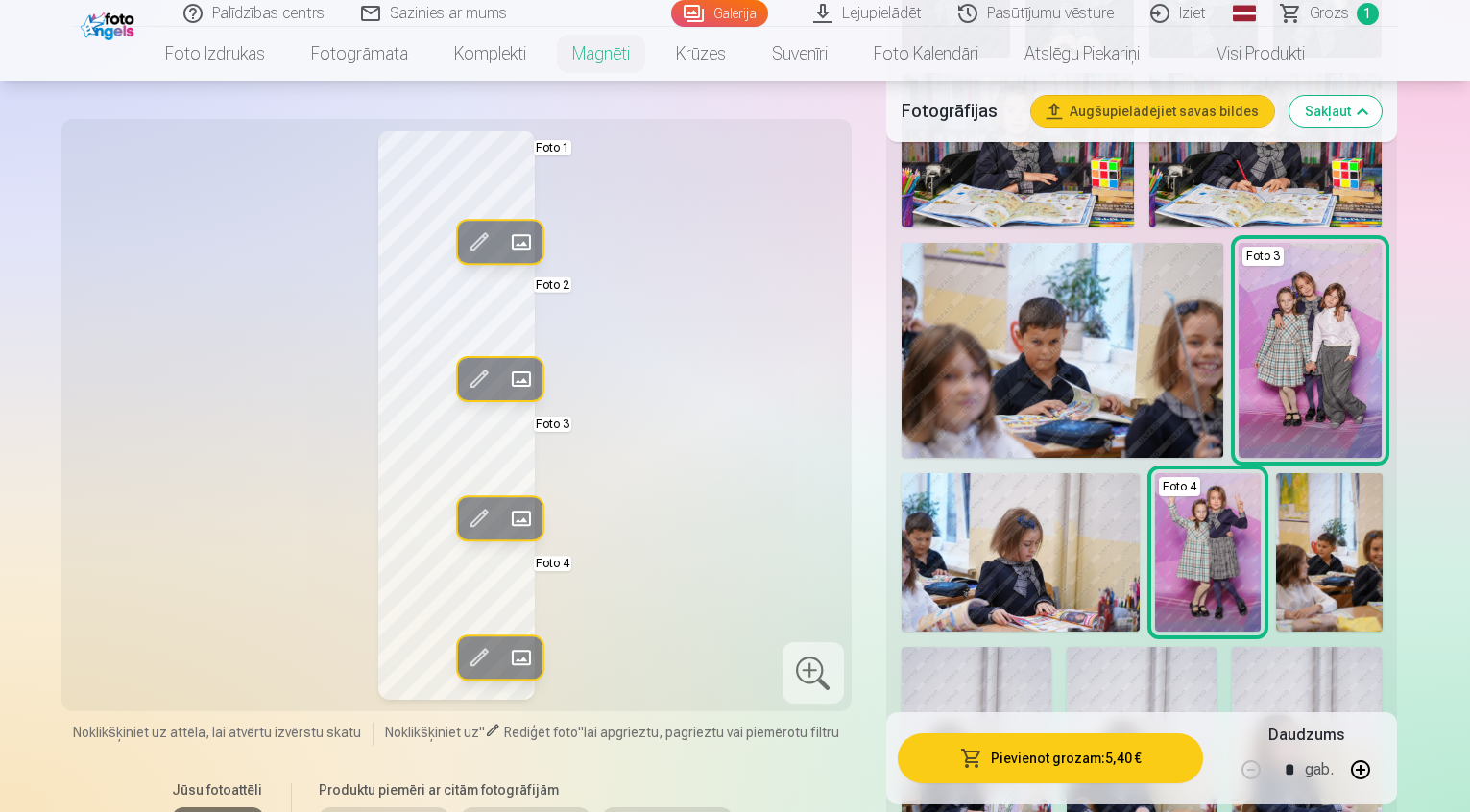
click at [505, 370] on span at bounding box center [521, 380] width 31 height 31
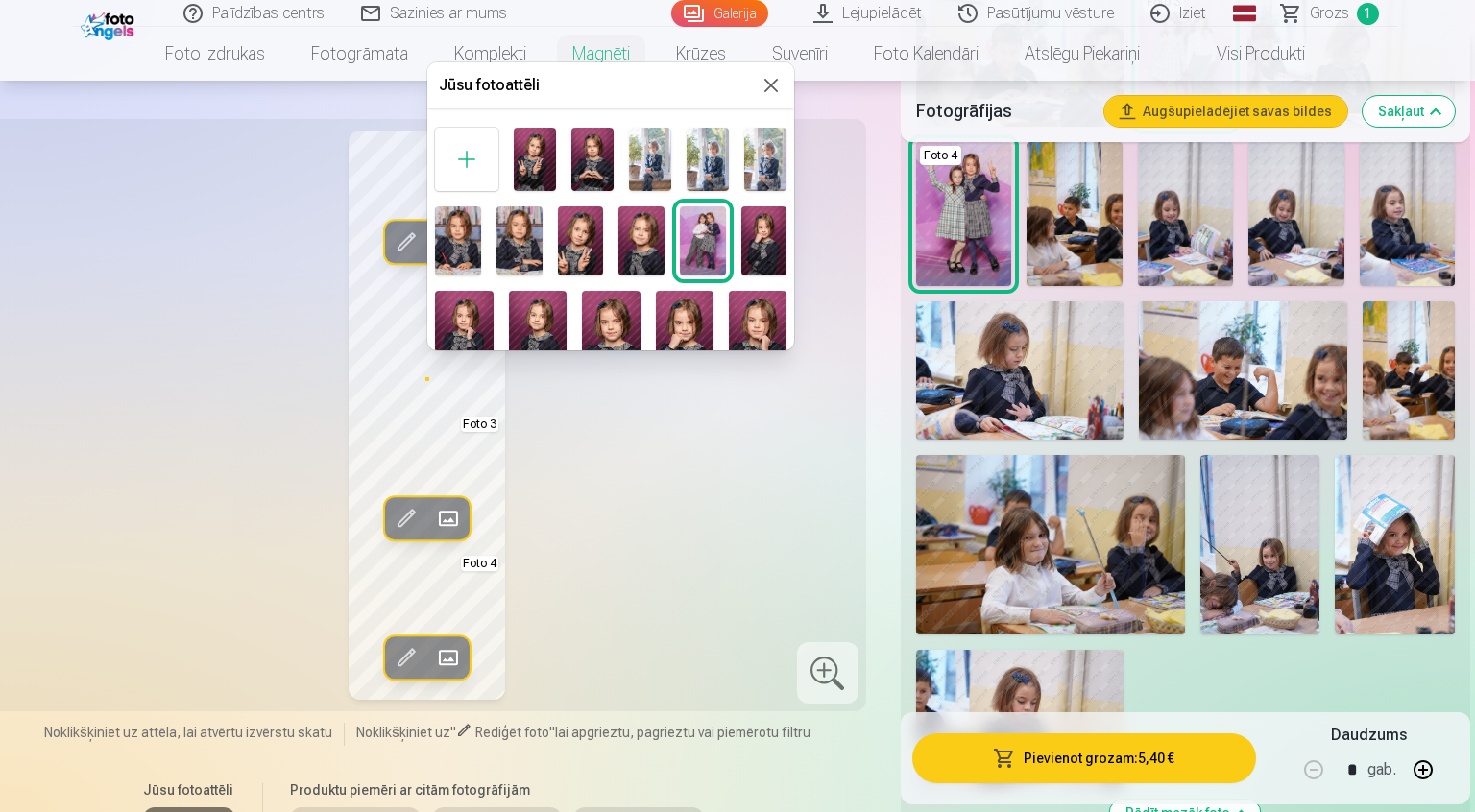
click at [738, 538] on div at bounding box center [738, 406] width 1475 height 812
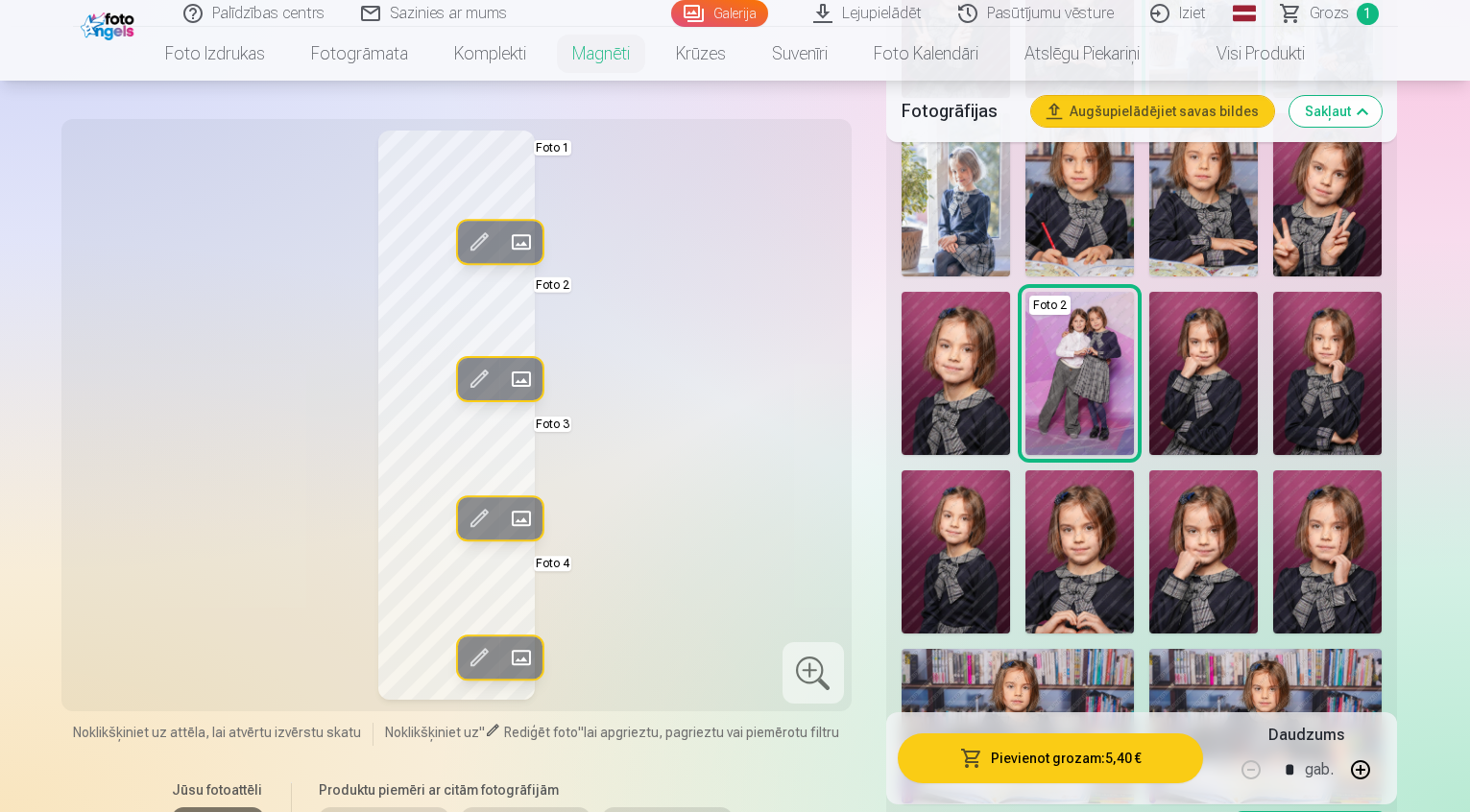
scroll to position [288, 0]
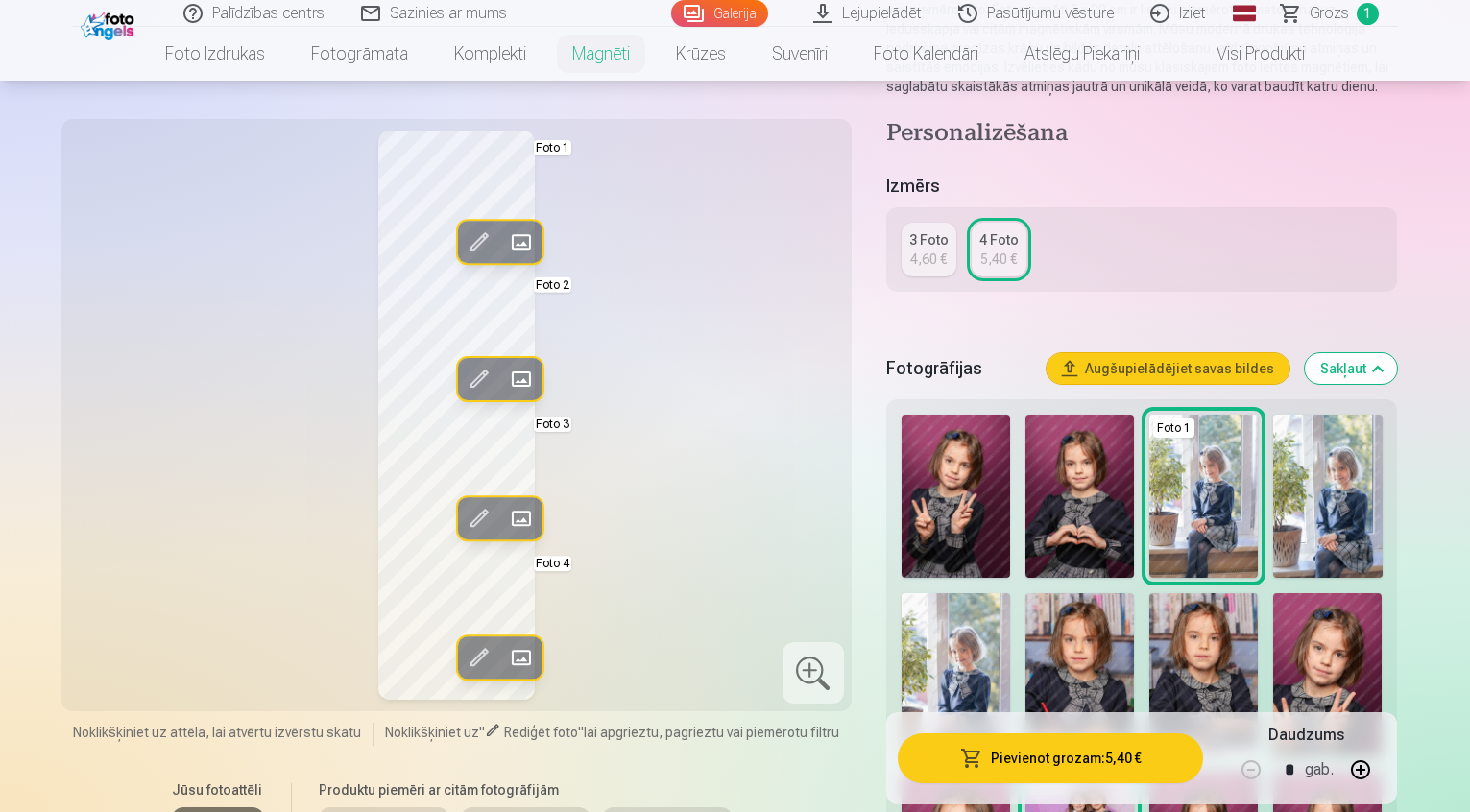
click at [1077, 501] on img at bounding box center [1079, 496] width 109 height 163
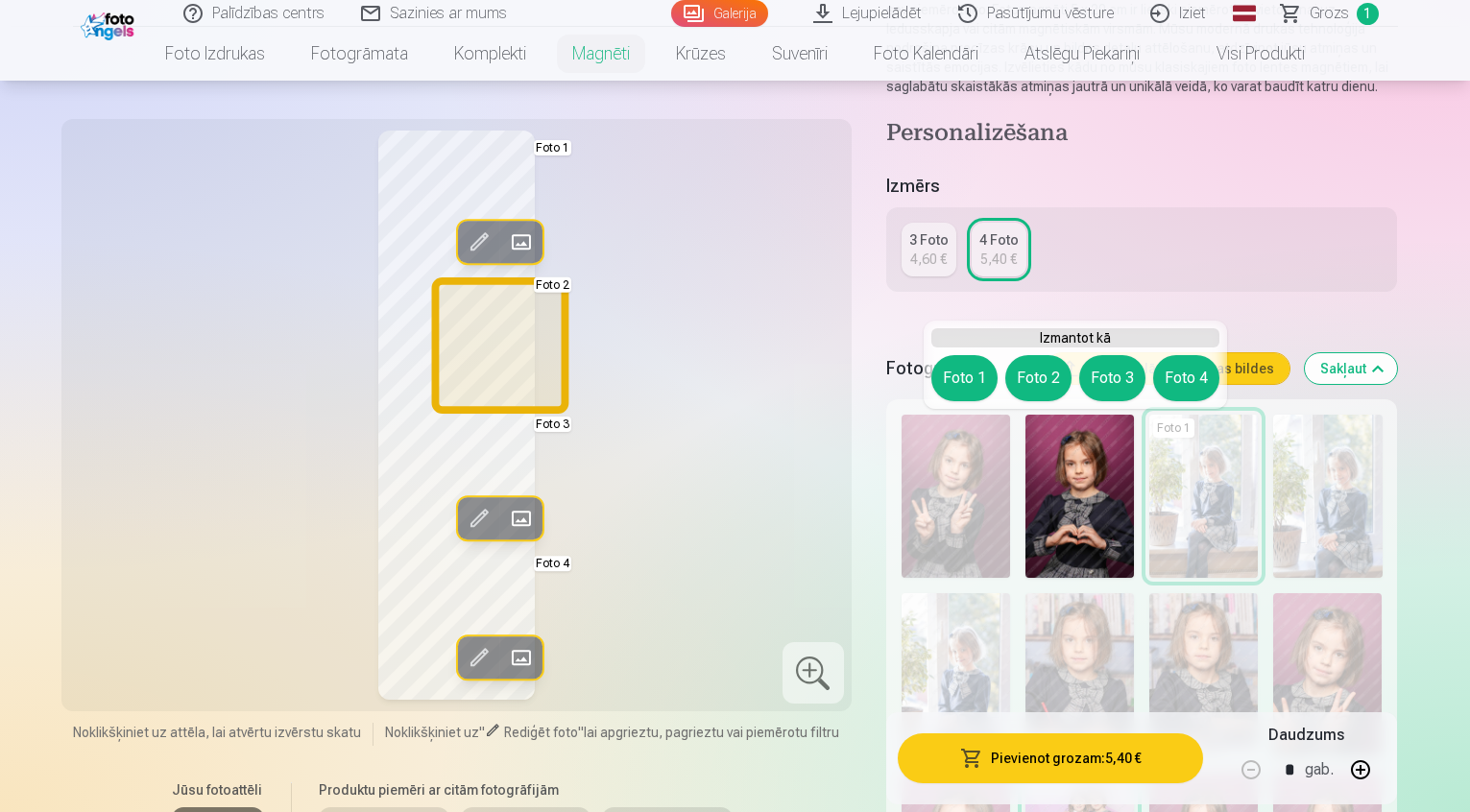
click at [1026, 374] on button "Foto 2" at bounding box center [1039, 378] width 66 height 46
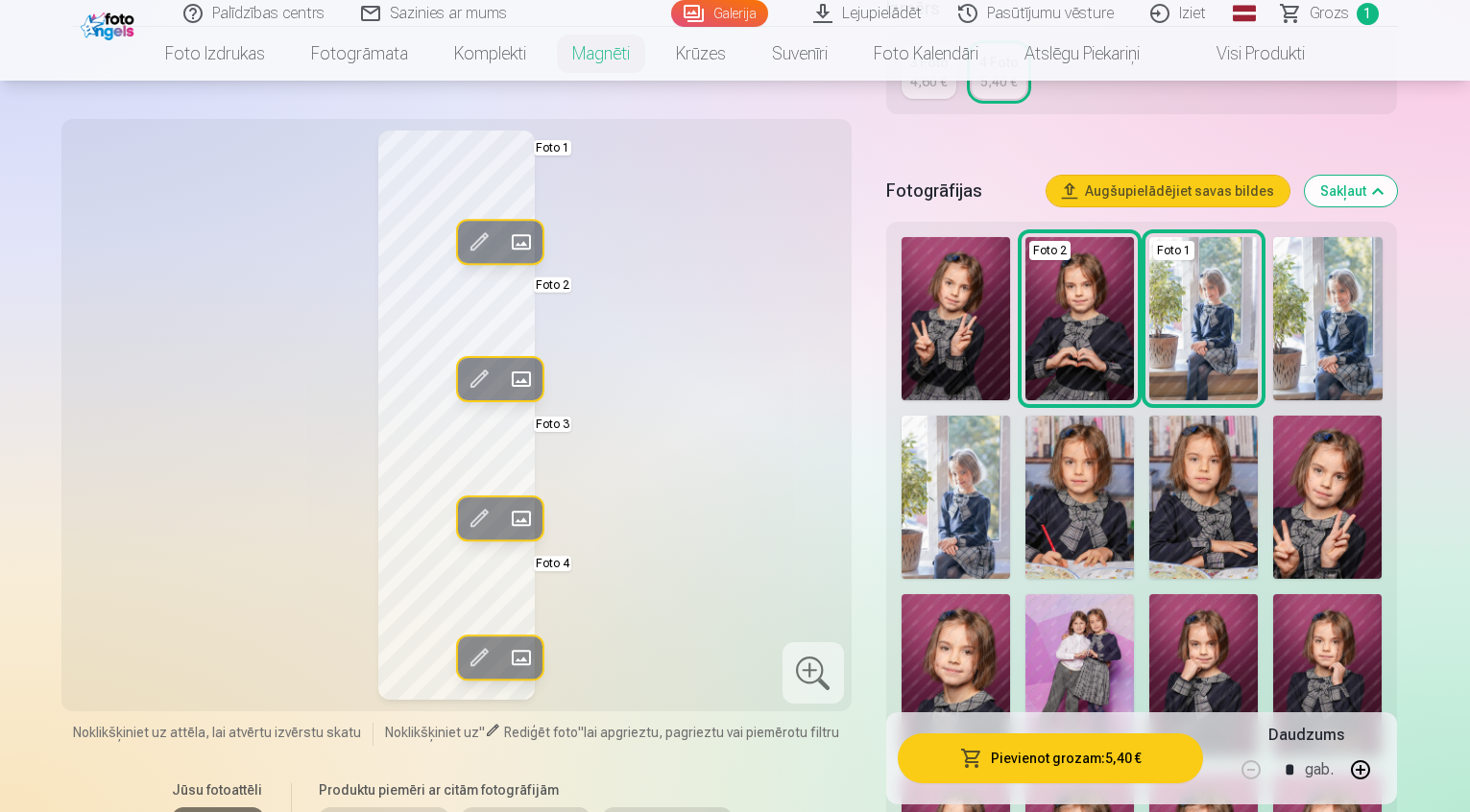
scroll to position [480, 0]
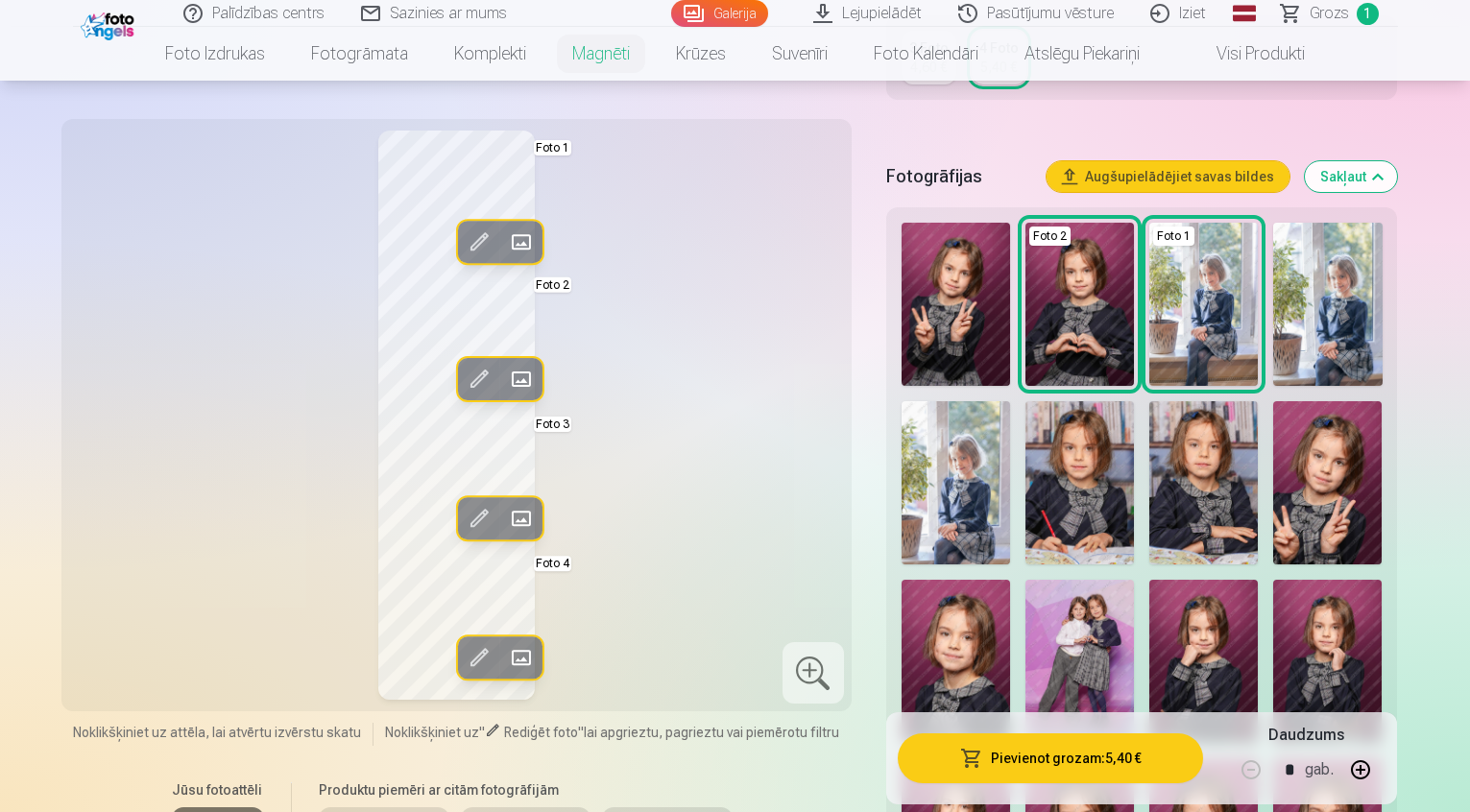
click at [1010, 580] on img at bounding box center [956, 661] width 109 height 163
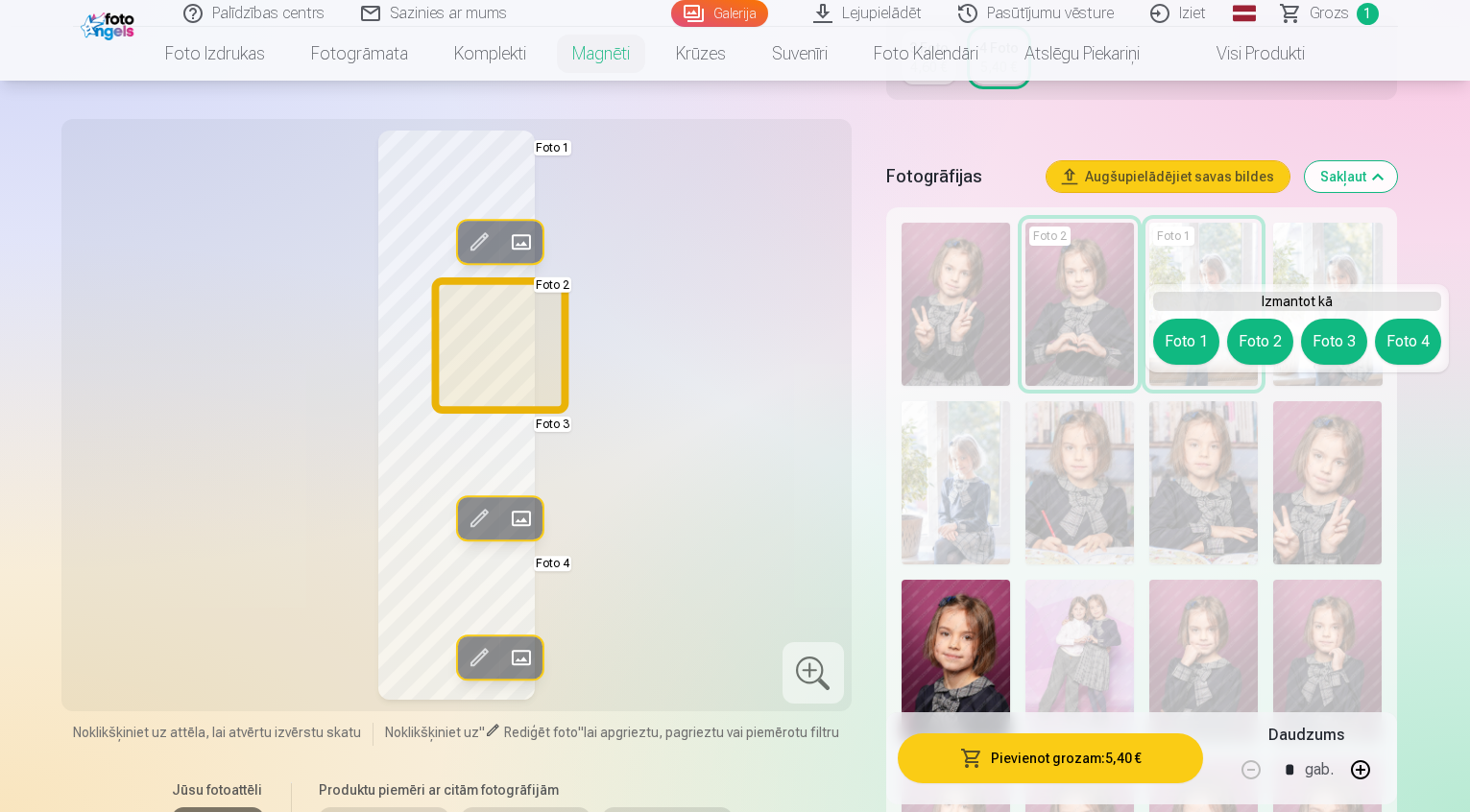
click at [1259, 348] on button "Foto 2" at bounding box center [1260, 341] width 66 height 46
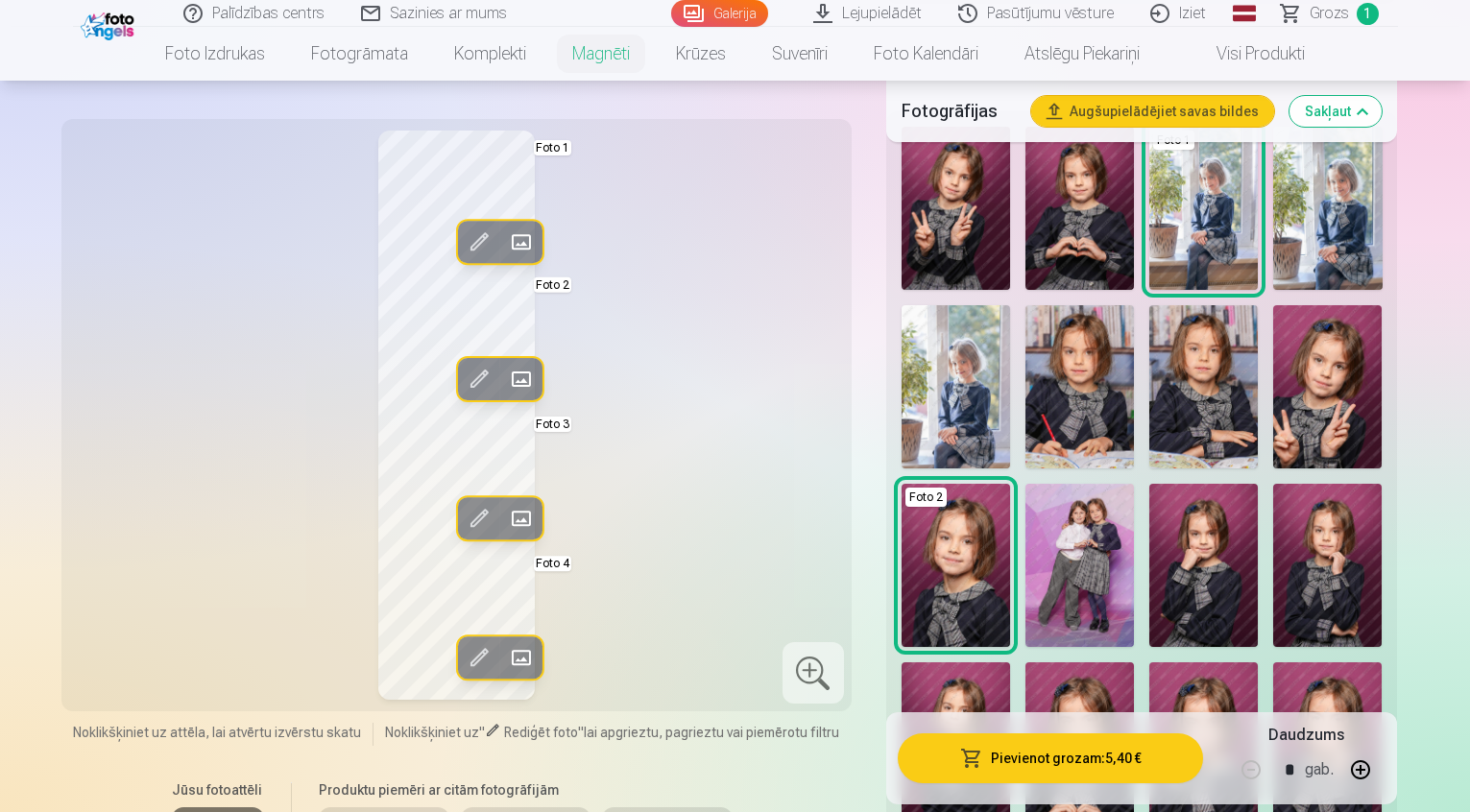
scroll to position [672, 0]
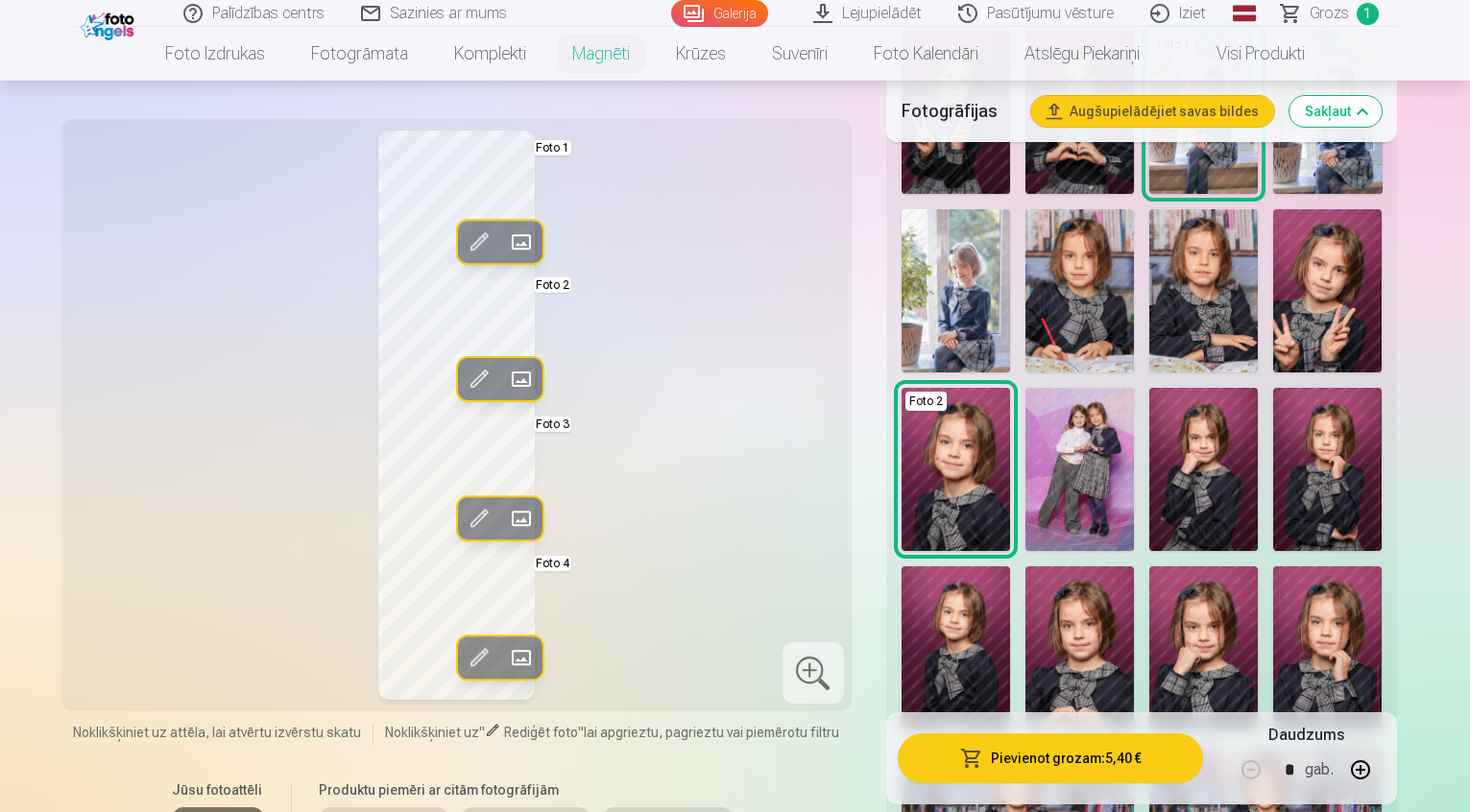
click at [1113, 745] on img at bounding box center [1017, 823] width 232 height 155
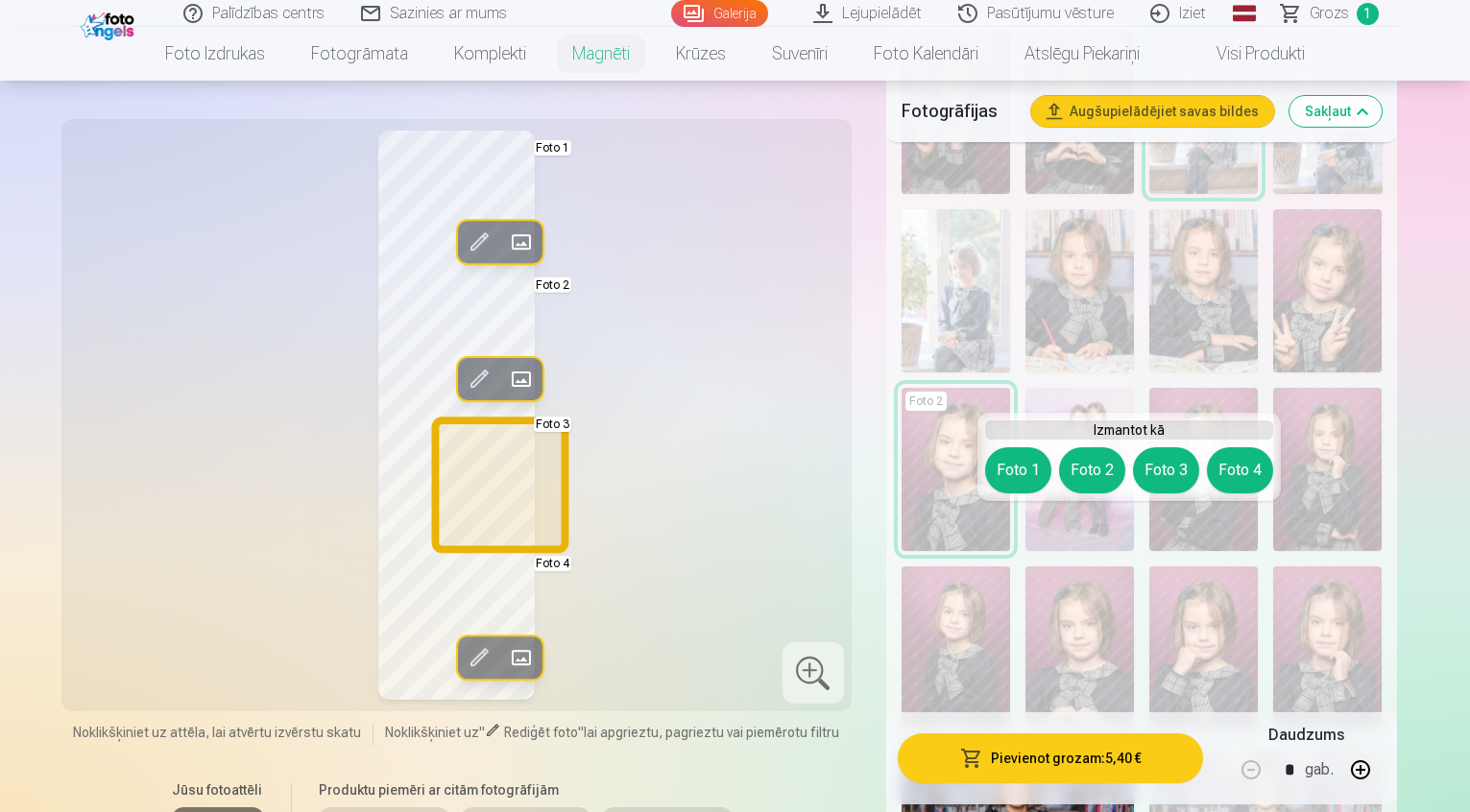
click at [1155, 469] on button "Foto 3" at bounding box center [1166, 469] width 66 height 46
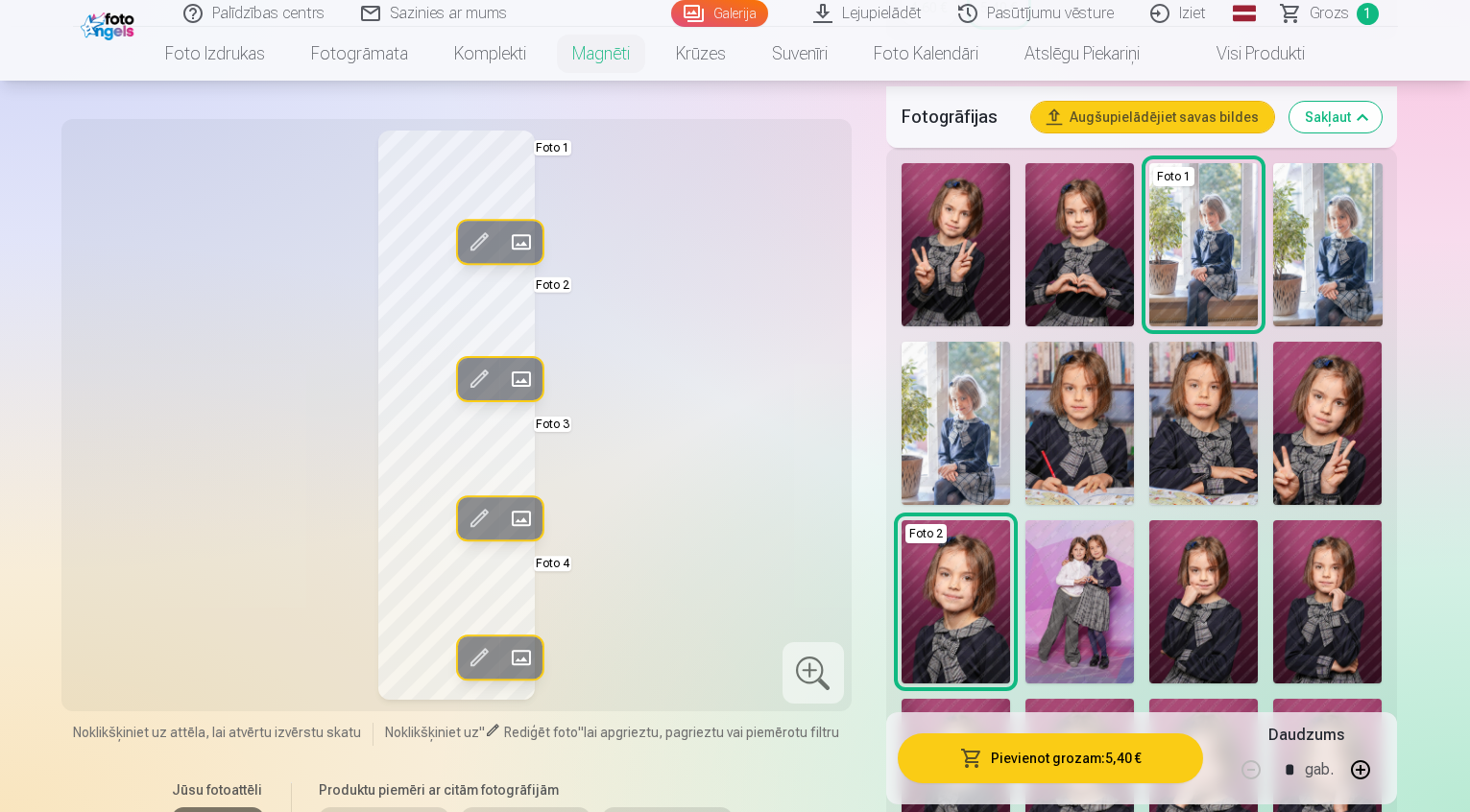
scroll to position [576, 0]
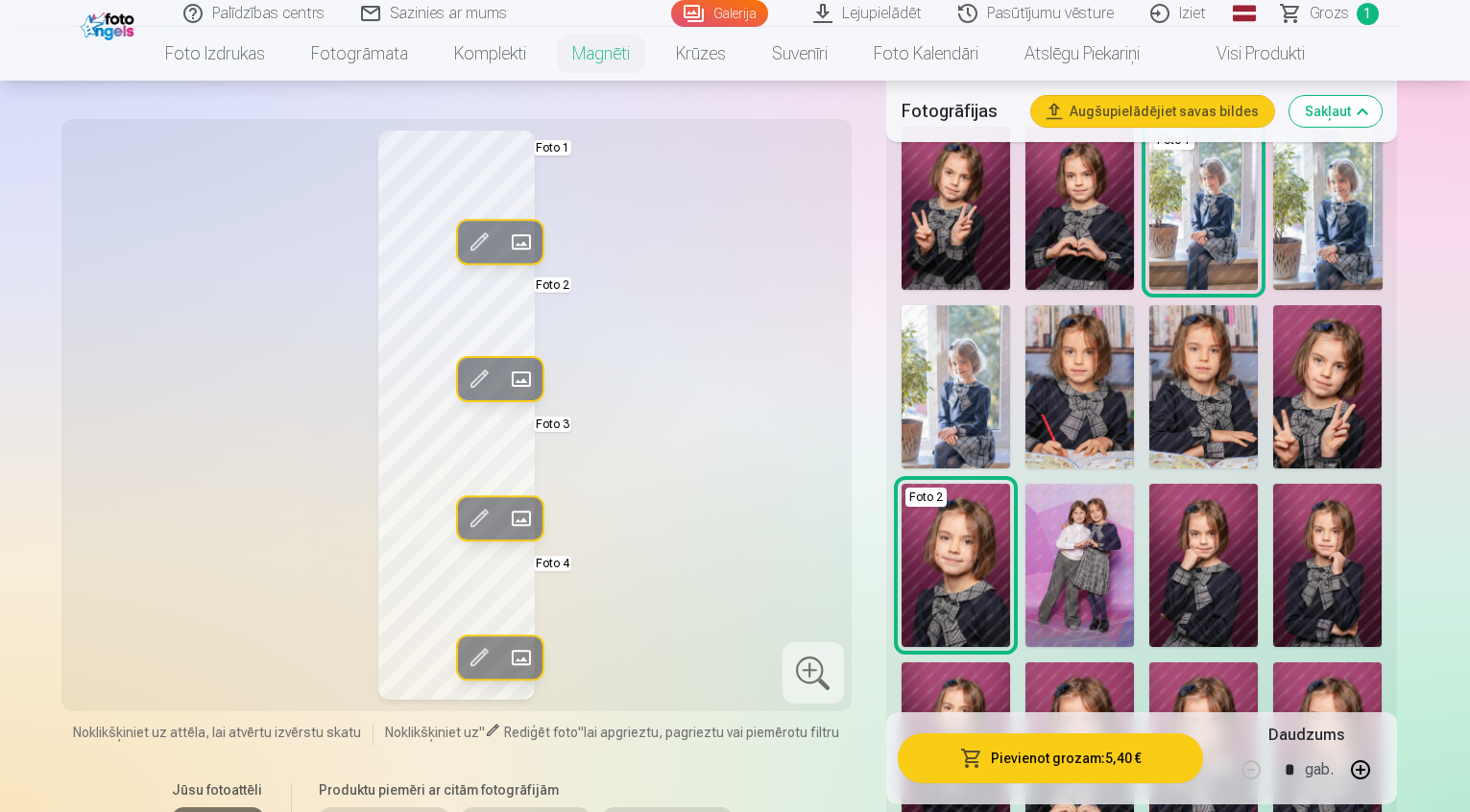
click at [1149, 346] on img at bounding box center [1204, 387] width 109 height 163
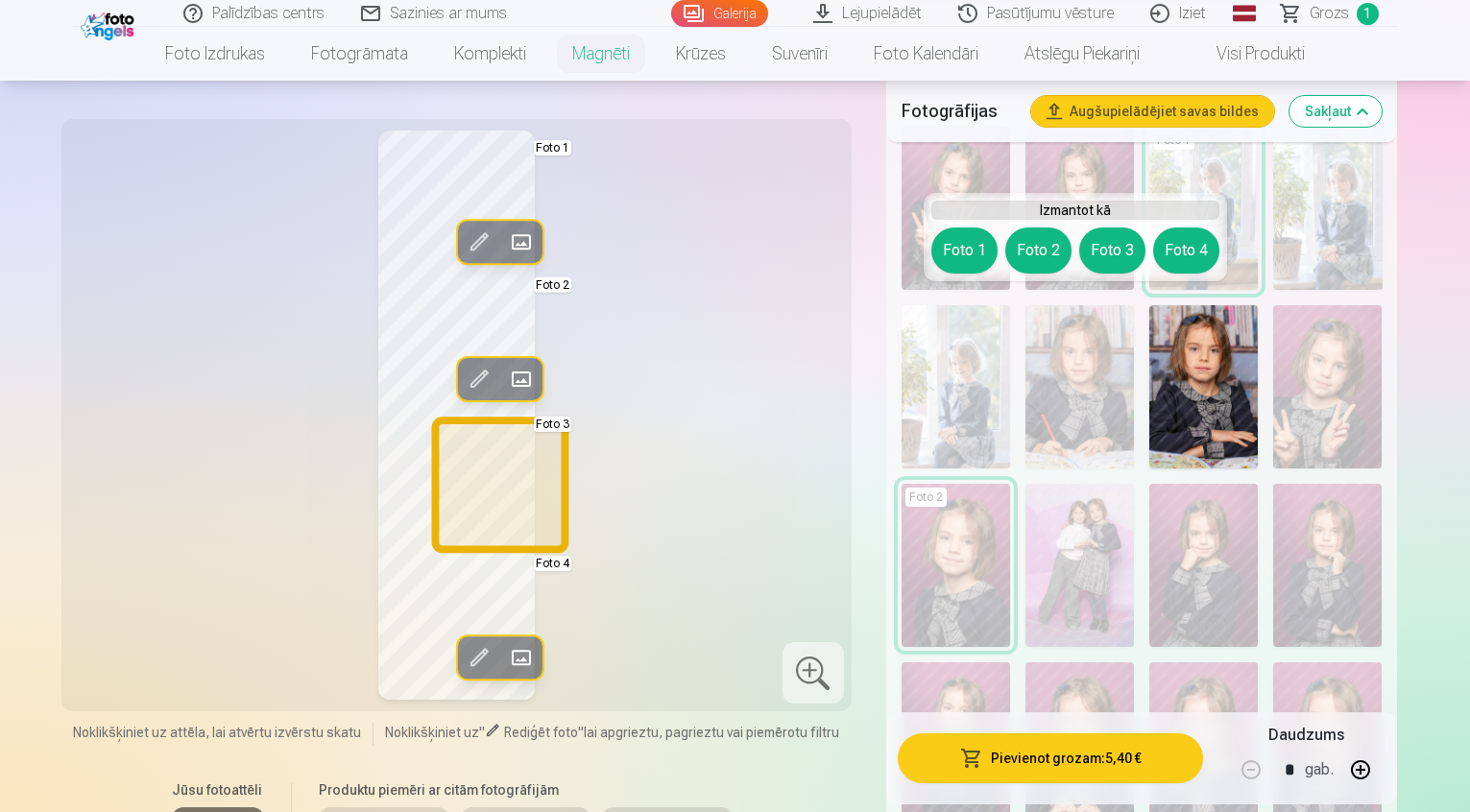
click at [1092, 232] on button "Foto 3" at bounding box center [1112, 250] width 66 height 46
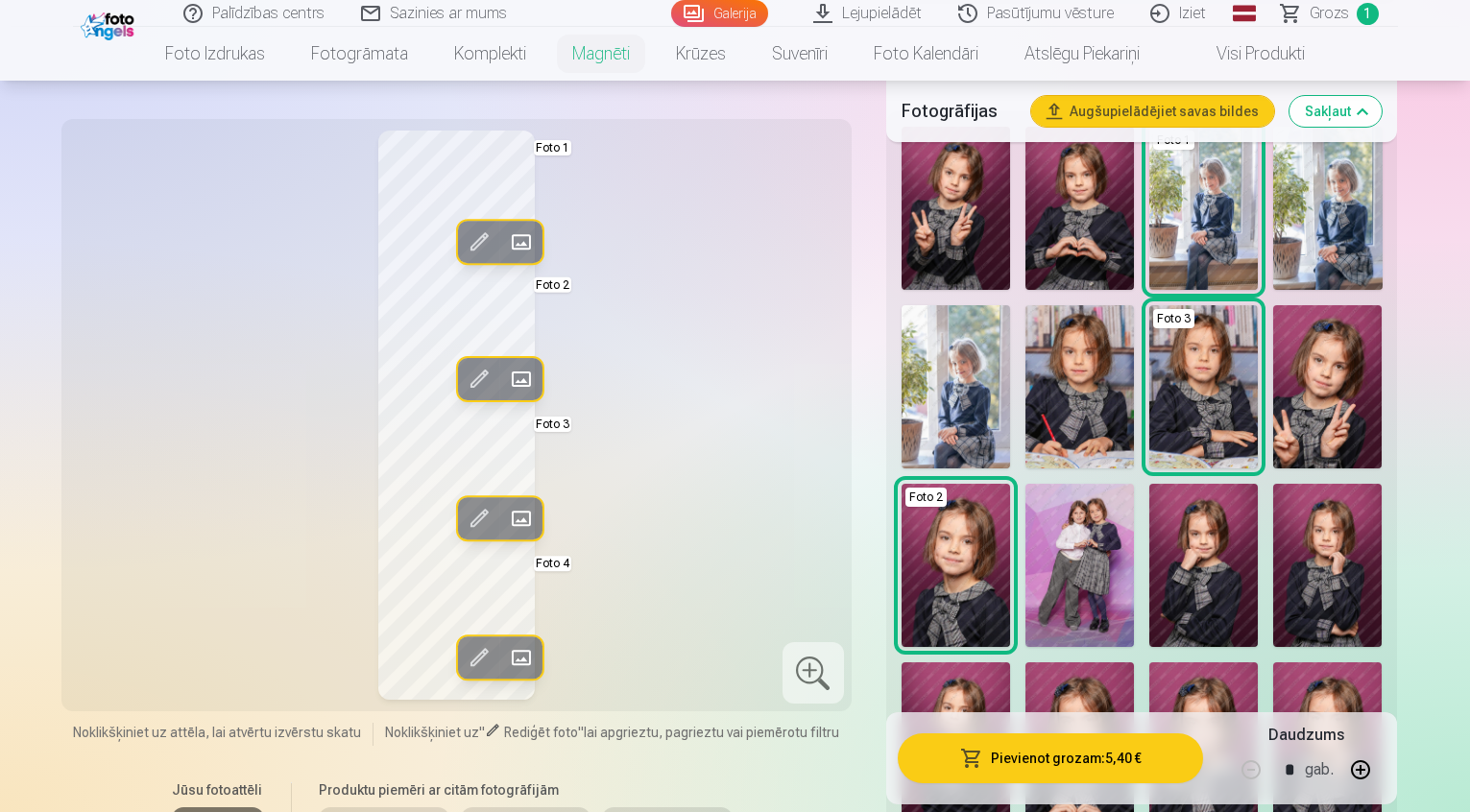
click at [505, 507] on span at bounding box center [521, 519] width 31 height 31
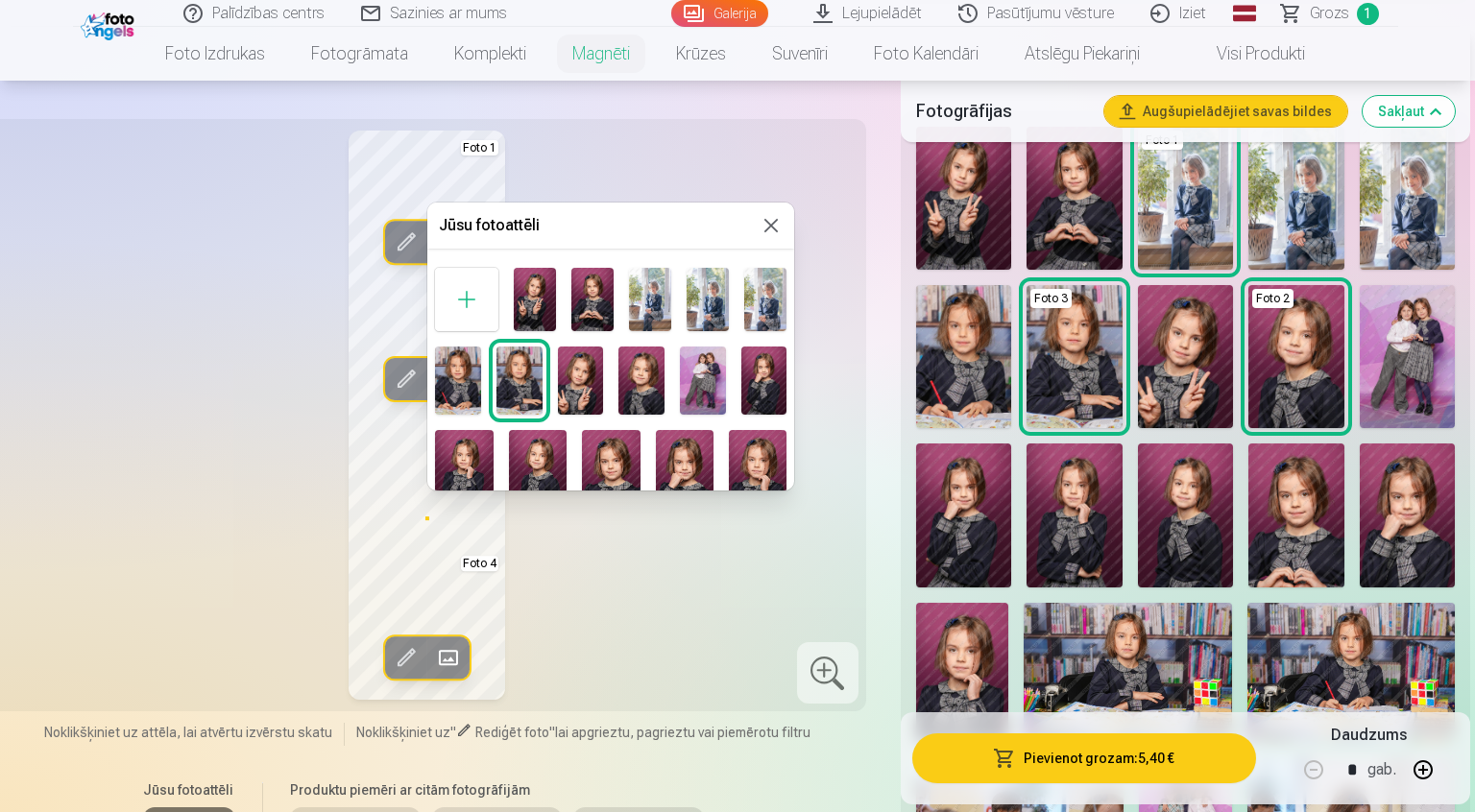
click at [680, 557] on div at bounding box center [738, 406] width 1475 height 812
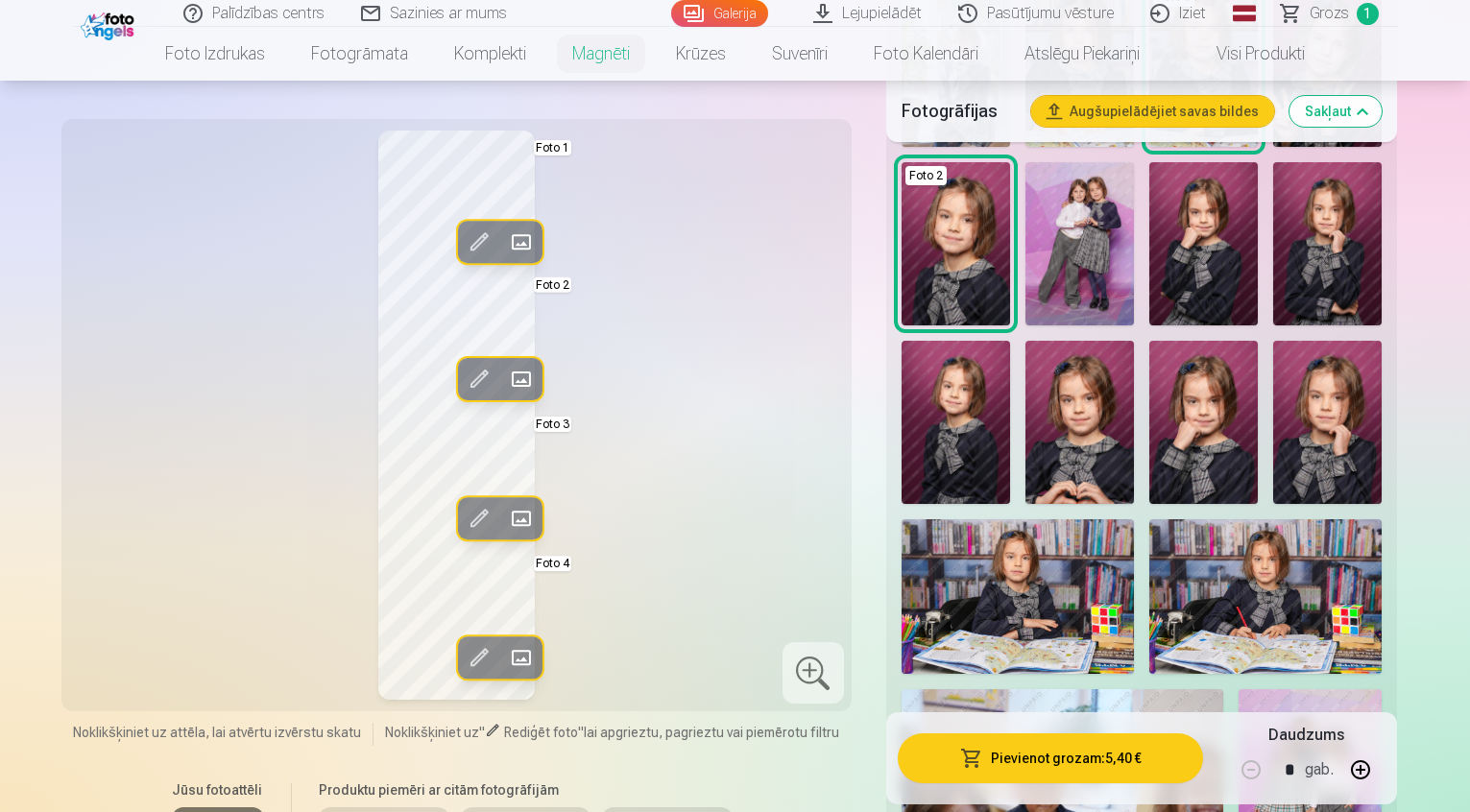
scroll to position [960, 0]
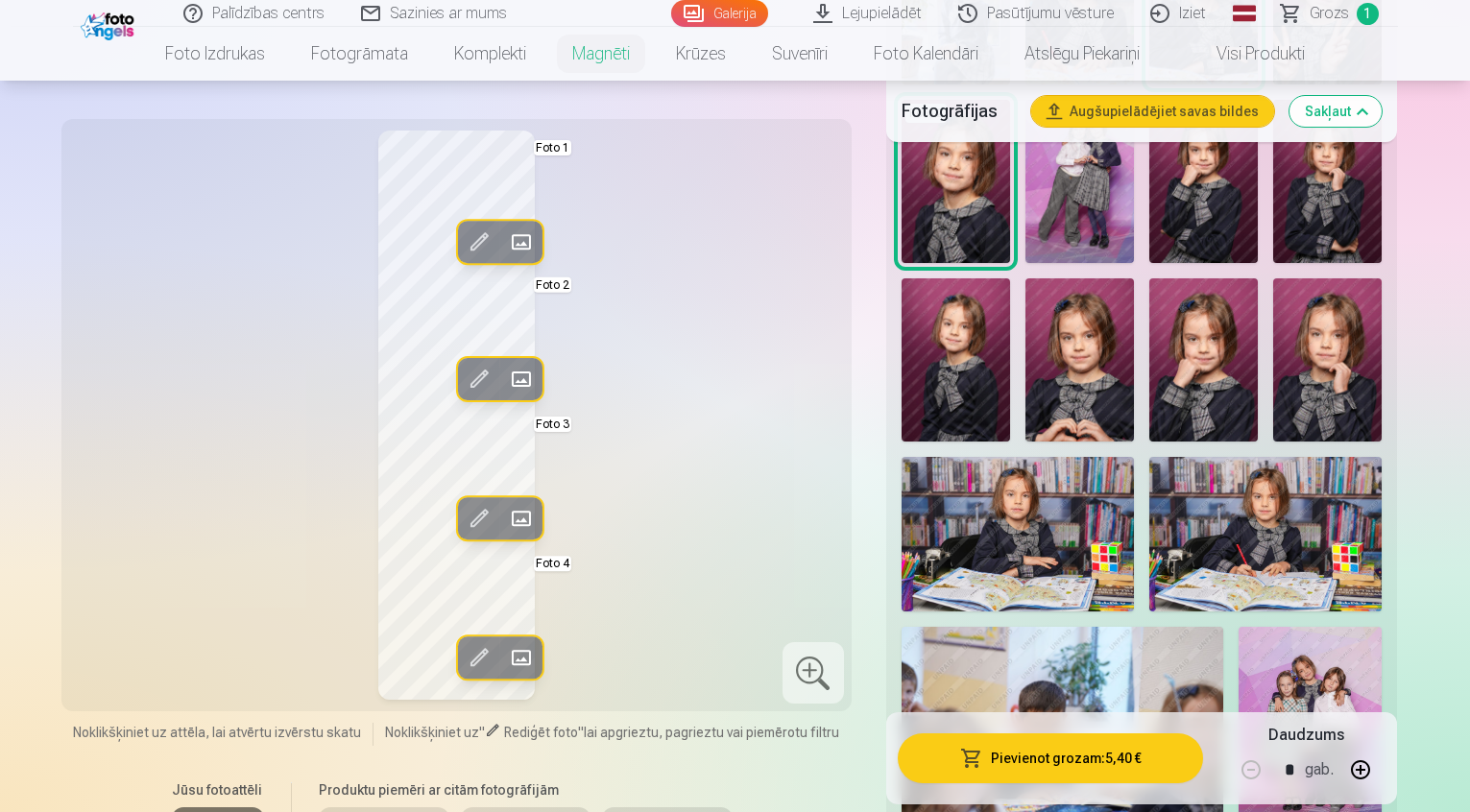
click at [1134, 457] on img at bounding box center [1017, 534] width 232 height 155
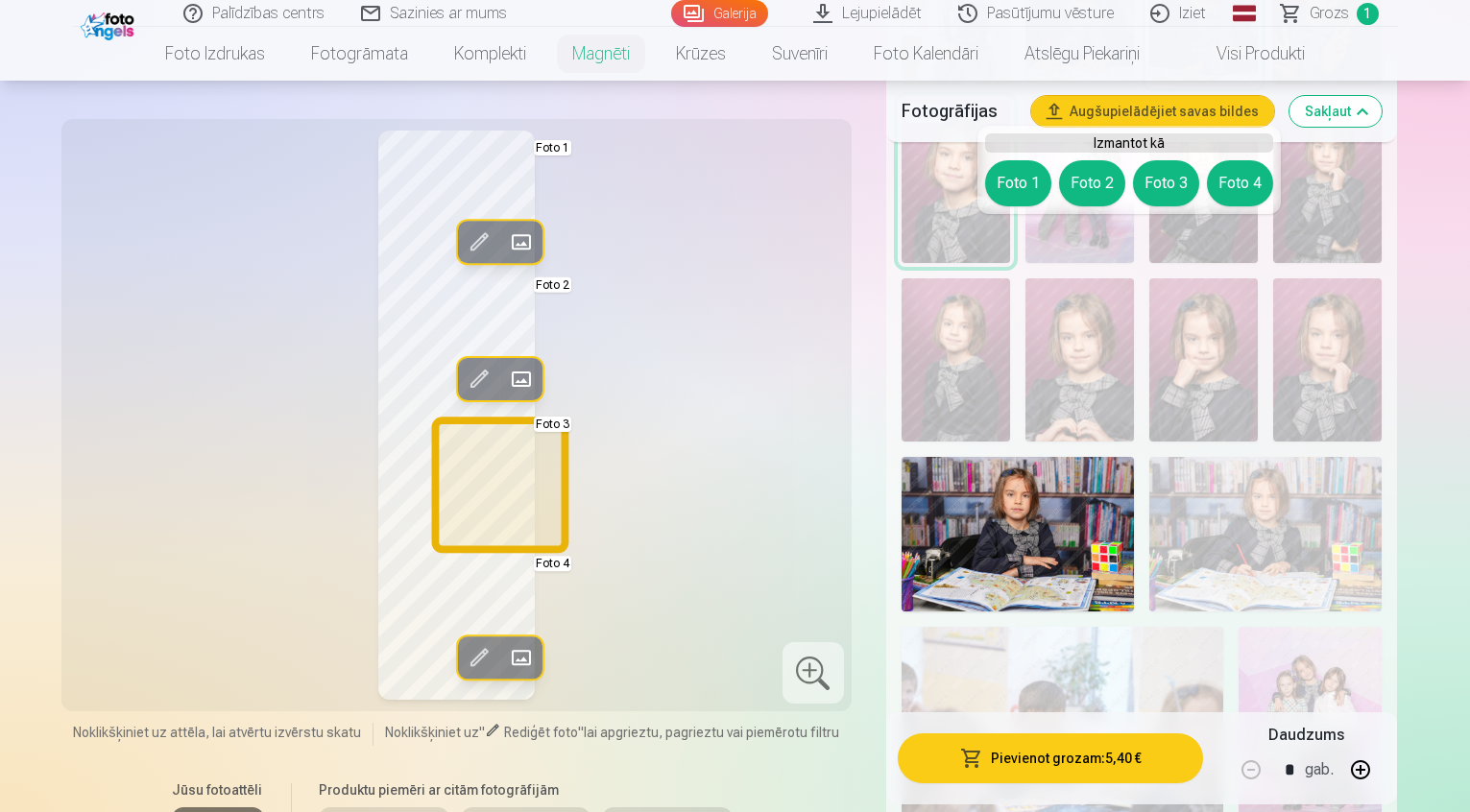
click at [1141, 194] on button "Foto 3" at bounding box center [1166, 183] width 66 height 46
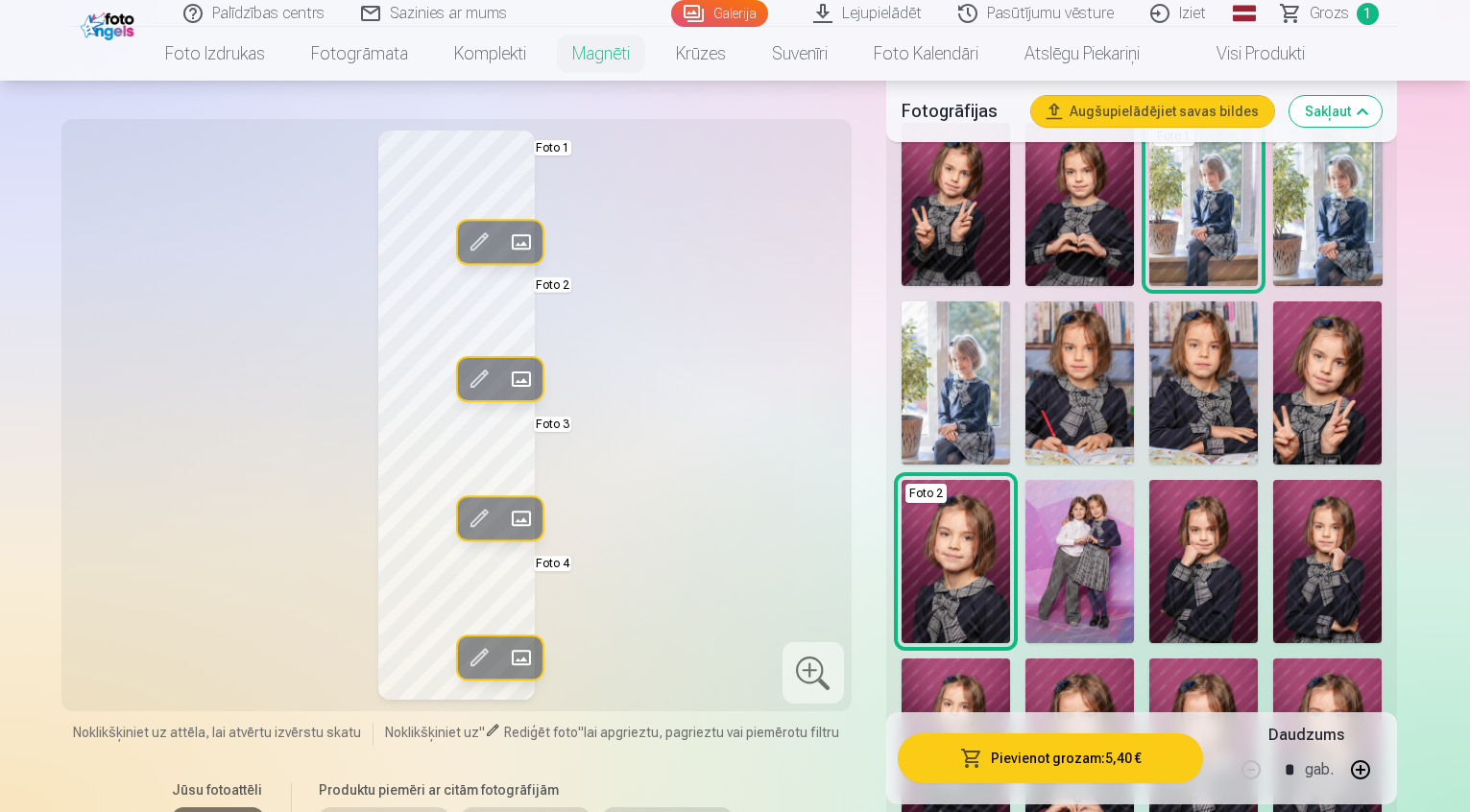
scroll to position [576, 0]
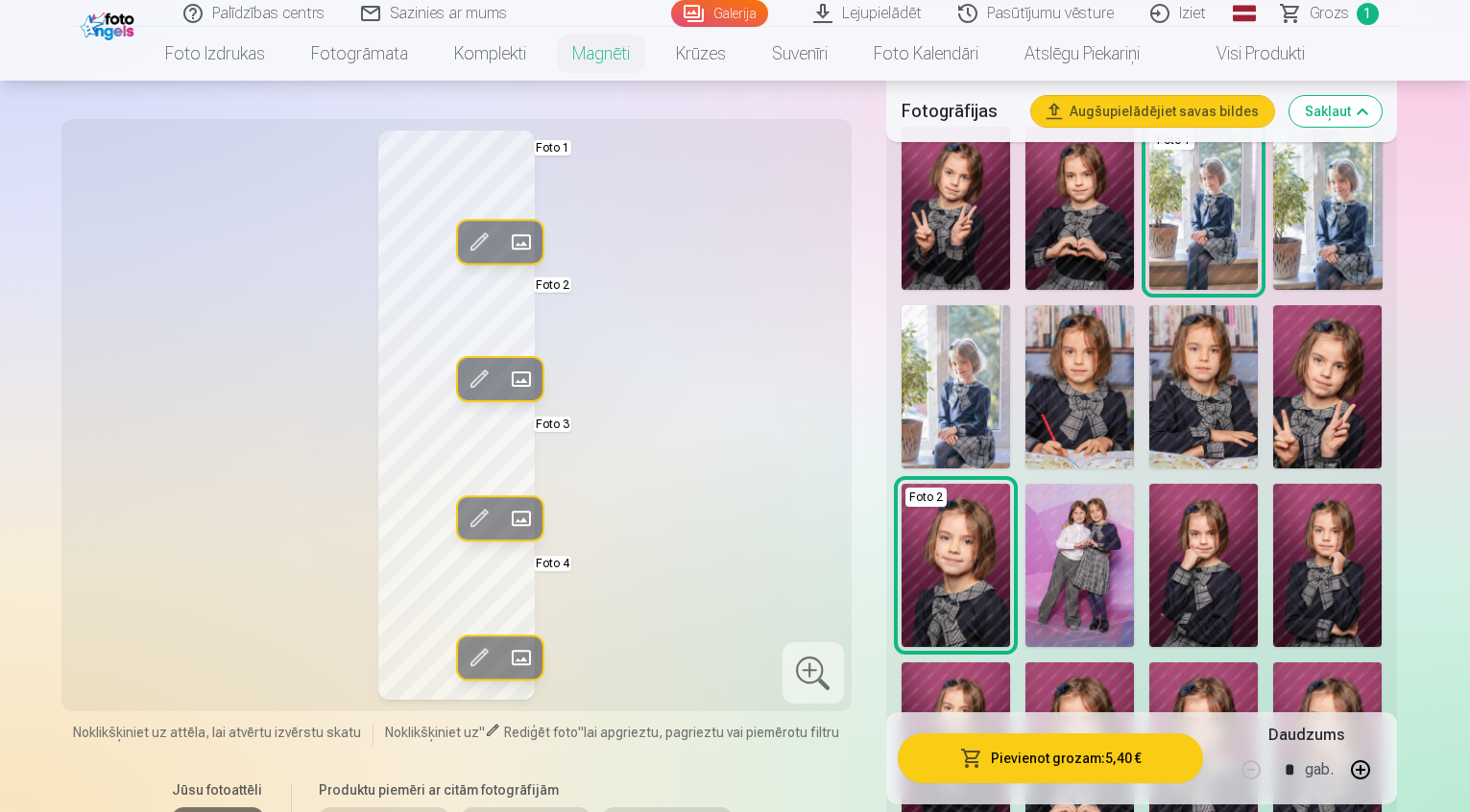
click at [1149, 533] on img at bounding box center [1204, 565] width 109 height 163
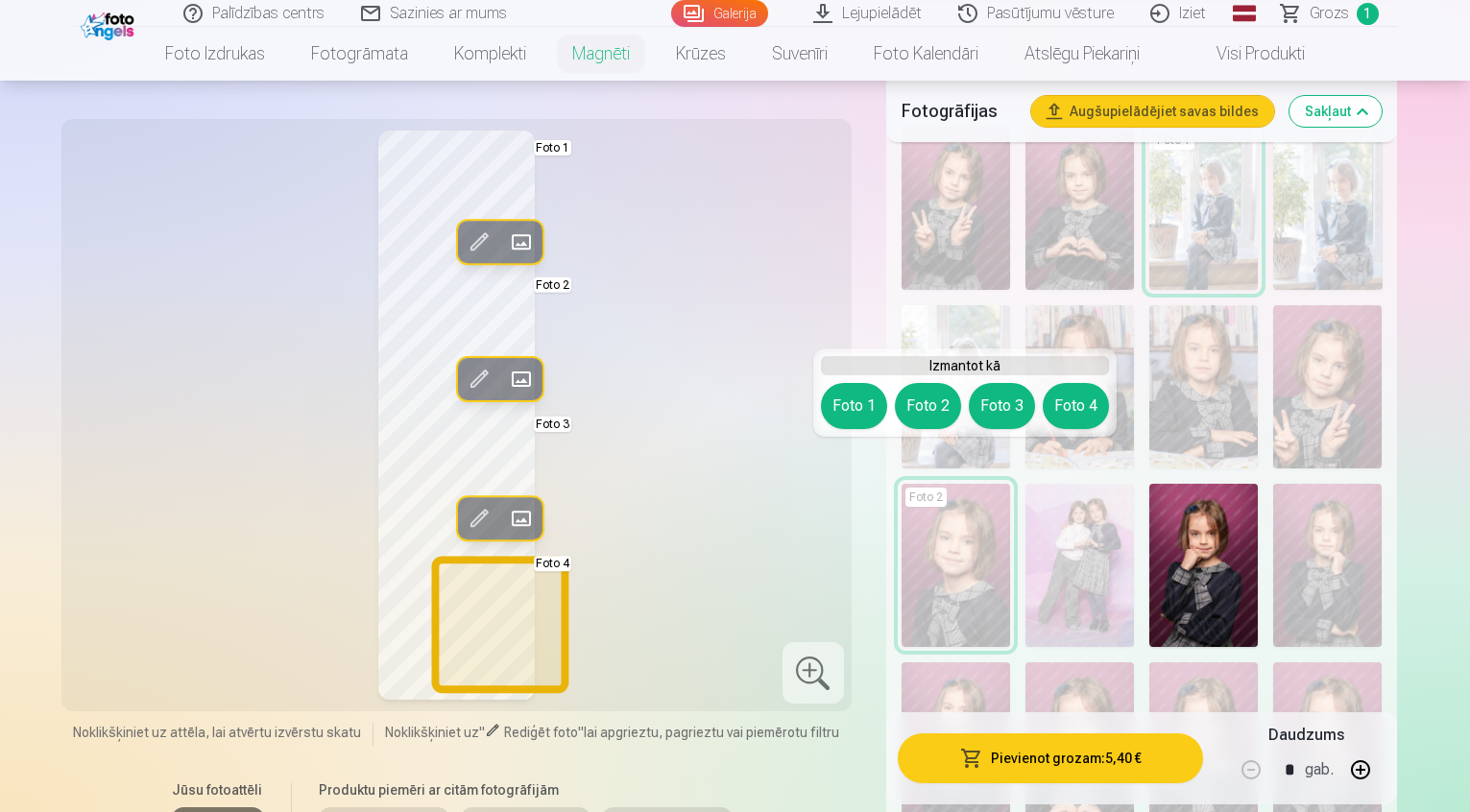
click at [1083, 385] on button "Foto 4" at bounding box center [1076, 405] width 66 height 46
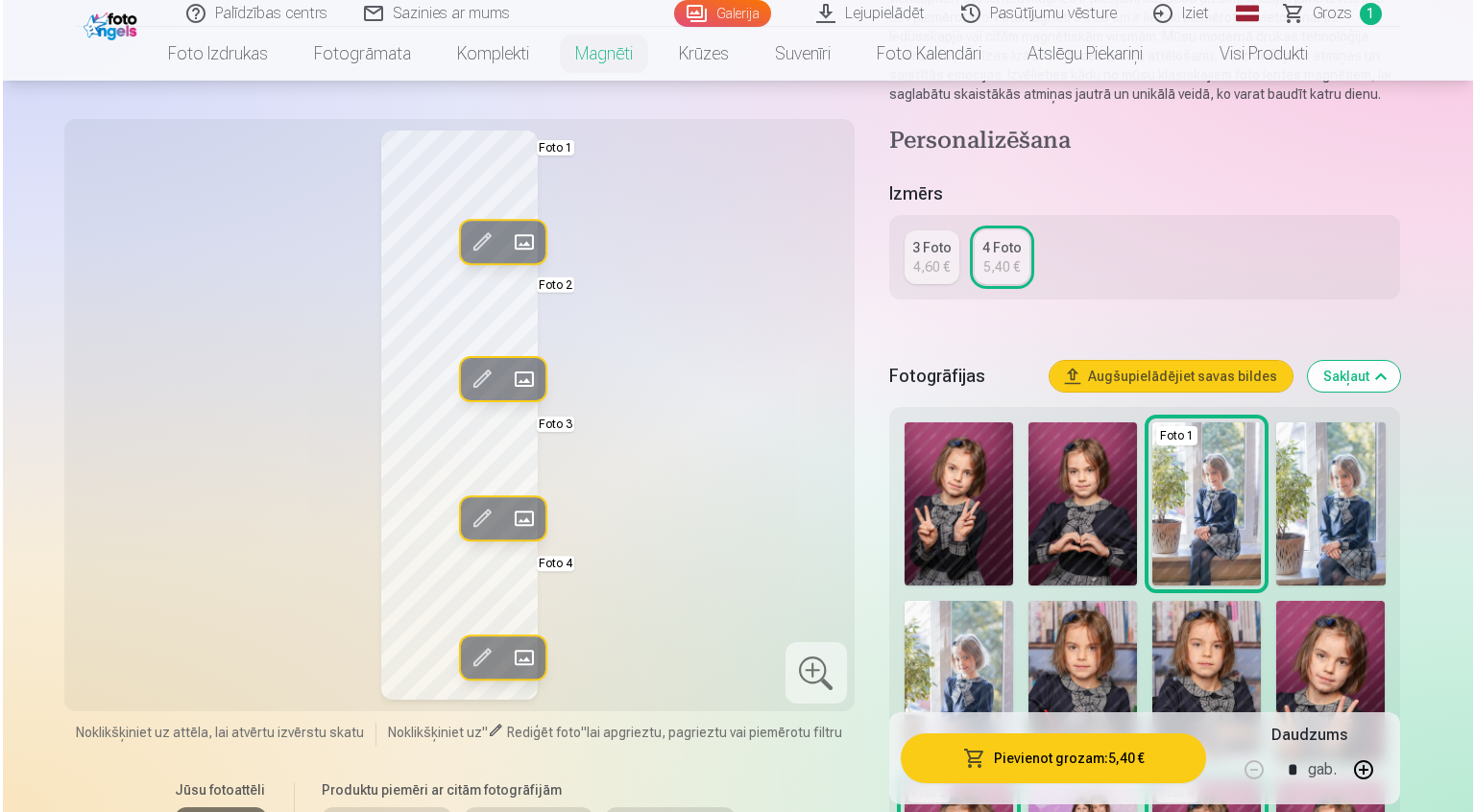
scroll to position [384, 0]
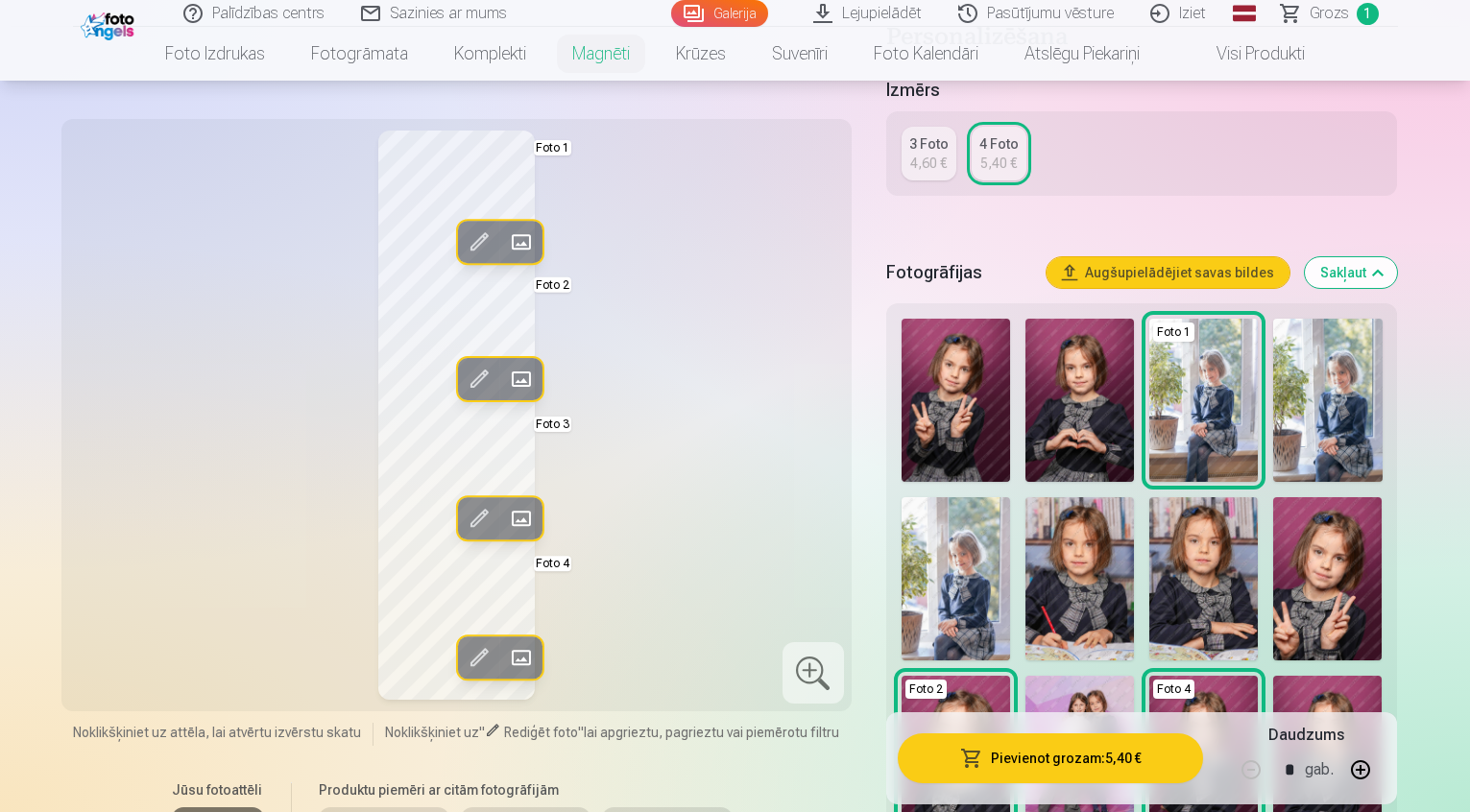
click at [832, 698] on div at bounding box center [812, 672] width 61 height 61
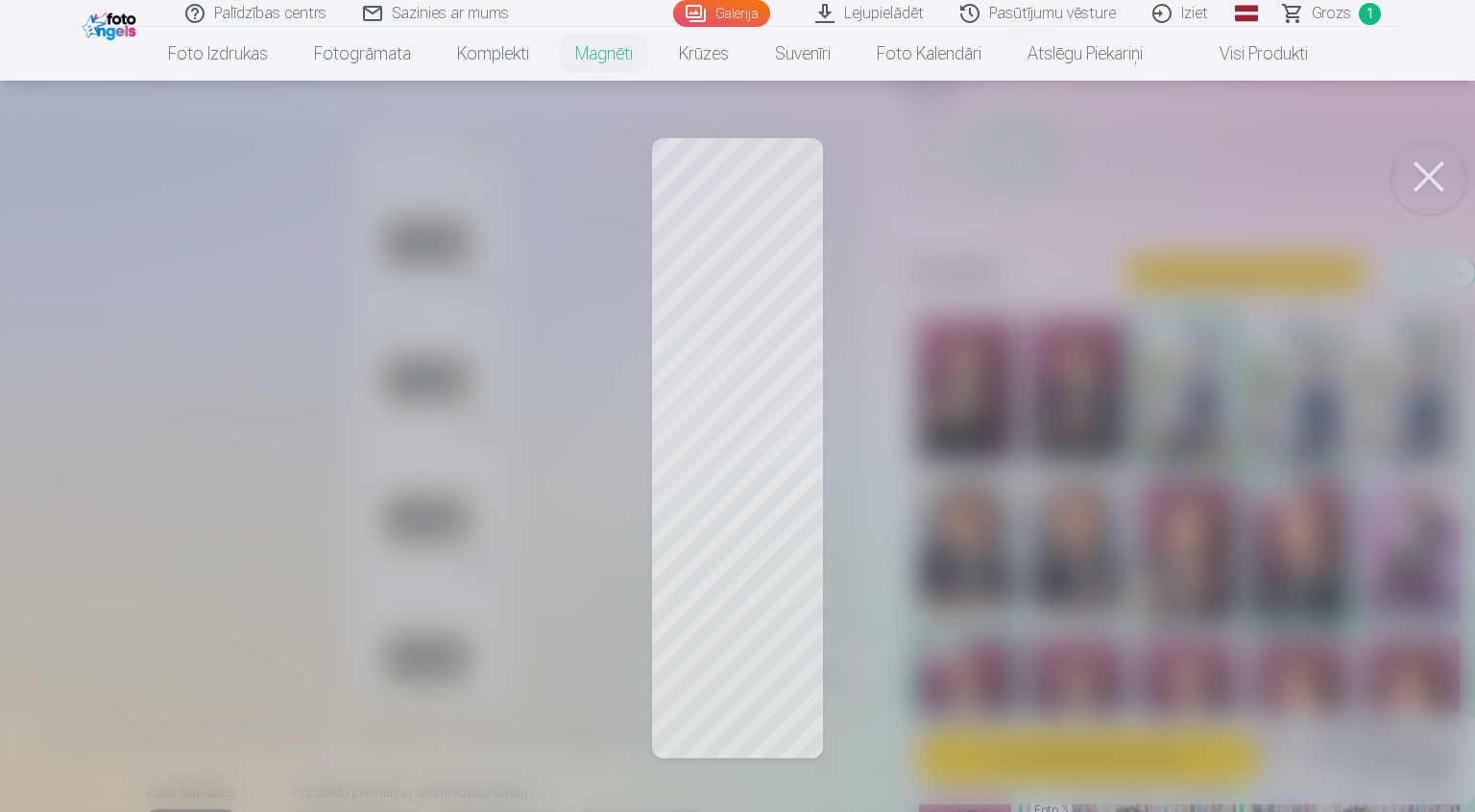
click at [1263, 51] on link "Visi produkti" at bounding box center [1249, 53] width 165 height 53
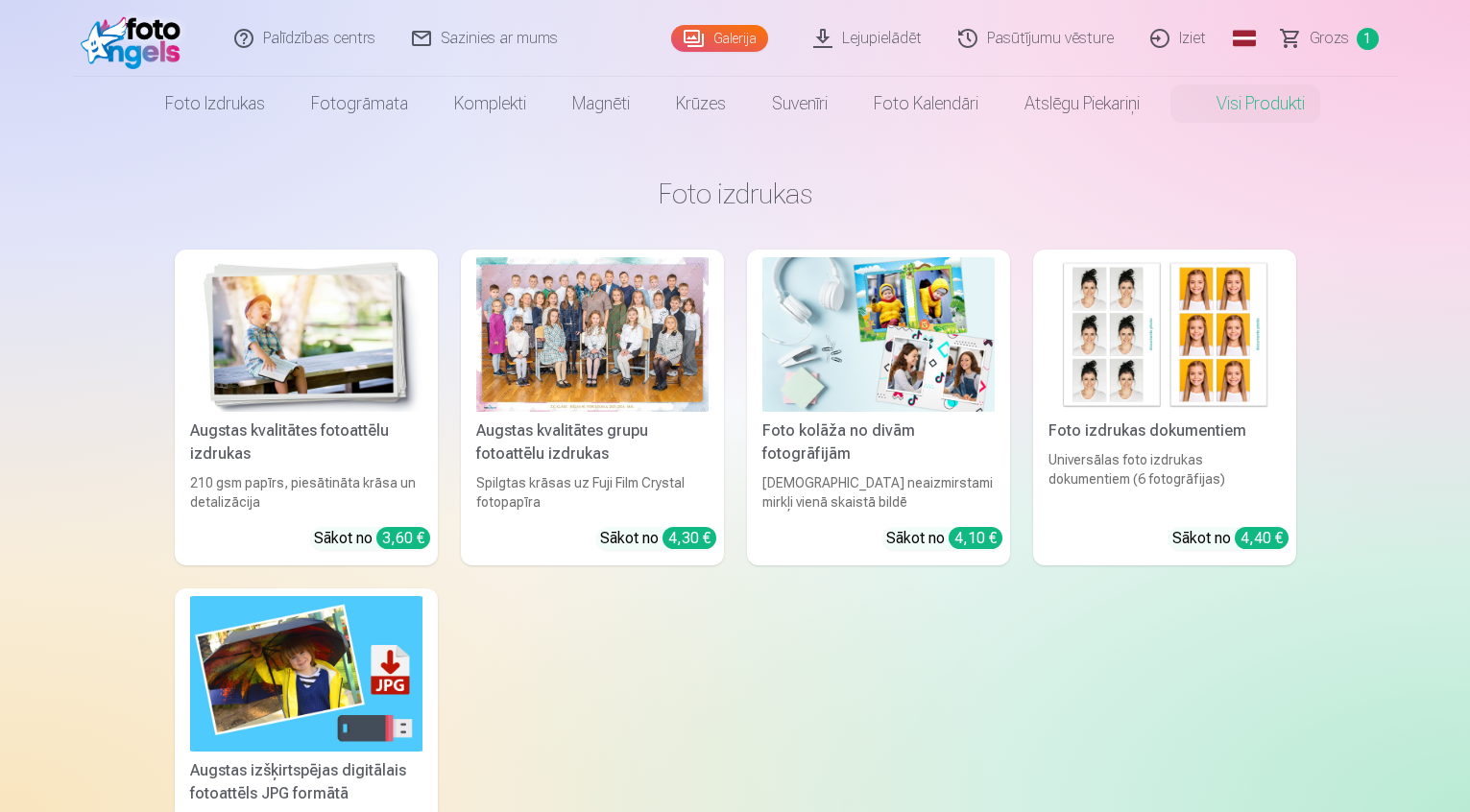
click at [217, 398] on img at bounding box center [306, 334] width 232 height 154
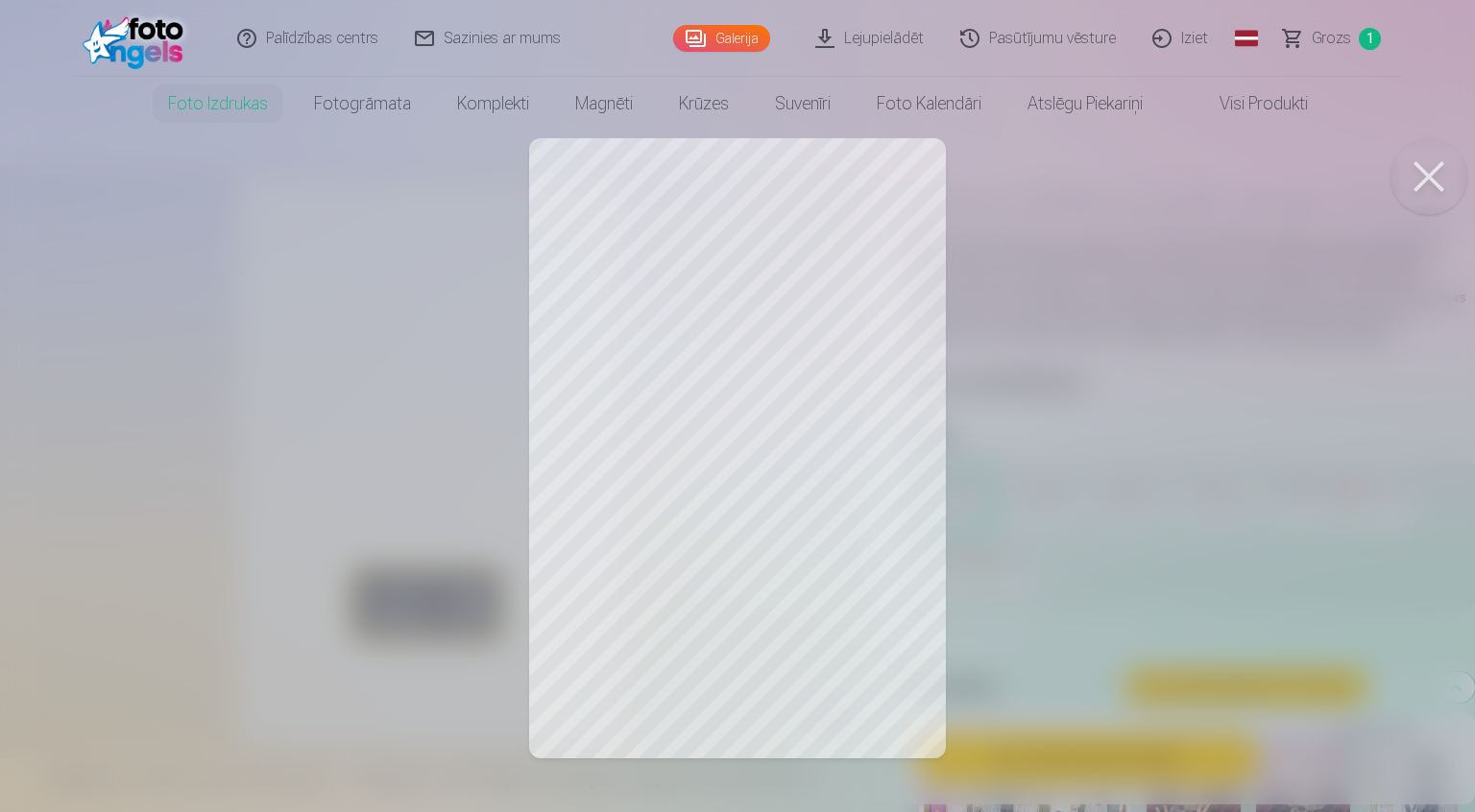
click at [1029, 431] on div at bounding box center [738, 406] width 1475 height 812
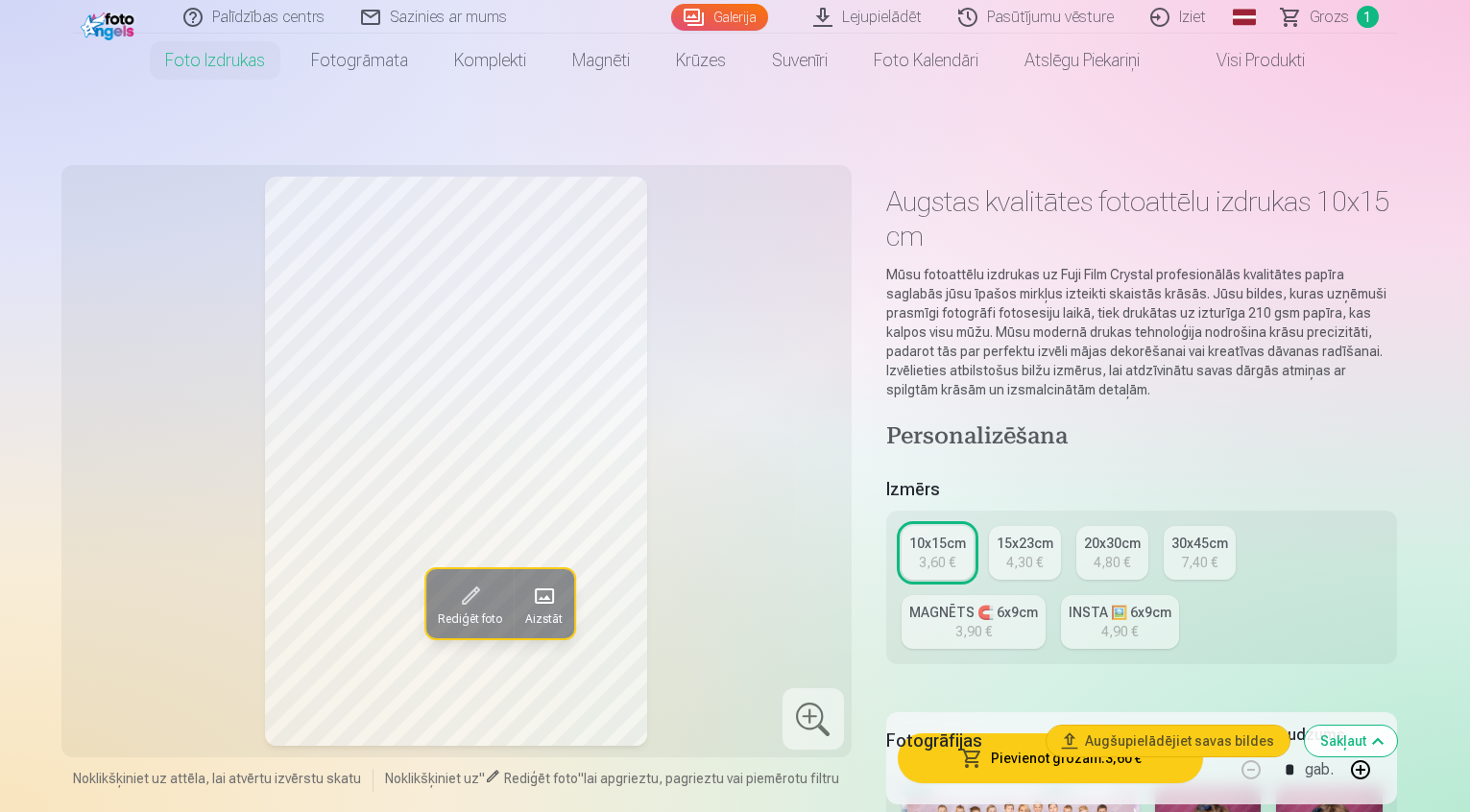
scroll to position [96, 0]
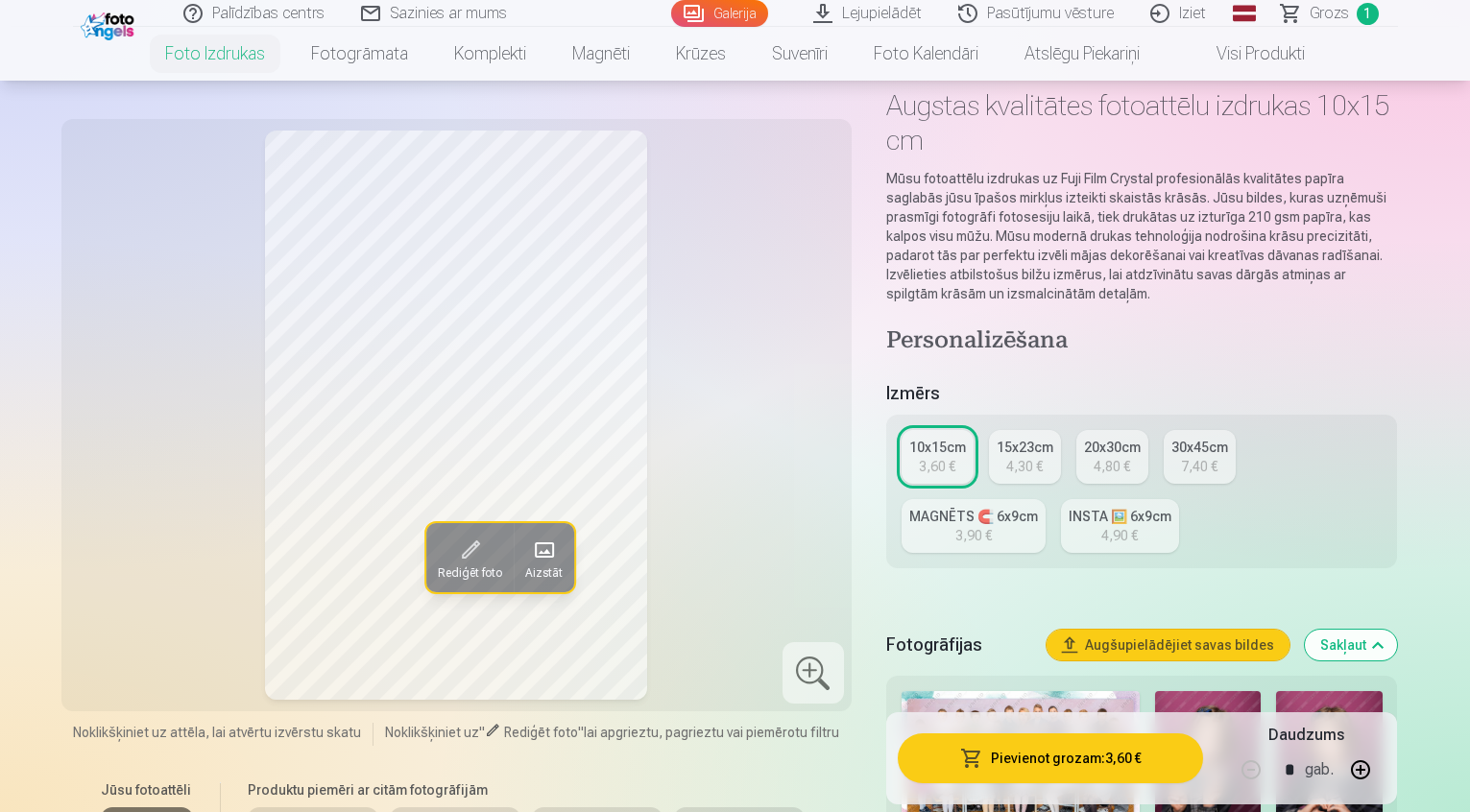
click at [1043, 457] on div "4,30 €" at bounding box center [1025, 466] width 37 height 19
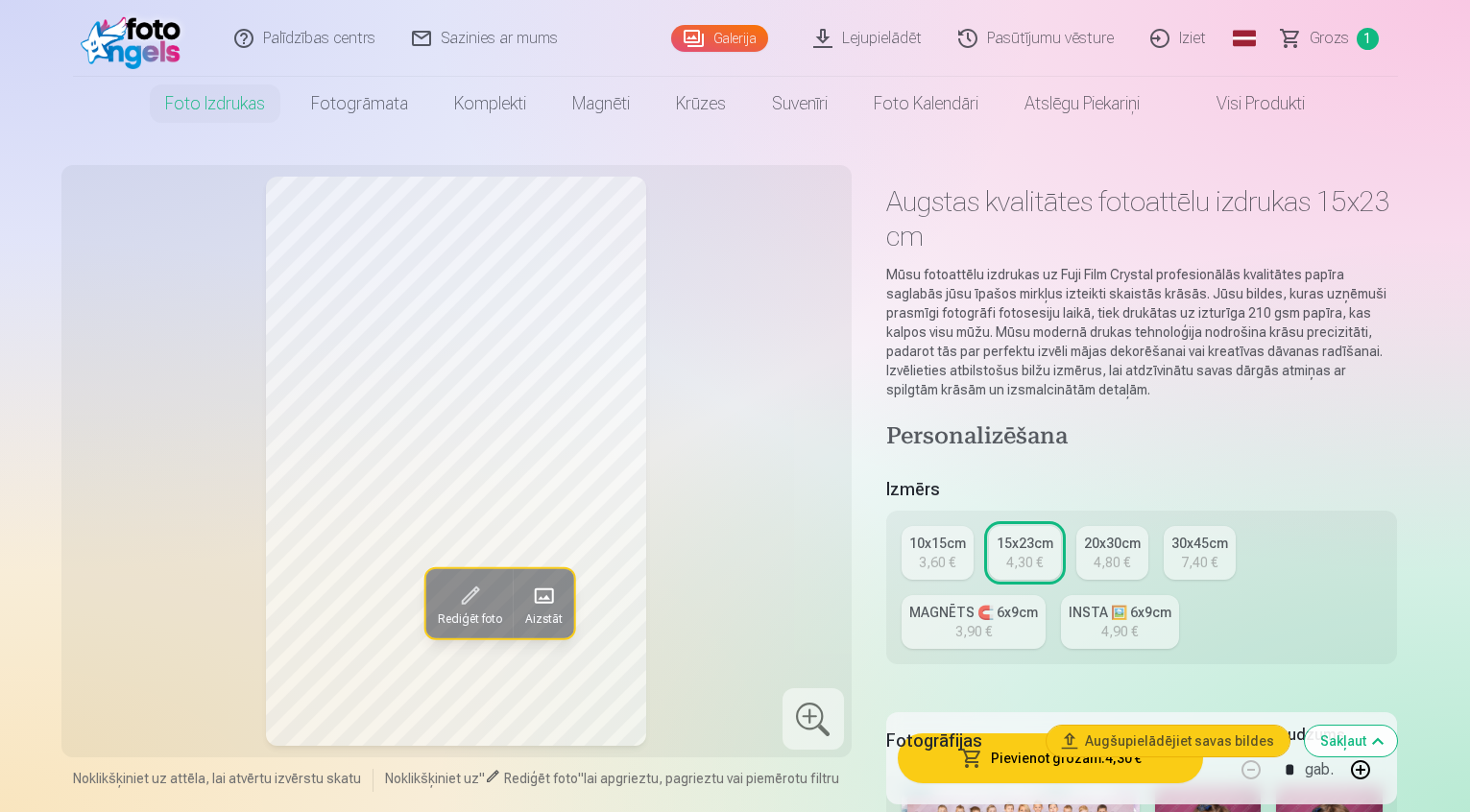
click at [1226, 533] on div "30x45cm" at bounding box center [1200, 543] width 56 height 19
click at [1101, 622] on div "4,90 €" at bounding box center [1119, 631] width 37 height 19
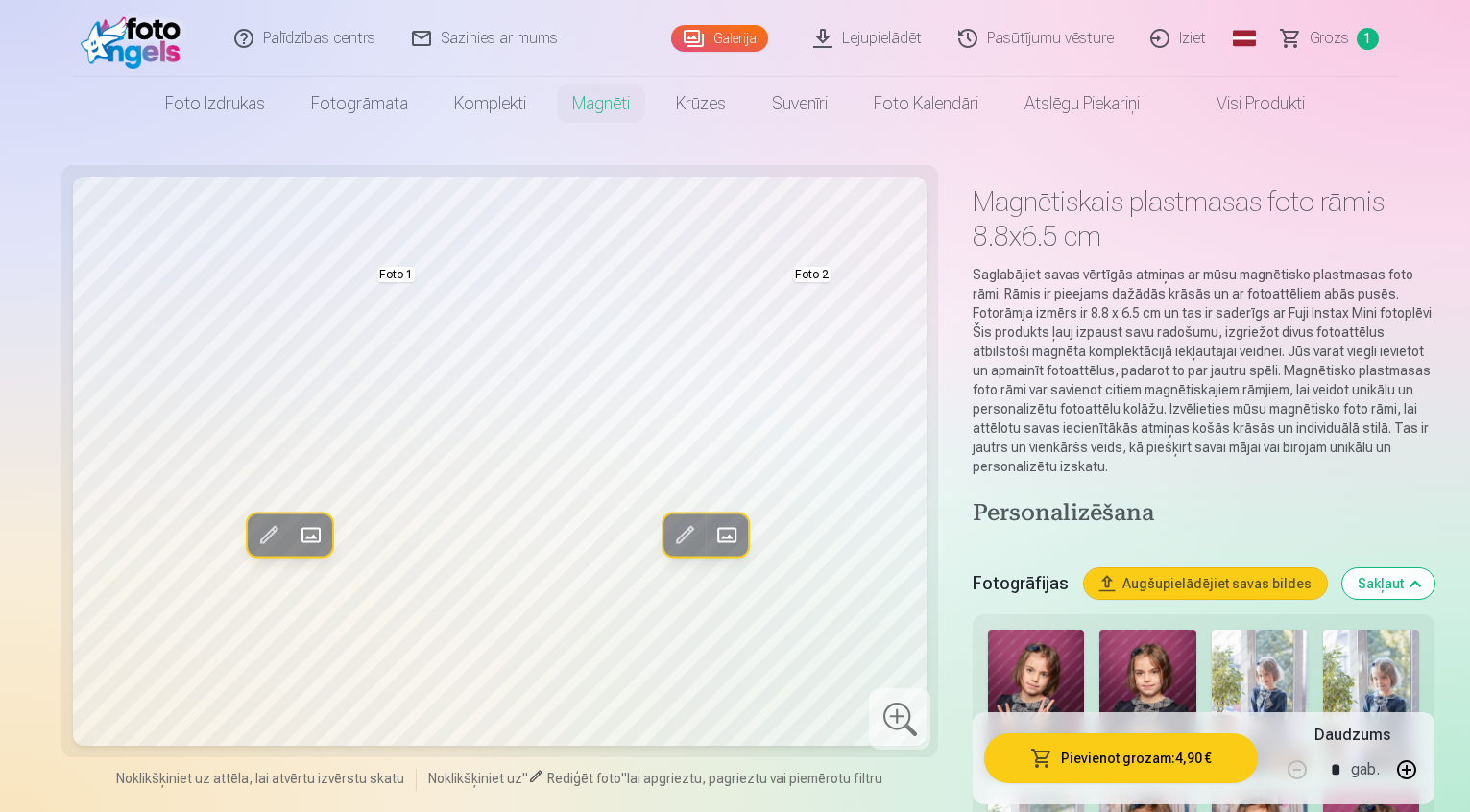
click at [1263, 106] on link "Visi produkti" at bounding box center [1246, 103] width 165 height 53
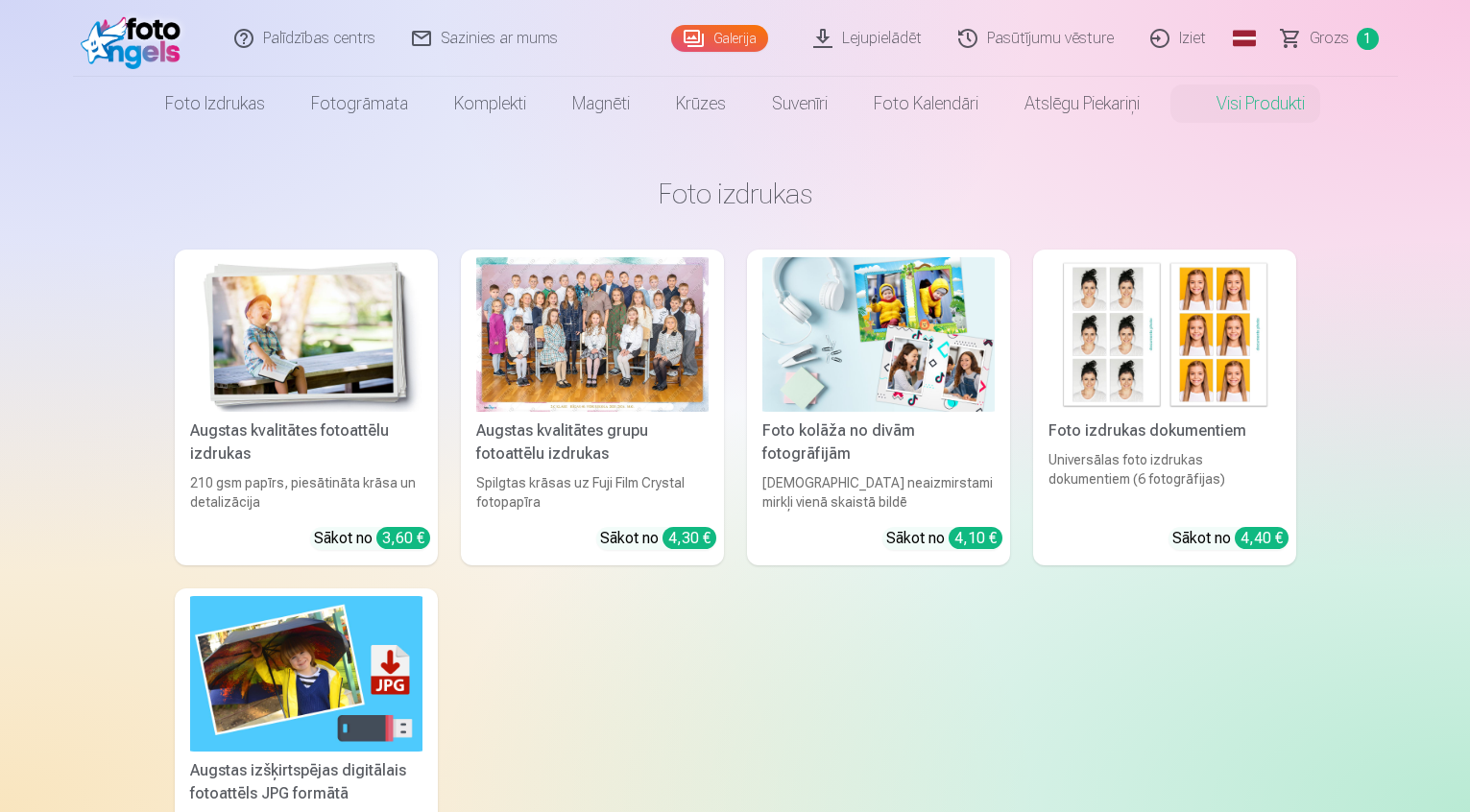
click at [515, 389] on div at bounding box center [592, 334] width 232 height 154
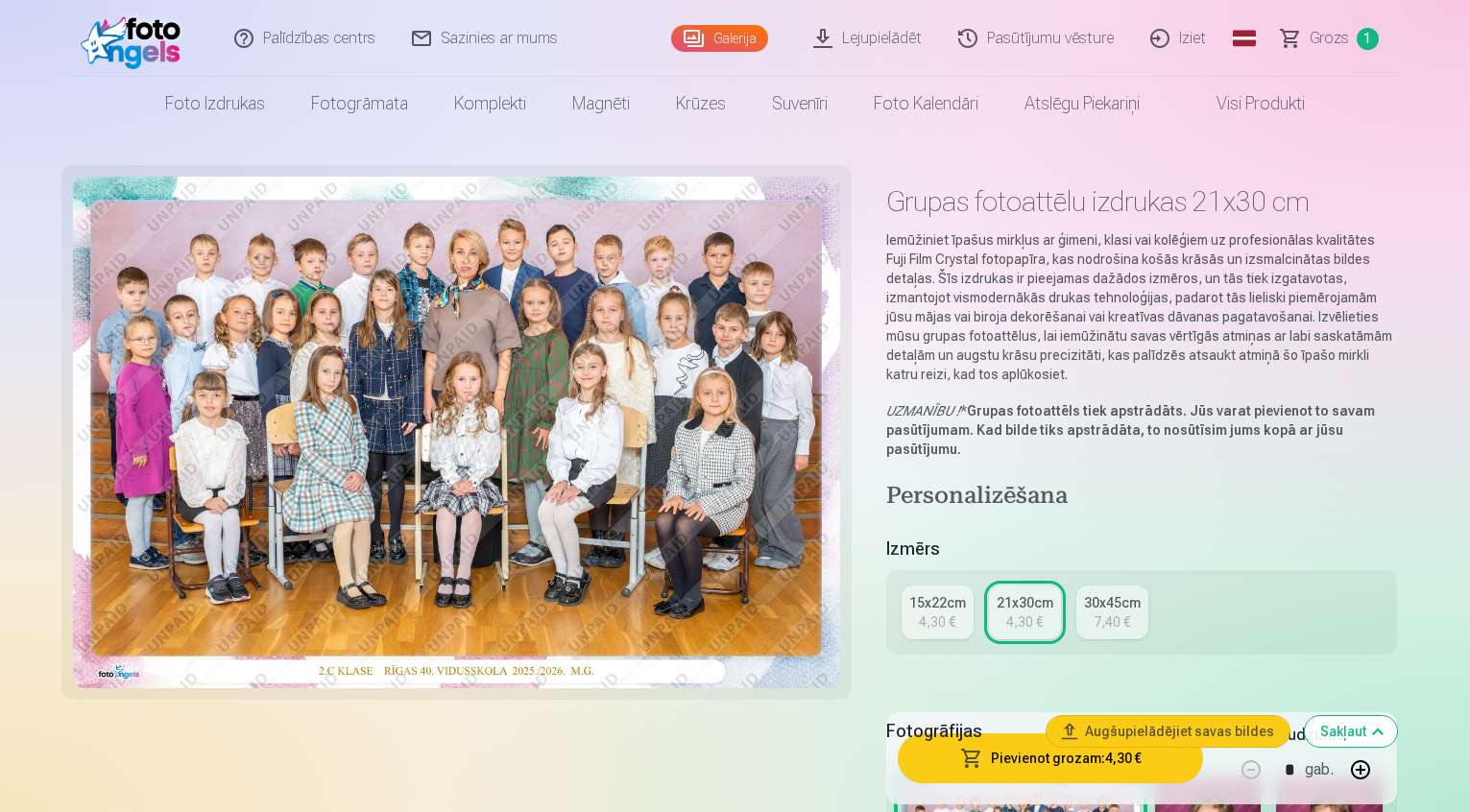
click at [953, 593] on div "15x22cm" at bounding box center [938, 603] width 56 height 19
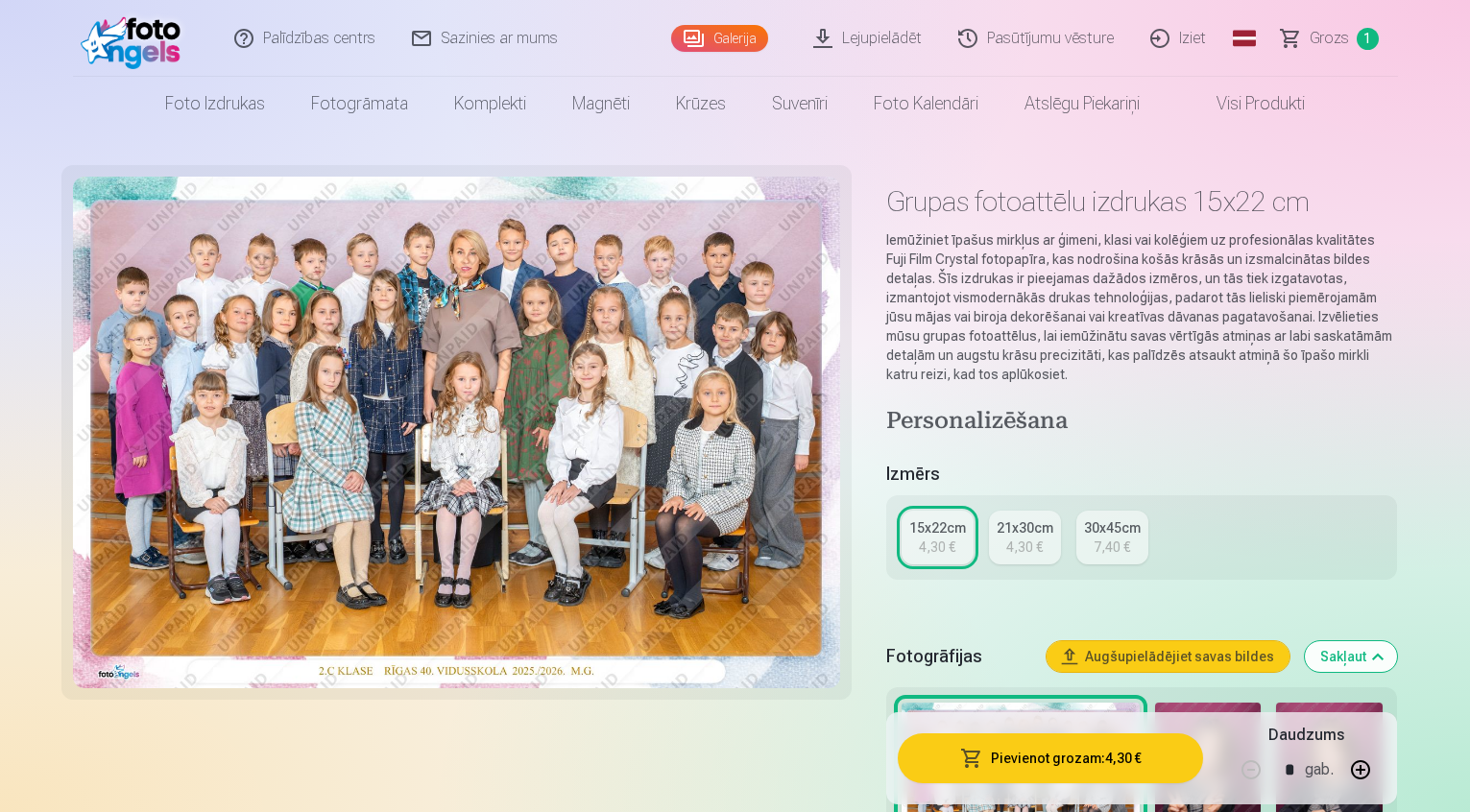
click at [1048, 519] on div "21x30cm" at bounding box center [1025, 528] width 56 height 19
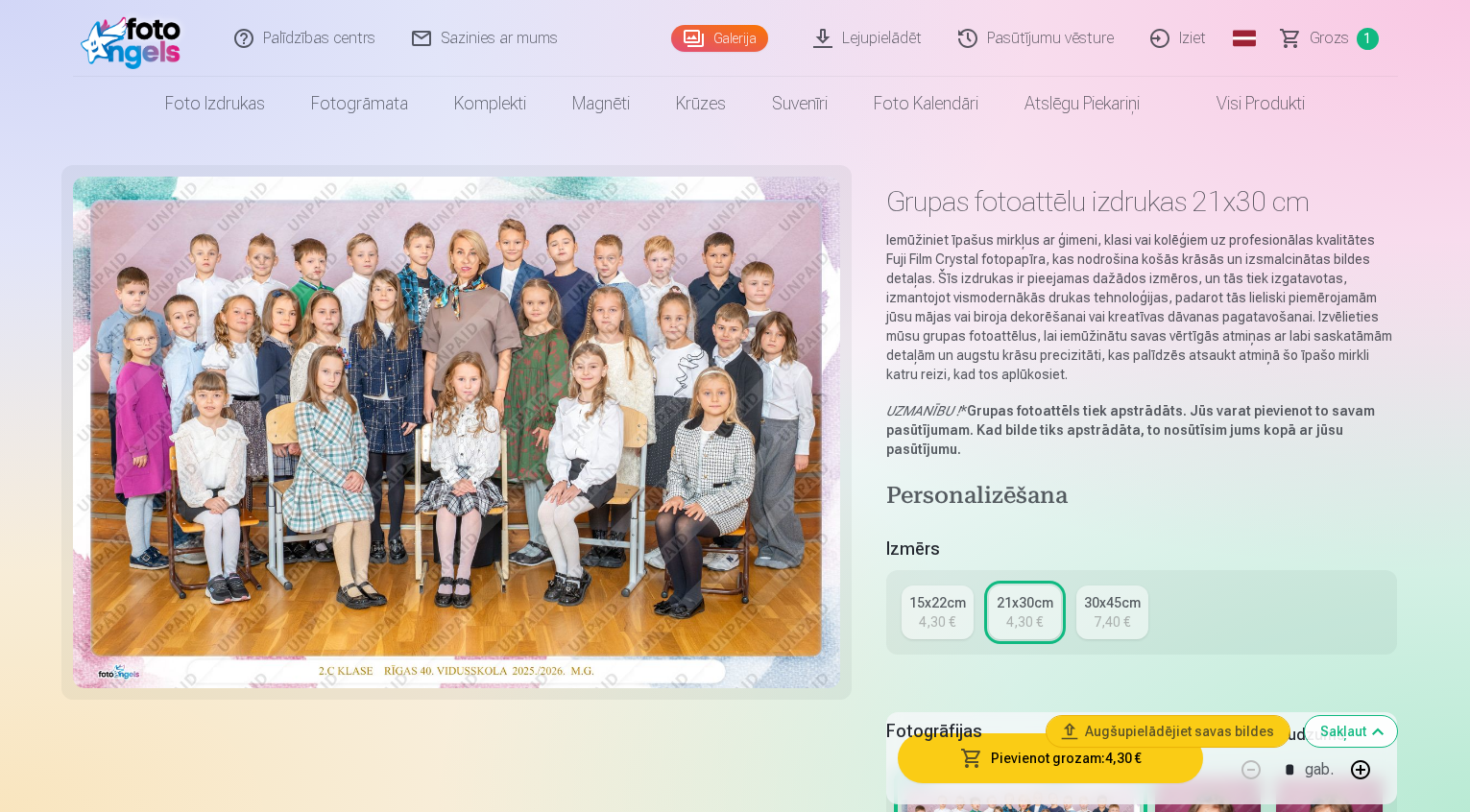
click at [983, 758] on span "button" at bounding box center [972, 759] width 23 height 19
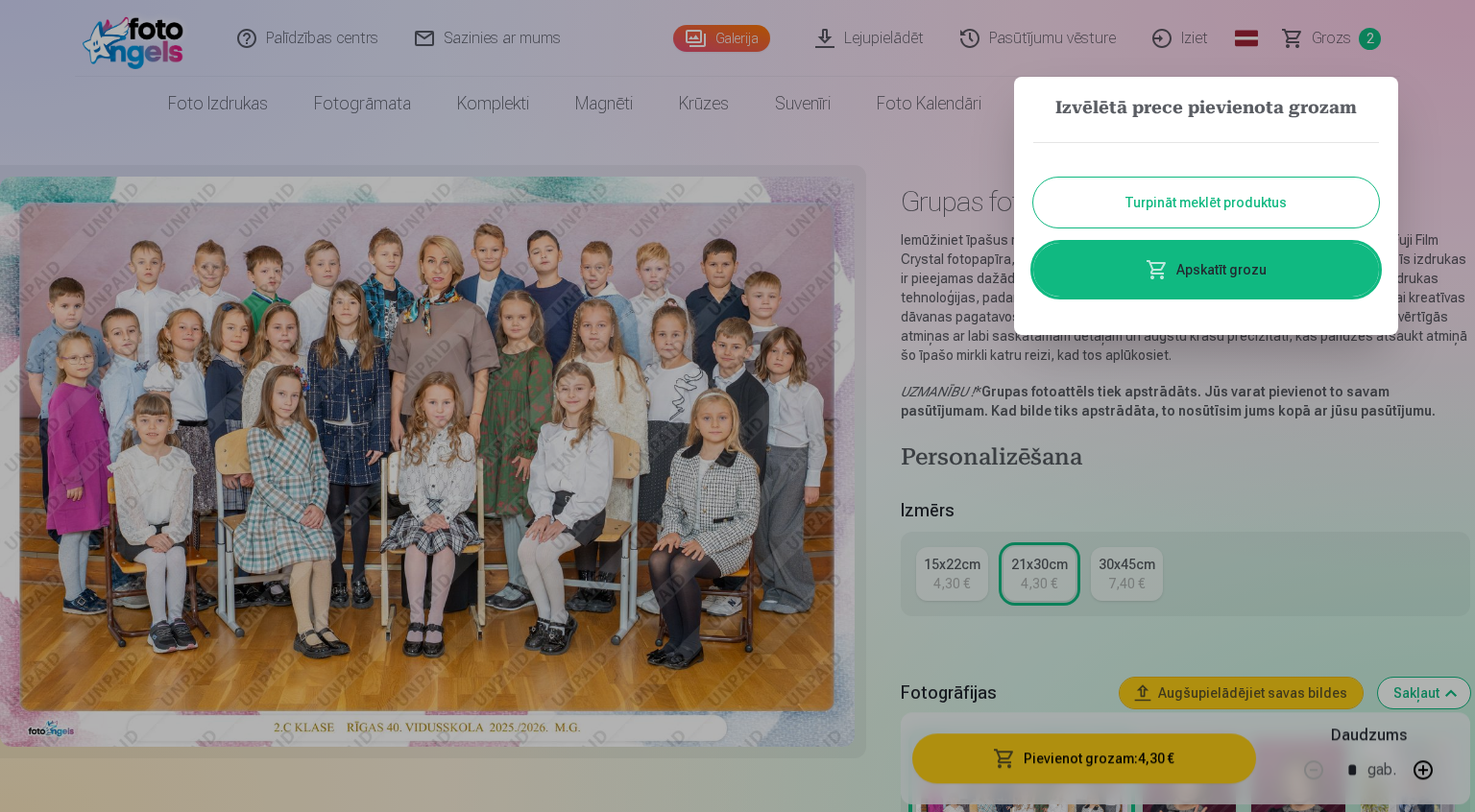
click at [1275, 467] on div at bounding box center [738, 406] width 1475 height 812
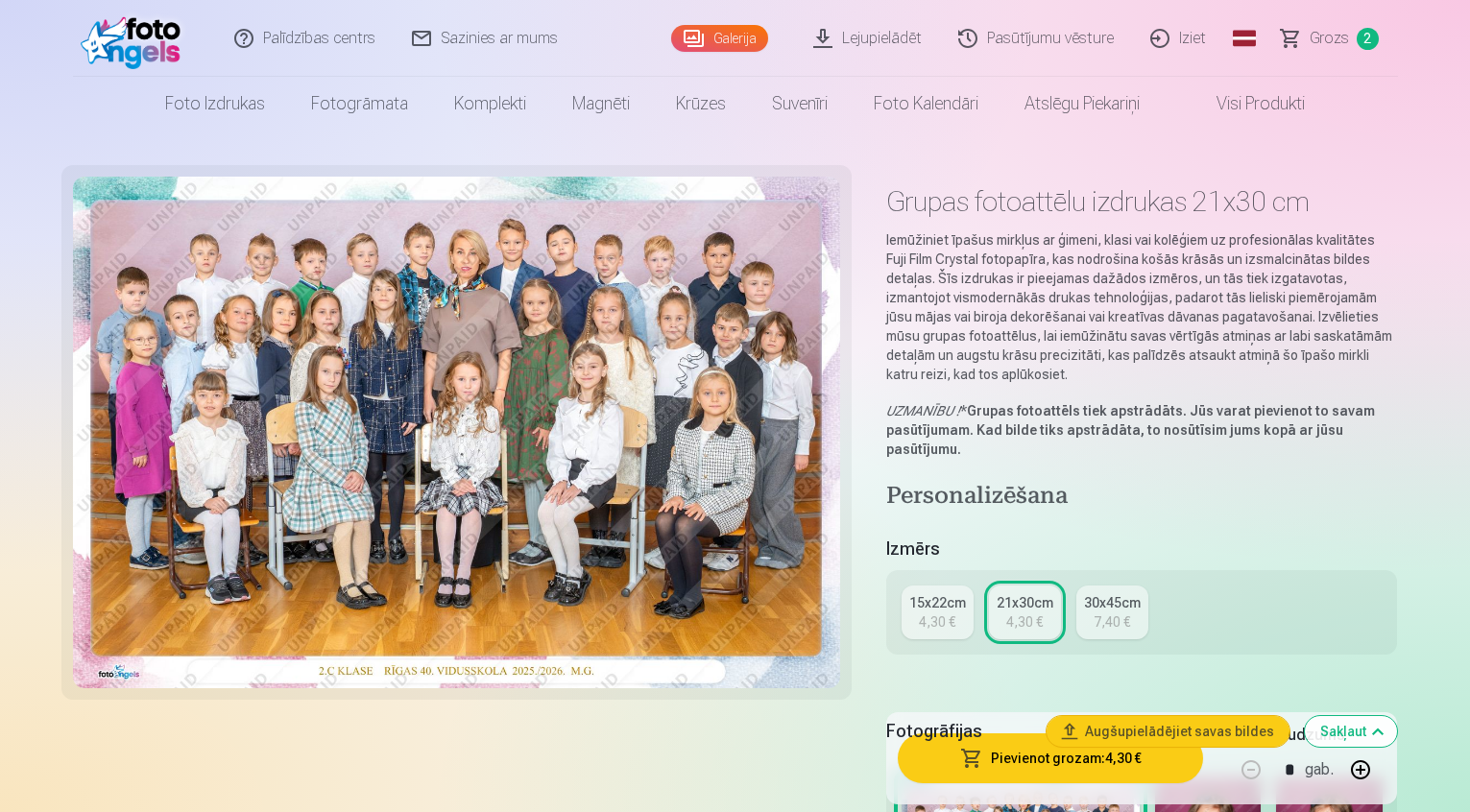
click at [1335, 30] on span "Grozs" at bounding box center [1329, 39] width 40 height 23
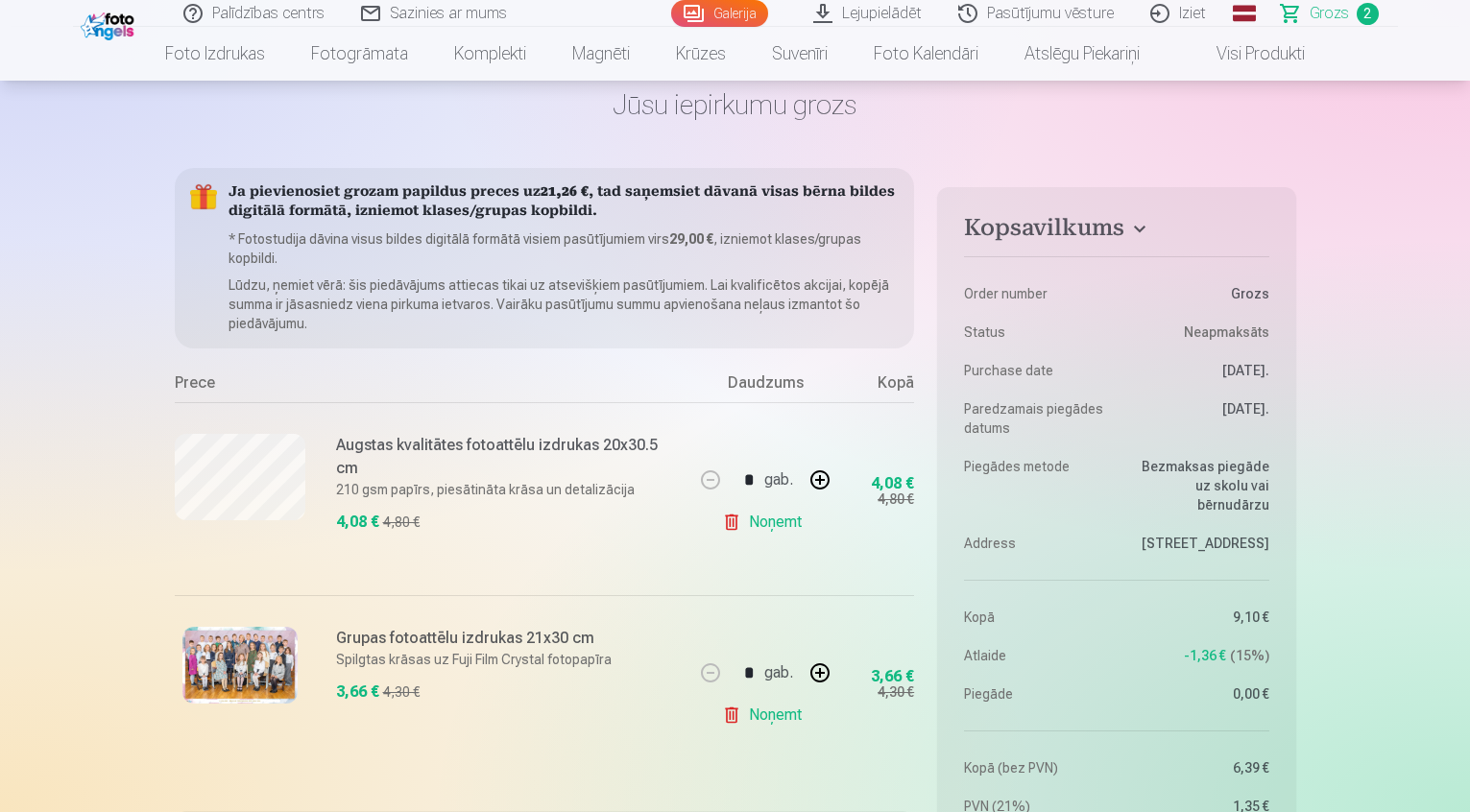
scroll to position [96, 0]
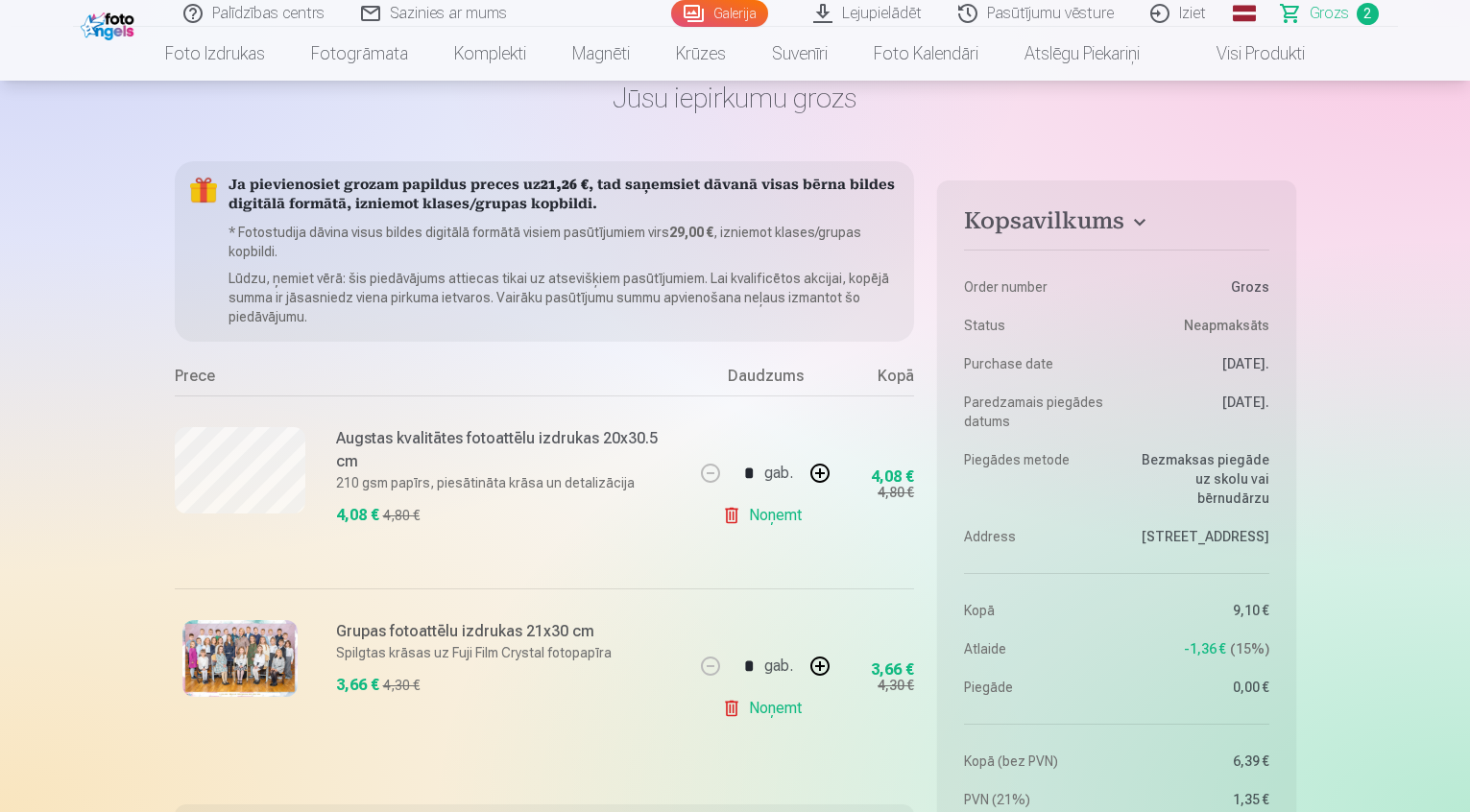
click at [749, 505] on link "Noņemt" at bounding box center [766, 516] width 87 height 39
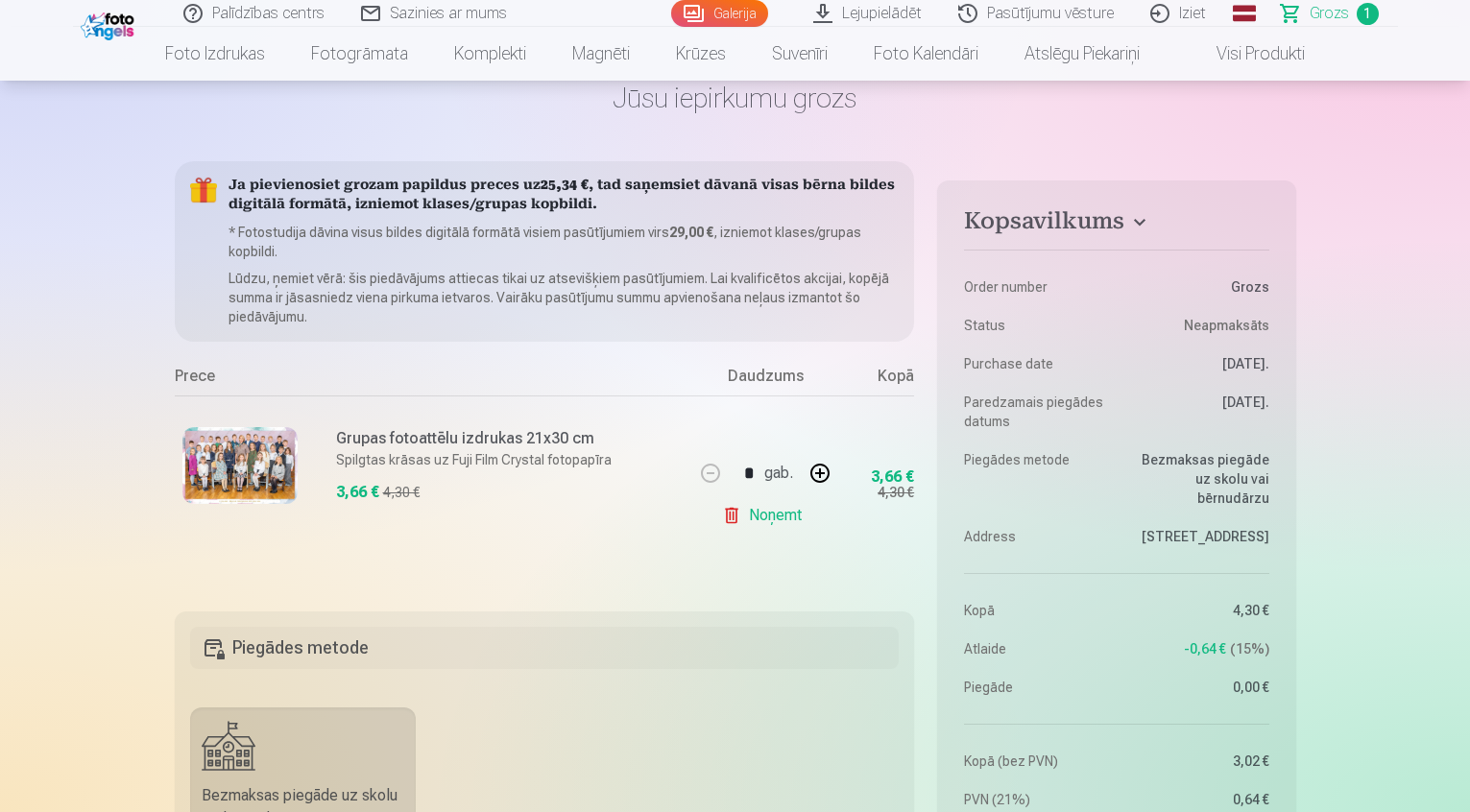
click at [1233, 51] on link "Visi produkti" at bounding box center [1246, 53] width 165 height 53
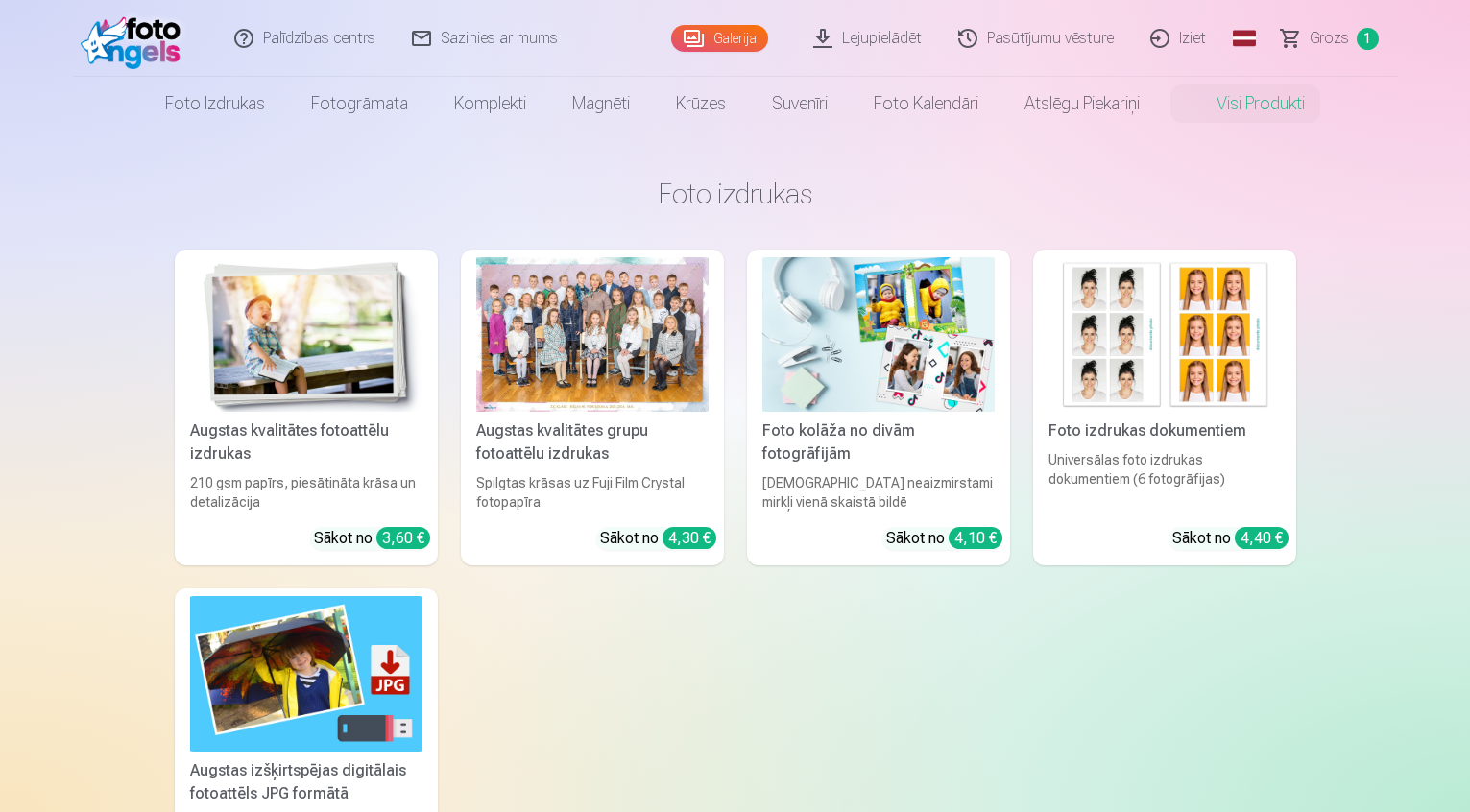
click at [294, 413] on link "Augstas kvalitātes fotoattēlu izdrukas 210 gsm papīrs, piesātināta krāsa un det…" at bounding box center [306, 407] width 263 height 316
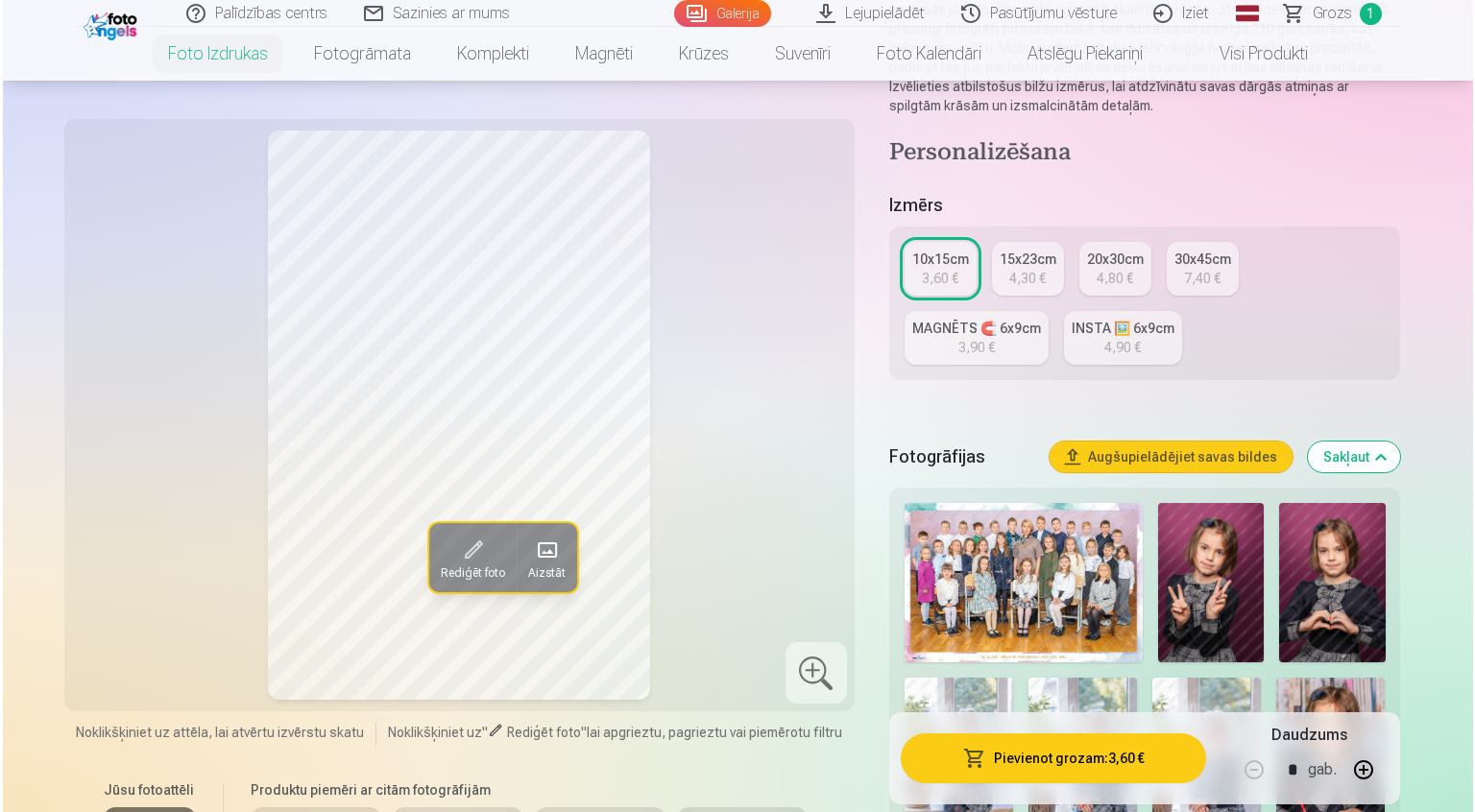
scroll to position [288, 0]
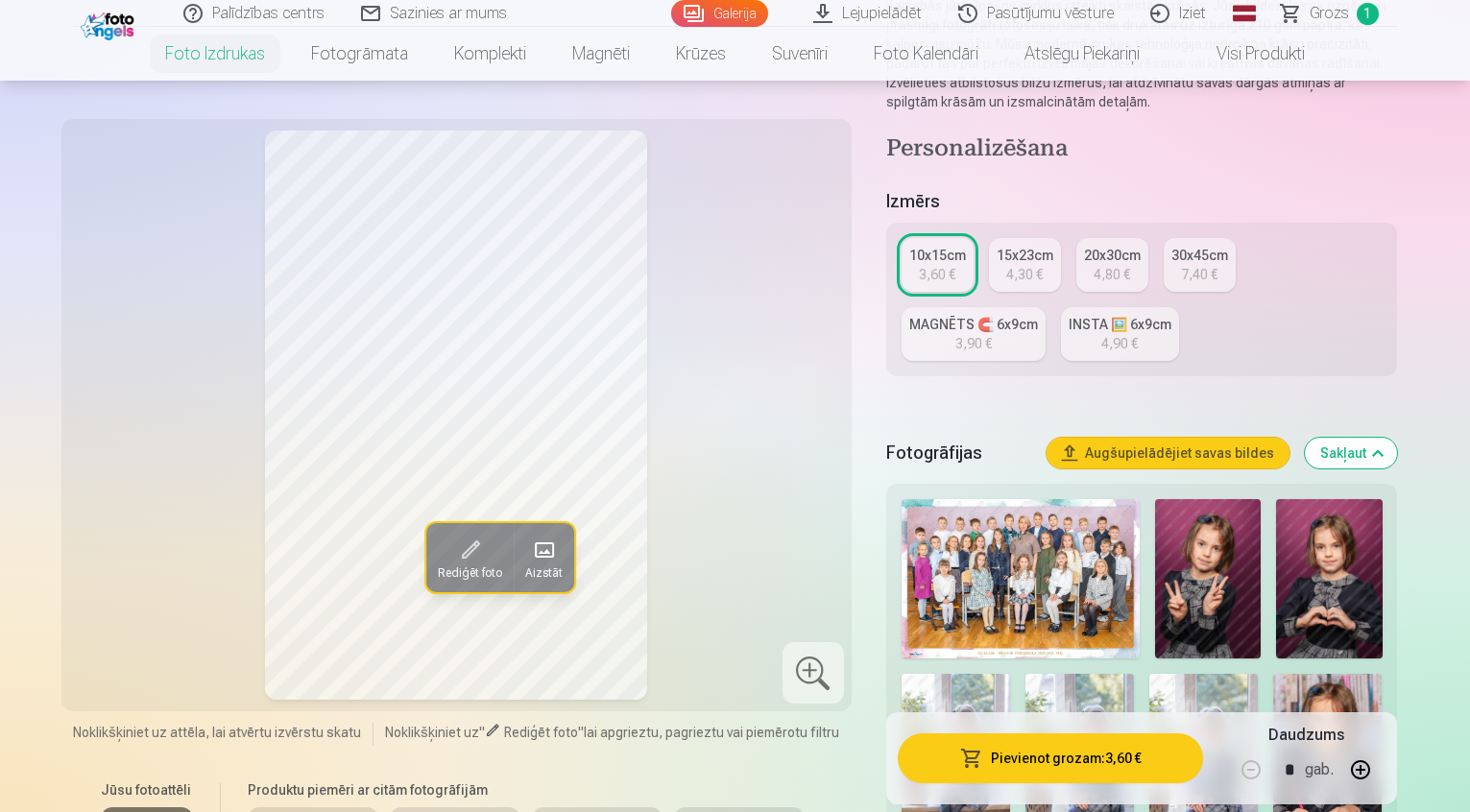
click at [1010, 674] on img at bounding box center [956, 756] width 109 height 163
click at [1069, 769] on button "Pievienot grozam : 3,60 €" at bounding box center [1050, 758] width 306 height 50
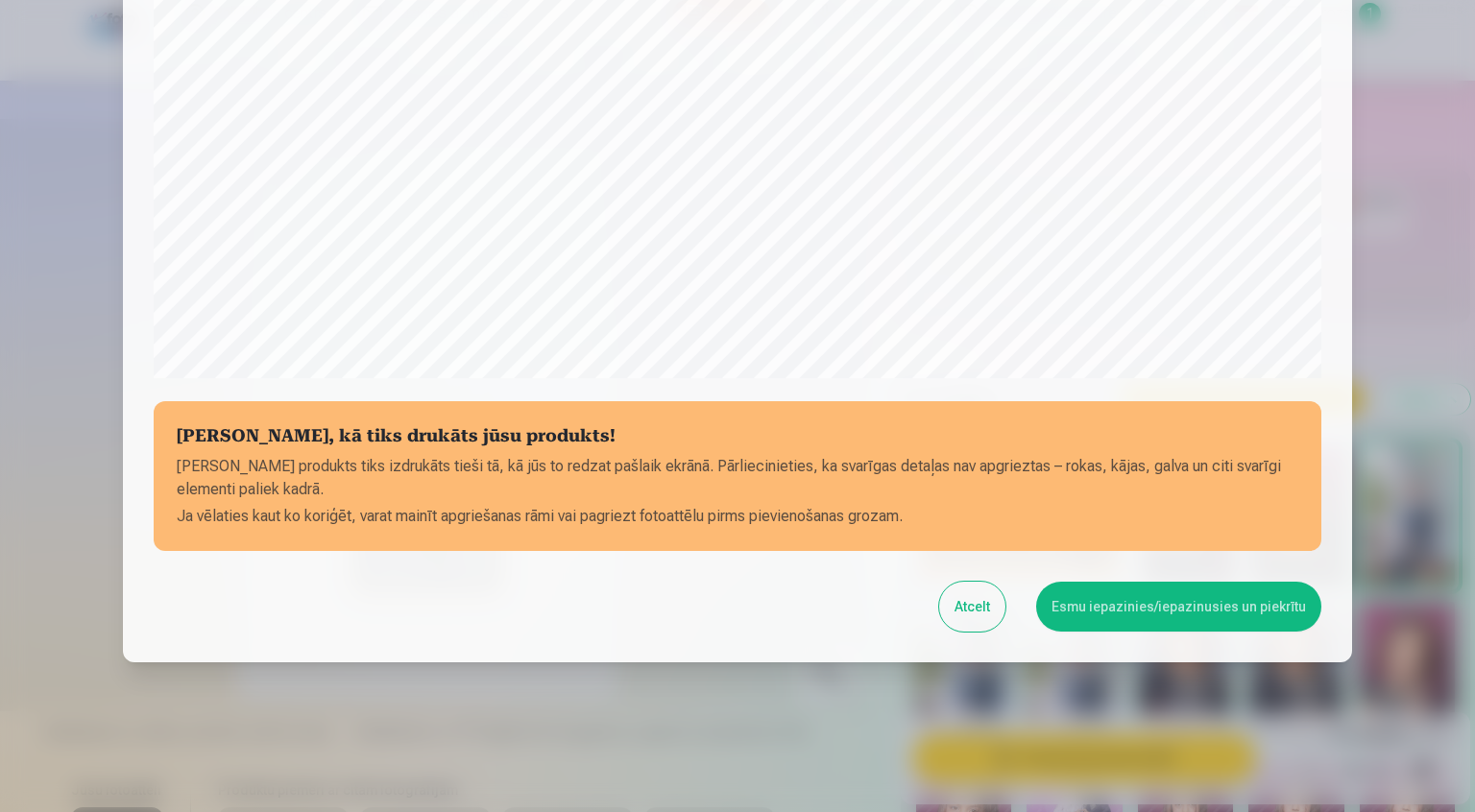
scroll to position [570, 0]
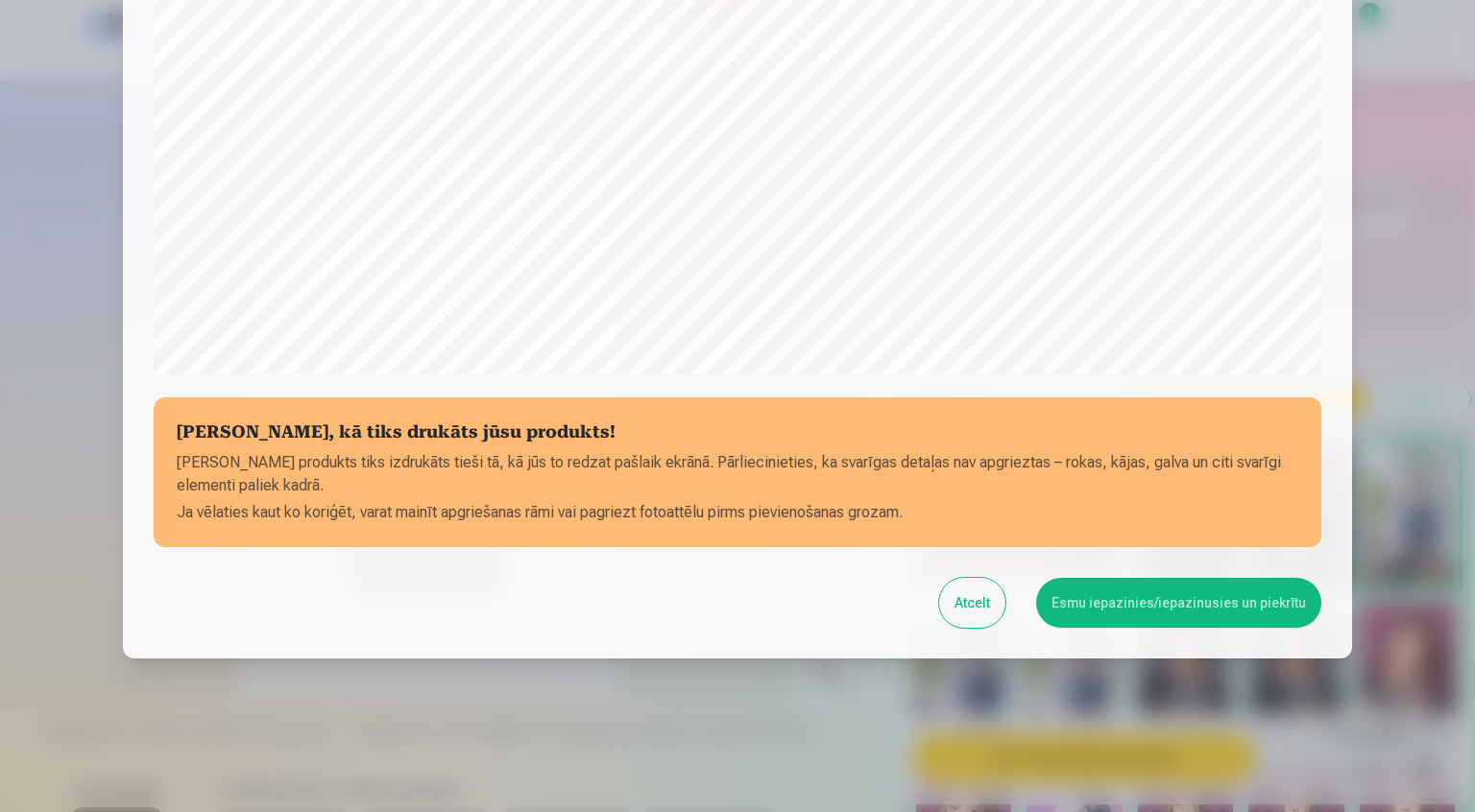
click at [965, 594] on button "Atcelt" at bounding box center [972, 602] width 66 height 50
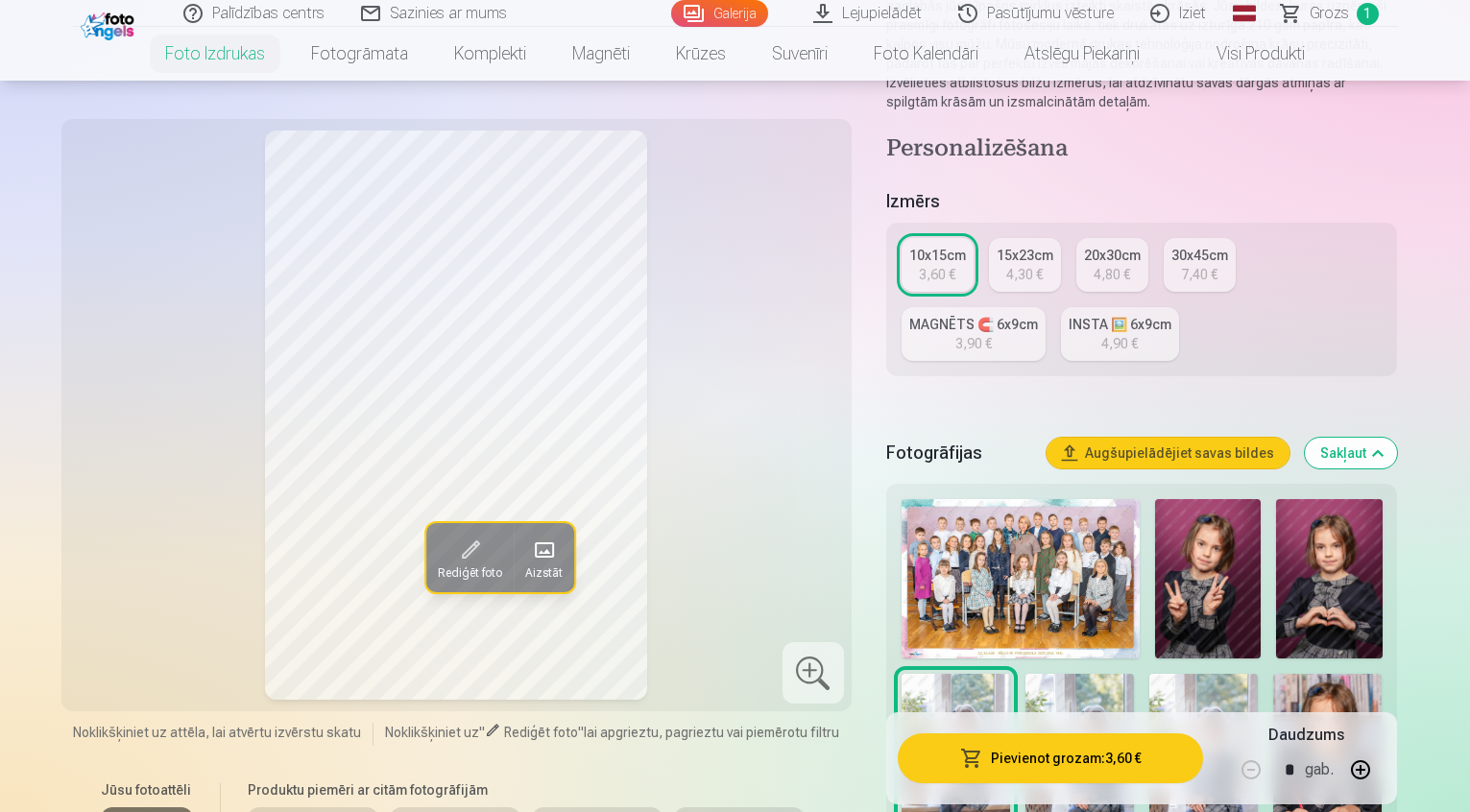
click at [983, 762] on span "button" at bounding box center [972, 759] width 23 height 19
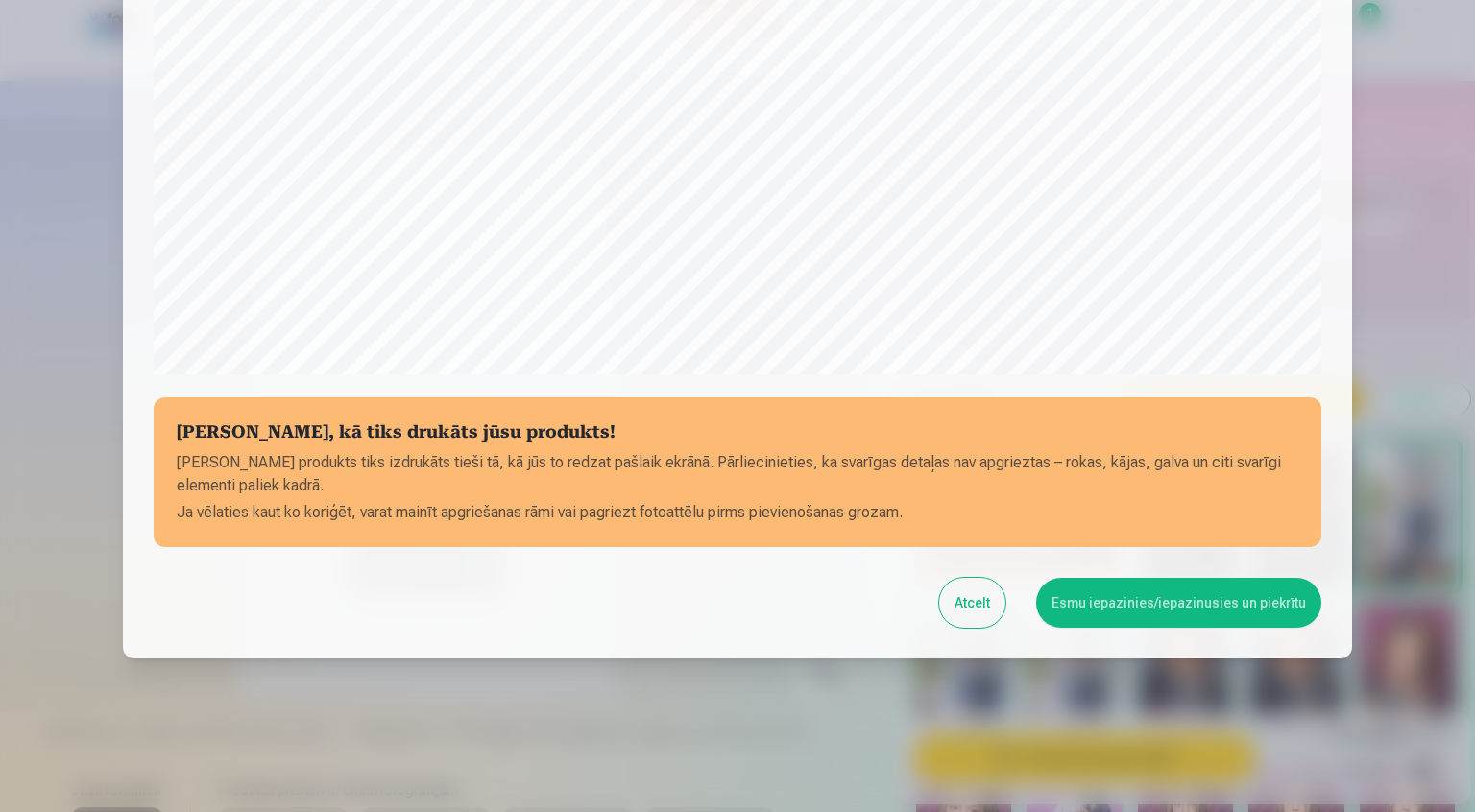
click at [445, 703] on div at bounding box center [738, 406] width 1475 height 812
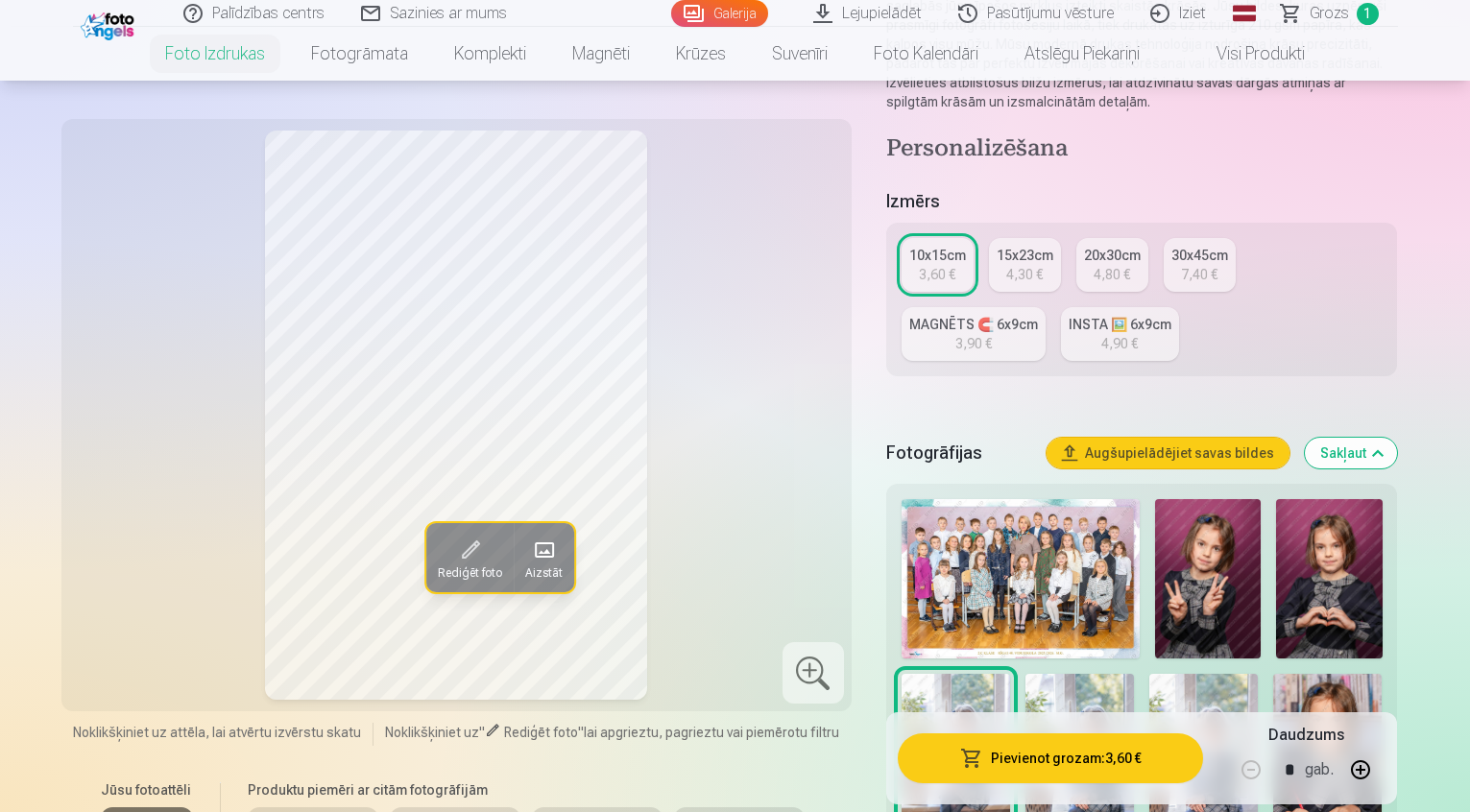
click at [1058, 761] on button "Pievienot grozam : 3,60 €" at bounding box center [1050, 758] width 306 height 50
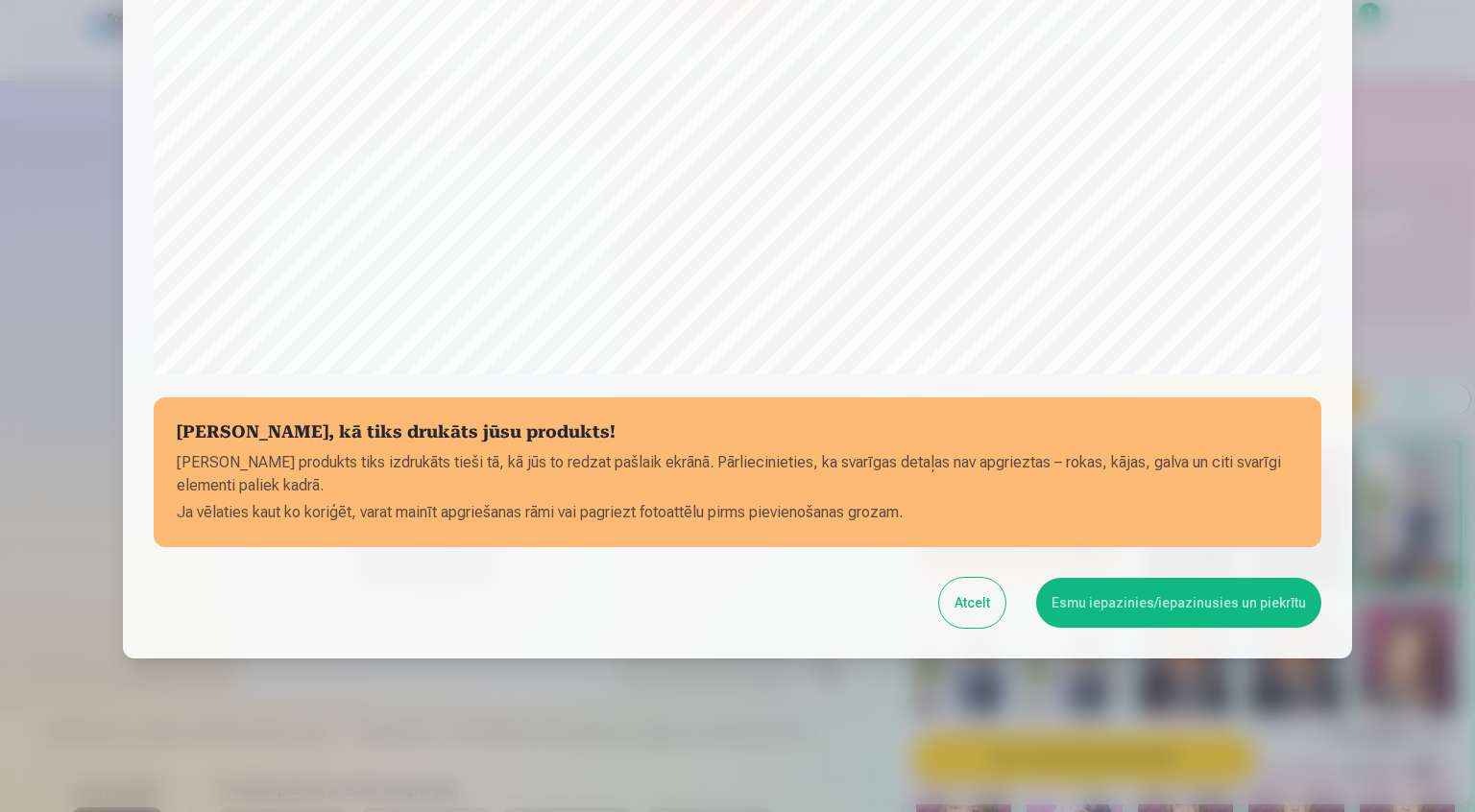
click at [963, 608] on button "Atcelt" at bounding box center [972, 602] width 66 height 50
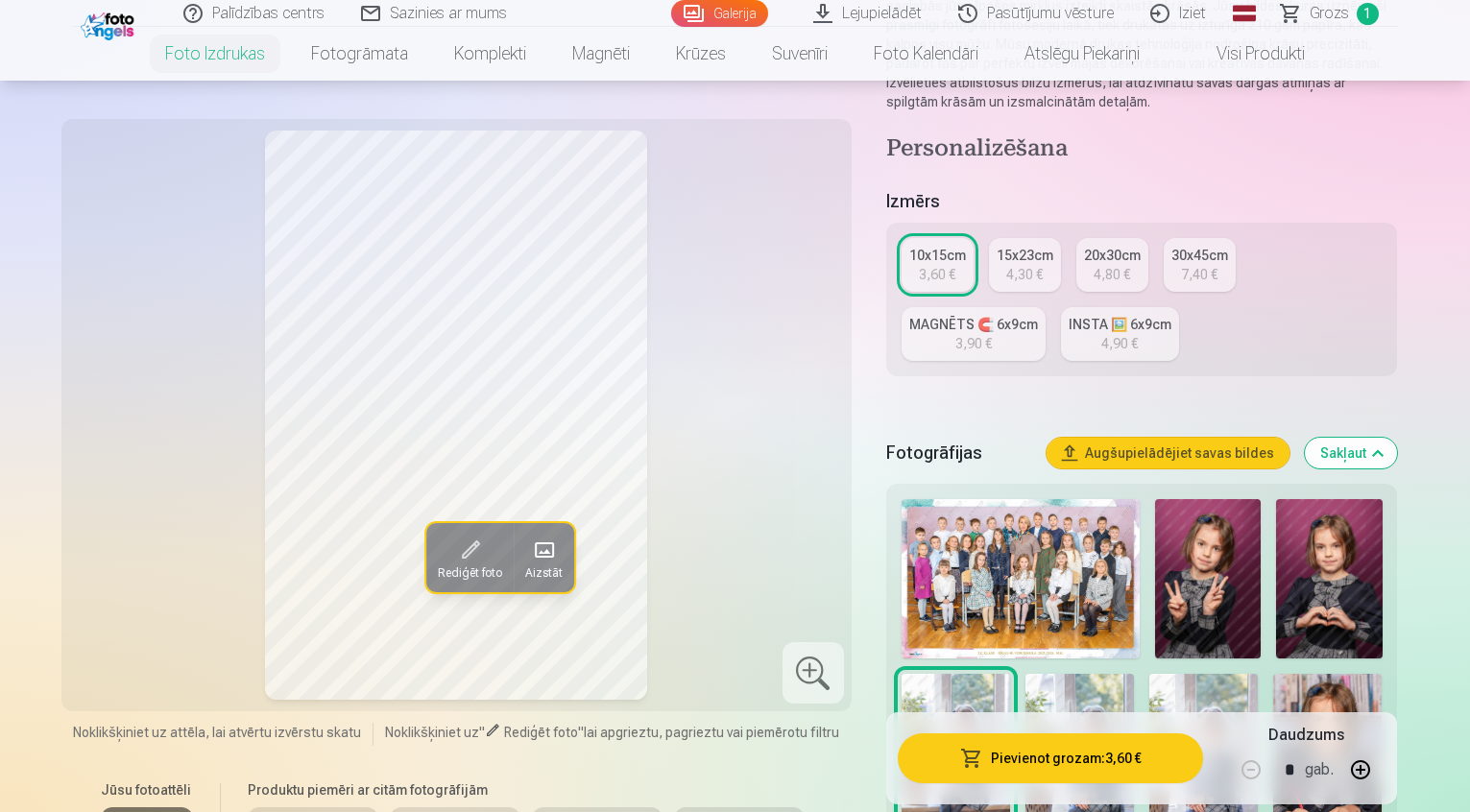
click at [1033, 246] on div "15x23cm" at bounding box center [1025, 255] width 56 height 19
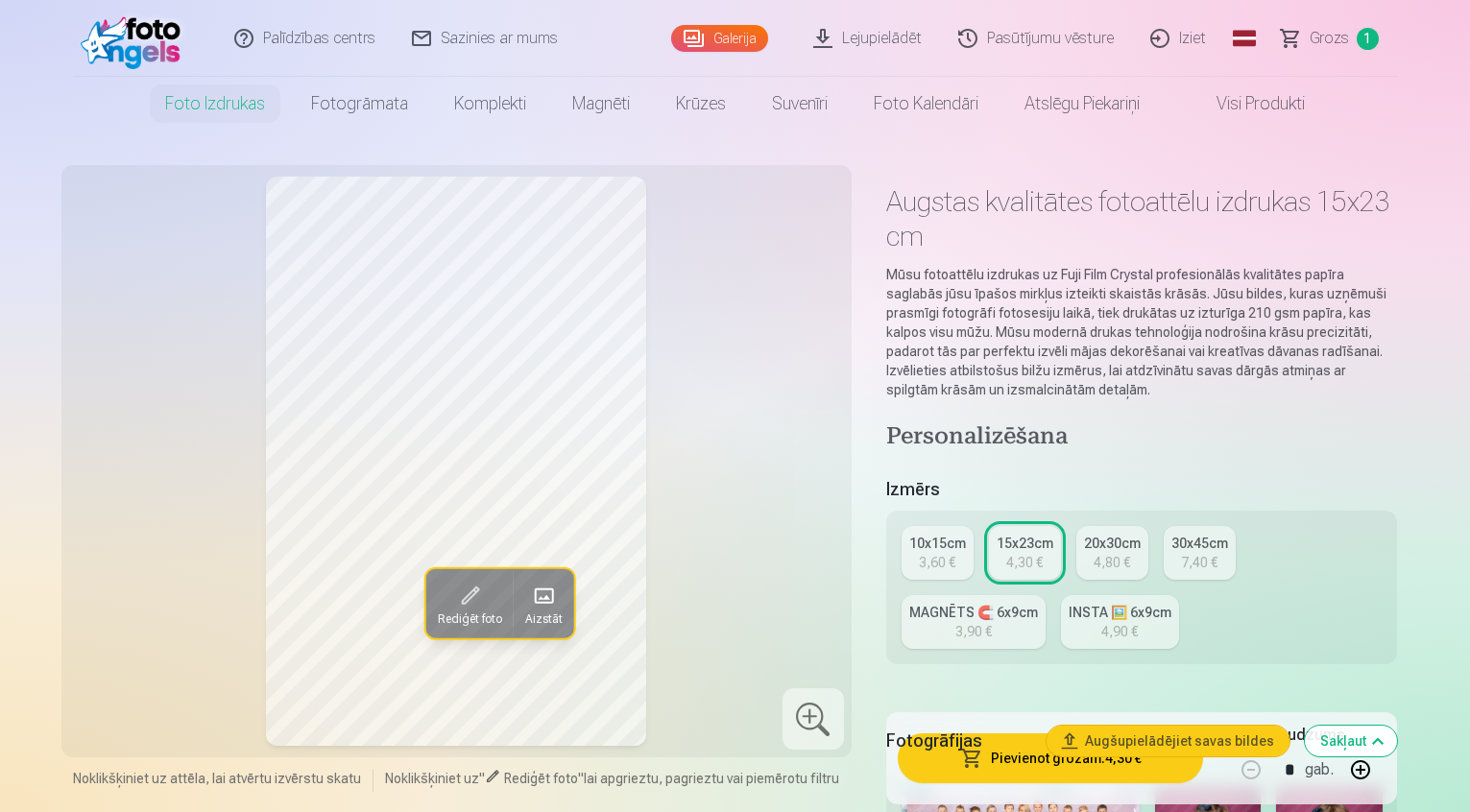
click at [1066, 754] on button "Pievienot grozam : 4,30 €" at bounding box center [1050, 758] width 306 height 50
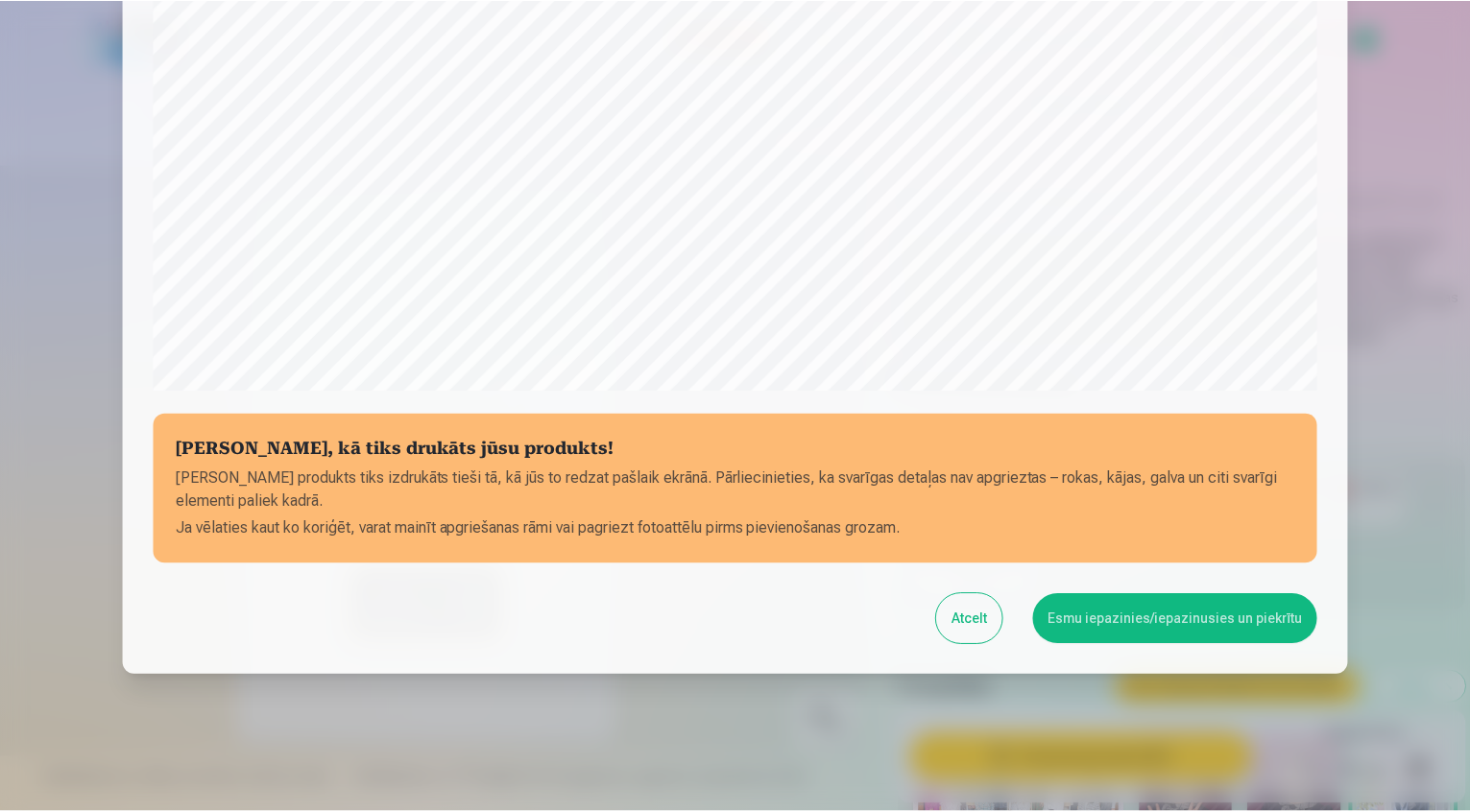
scroll to position [570, 0]
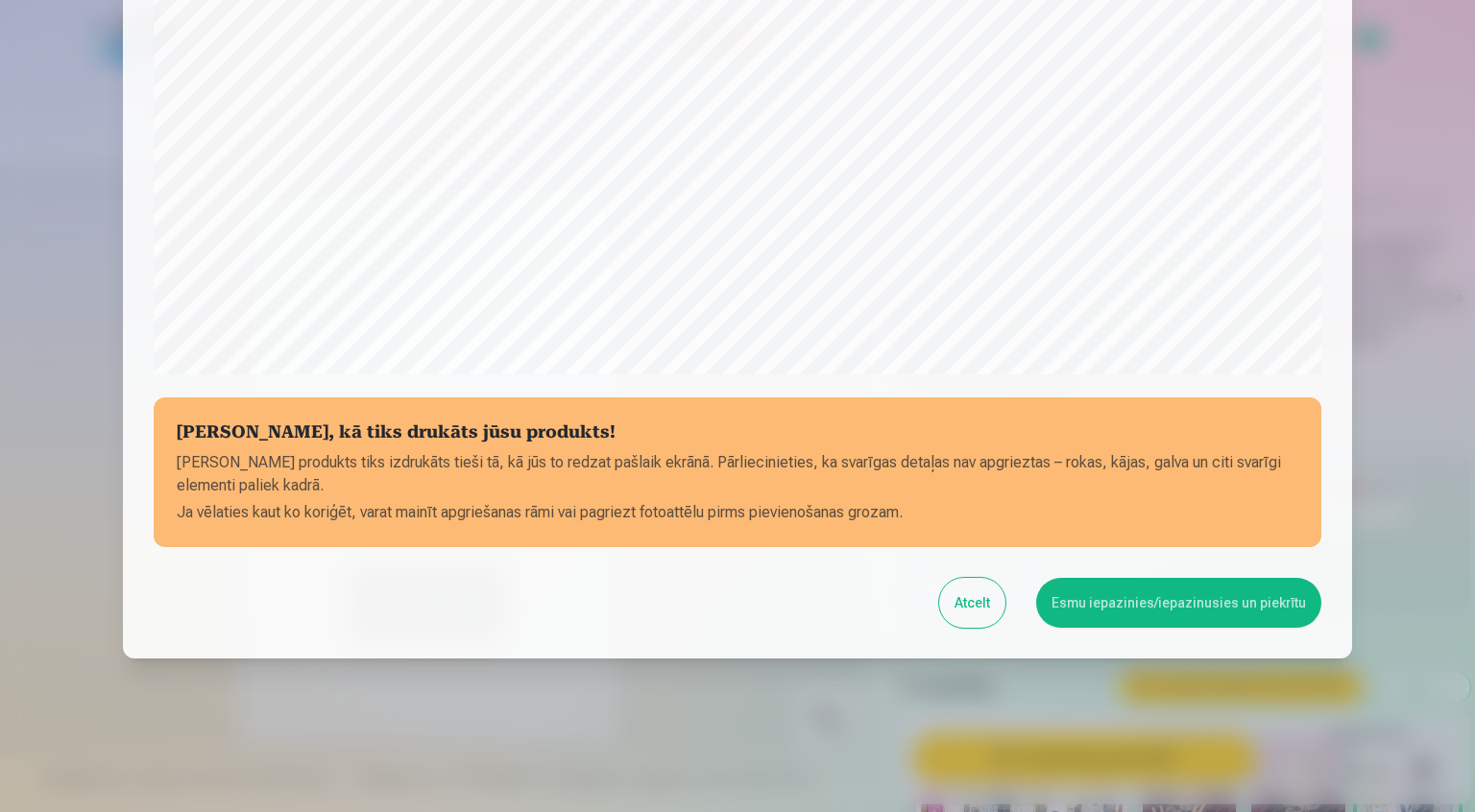
click at [1134, 593] on button "Esmu iepazinies/iepazinusies un piekrītu" at bounding box center [1178, 602] width 285 height 50
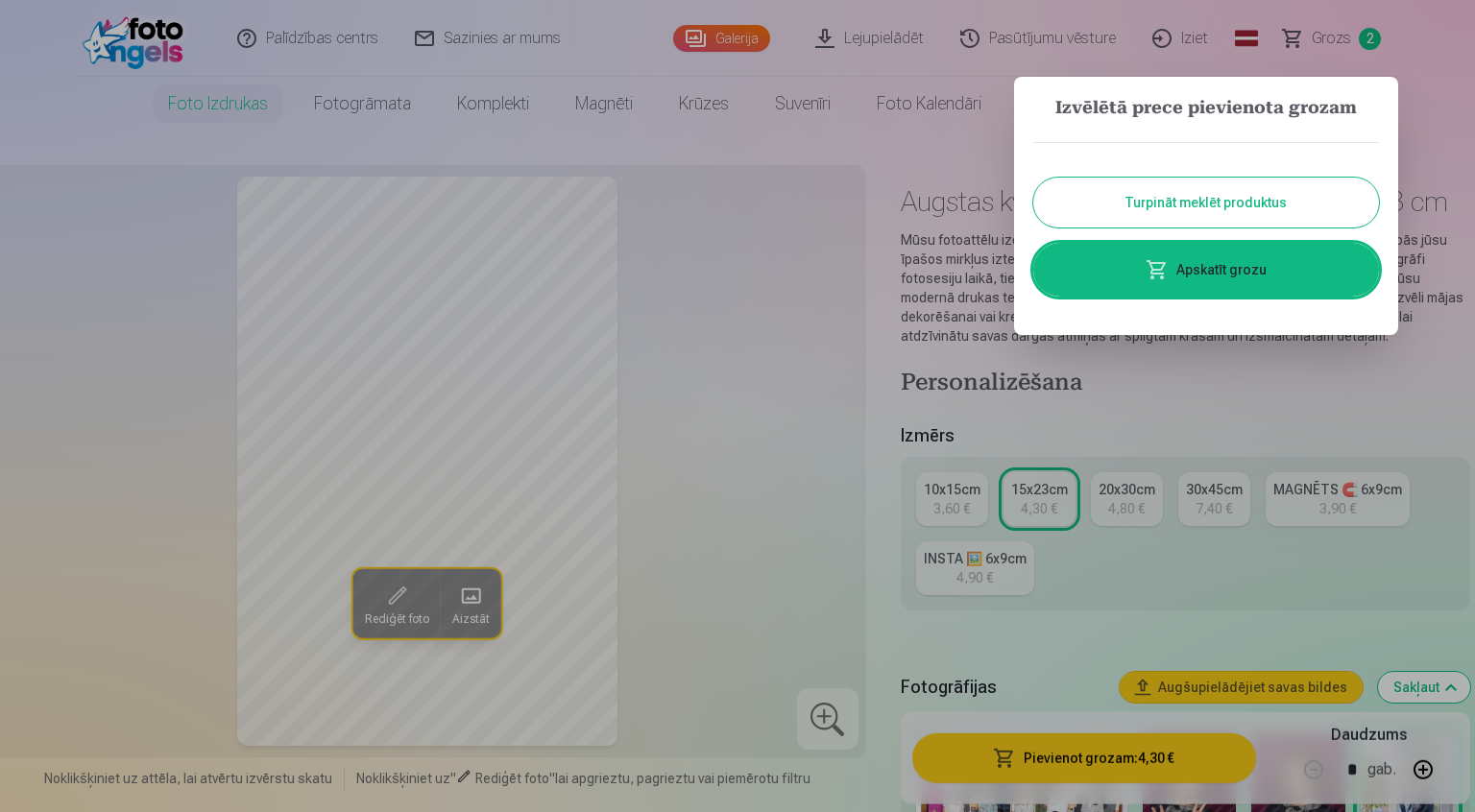
click at [1335, 379] on div at bounding box center [738, 406] width 1475 height 812
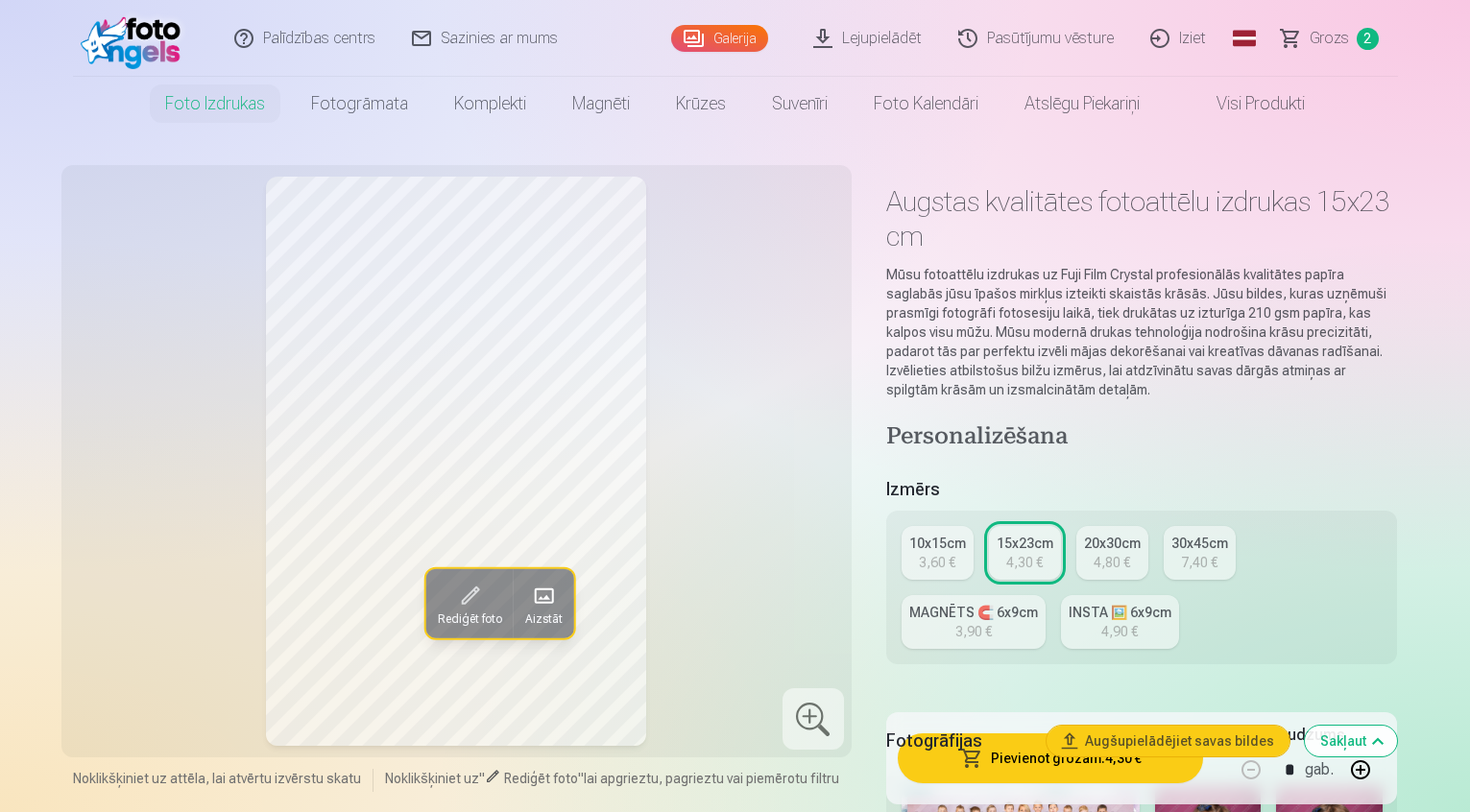
click at [1312, 41] on span "Grozs" at bounding box center [1329, 39] width 40 height 23
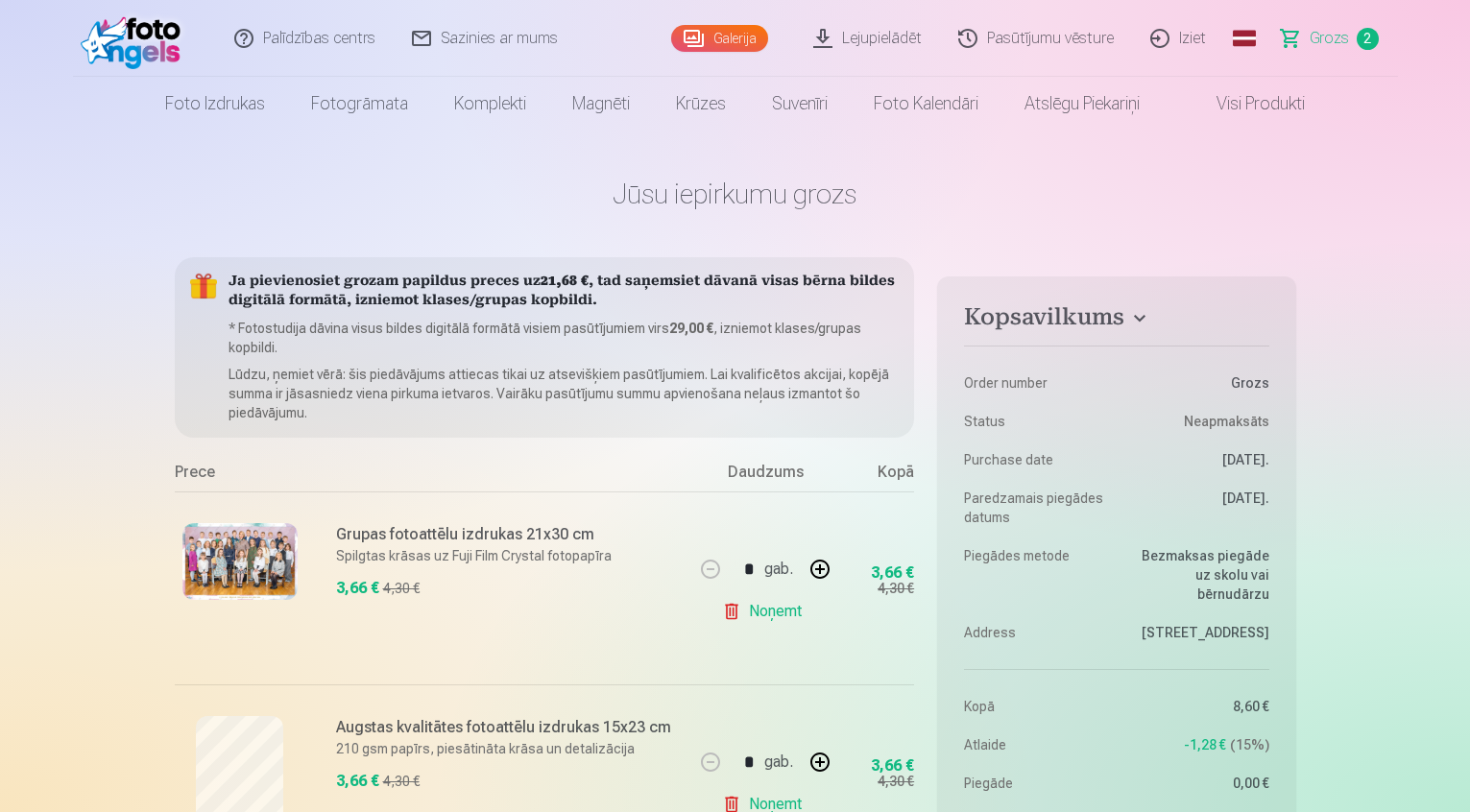
click at [733, 604] on link "Noņemt" at bounding box center [766, 612] width 87 height 39
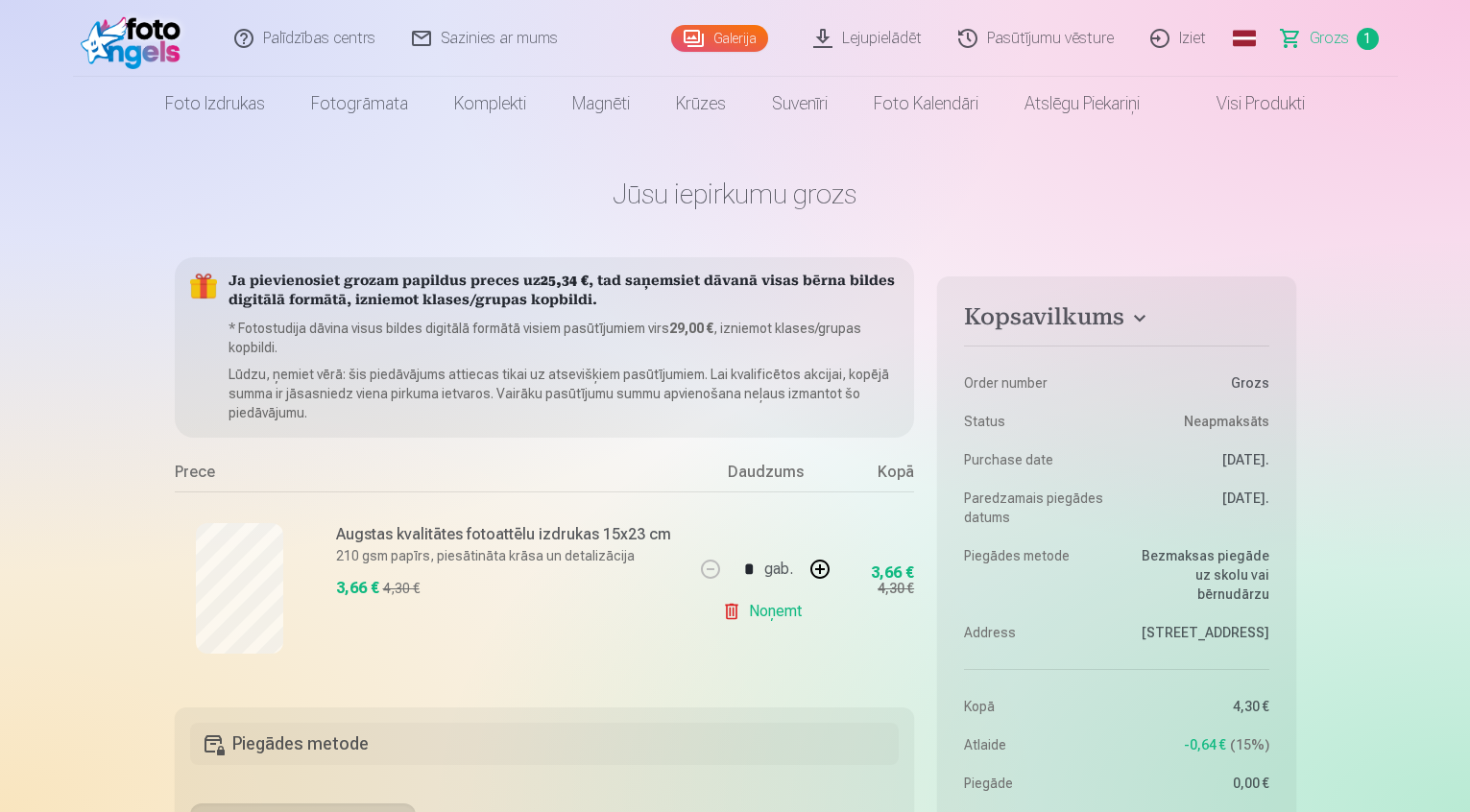
click at [1244, 99] on link "Visi produkti" at bounding box center [1246, 103] width 165 height 53
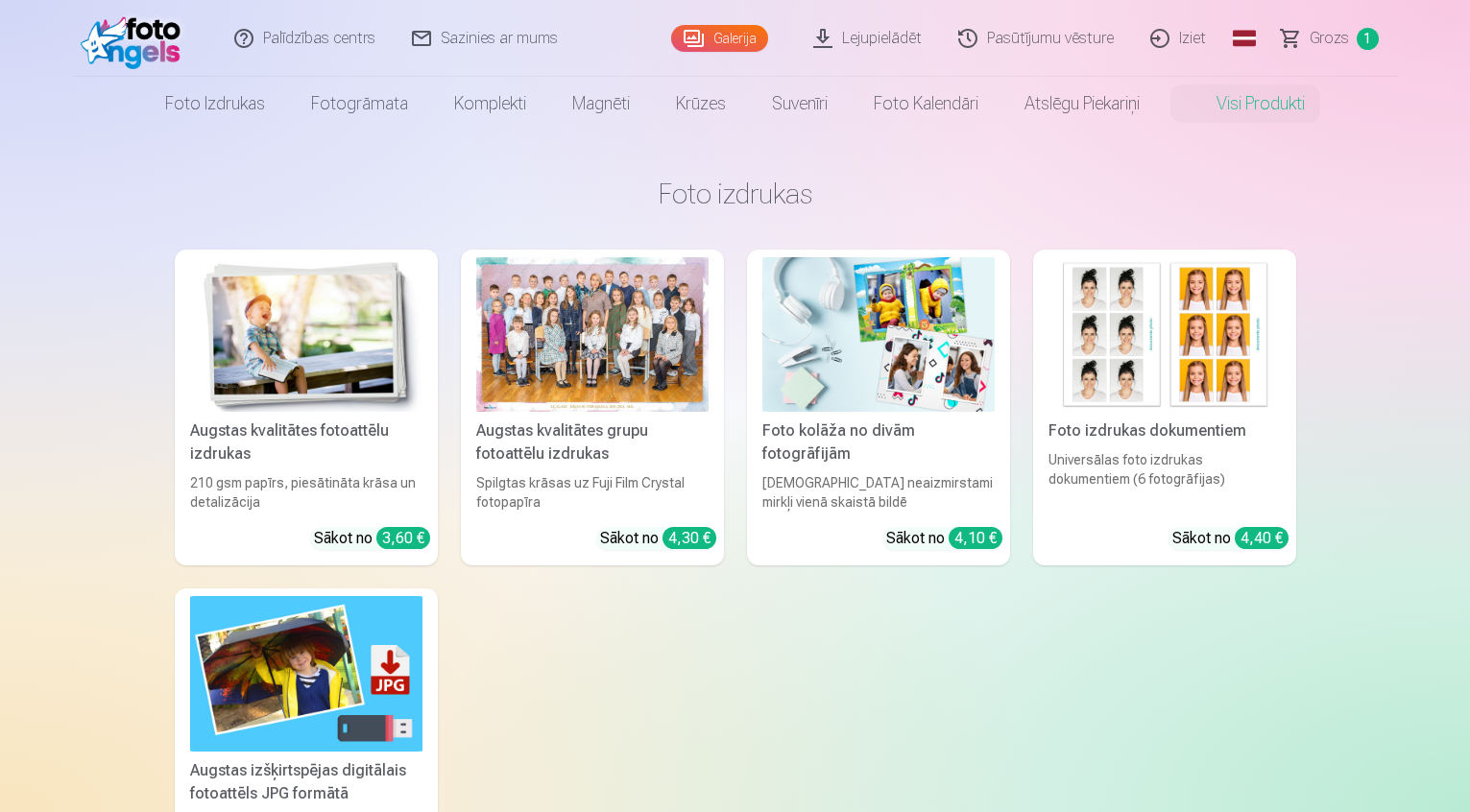
click at [580, 377] on div at bounding box center [592, 334] width 232 height 154
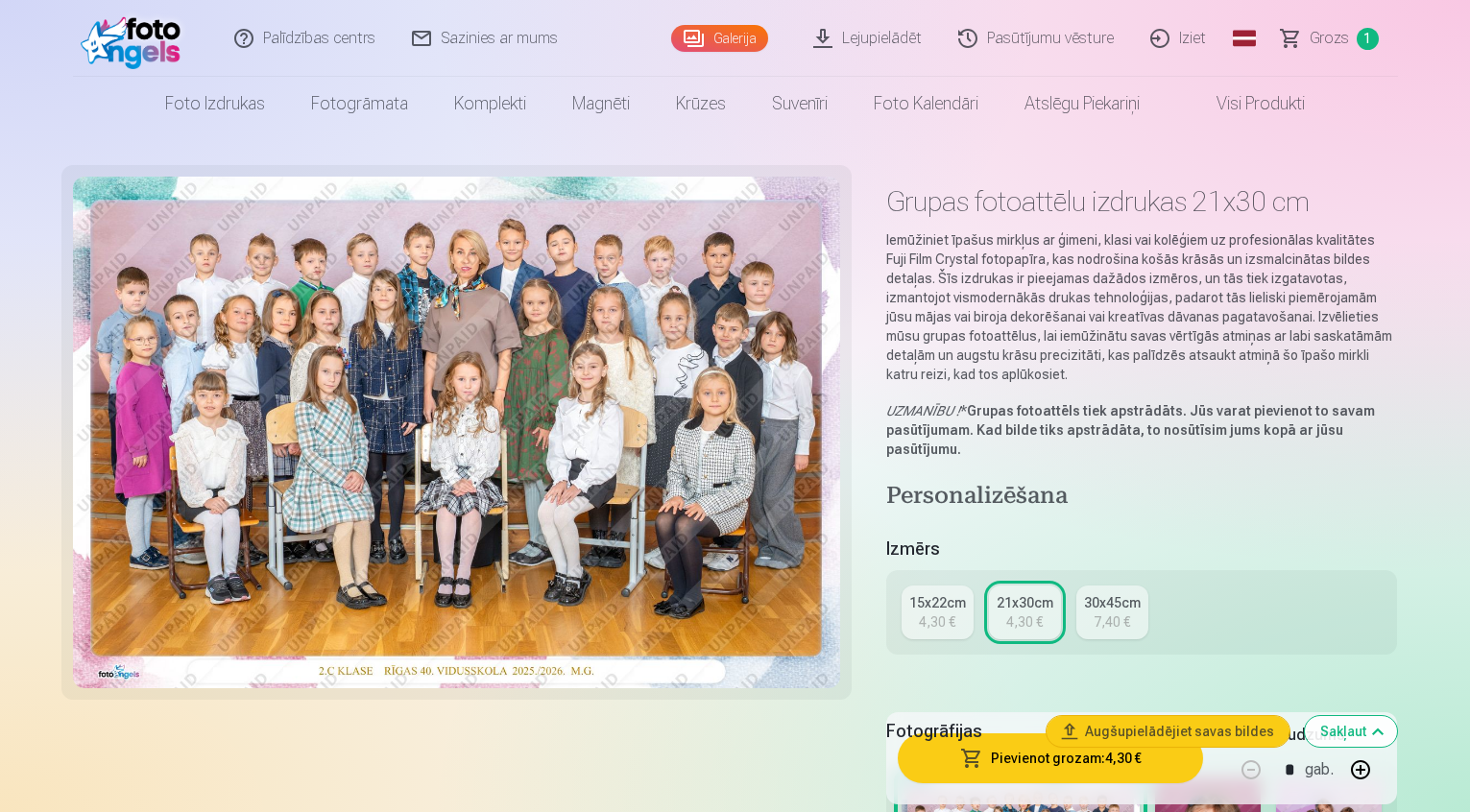
click at [1023, 593] on div "21x30cm" at bounding box center [1025, 603] width 56 height 19
click at [1161, 765] on button "Pievienot grozam : 4,30 €" at bounding box center [1050, 758] width 306 height 50
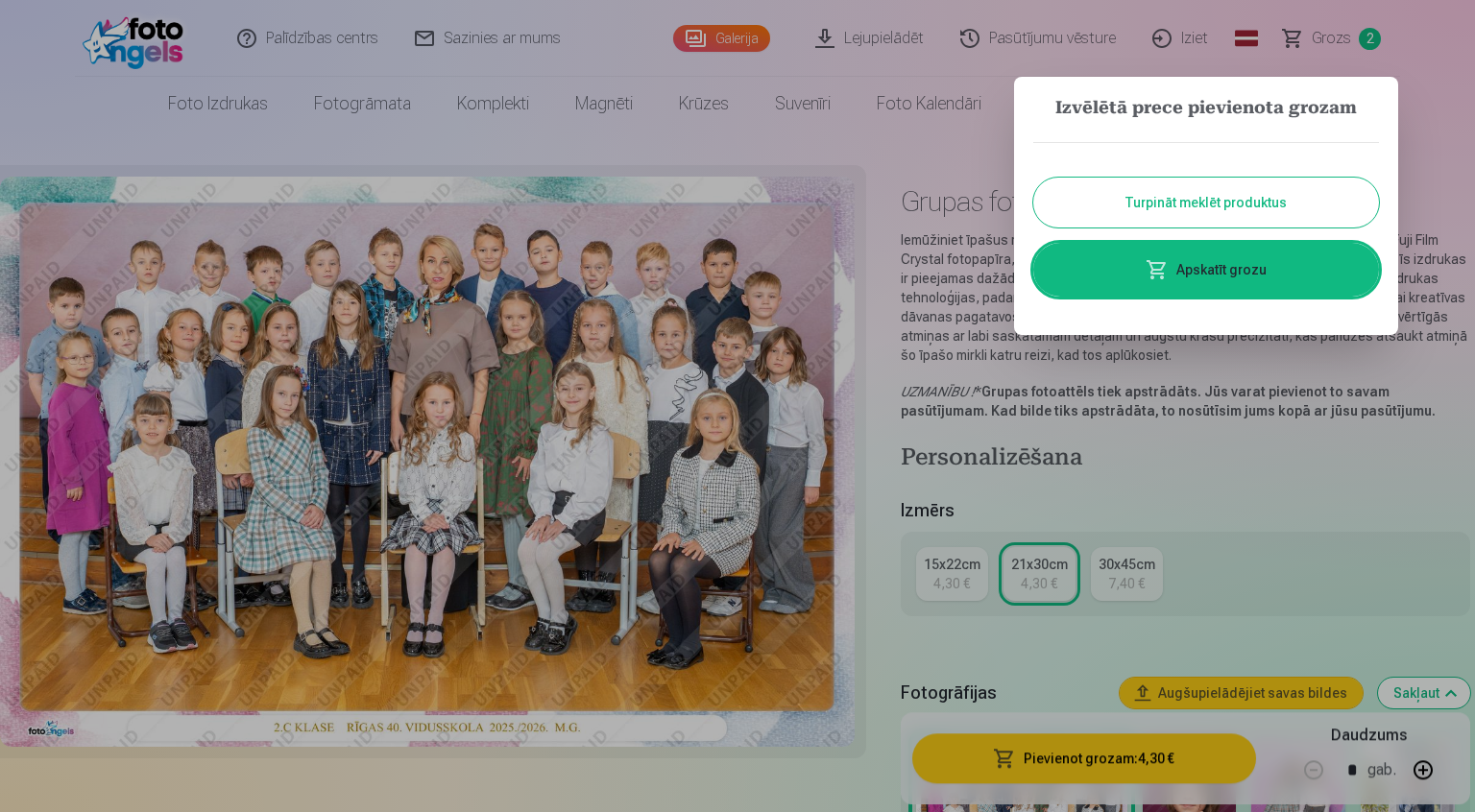
click at [1290, 485] on div at bounding box center [738, 406] width 1475 height 812
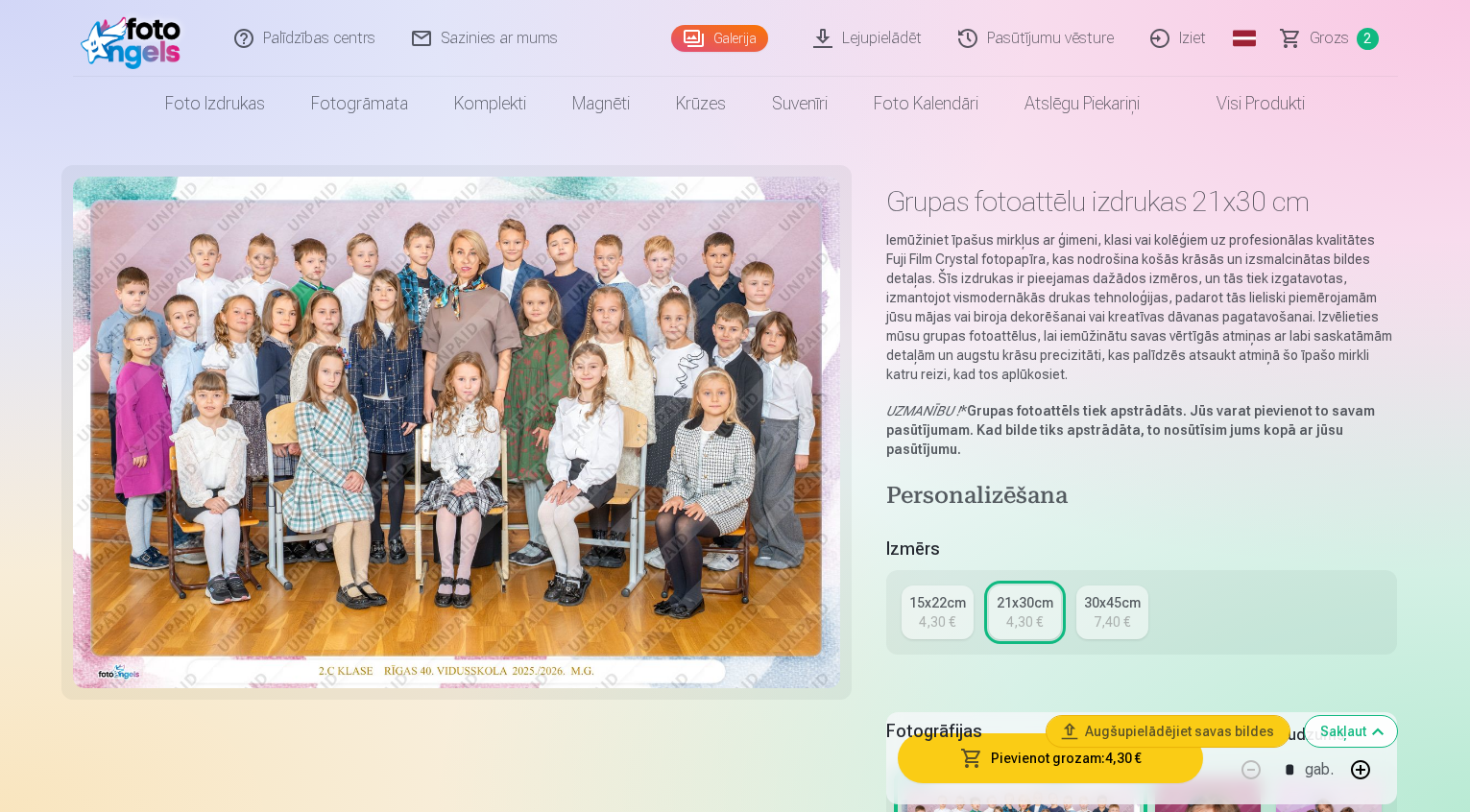
click at [1248, 114] on link "Visi produkti" at bounding box center [1246, 103] width 165 height 53
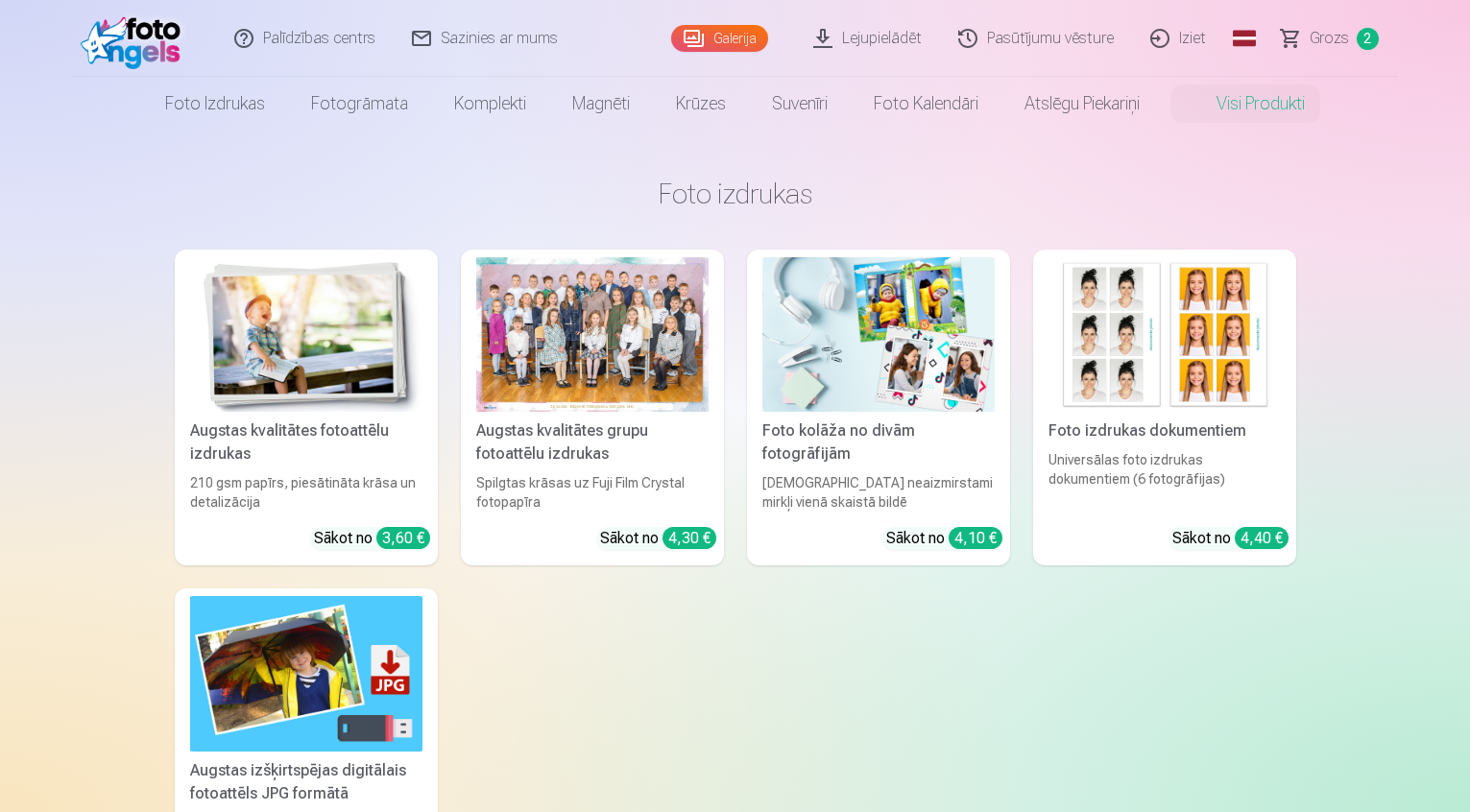
click at [1157, 355] on img at bounding box center [1164, 334] width 232 height 154
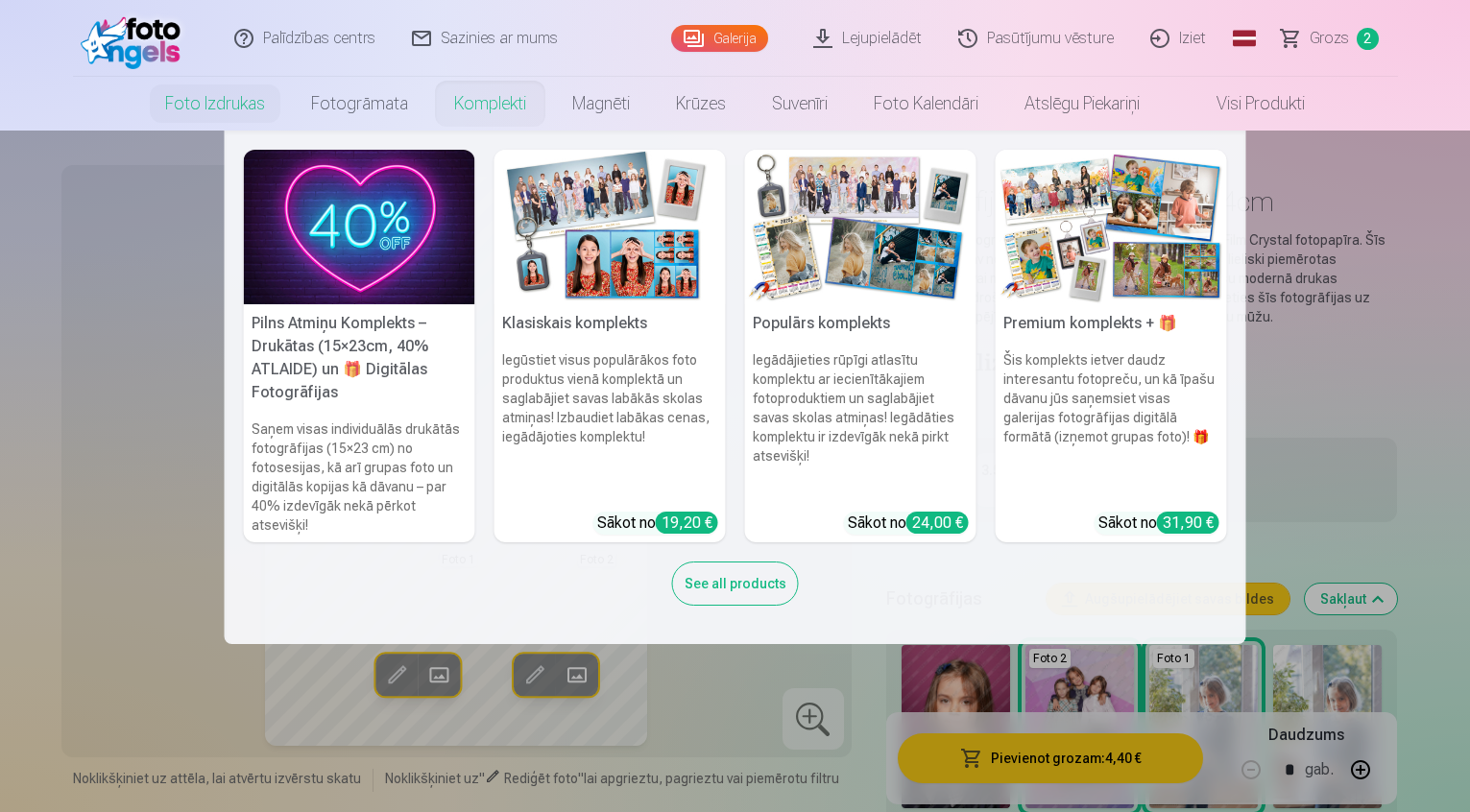
click at [491, 91] on link "Komplekti" at bounding box center [491, 103] width 119 height 53
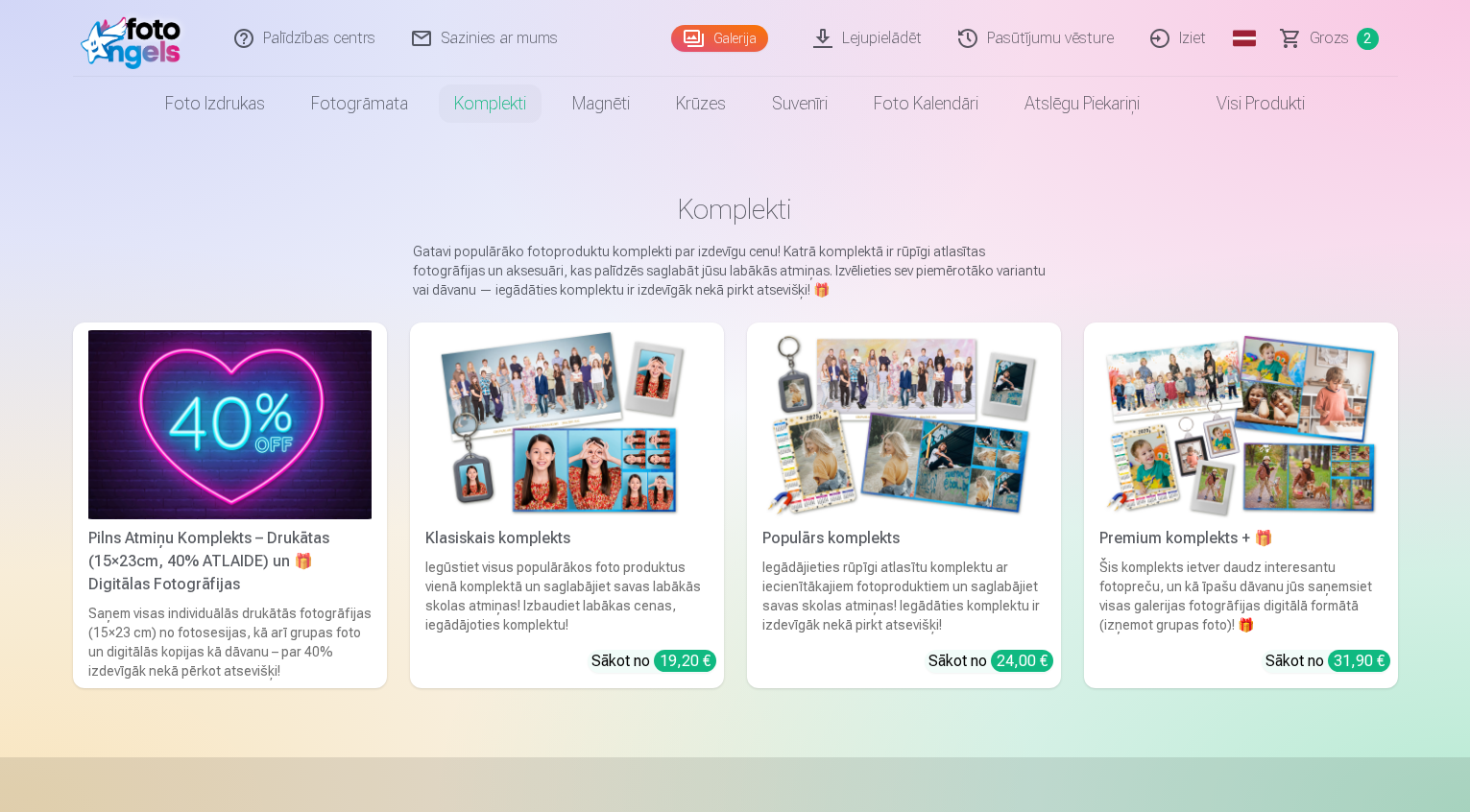
click at [632, 407] on img at bounding box center [567, 424] width 284 height 189
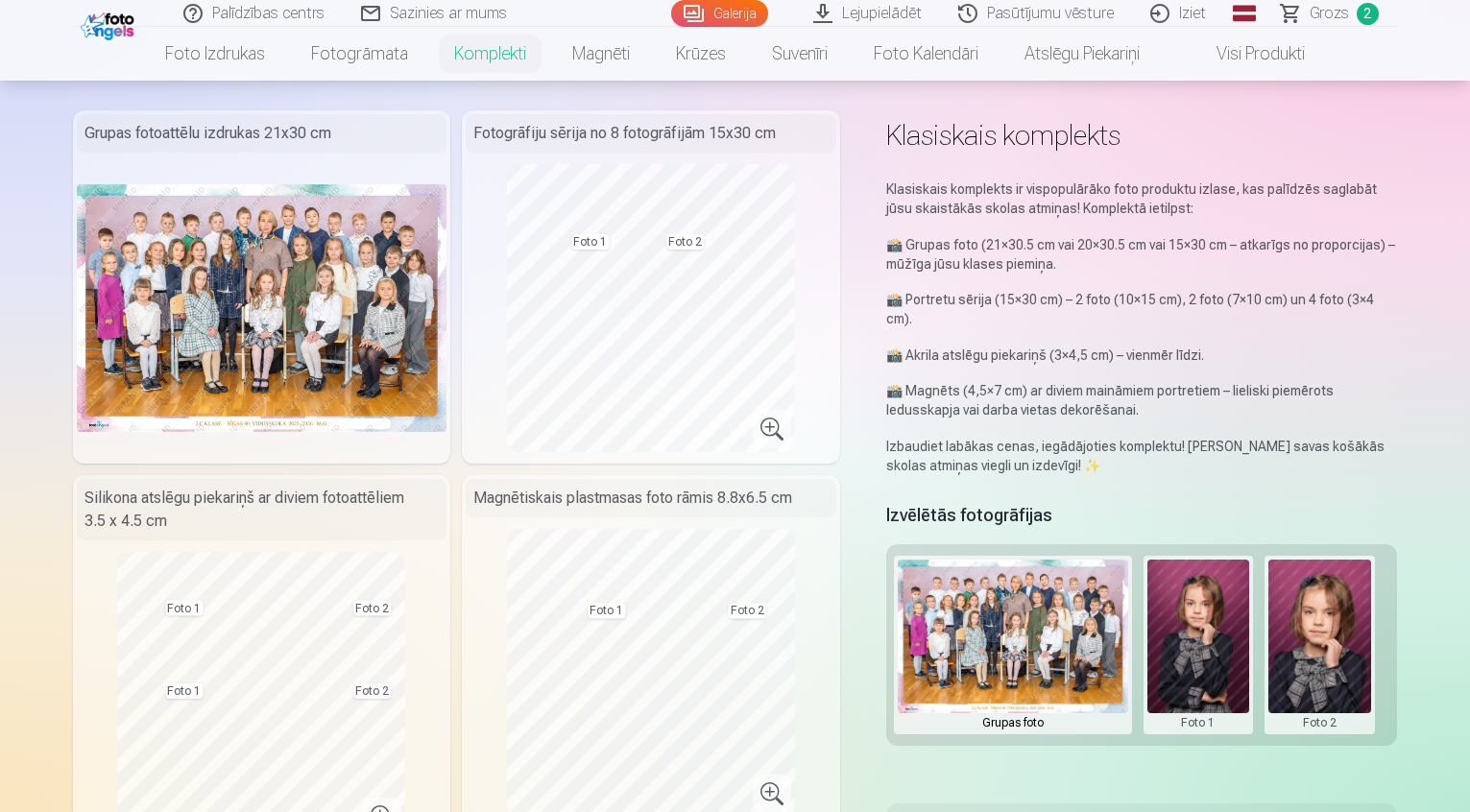
scroll to position [96, 0]
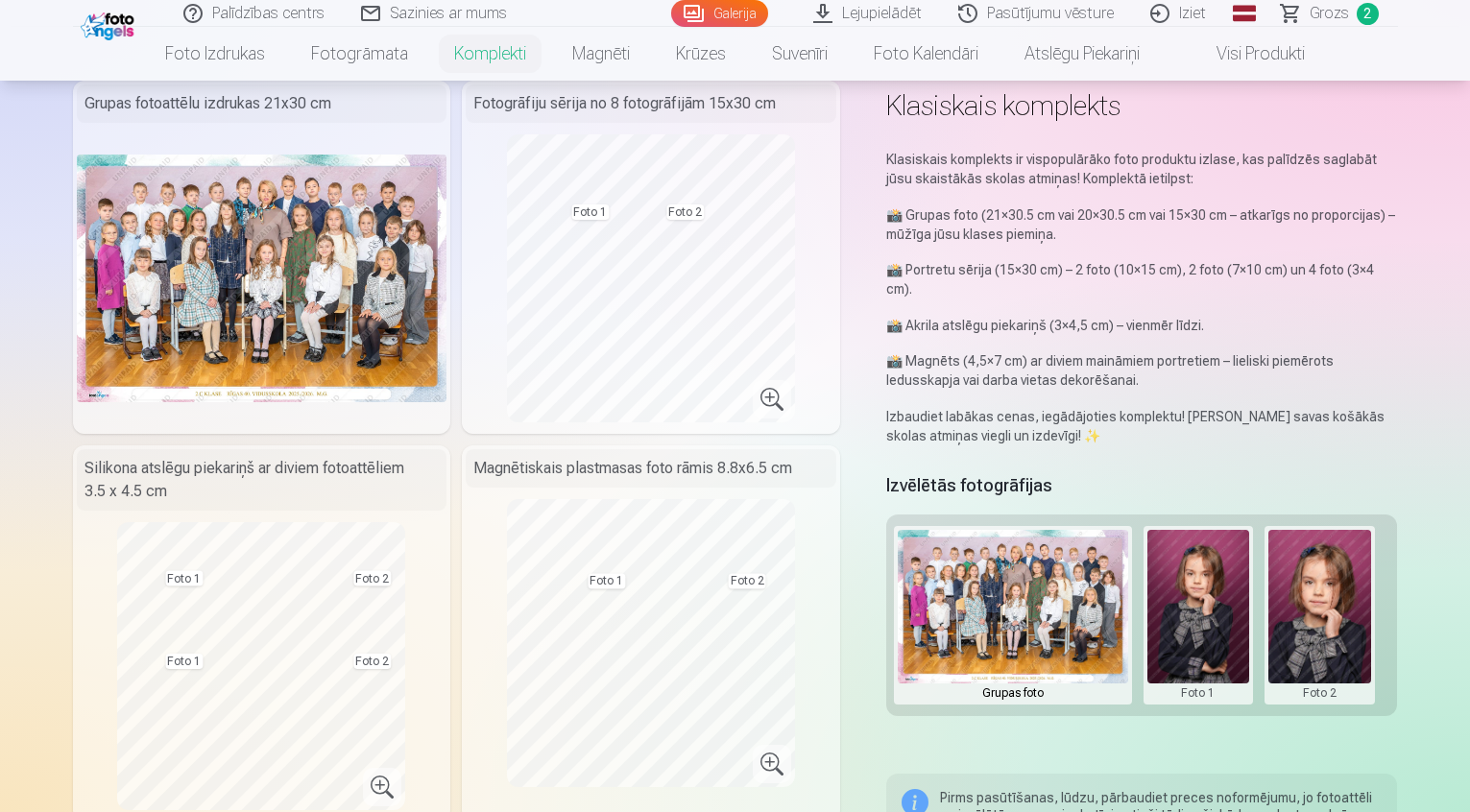
click at [1201, 607] on button at bounding box center [1199, 615] width 103 height 171
click at [1196, 605] on button "Nomainiet foto" at bounding box center [1212, 595] width 156 height 53
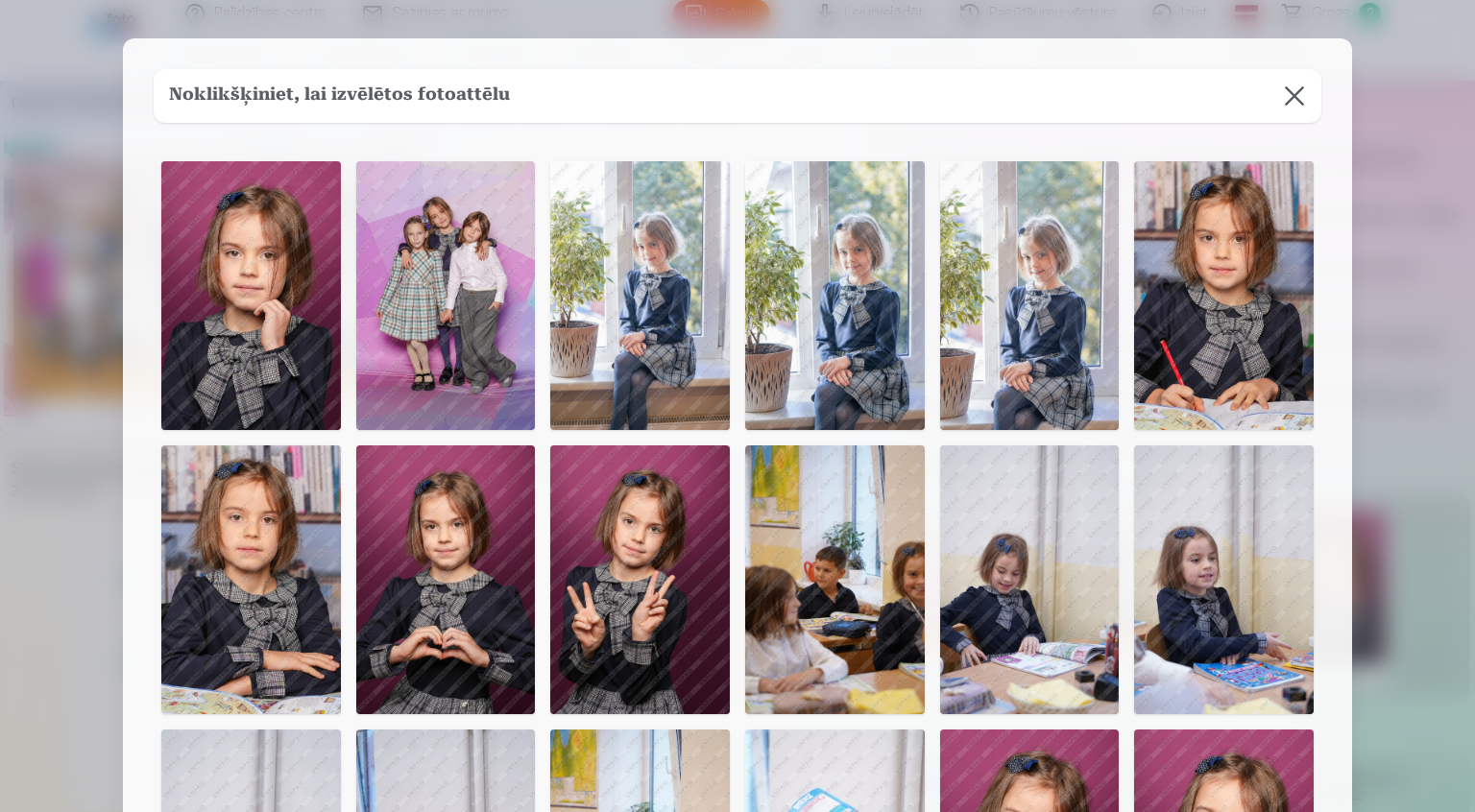
click at [660, 315] on img at bounding box center [639, 295] width 180 height 269
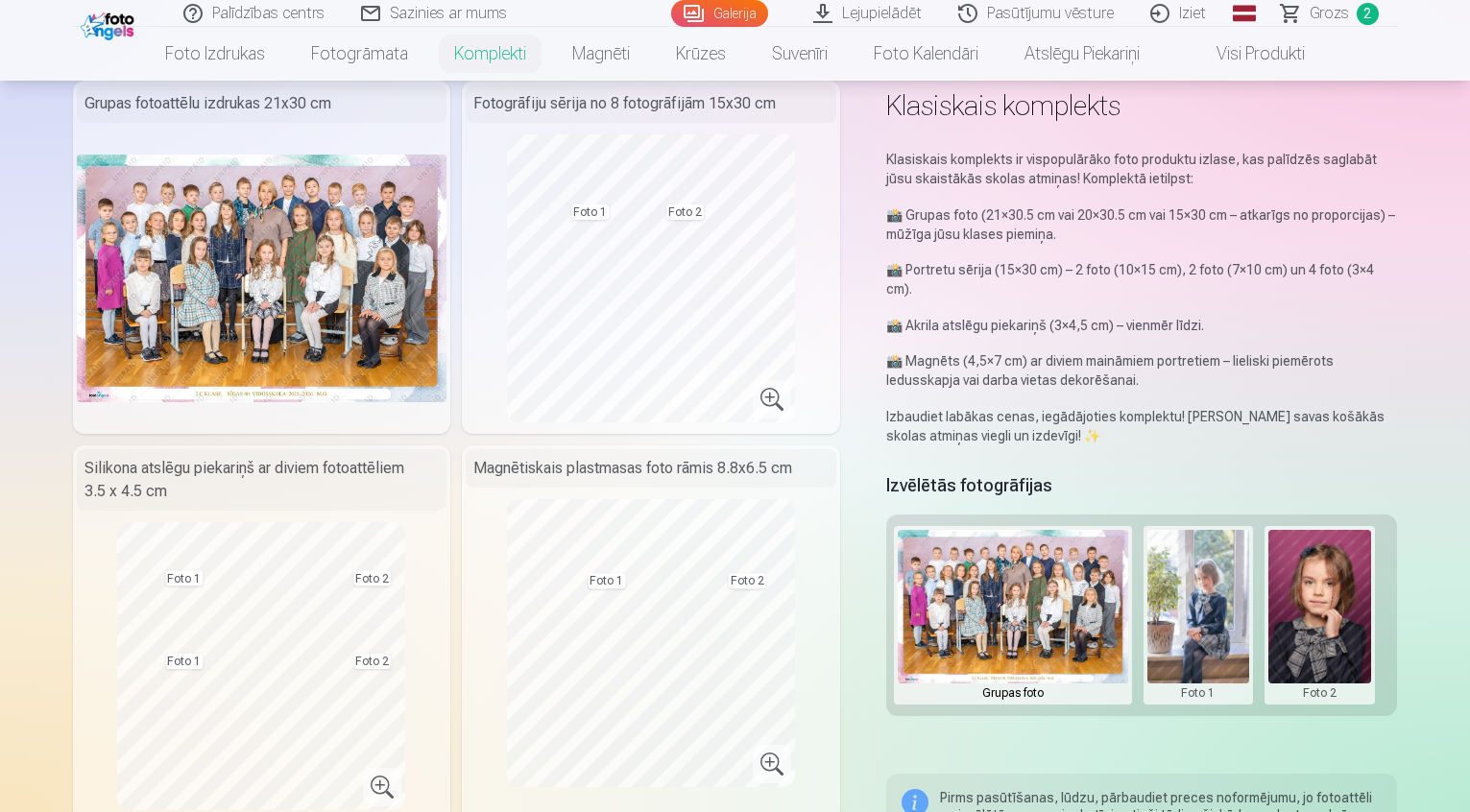
click at [1320, 637] on button at bounding box center [1319, 615] width 103 height 171
click at [1305, 596] on button "Nomainiet foto" at bounding box center [1334, 595] width 156 height 53
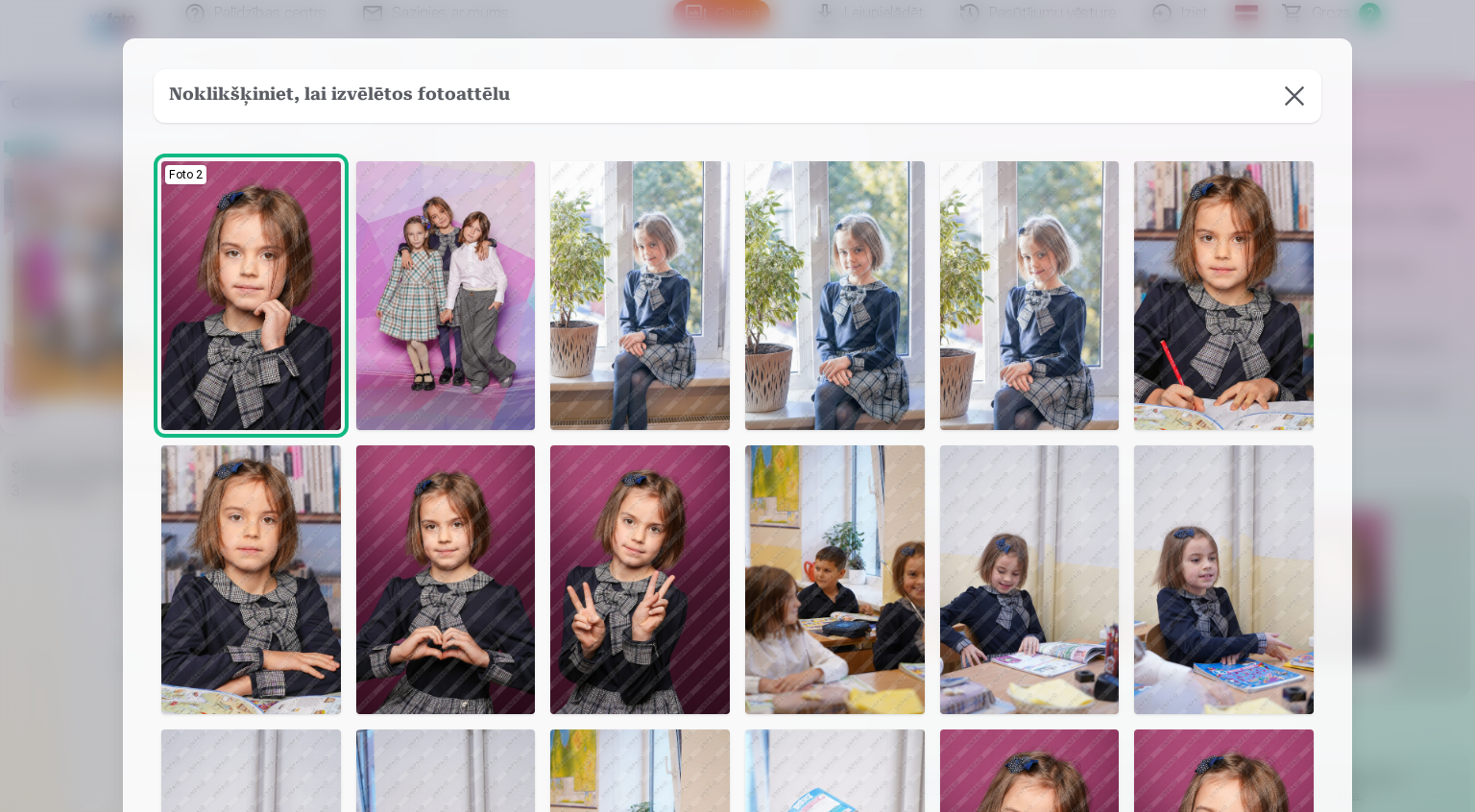
click at [442, 301] on img at bounding box center [446, 295] width 180 height 269
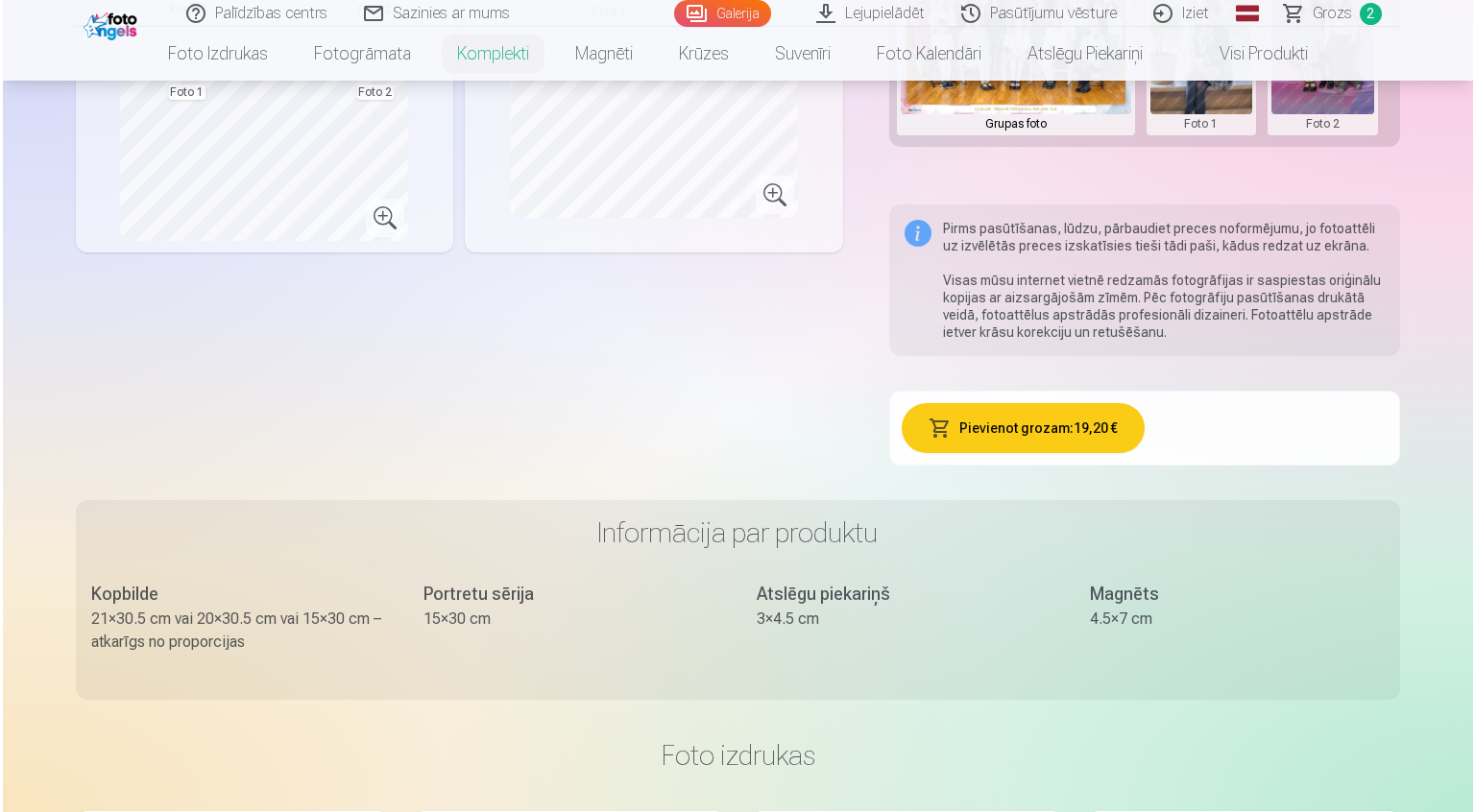
scroll to position [672, 0]
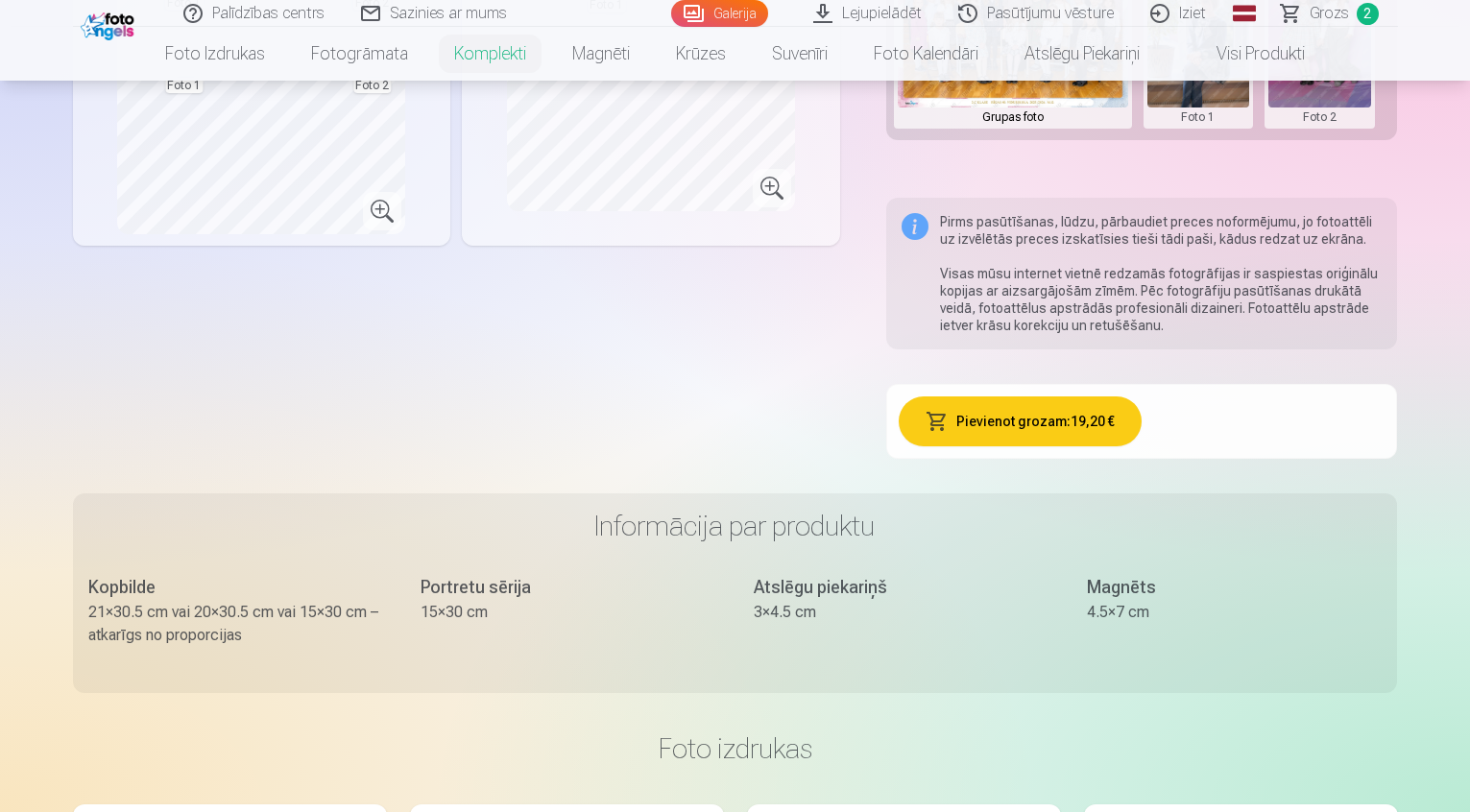
click at [1048, 408] on button "Pievienot grozam : 19,20 €" at bounding box center [1020, 421] width 243 height 50
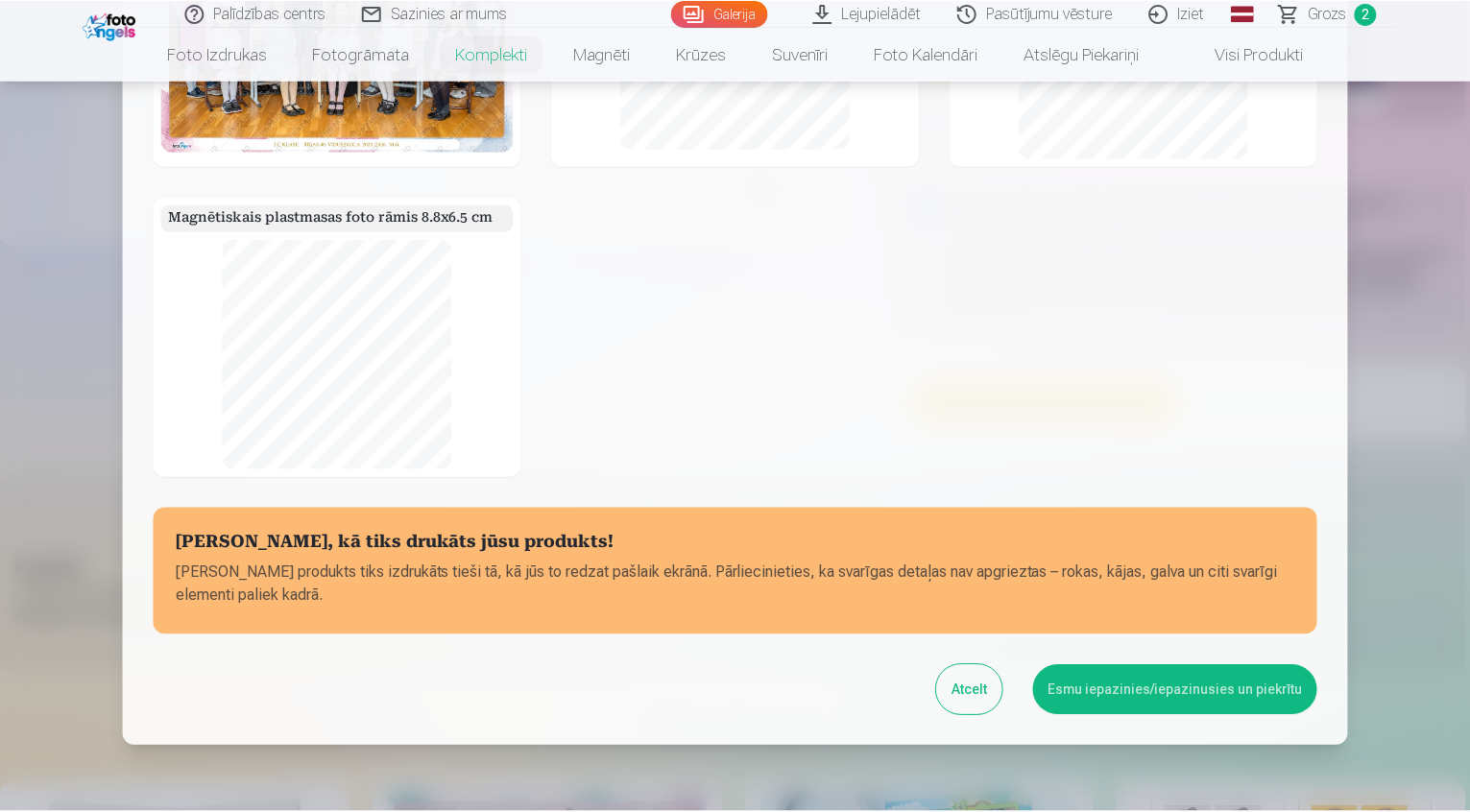
scroll to position [289, 0]
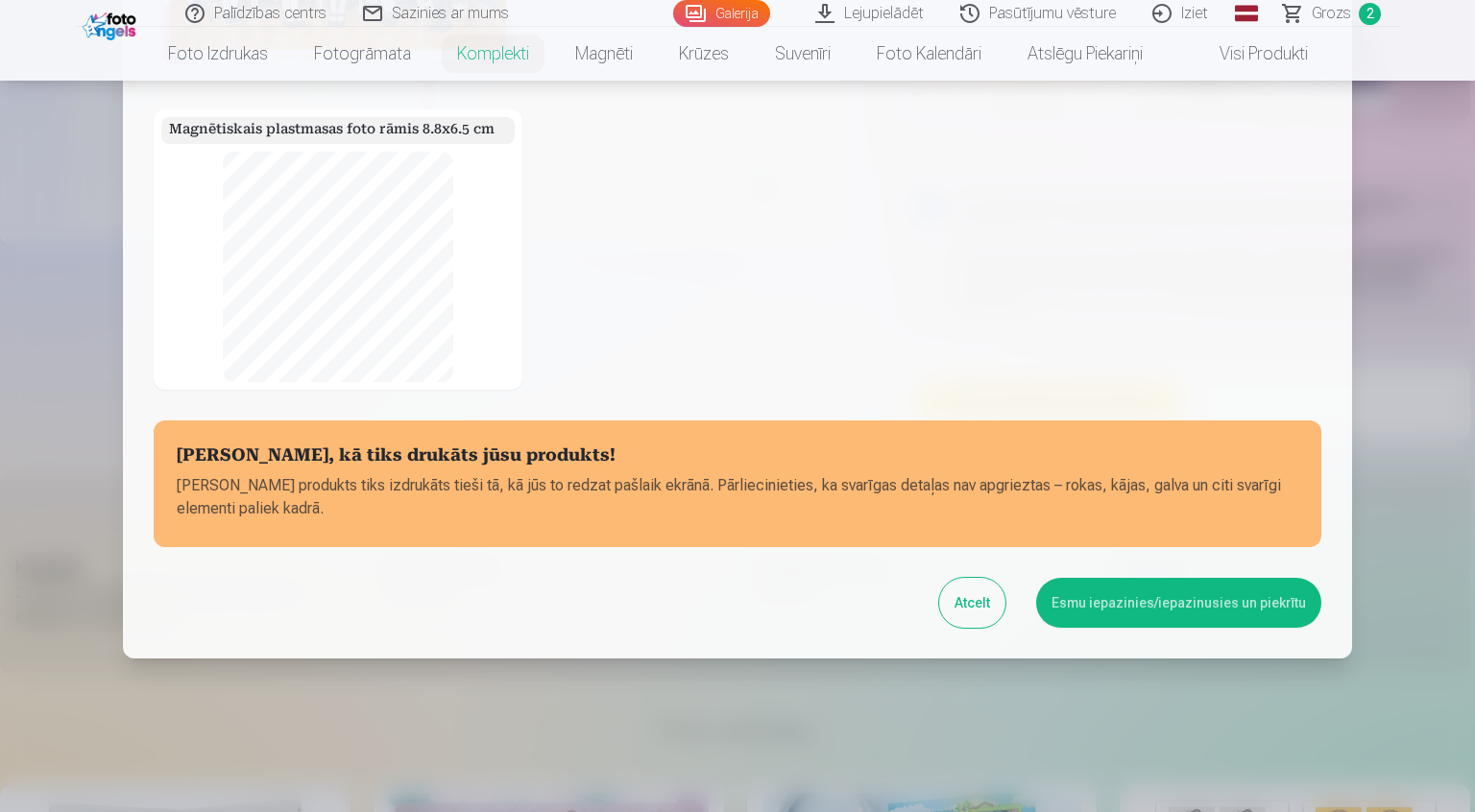
click at [1115, 602] on button "Esmu iepazinies/iepazinusies un piekrītu" at bounding box center [1178, 602] width 285 height 50
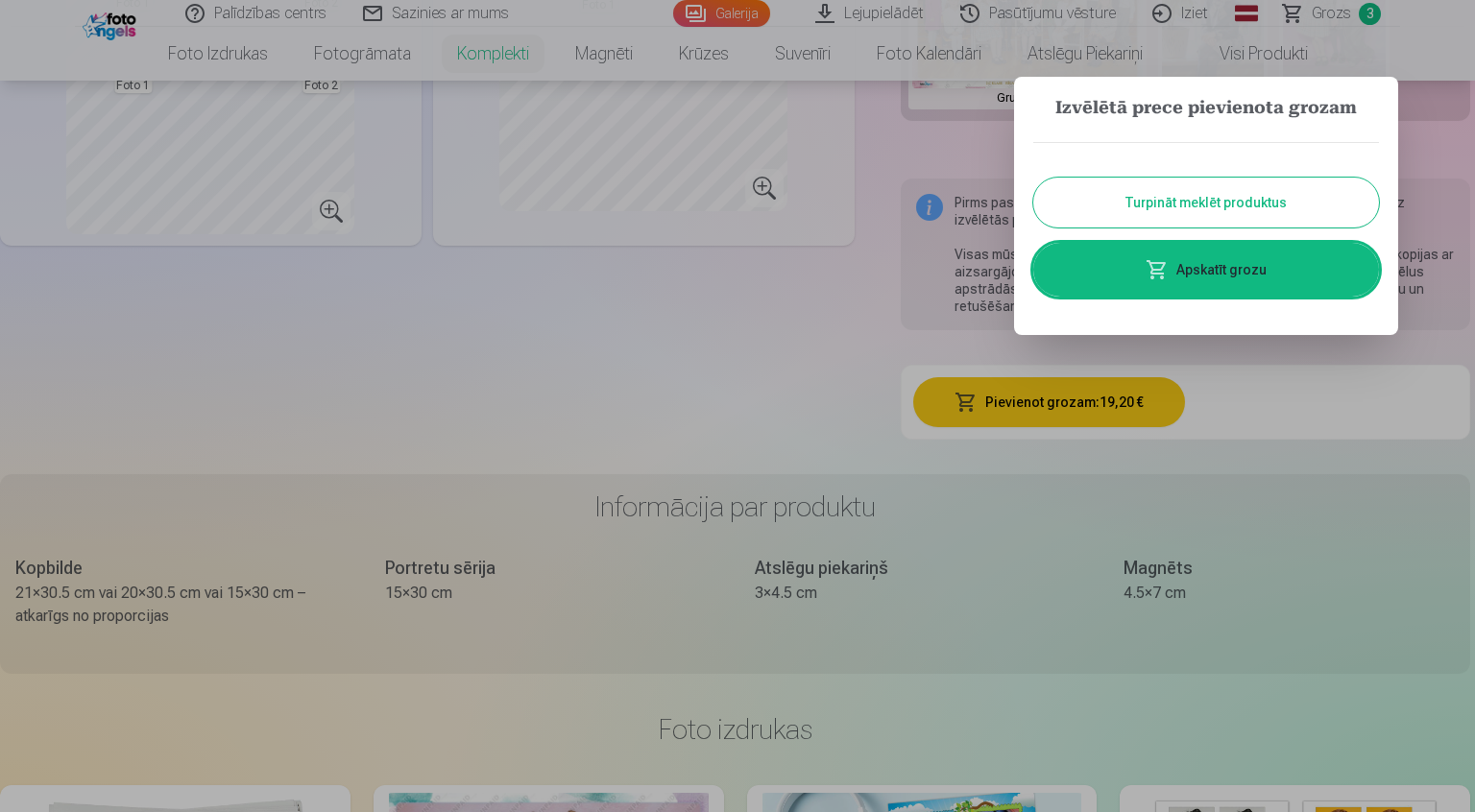
click at [756, 267] on div at bounding box center [738, 406] width 1475 height 812
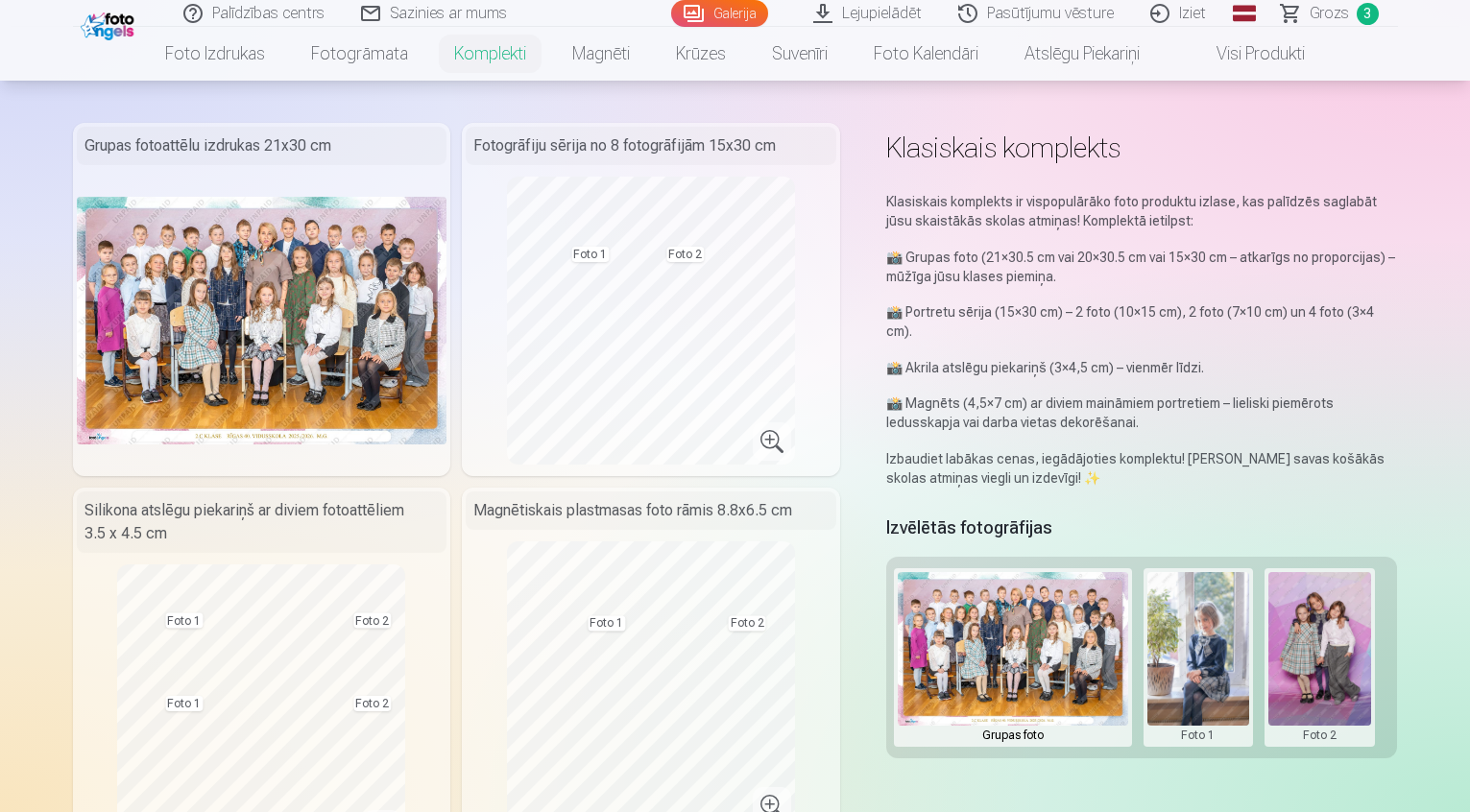
scroll to position [0, 0]
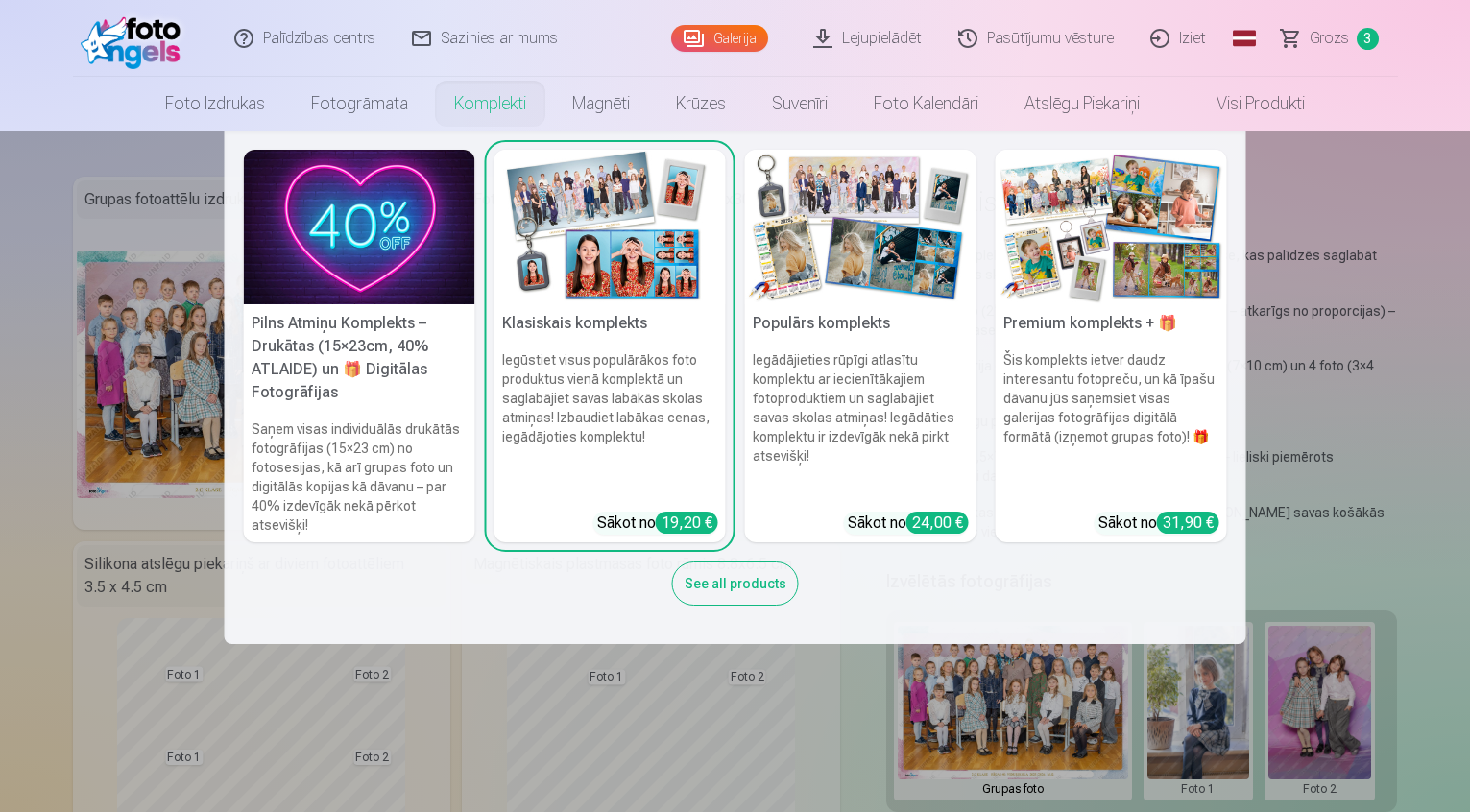
click at [439, 96] on link "Komplekti" at bounding box center [491, 103] width 119 height 53
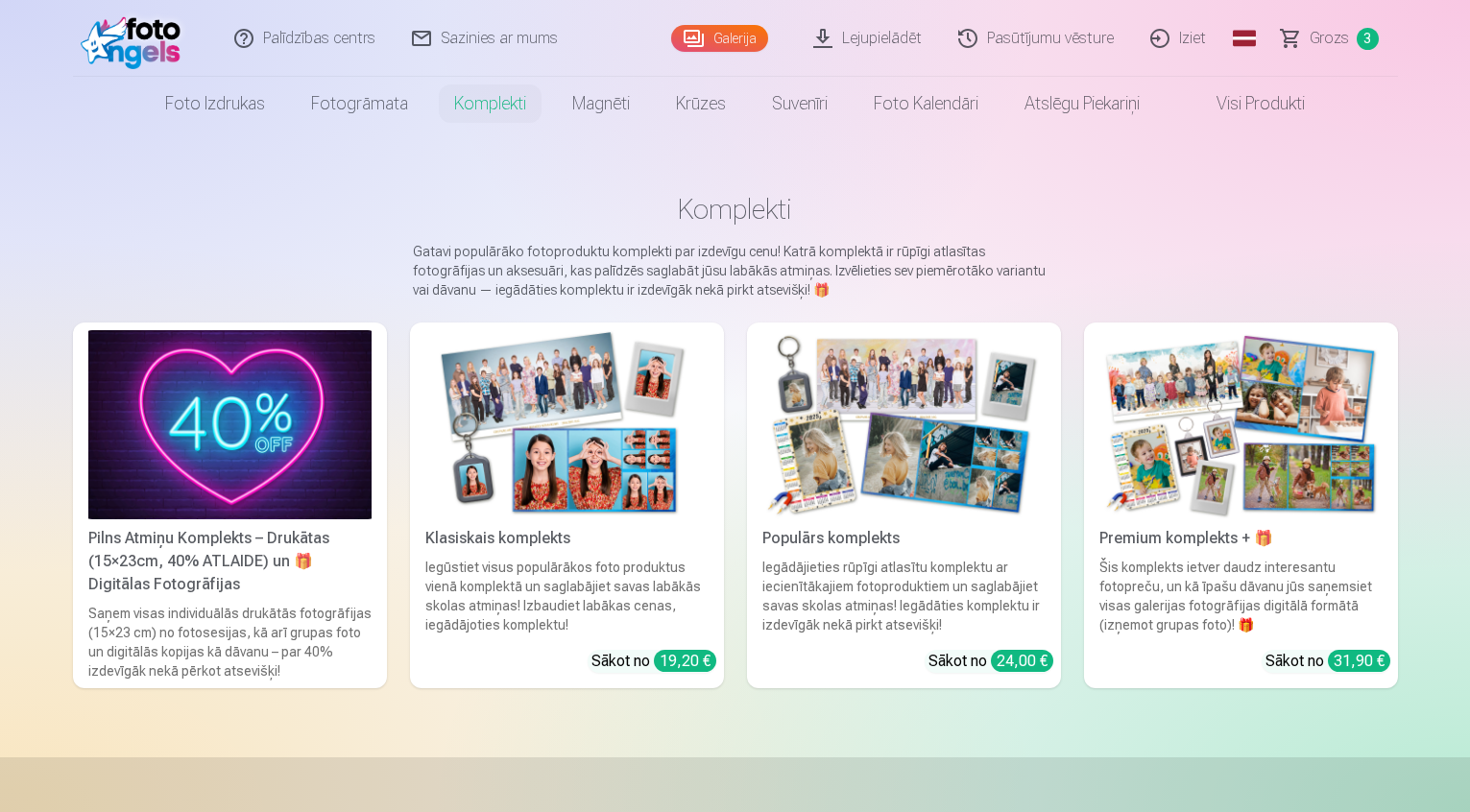
click at [914, 481] on img at bounding box center [905, 424] width 284 height 189
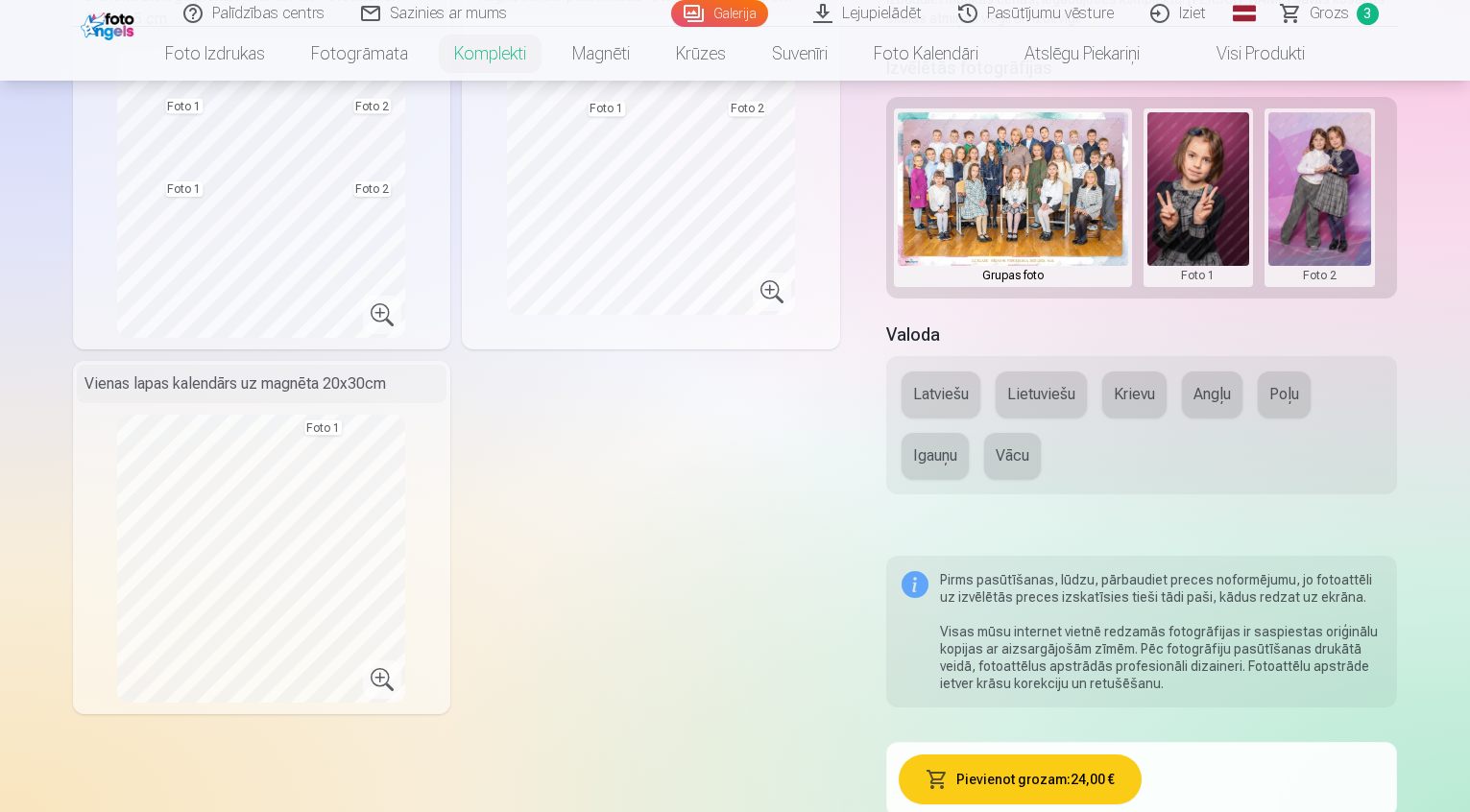
scroll to position [384, 0]
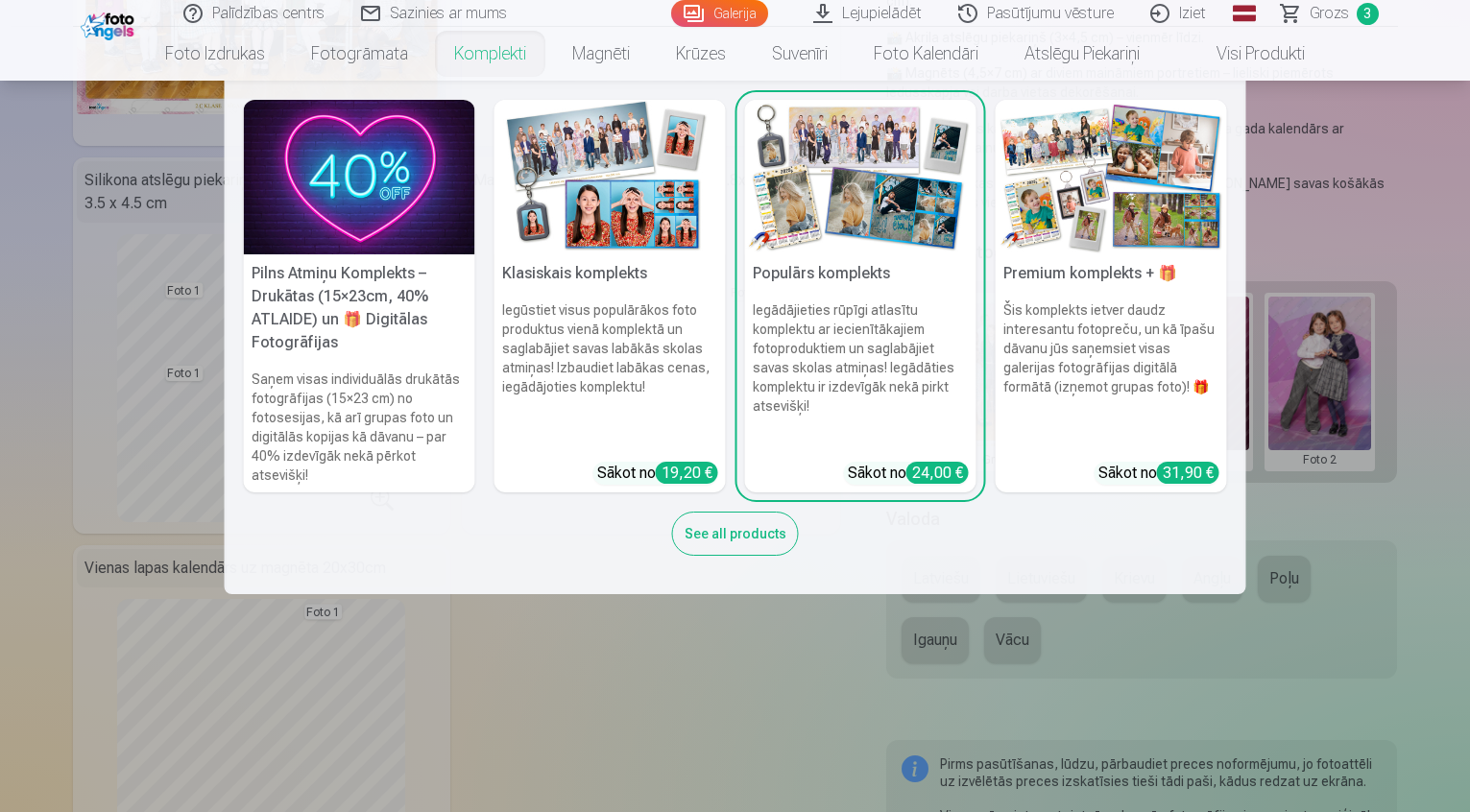
click at [517, 46] on link "Komplekti" at bounding box center [491, 53] width 119 height 53
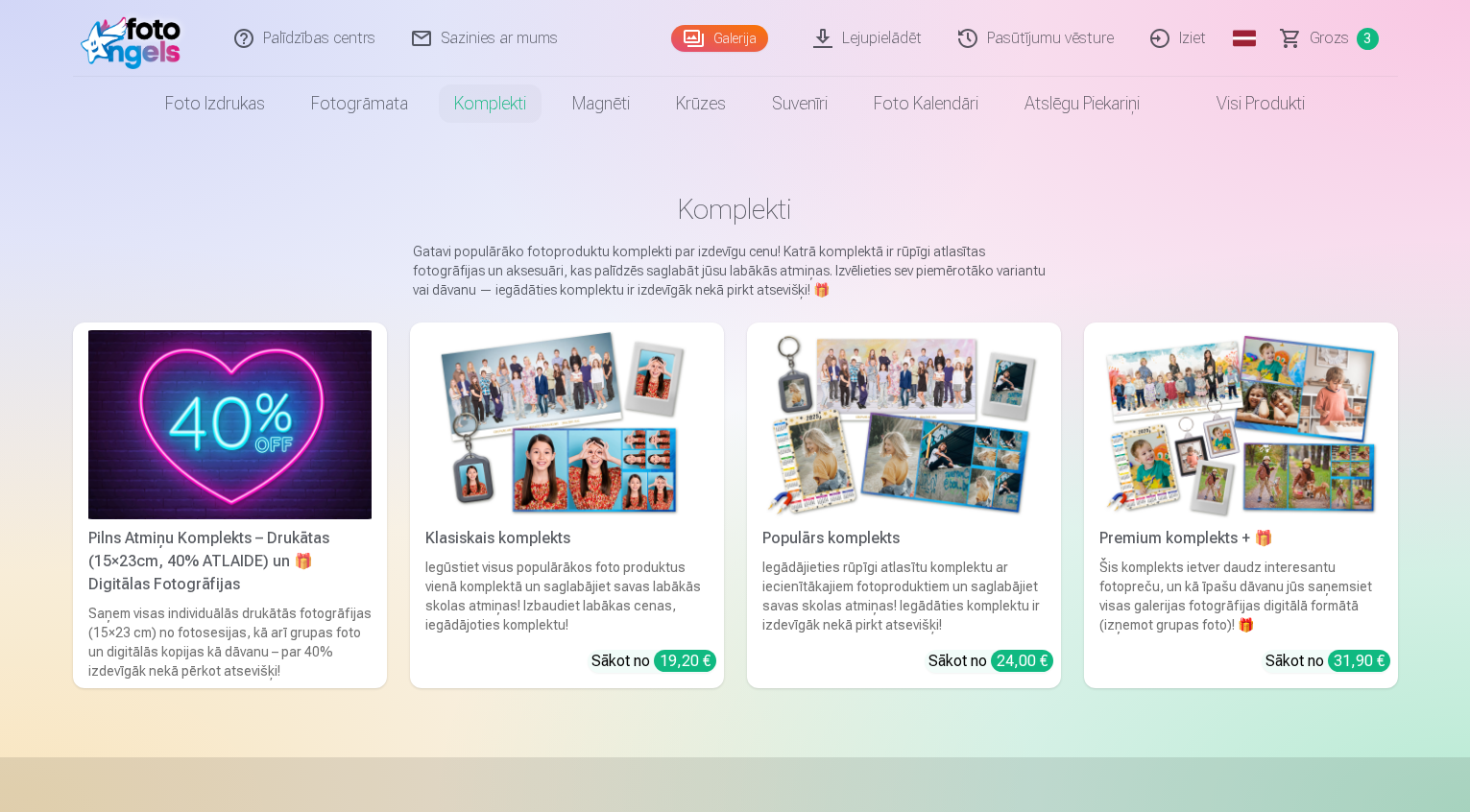
click at [1339, 520] on img at bounding box center [1241, 424] width 284 height 189
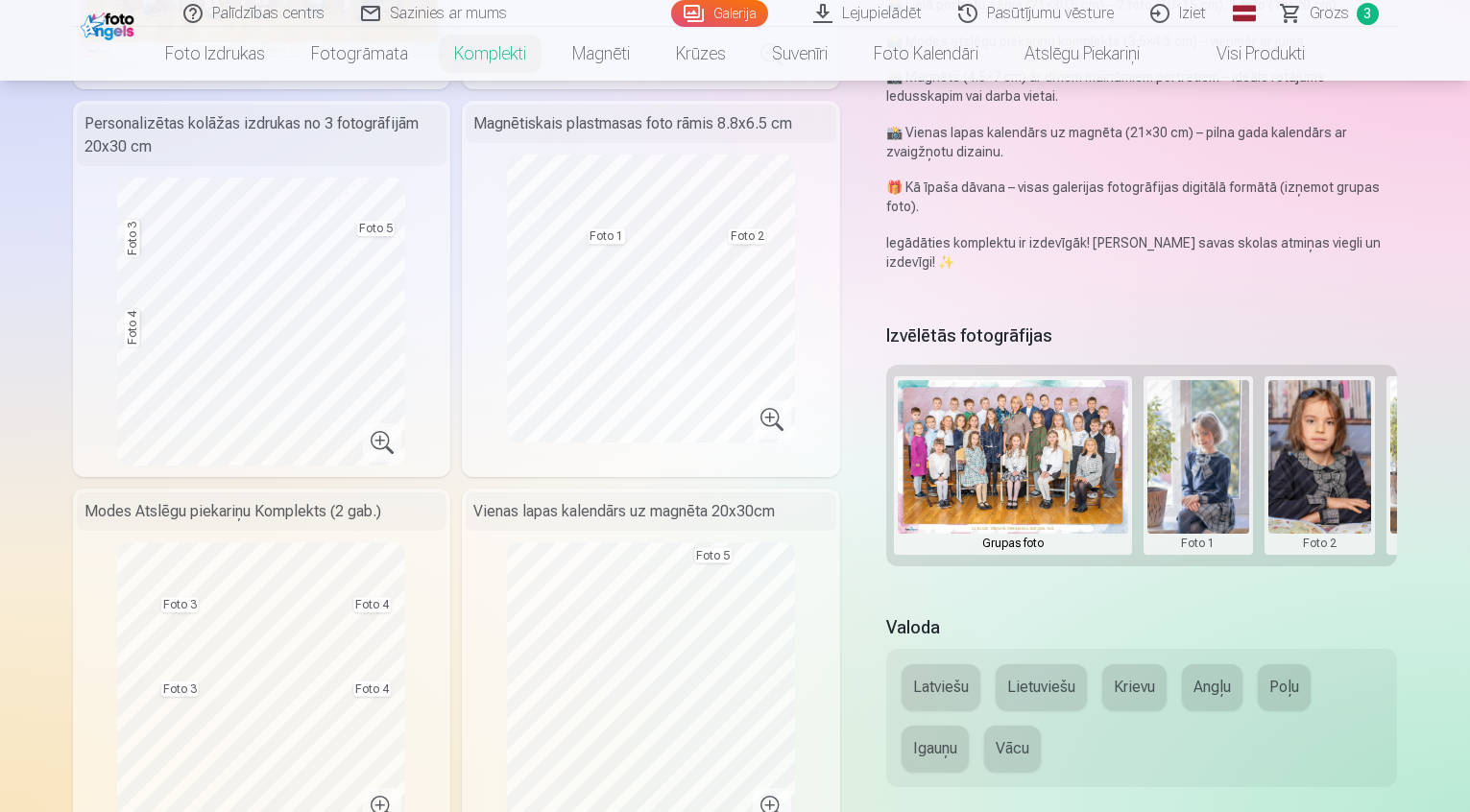
scroll to position [480, 0]
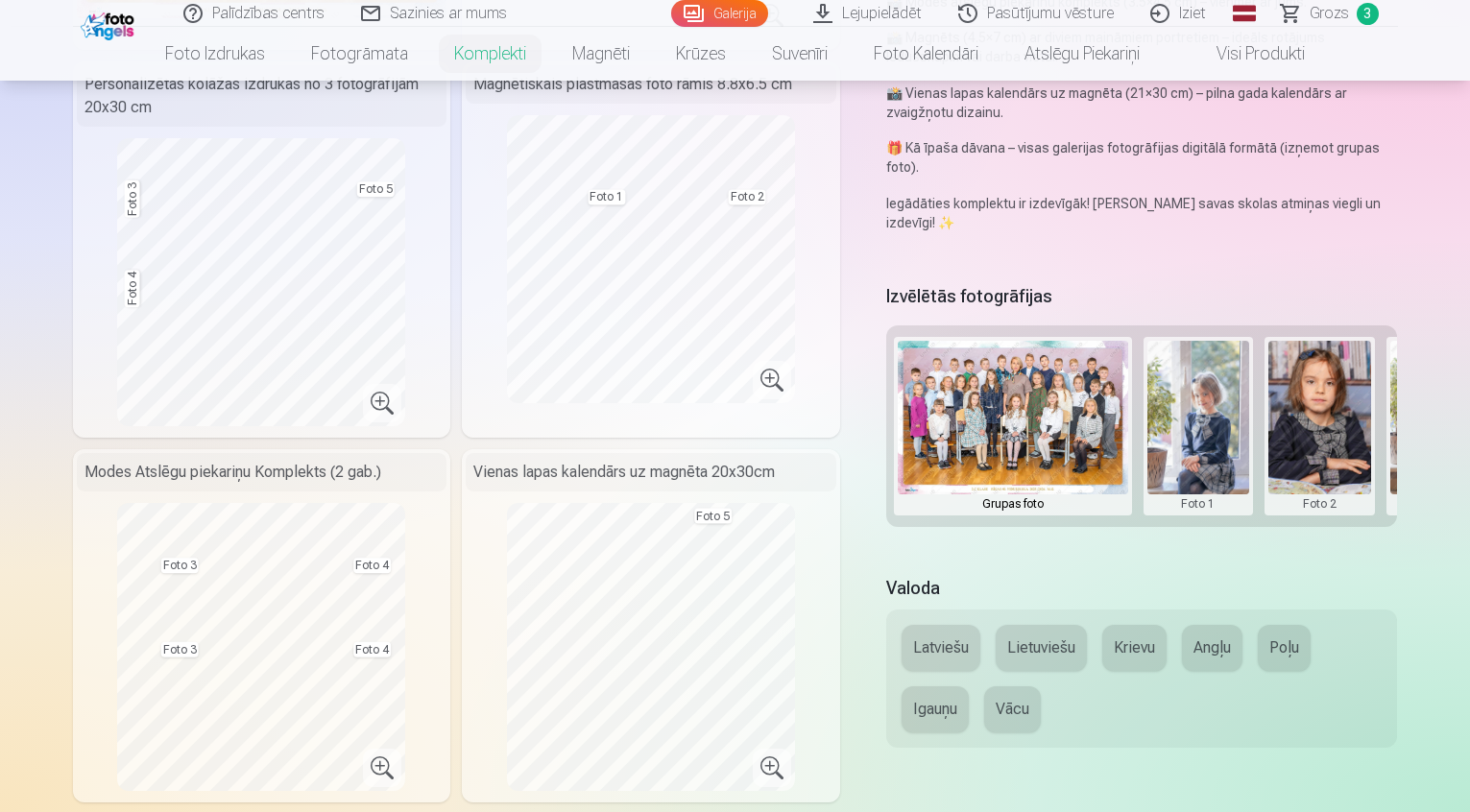
click at [1162, 625] on button "Krievu" at bounding box center [1134, 647] width 64 height 46
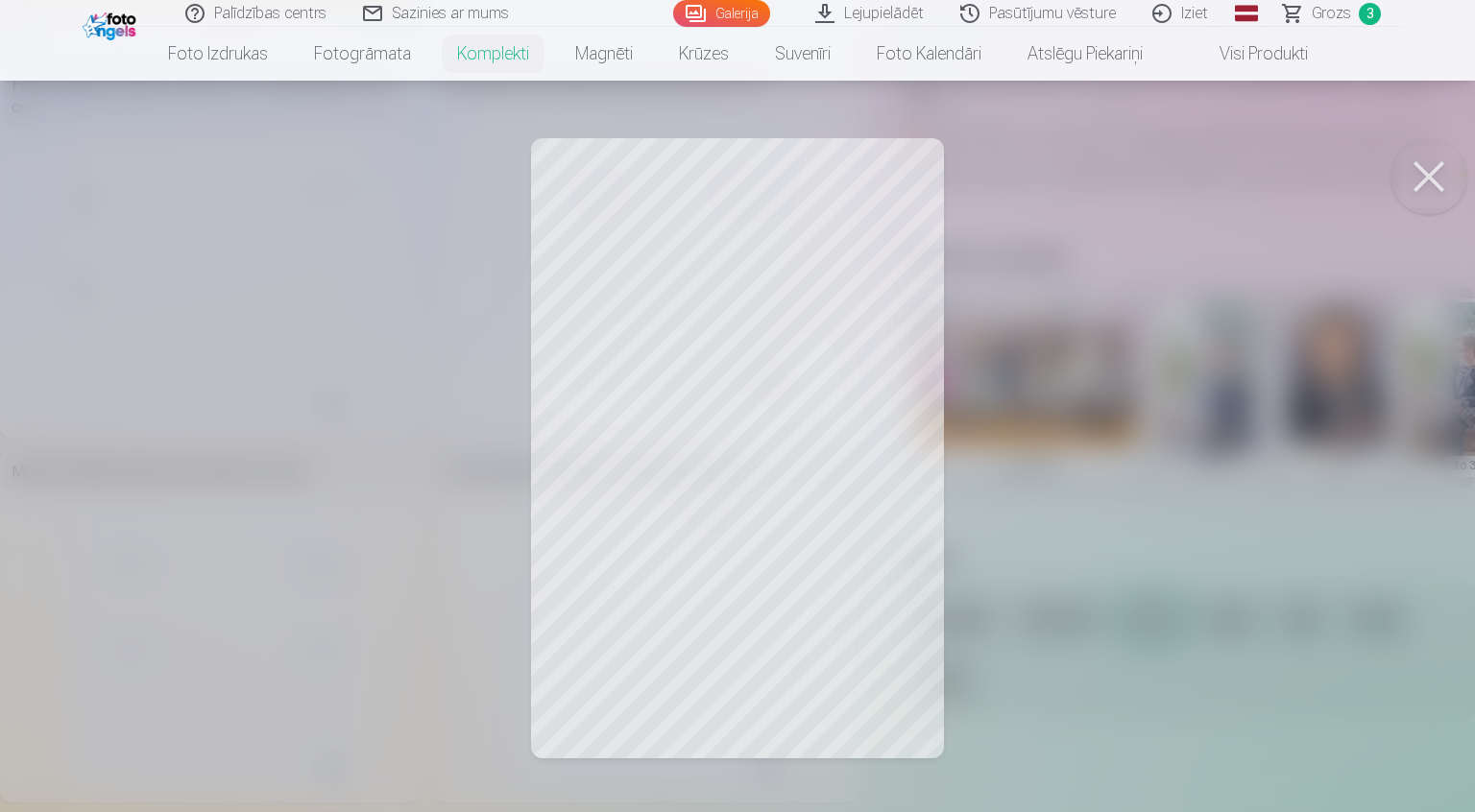
click at [1240, 608] on div at bounding box center [738, 406] width 1475 height 812
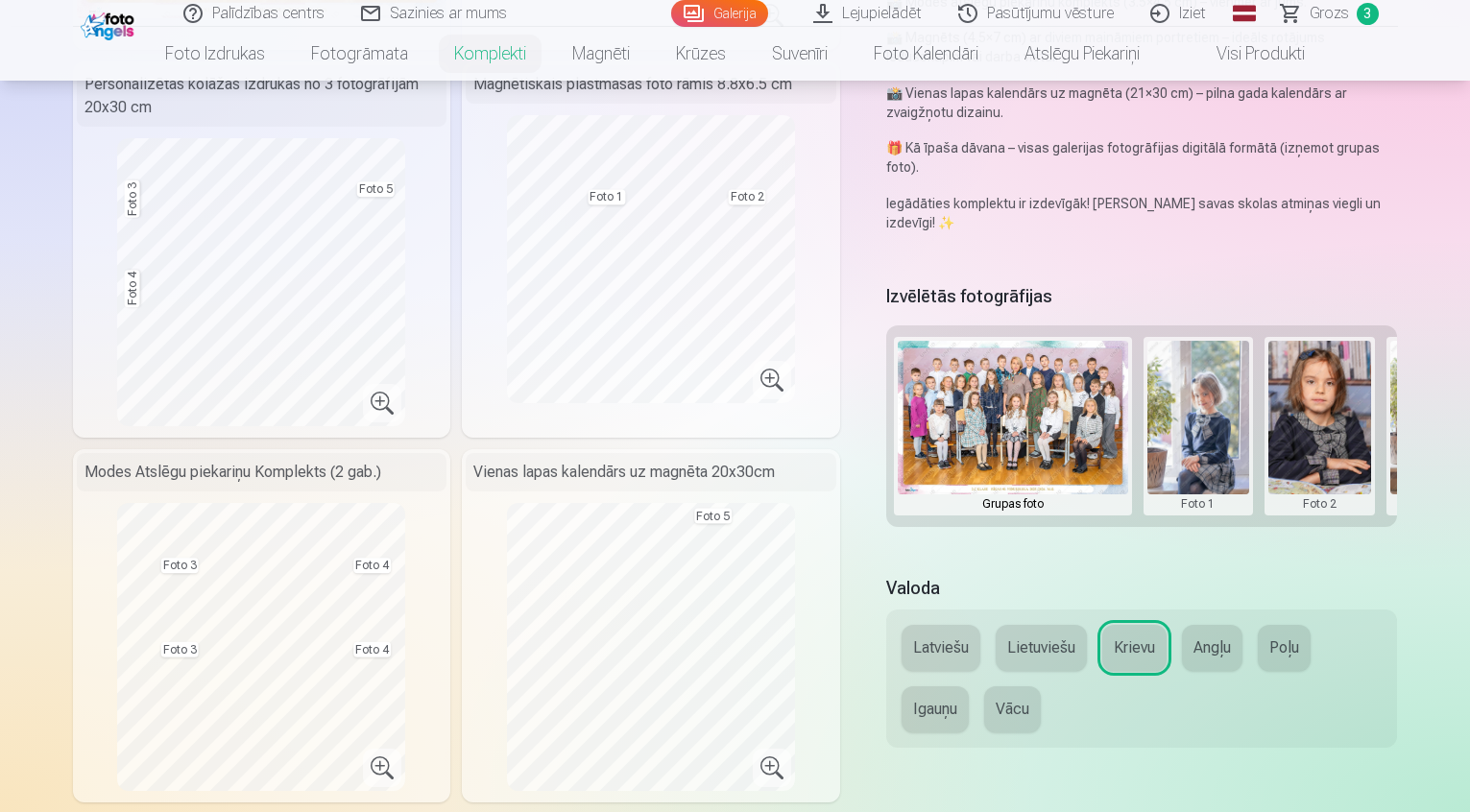
click at [1030, 625] on button "Lietuviešu" at bounding box center [1042, 647] width 91 height 46
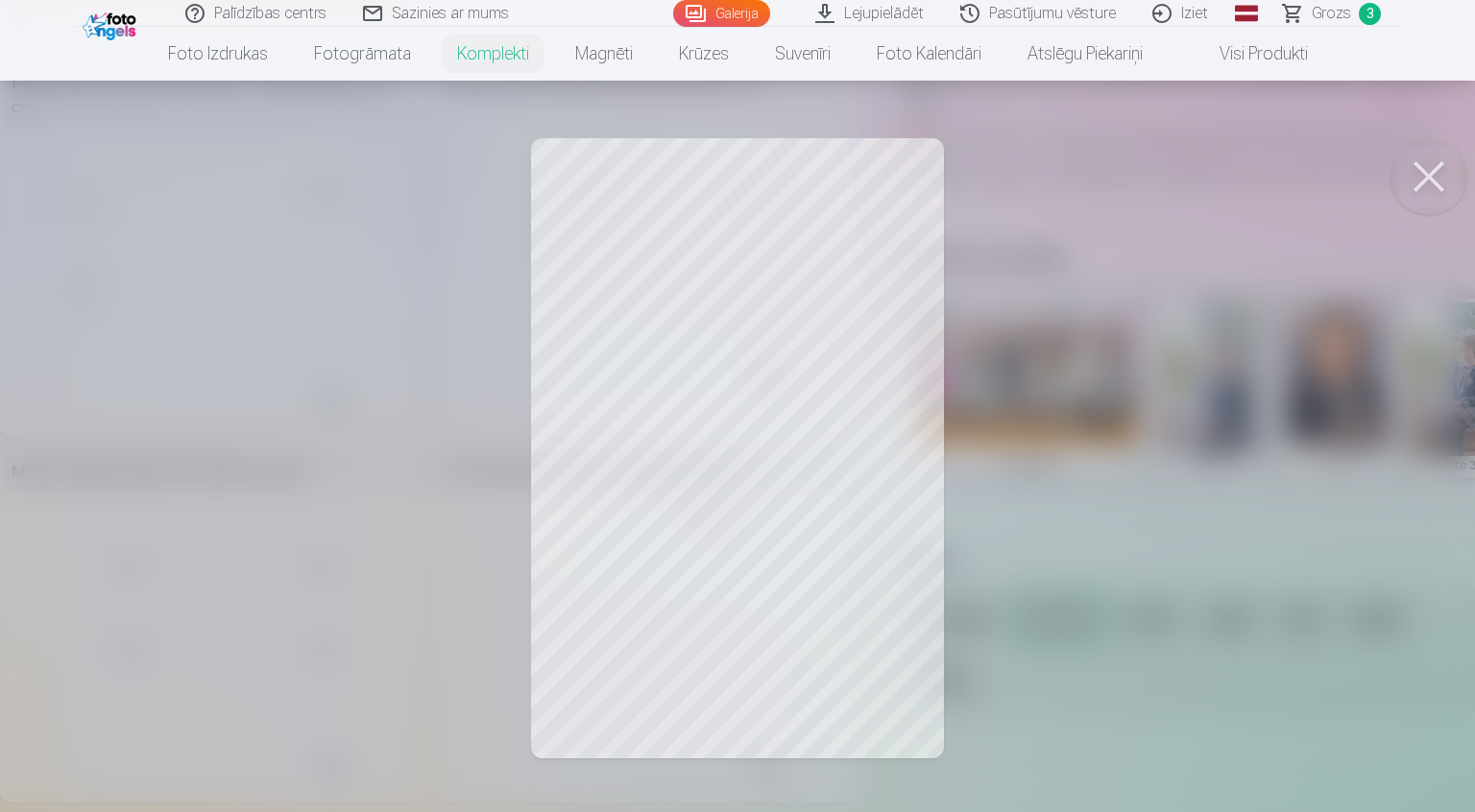
click at [1107, 592] on div at bounding box center [738, 406] width 1475 height 812
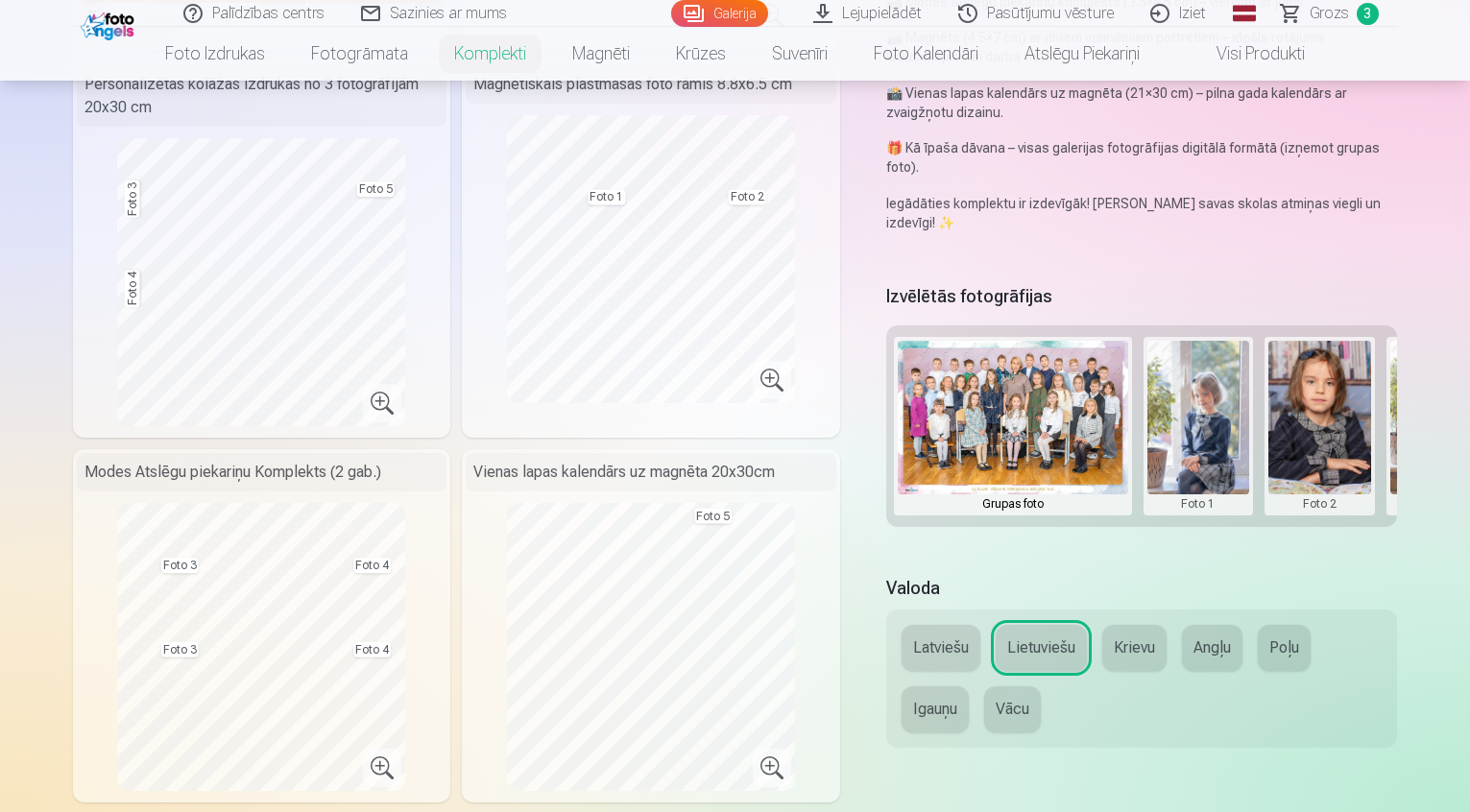
click at [1300, 23] on link "Grozs 3" at bounding box center [1330, 14] width 134 height 27
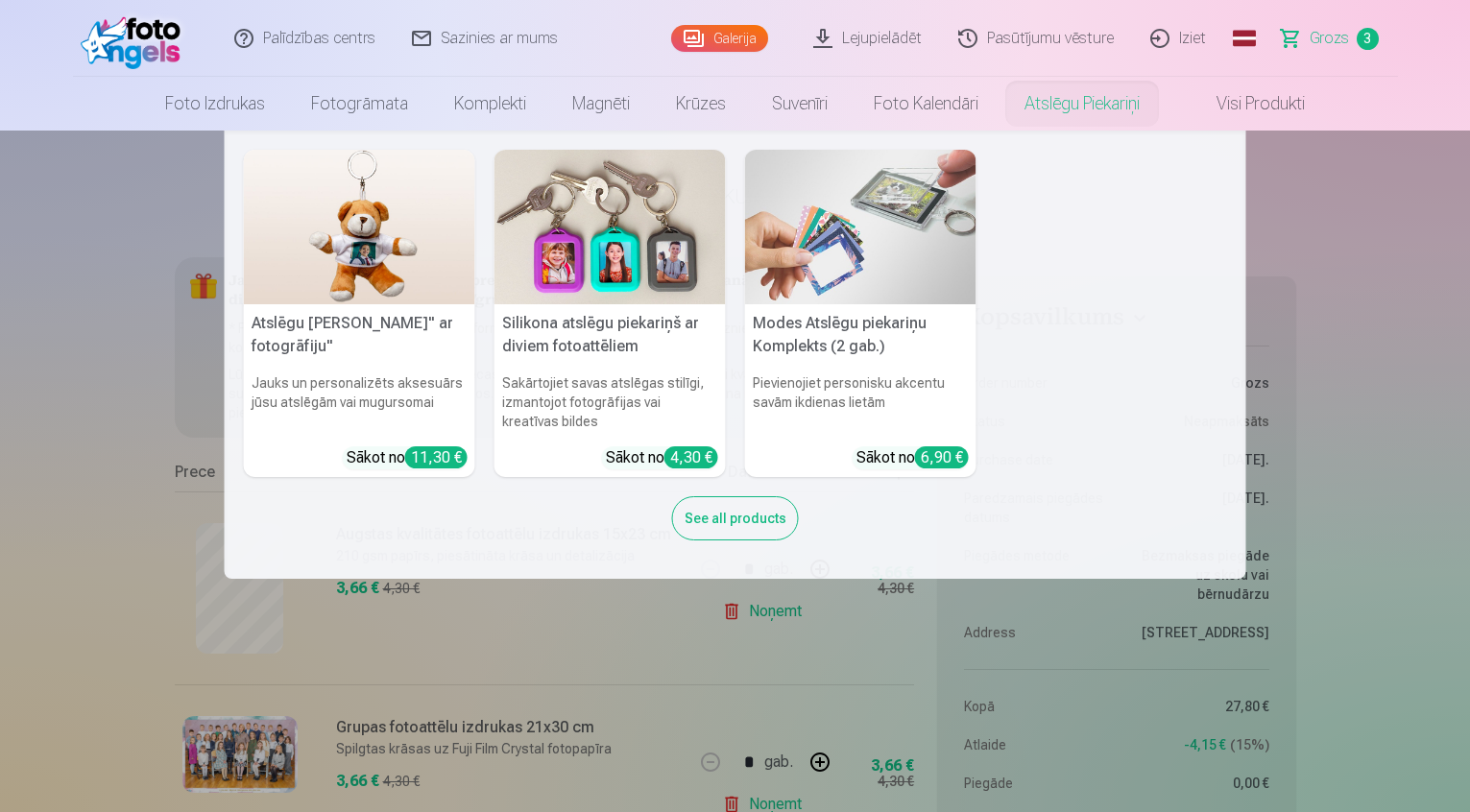
click at [865, 246] on img at bounding box center [861, 226] width 231 height 154
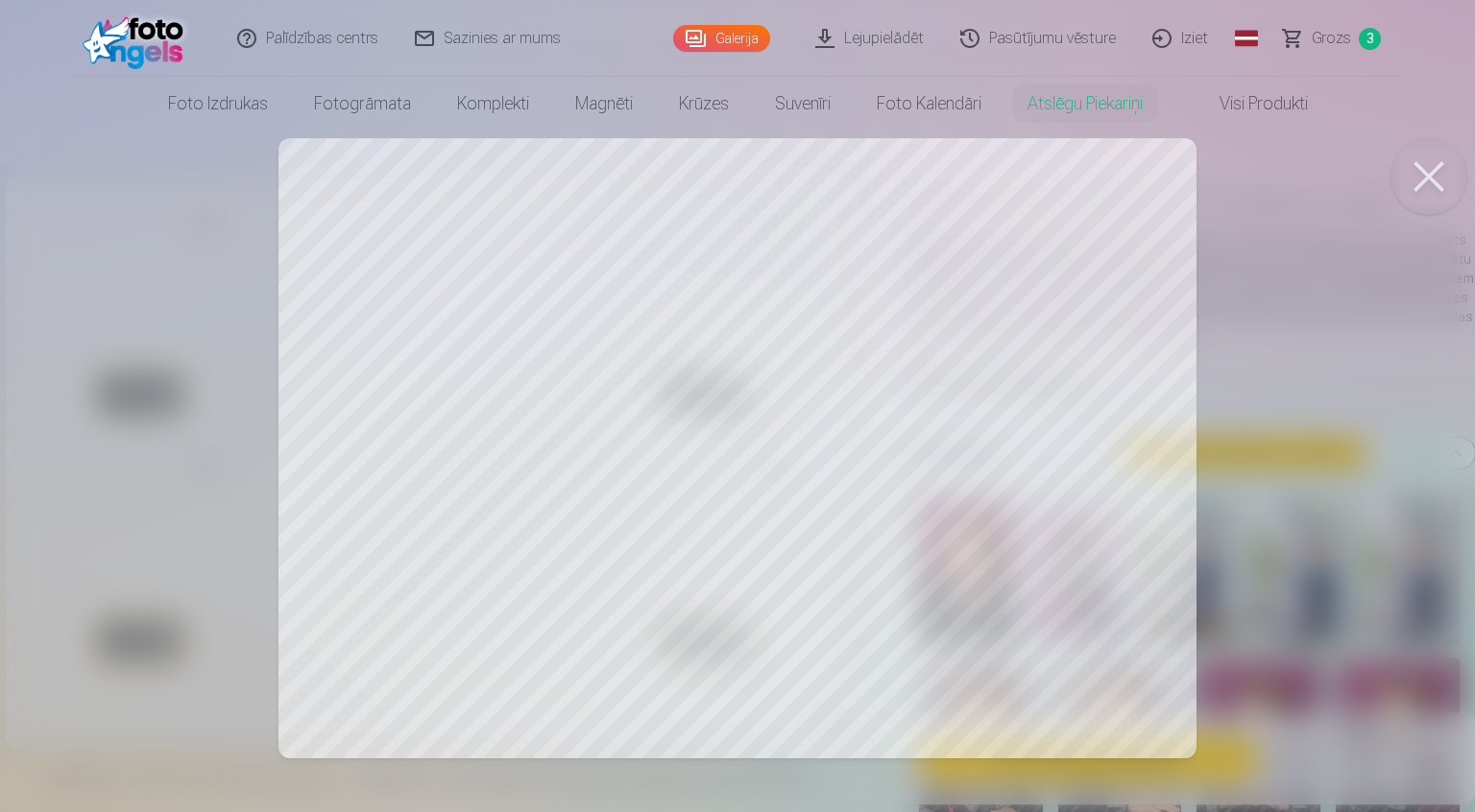
click at [1424, 189] on button at bounding box center [1428, 176] width 77 height 77
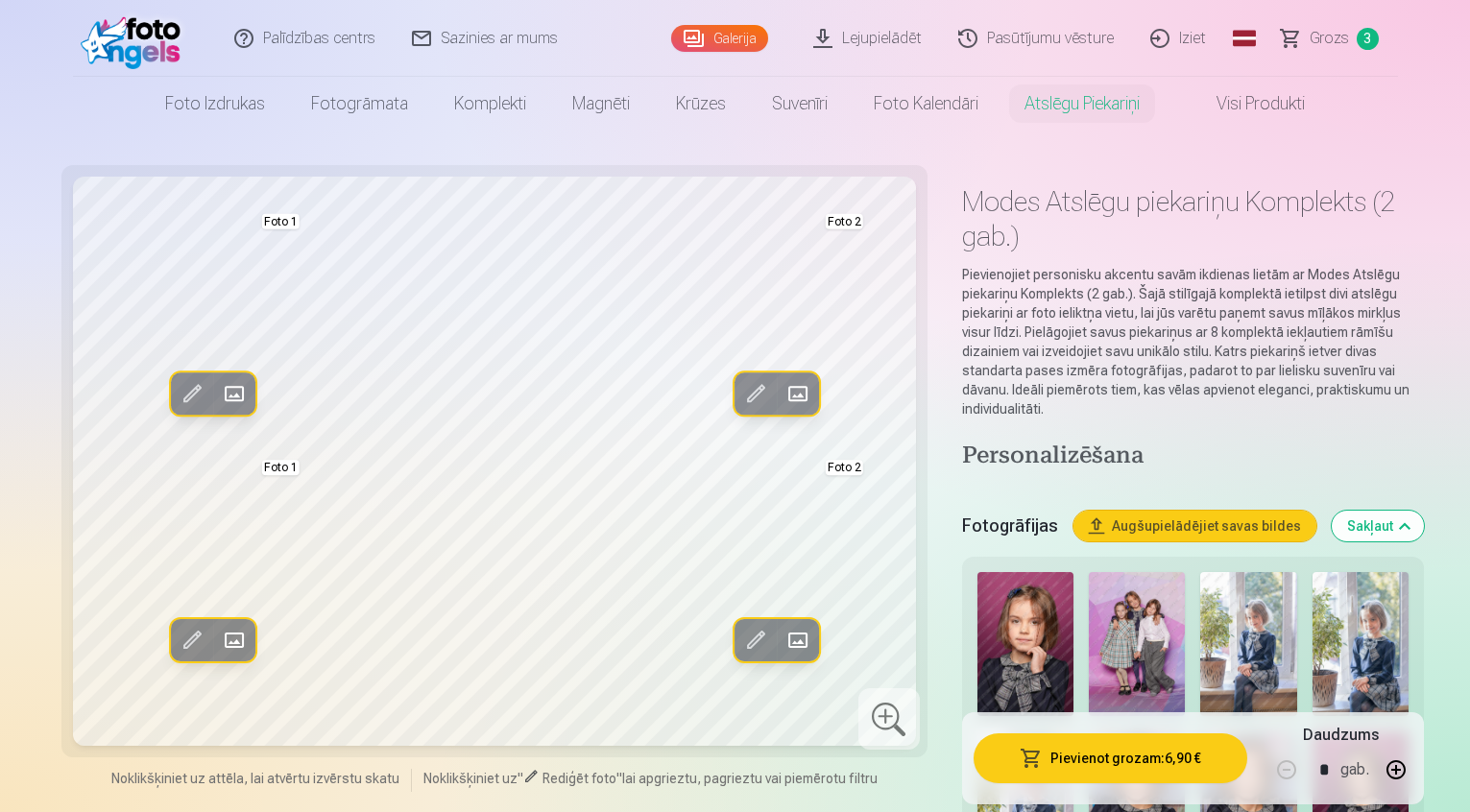
click at [1089, 609] on img at bounding box center [1137, 644] width 96 height 144
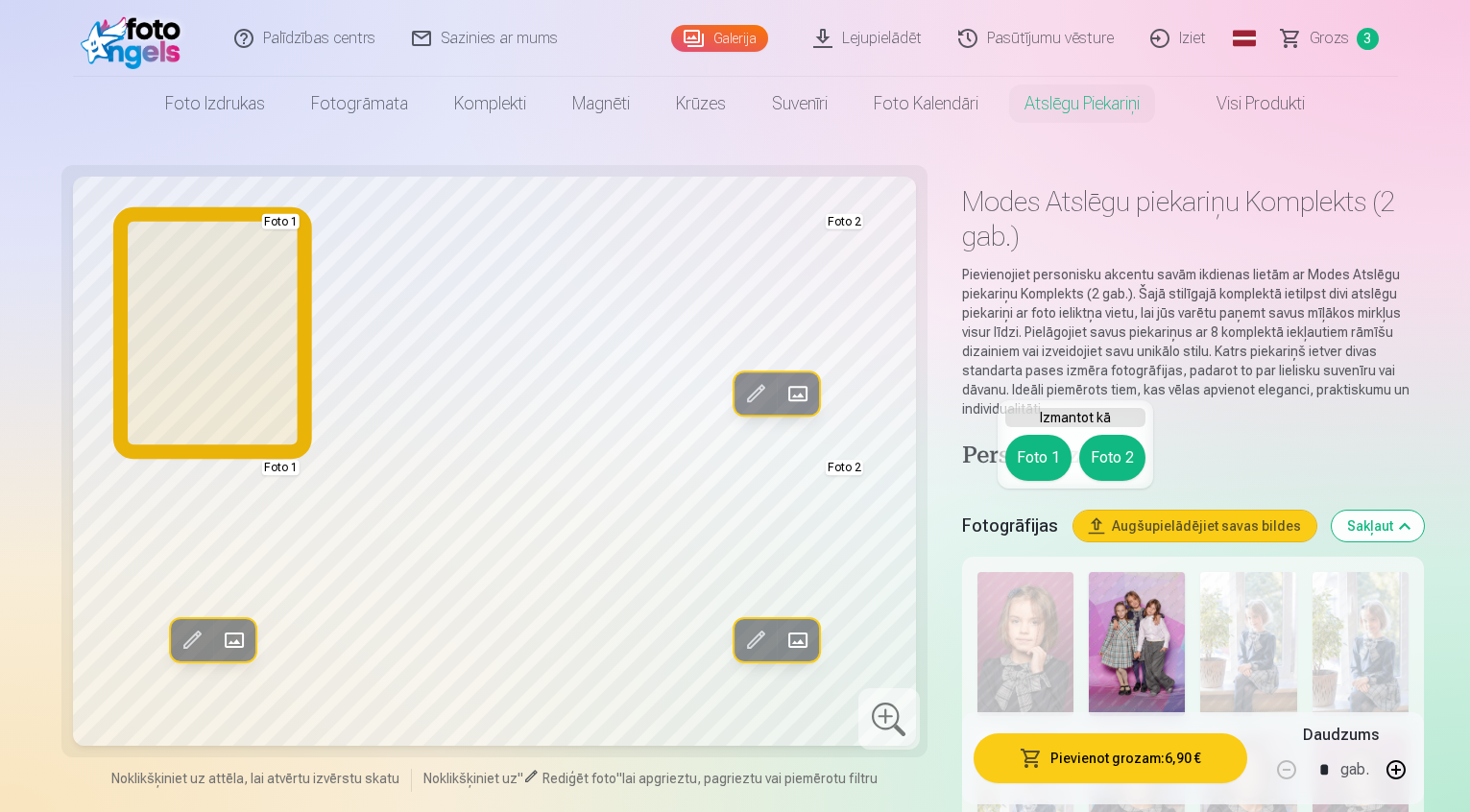
click at [1037, 452] on button "Foto 1" at bounding box center [1039, 457] width 66 height 46
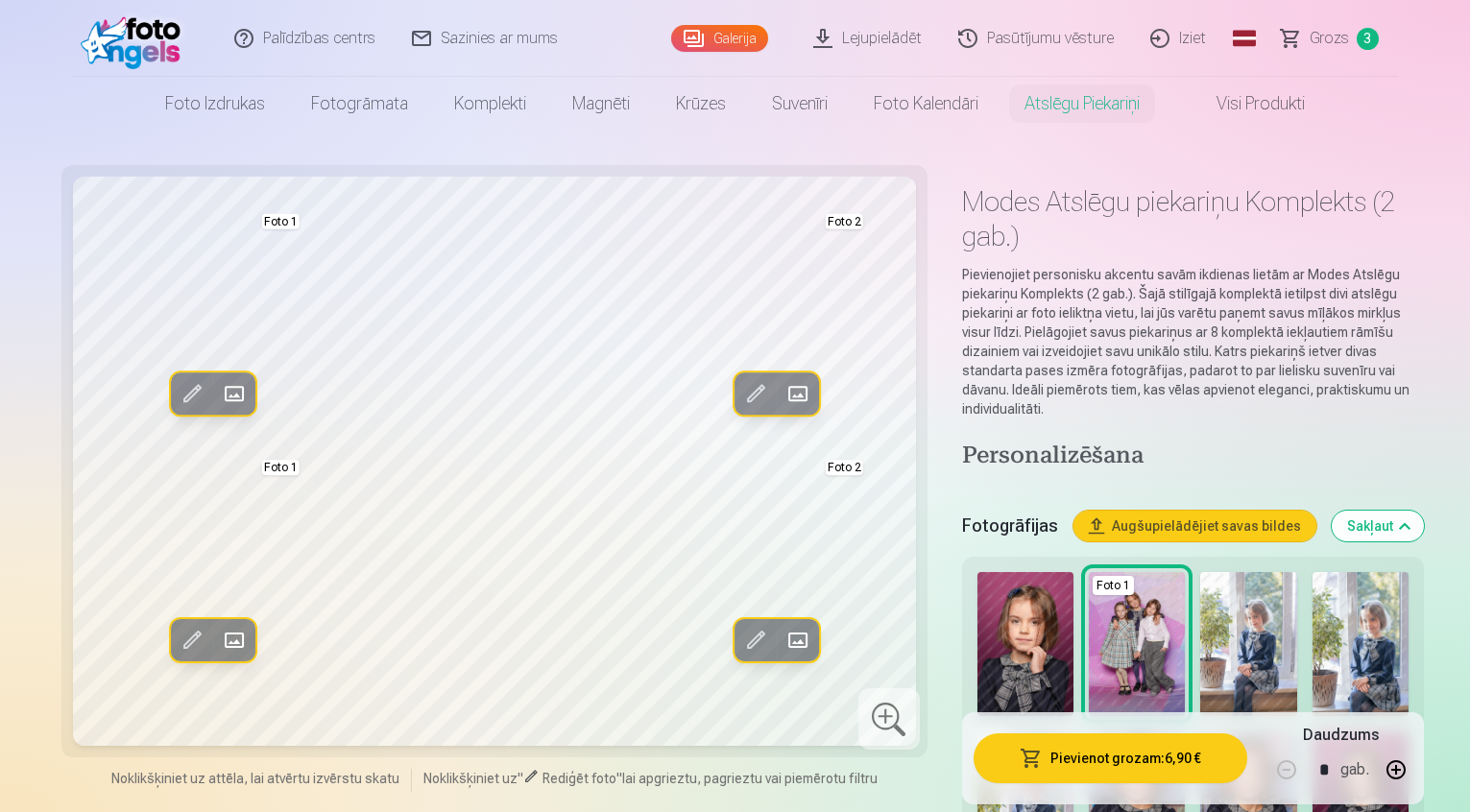
click at [1200, 572] on img at bounding box center [1248, 644] width 96 height 144
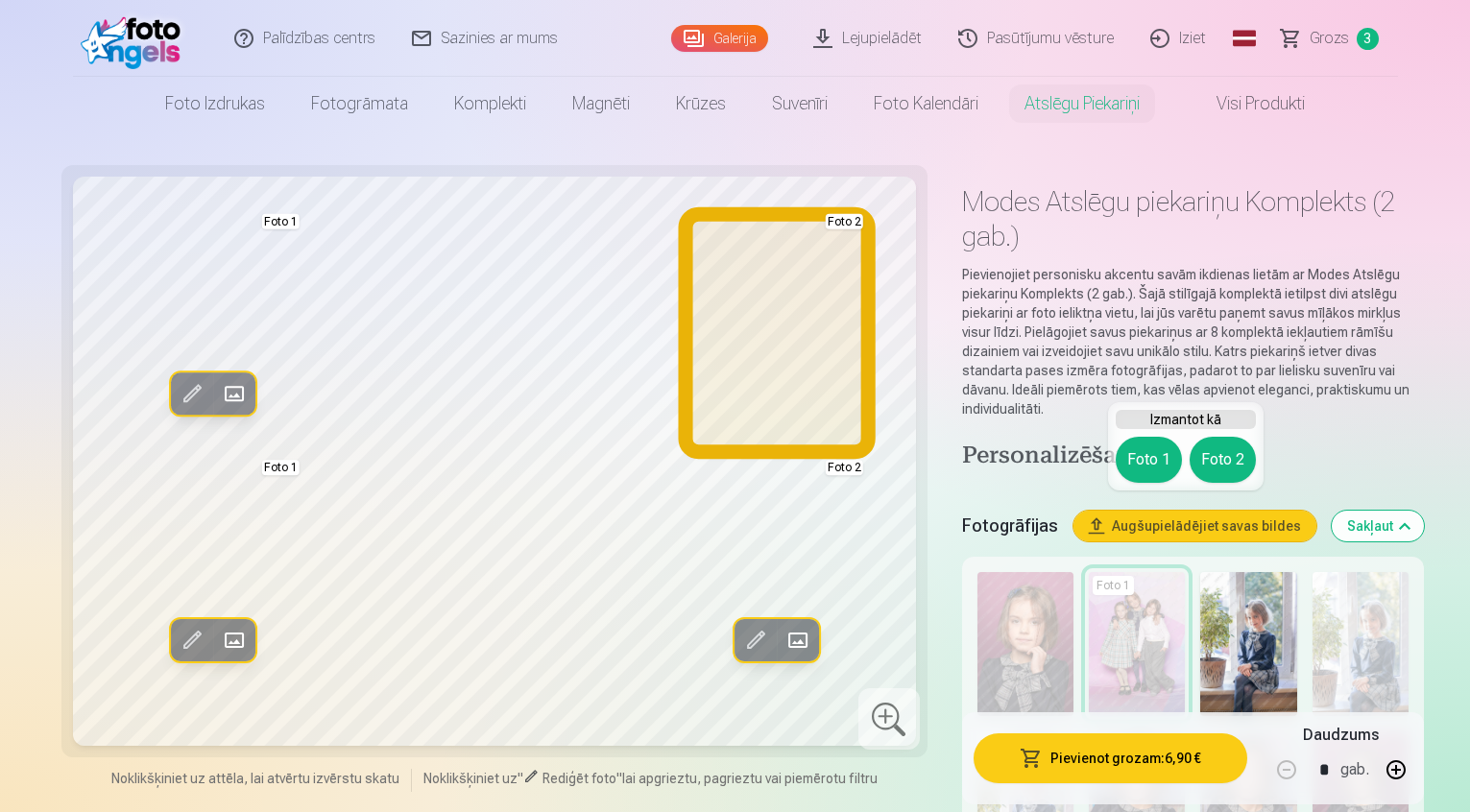
click at [1222, 451] on button "Foto 2" at bounding box center [1222, 459] width 66 height 46
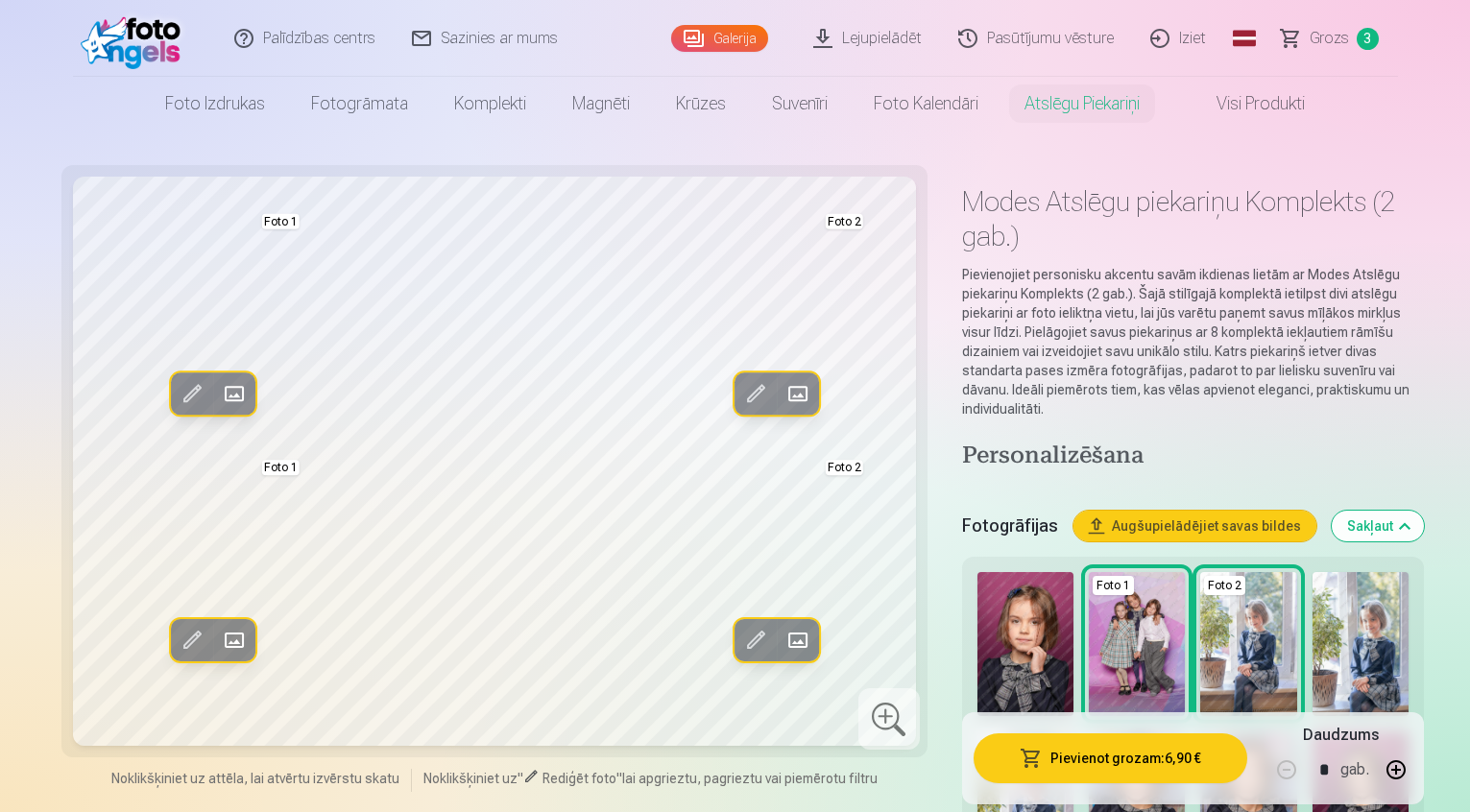
click at [1029, 762] on button "Pievienot grozam : 6,90 €" at bounding box center [1111, 758] width 274 height 50
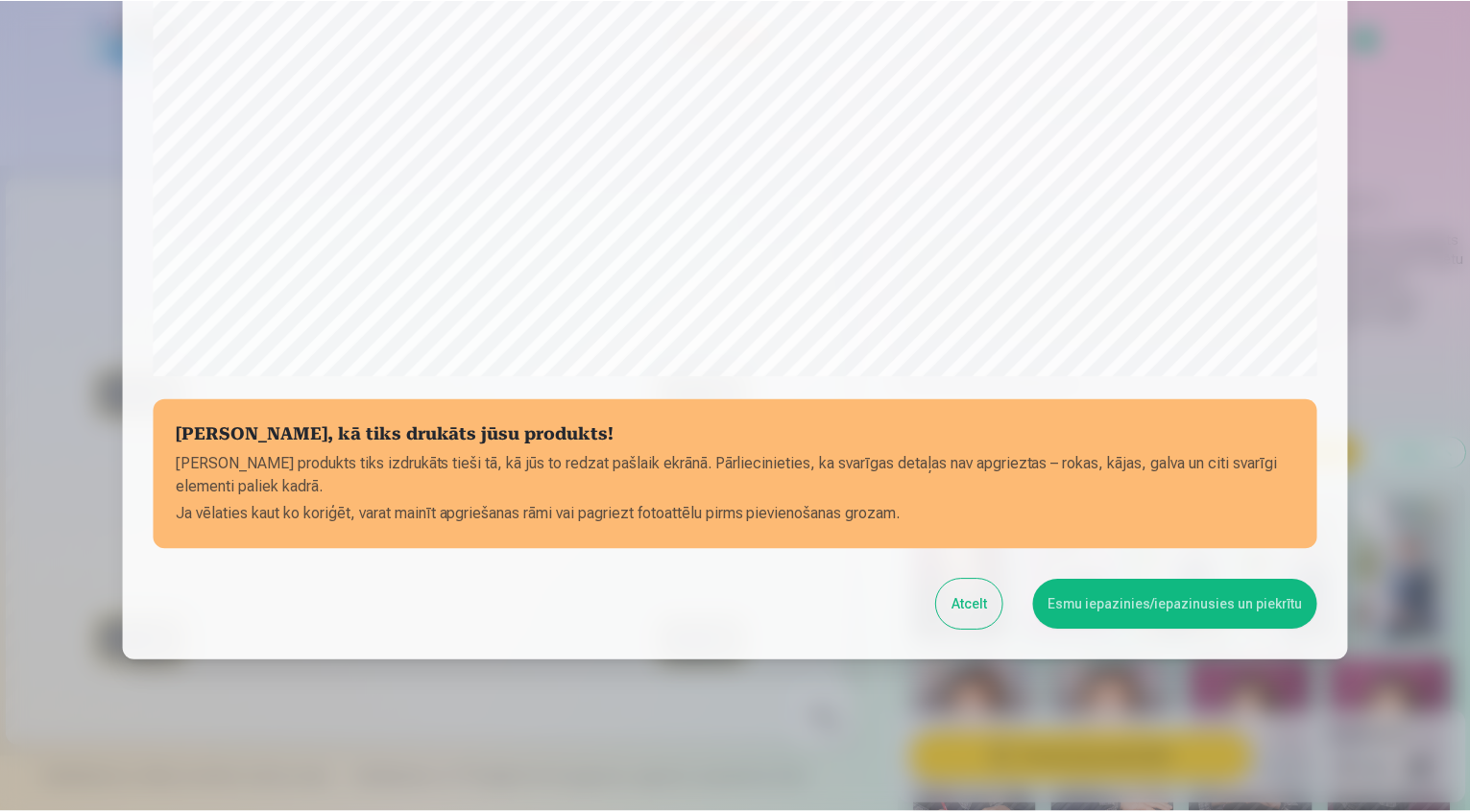
scroll to position [570, 0]
click at [1128, 604] on button "Esmu iepazinies/iepazinusies un piekrītu" at bounding box center [1178, 602] width 285 height 50
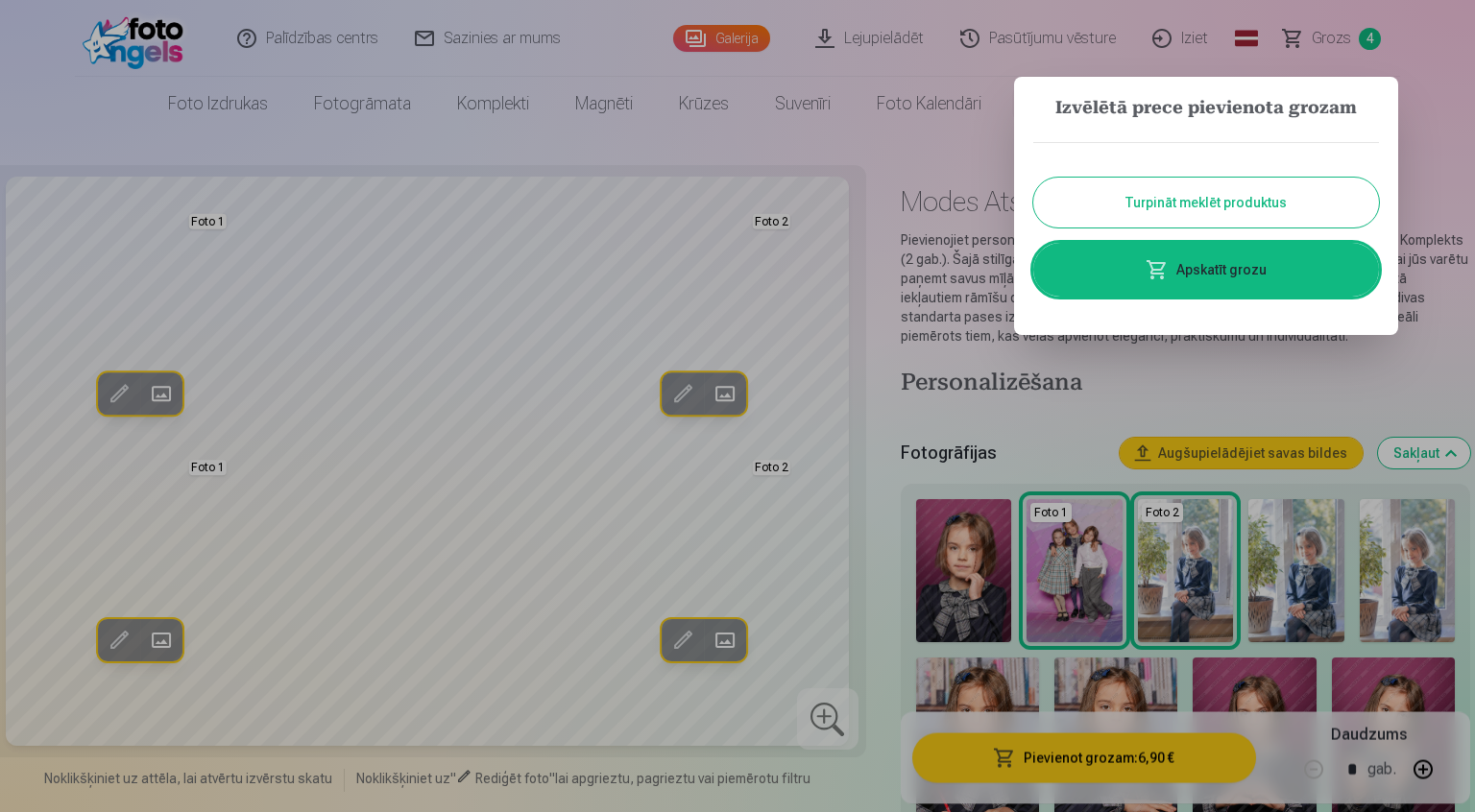
click at [1177, 192] on button "Turpināt meklēt produktus" at bounding box center [1206, 202] width 346 height 50
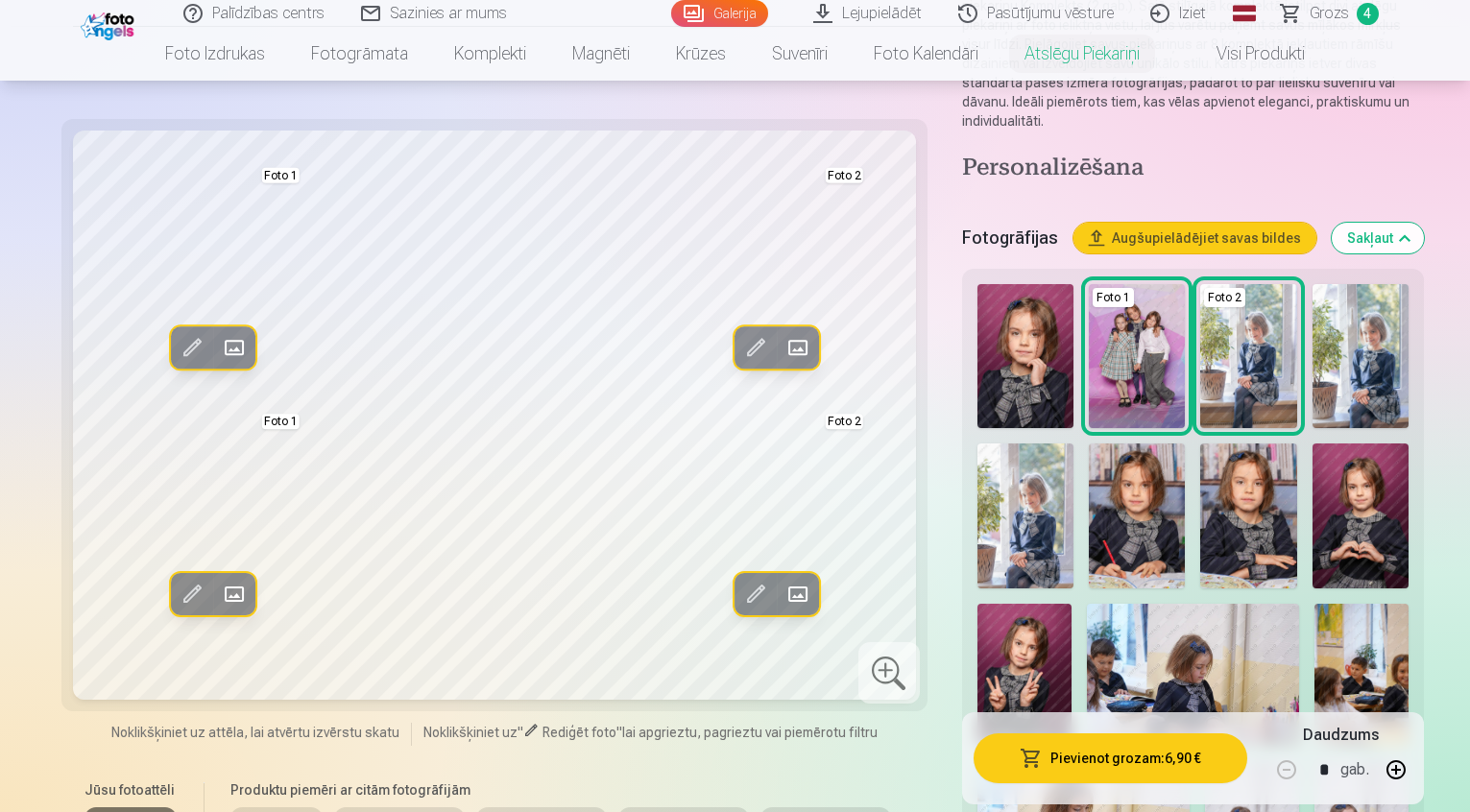
scroll to position [0, 0]
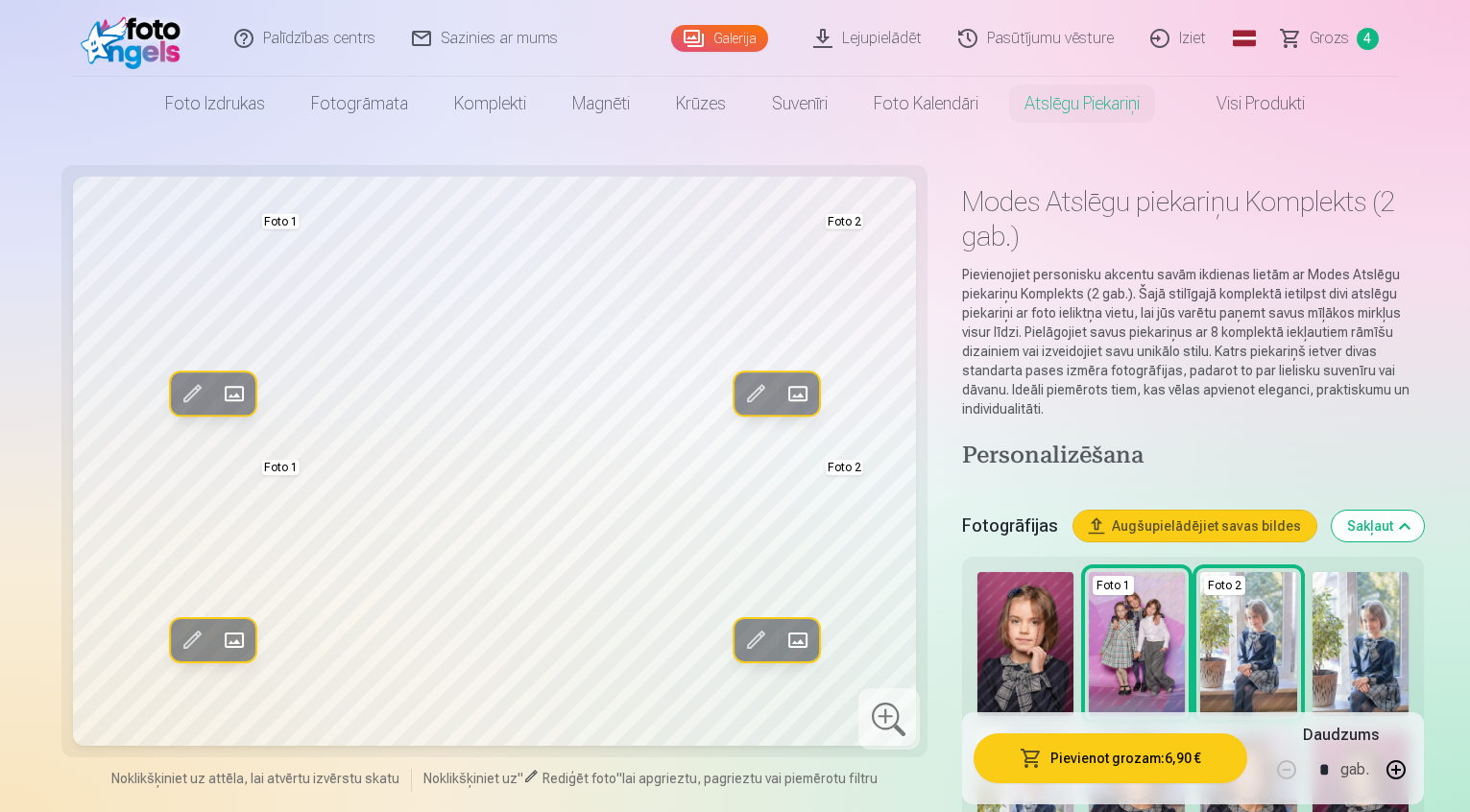
click at [1245, 101] on link "Visi produkti" at bounding box center [1246, 103] width 165 height 53
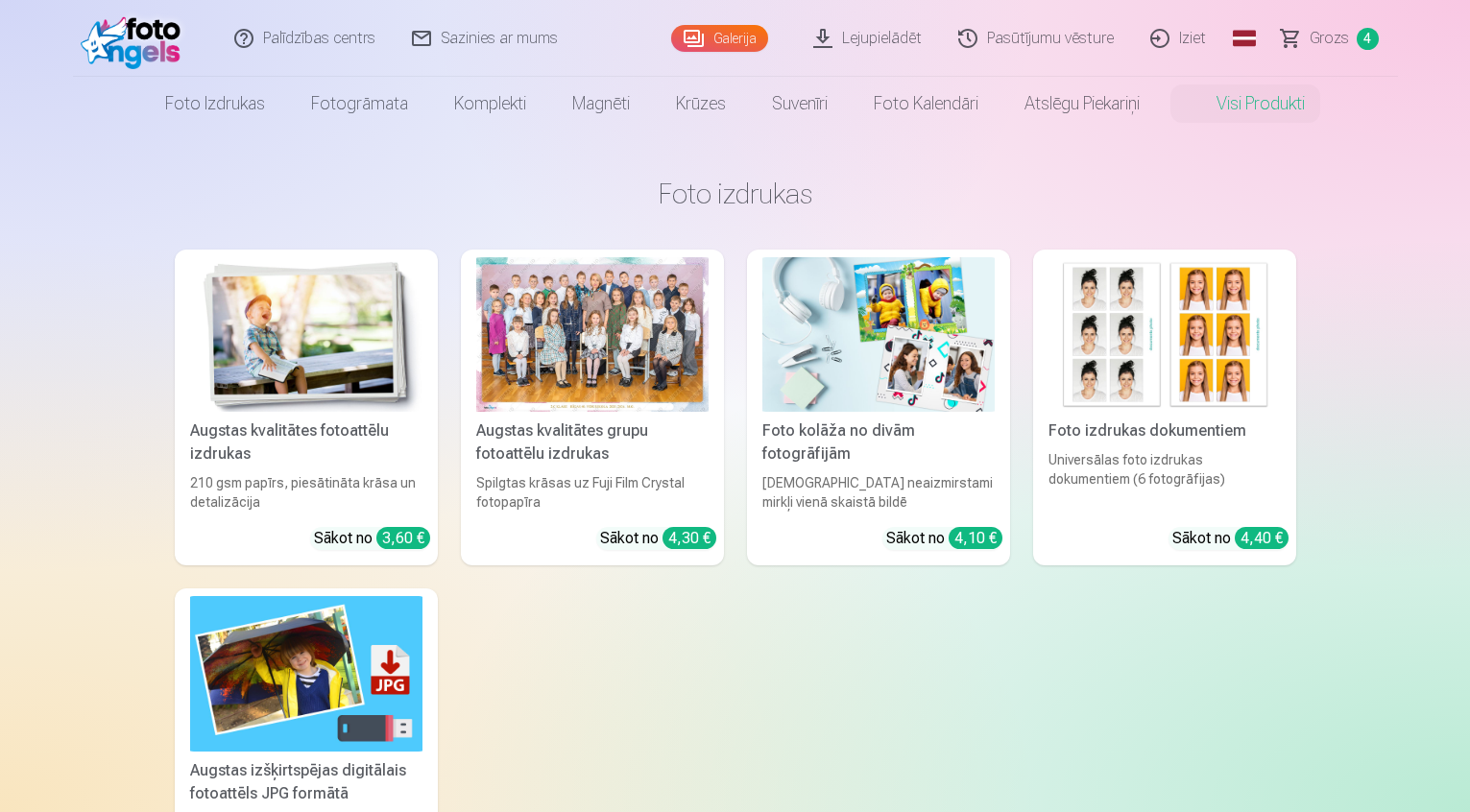
click at [261, 365] on img at bounding box center [306, 334] width 232 height 154
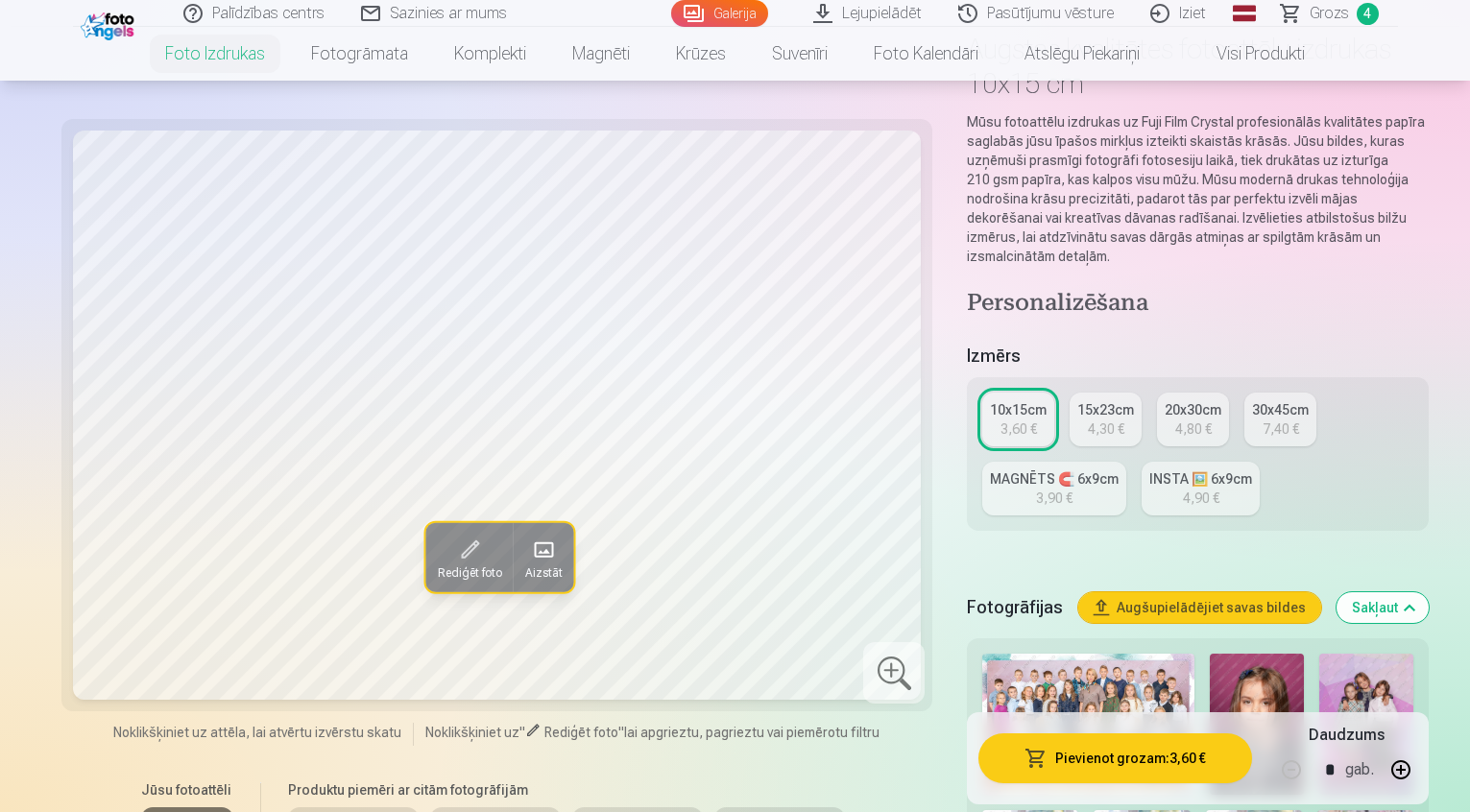
scroll to position [384, 0]
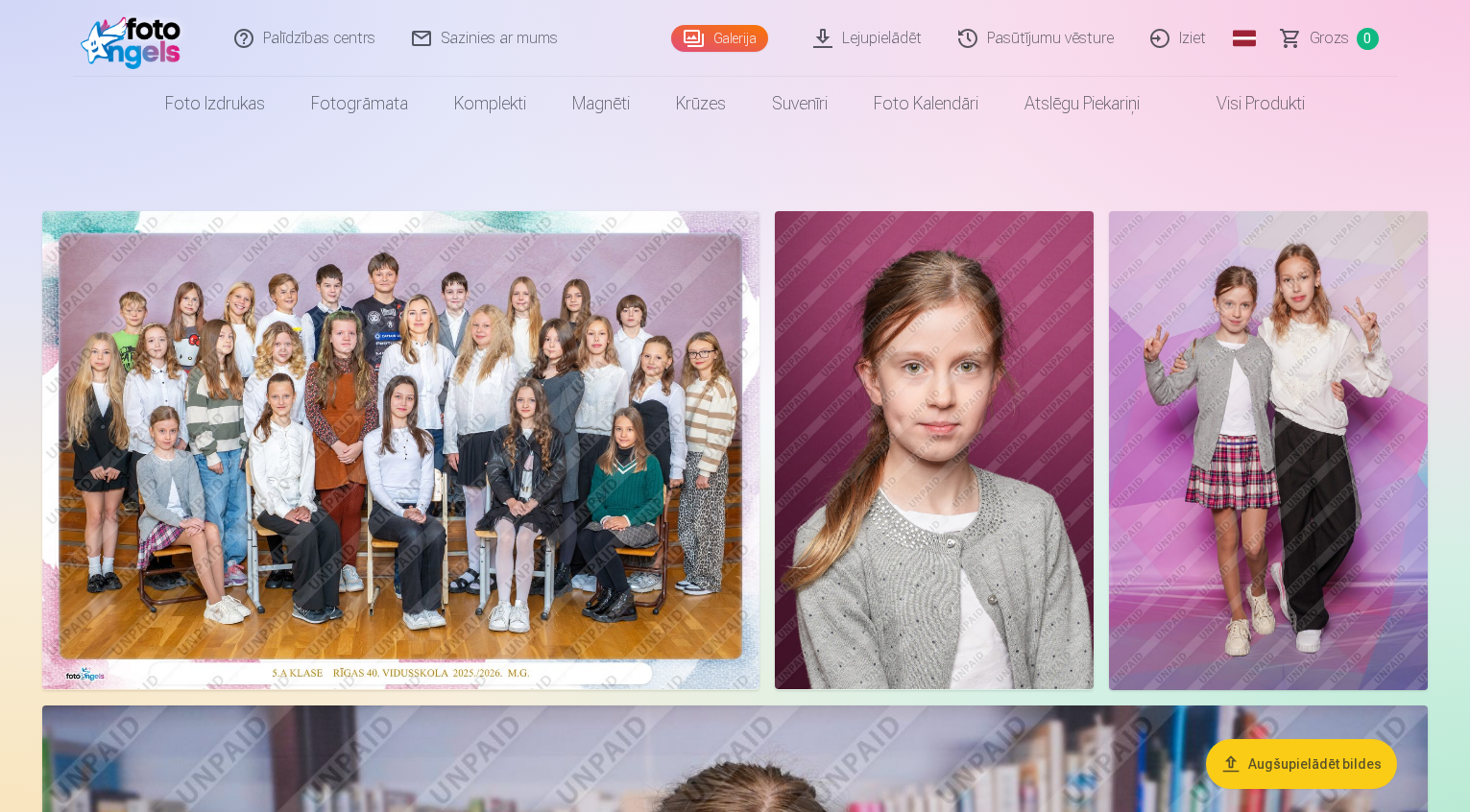
click at [1250, 81] on link "Visi produkti" at bounding box center [1246, 103] width 165 height 53
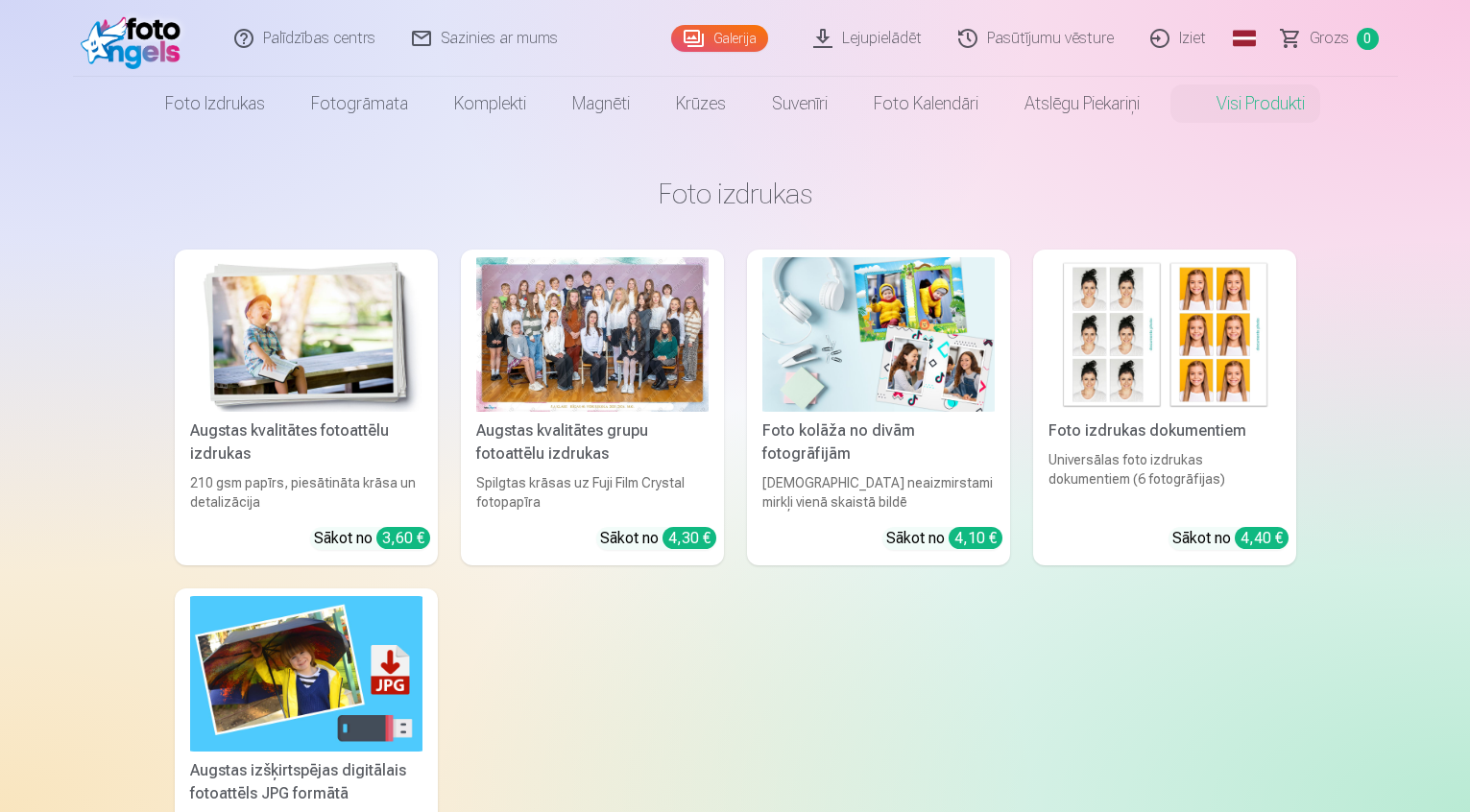
click at [336, 392] on img at bounding box center [306, 334] width 232 height 154
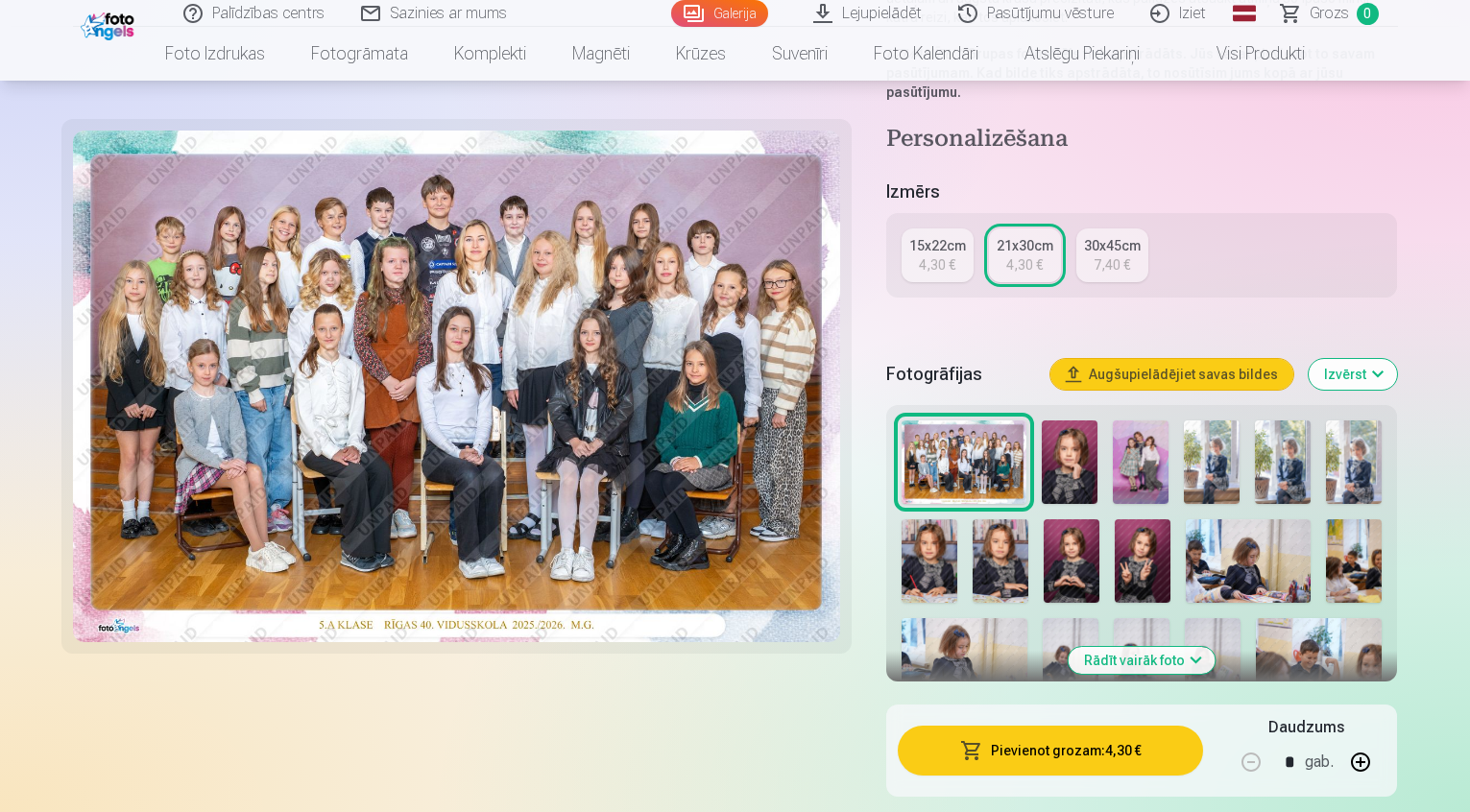
scroll to position [384, 0]
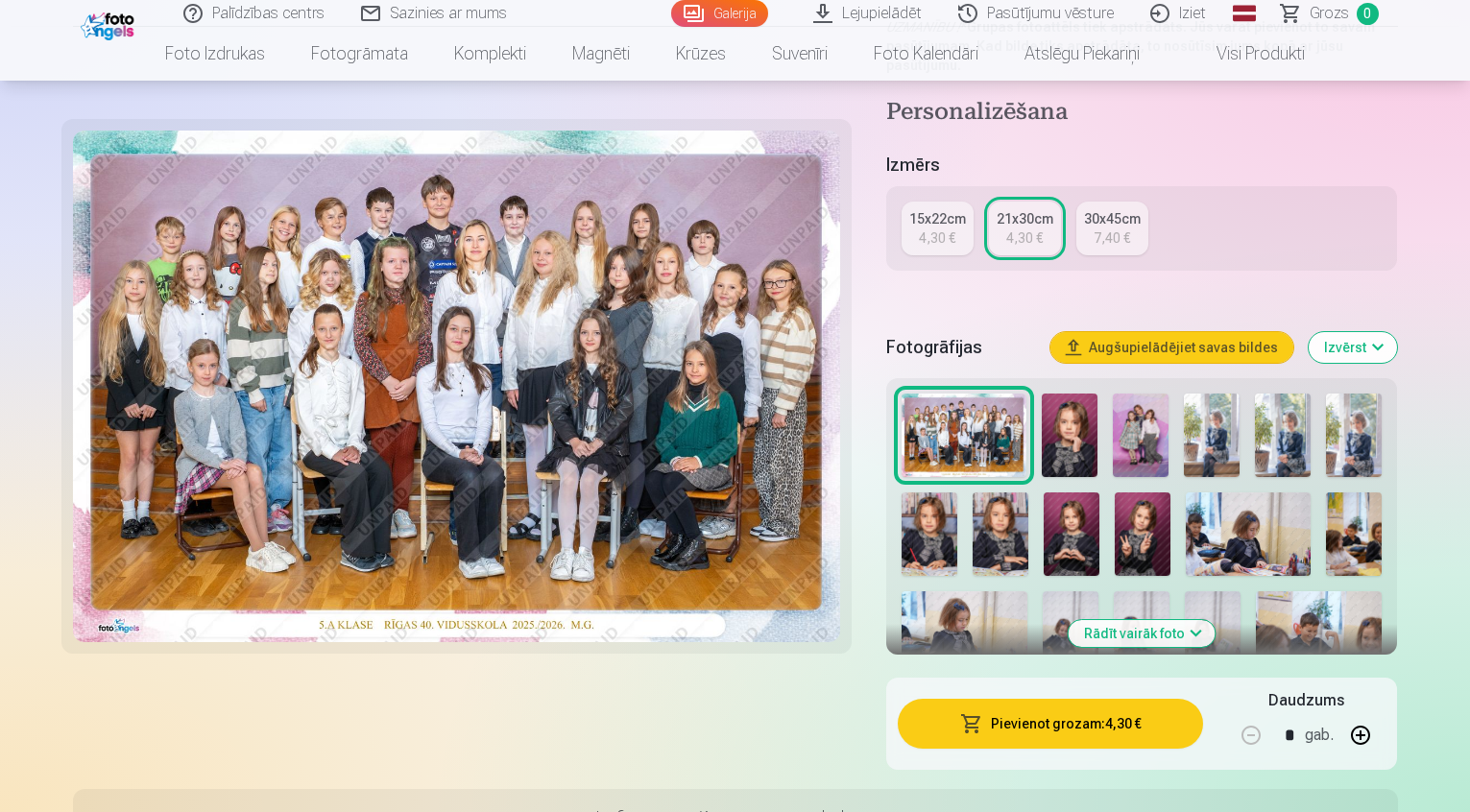
click at [1184, 620] on button "Rādīt vairāk foto" at bounding box center [1142, 633] width 147 height 27
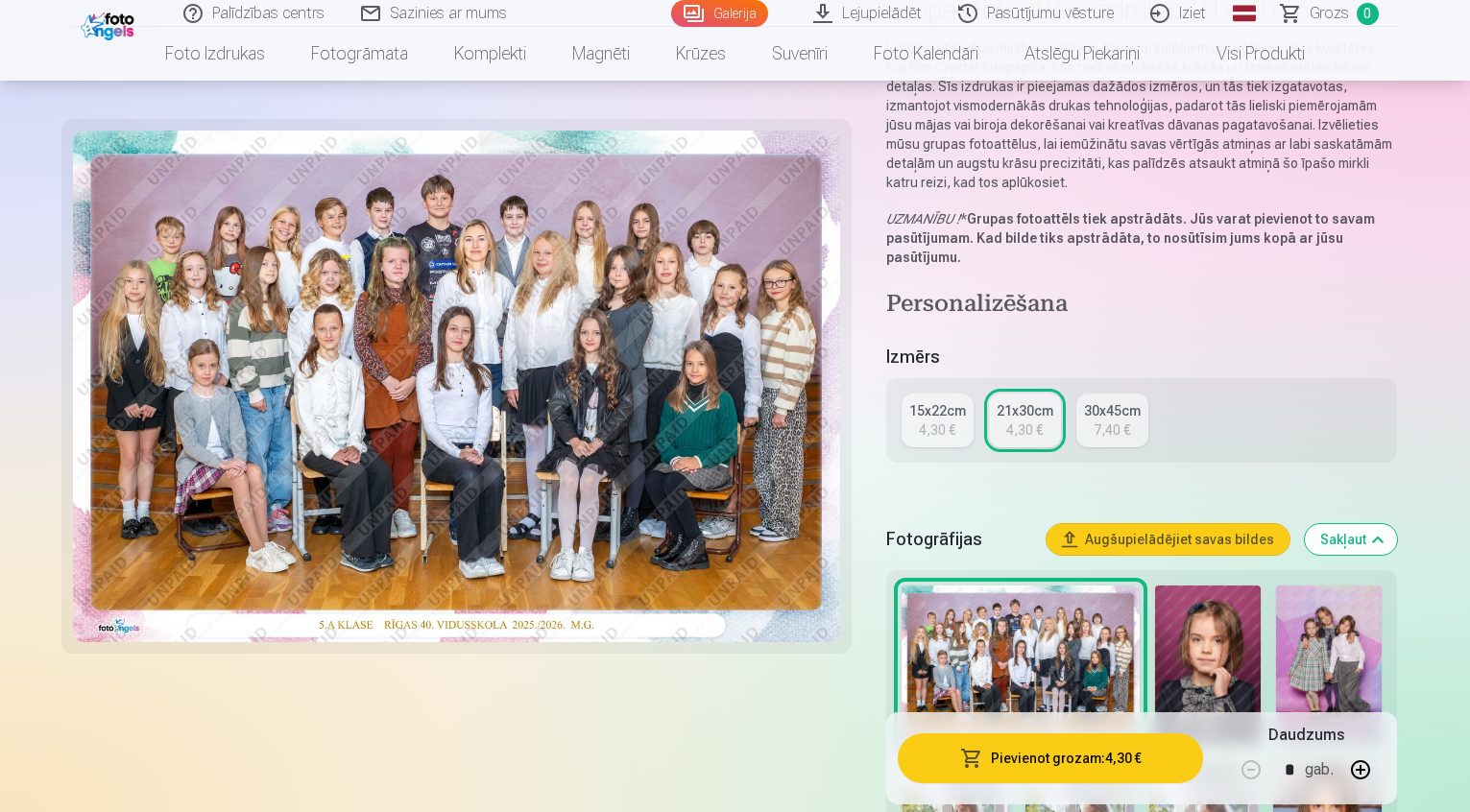
scroll to position [0, 0]
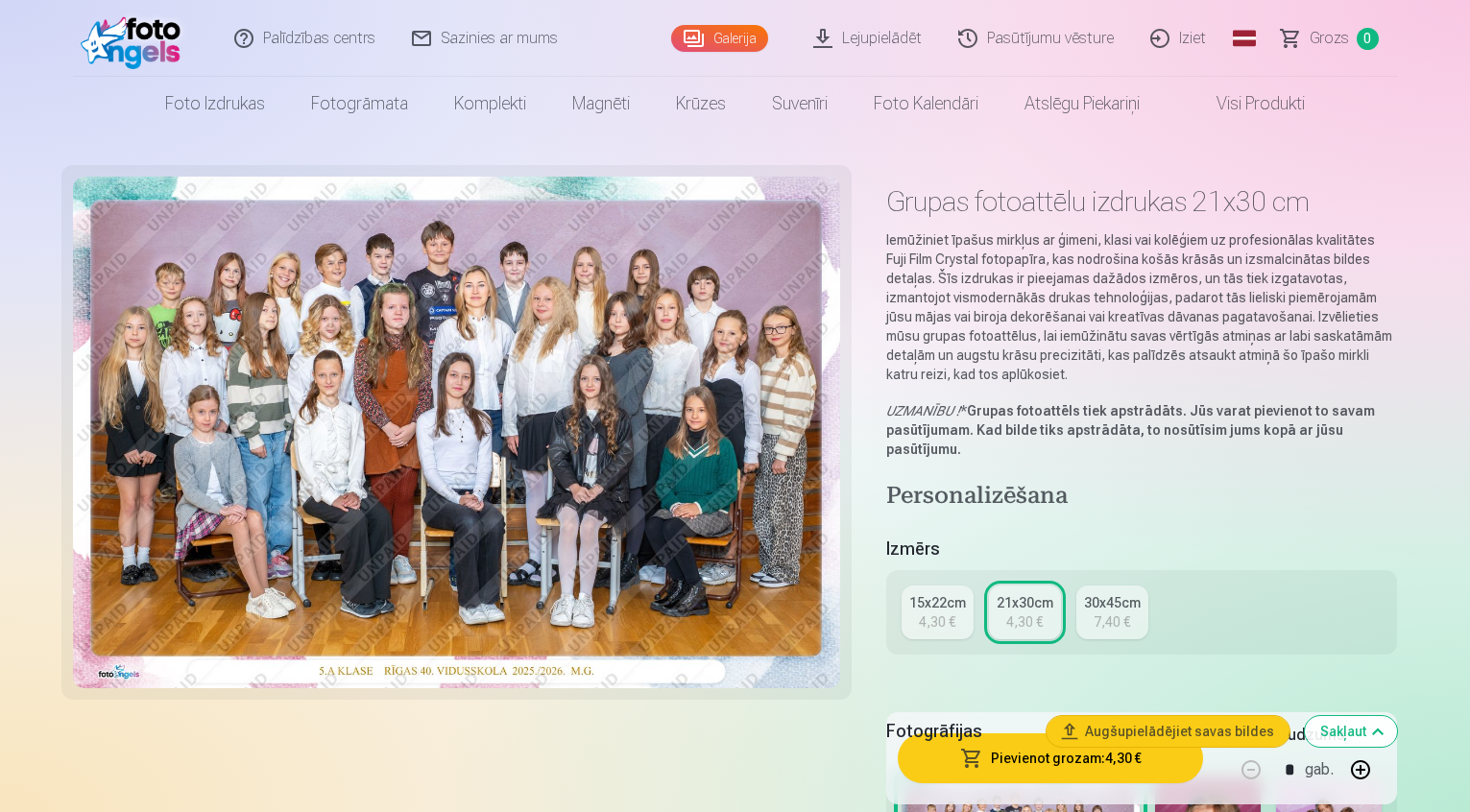
click at [1058, 753] on button "Pievienot grozam : 4,30 €" at bounding box center [1050, 758] width 306 height 50
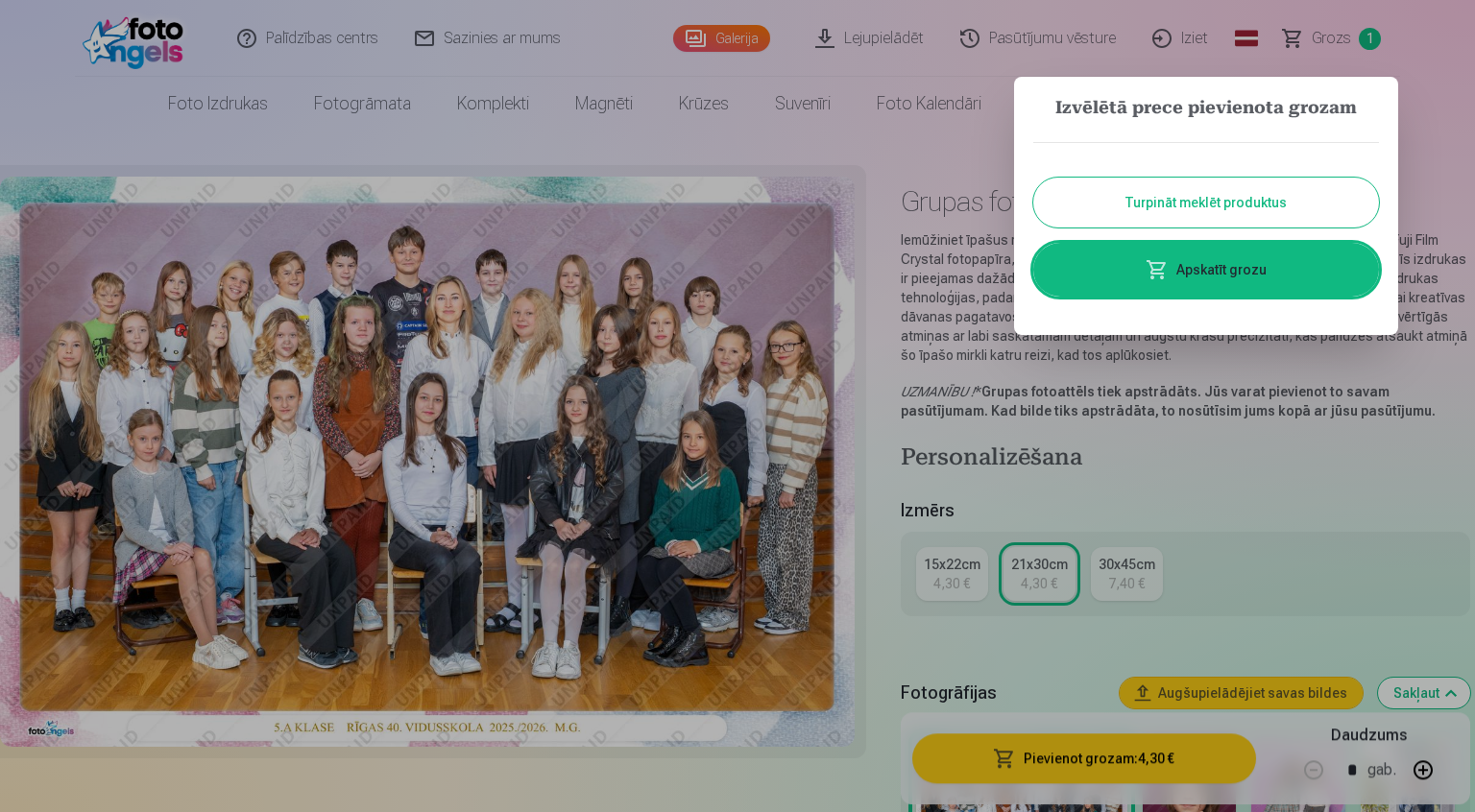
click at [1211, 215] on button "Turpināt meklēt produktus" at bounding box center [1206, 202] width 346 height 50
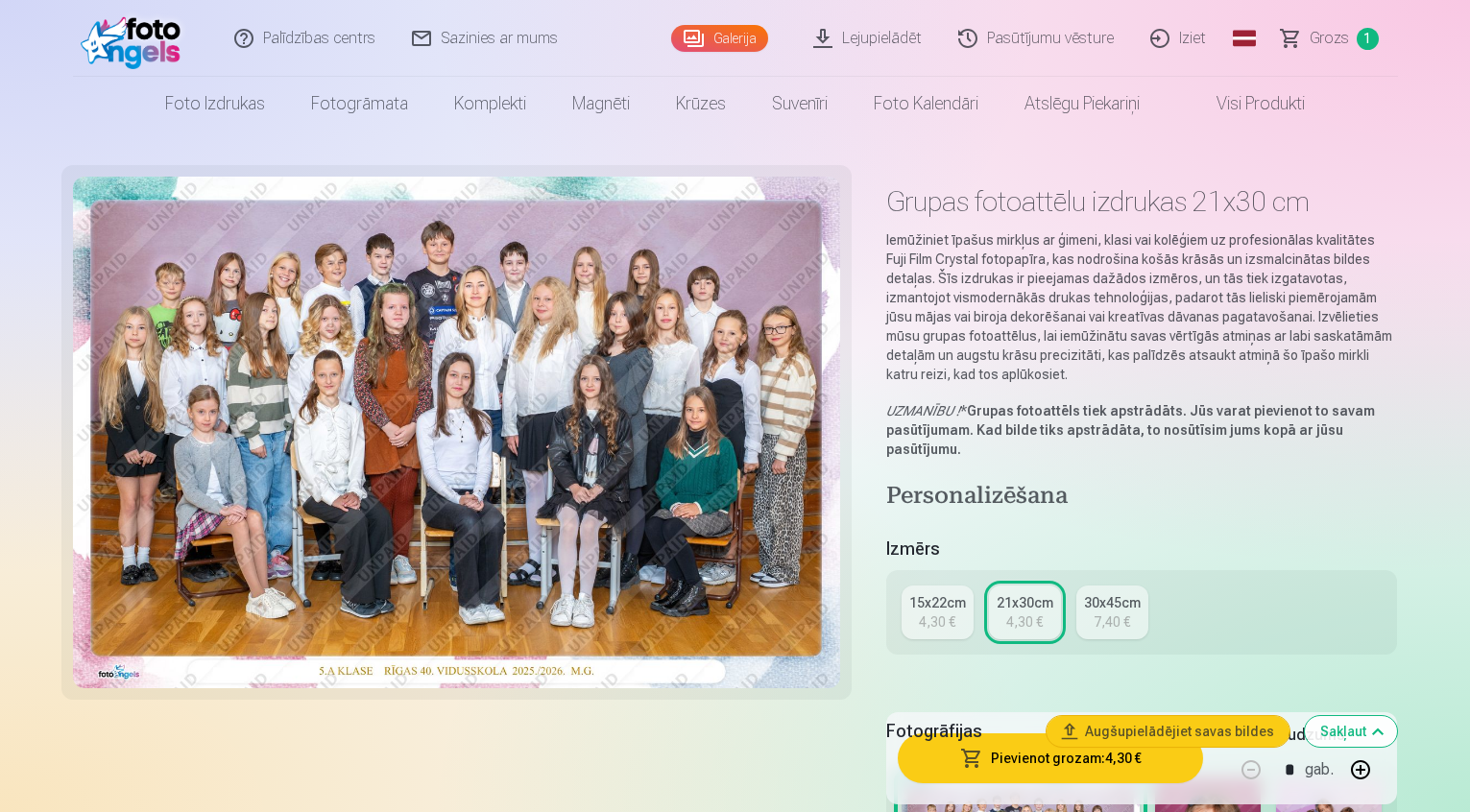
click at [1215, 94] on link "Visi produkti" at bounding box center [1246, 103] width 165 height 53
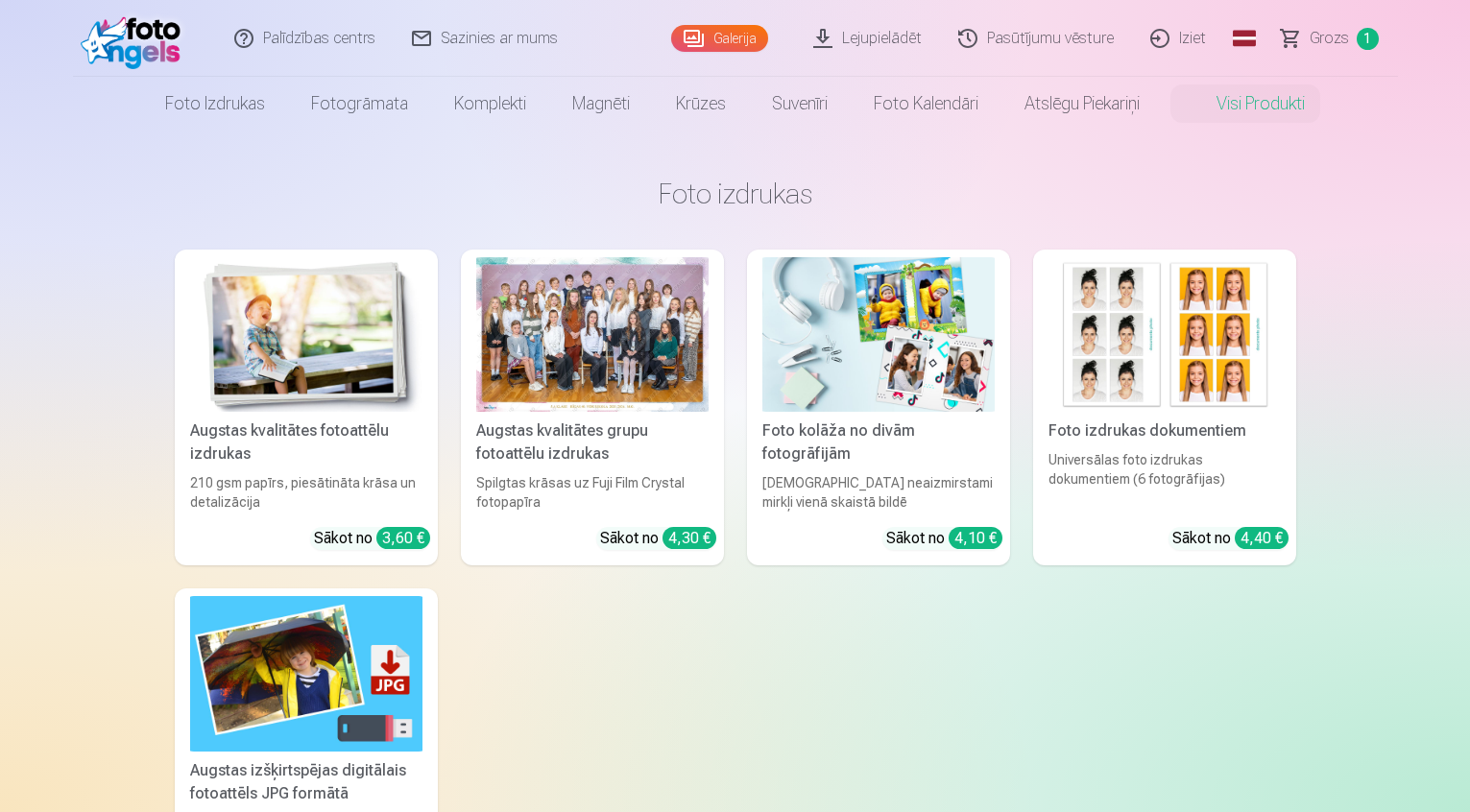
click at [256, 302] on img at bounding box center [306, 334] width 232 height 154
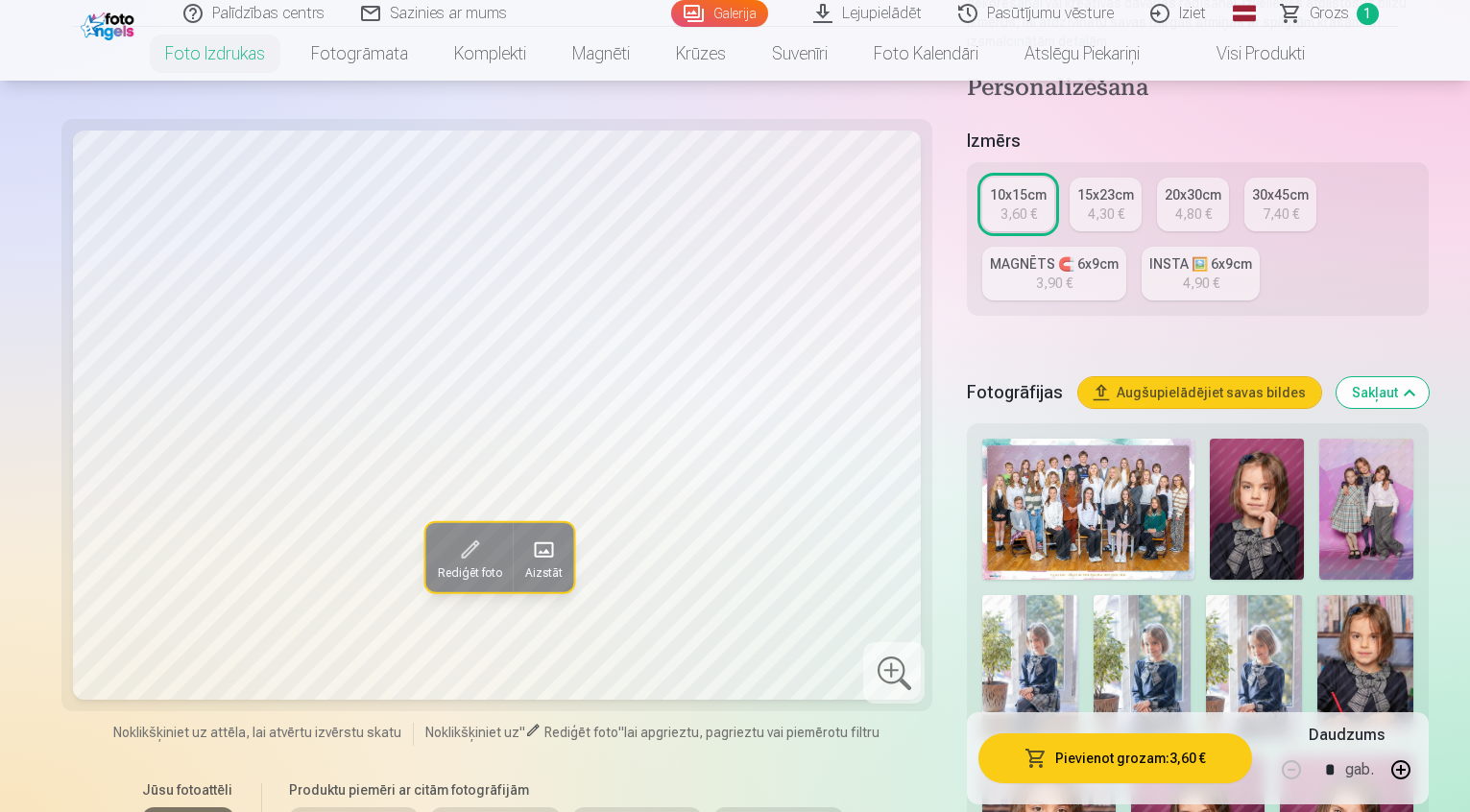
scroll to position [384, 0]
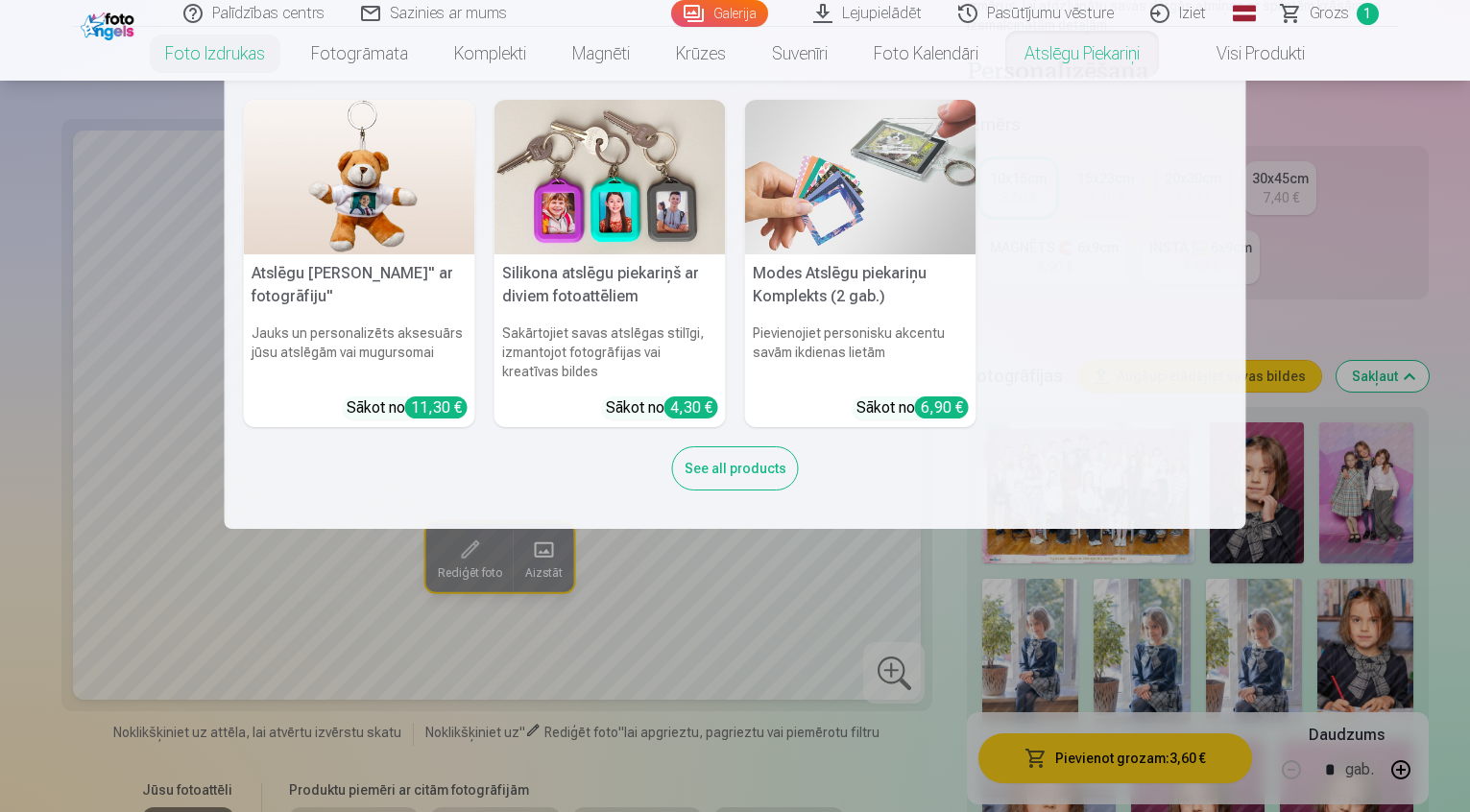
click at [824, 215] on img at bounding box center [861, 177] width 231 height 154
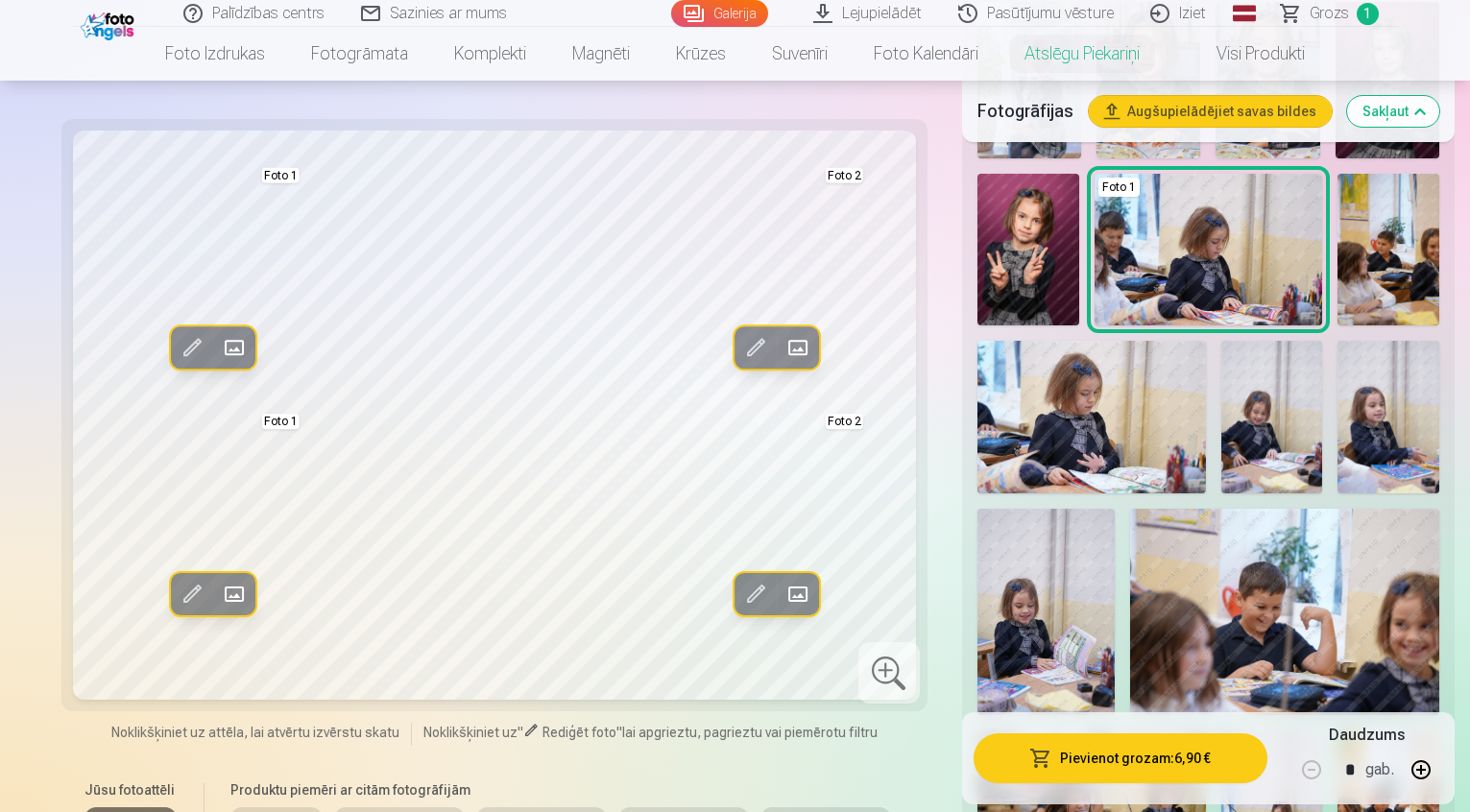
scroll to position [576, 0]
